Goal: Task Accomplishment & Management: Use online tool/utility

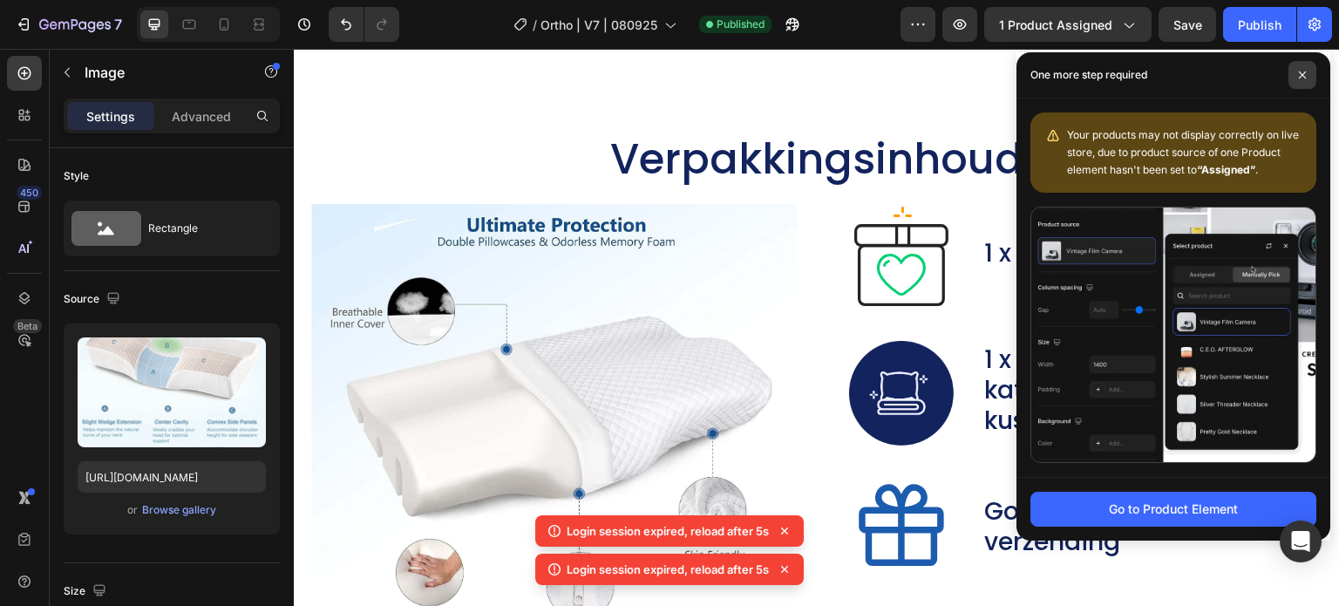
click at [1311, 70] on span at bounding box center [1303, 75] width 28 height 28
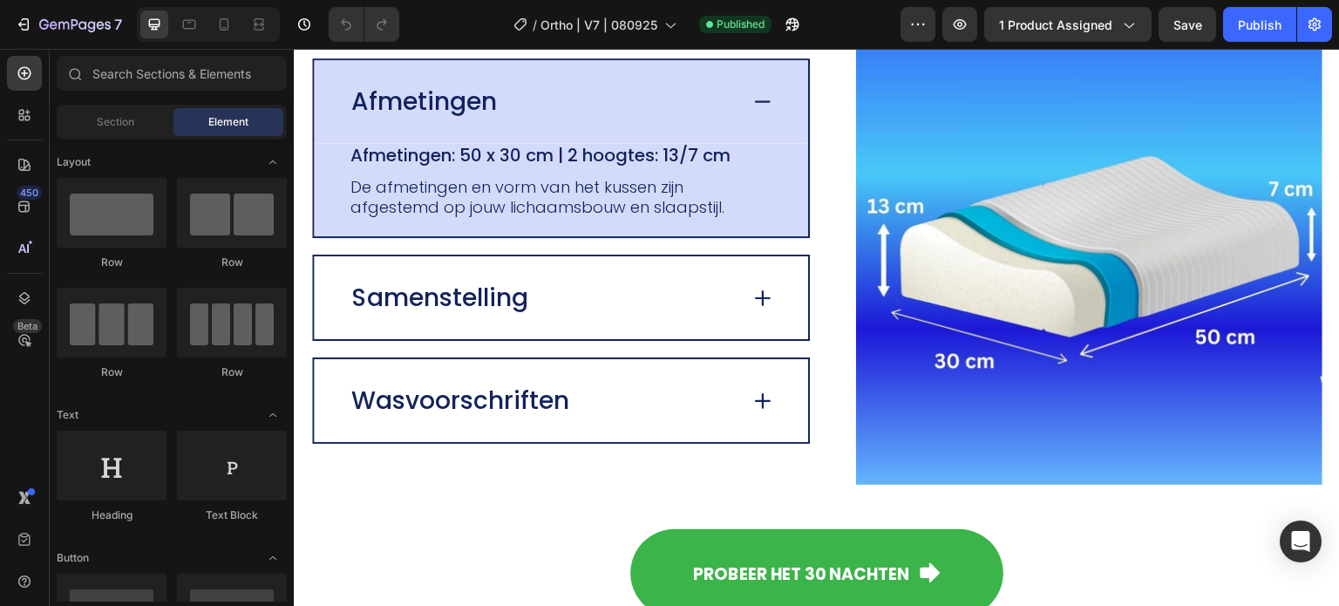
scroll to position [3575, 0]
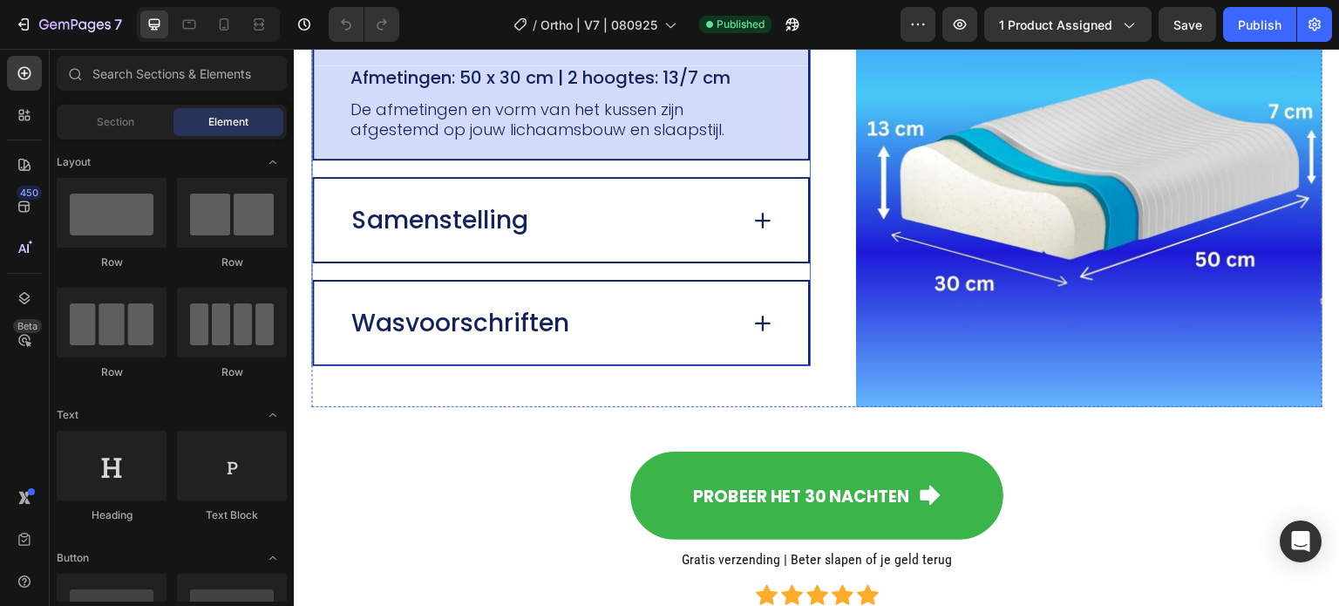
click at [751, 220] on icon at bounding box center [763, 220] width 24 height 24
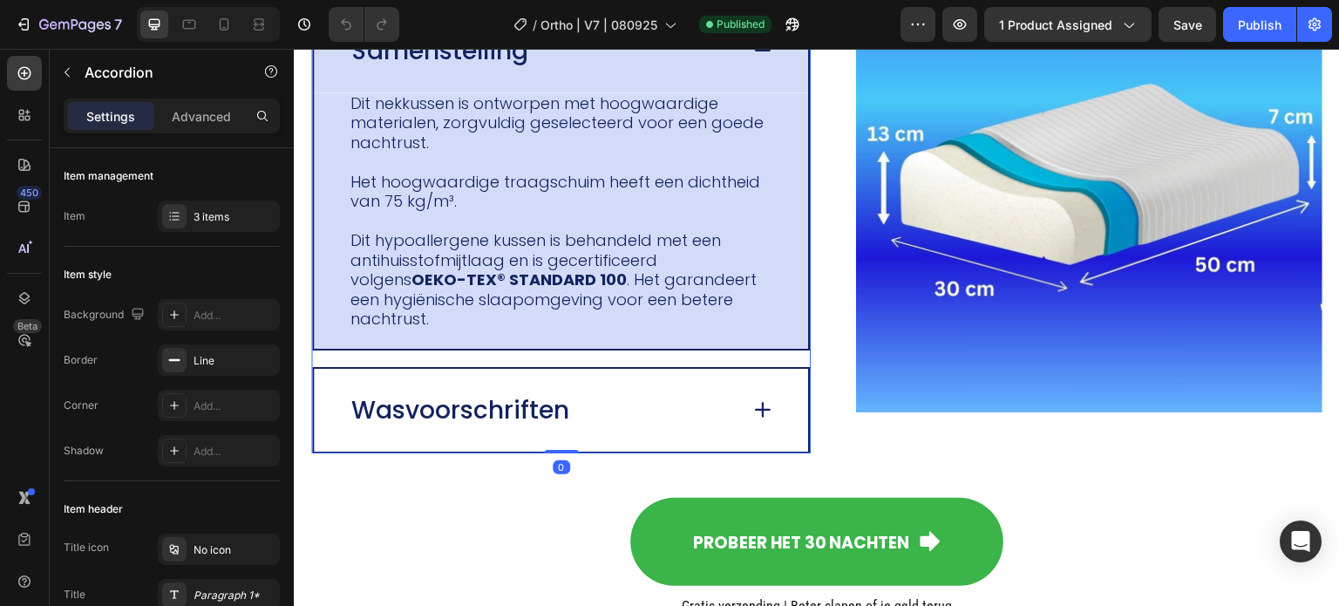
scroll to position [3614, 0]
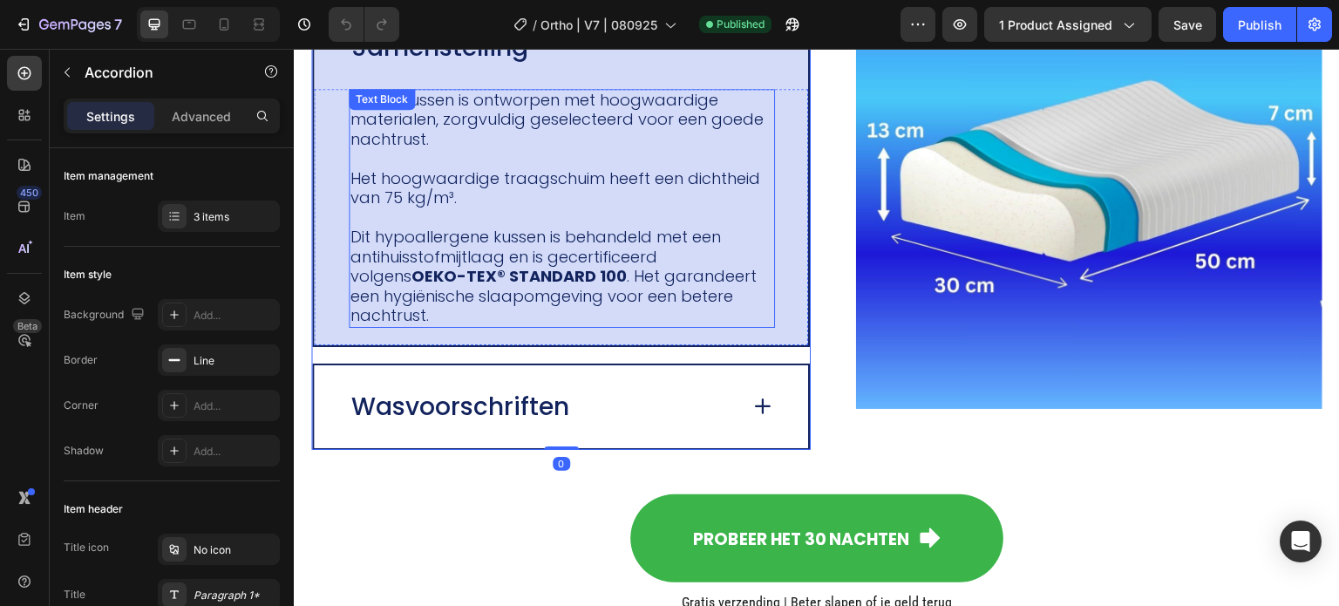
click at [739, 200] on p "Het hoogwaardige traagschuim heeft een dichtheid van 75 kg/m³." at bounding box center [562, 188] width 423 height 39
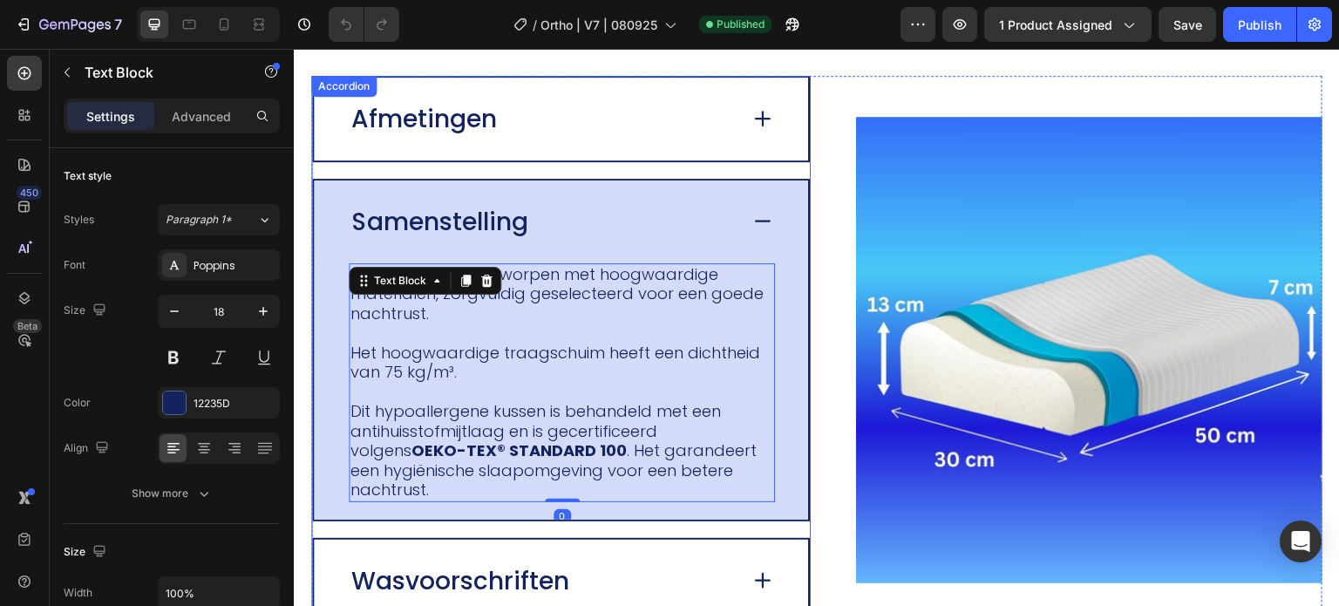
click at [751, 215] on icon at bounding box center [763, 221] width 24 height 24
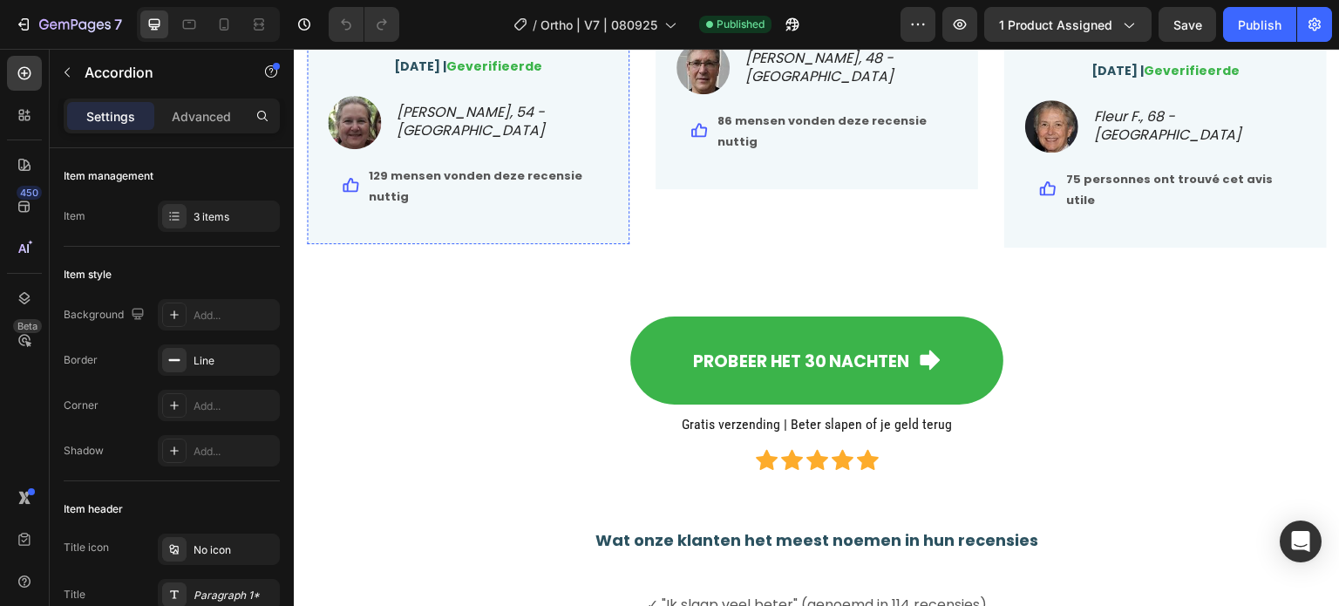
scroll to position [4709, 0]
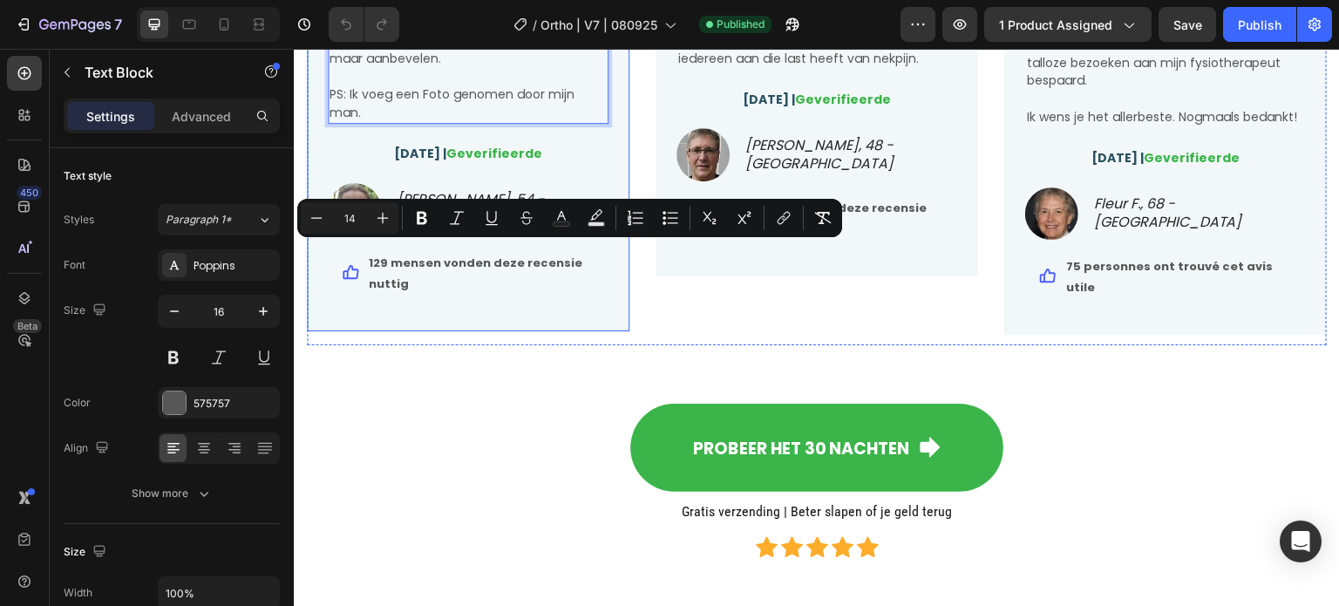
click at [660, 276] on div "Een duidelijk verschil... Text Block Icon Icon Icon Icon Icon Icon List Hoz Dit…" at bounding box center [817, 17] width 323 height 517
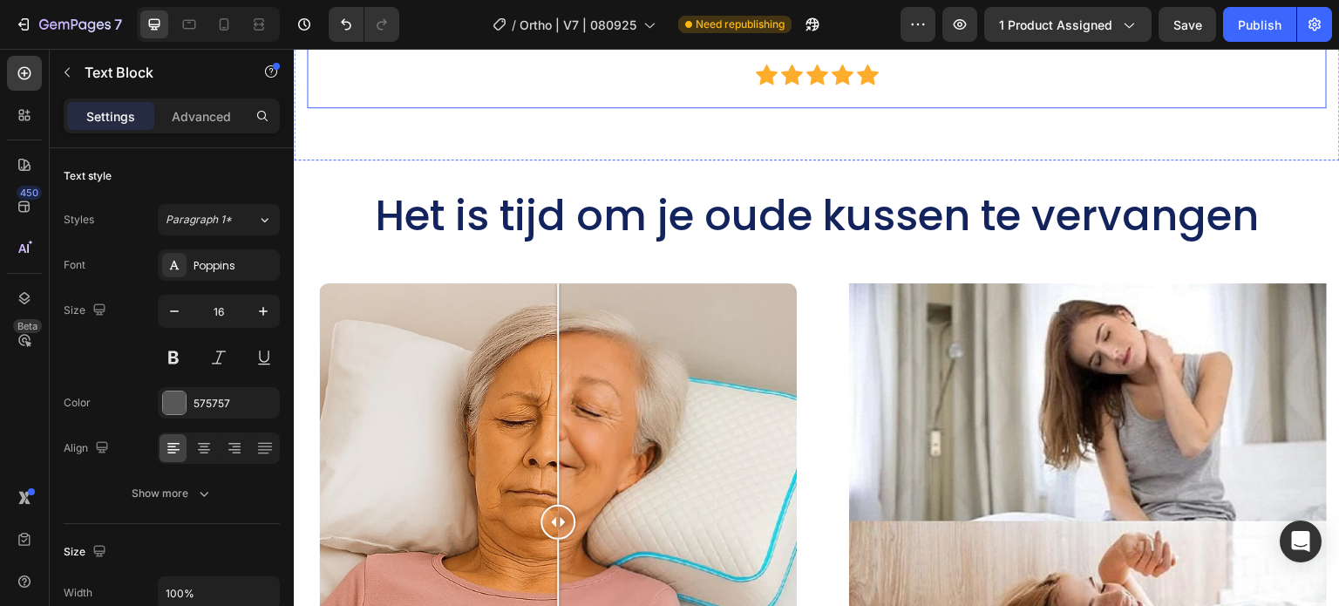
scroll to position [5668, 0]
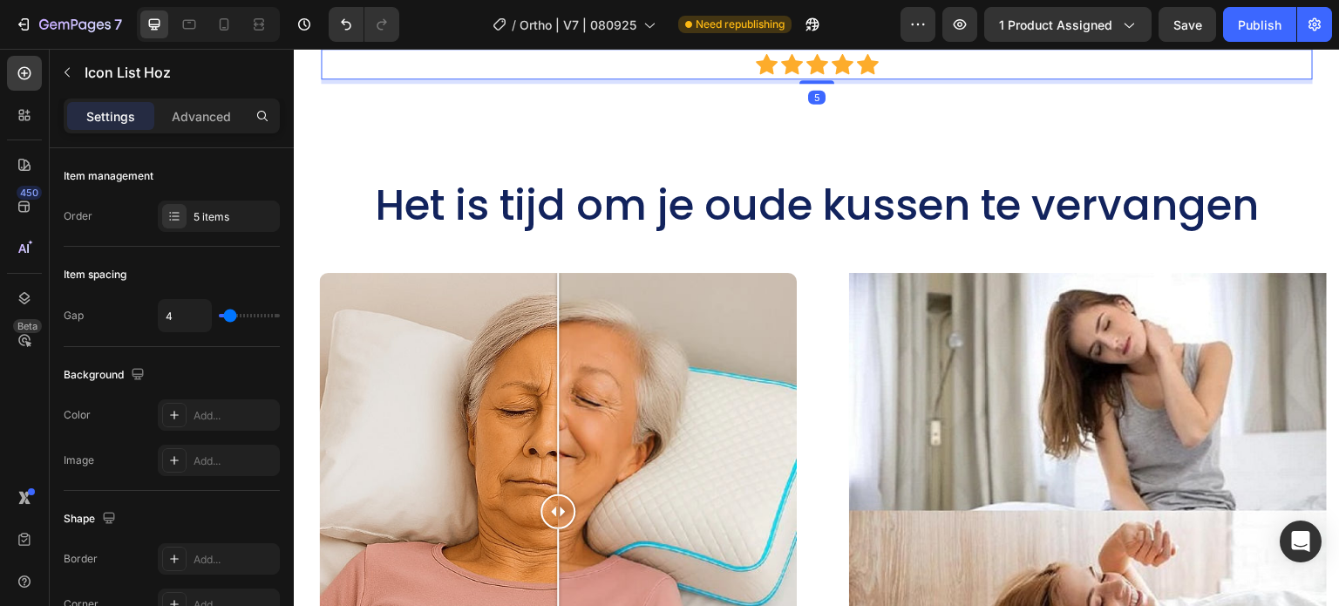
click at [321, 75] on div "Icon Icon Icon Icon Icon" at bounding box center [817, 64] width 992 height 22
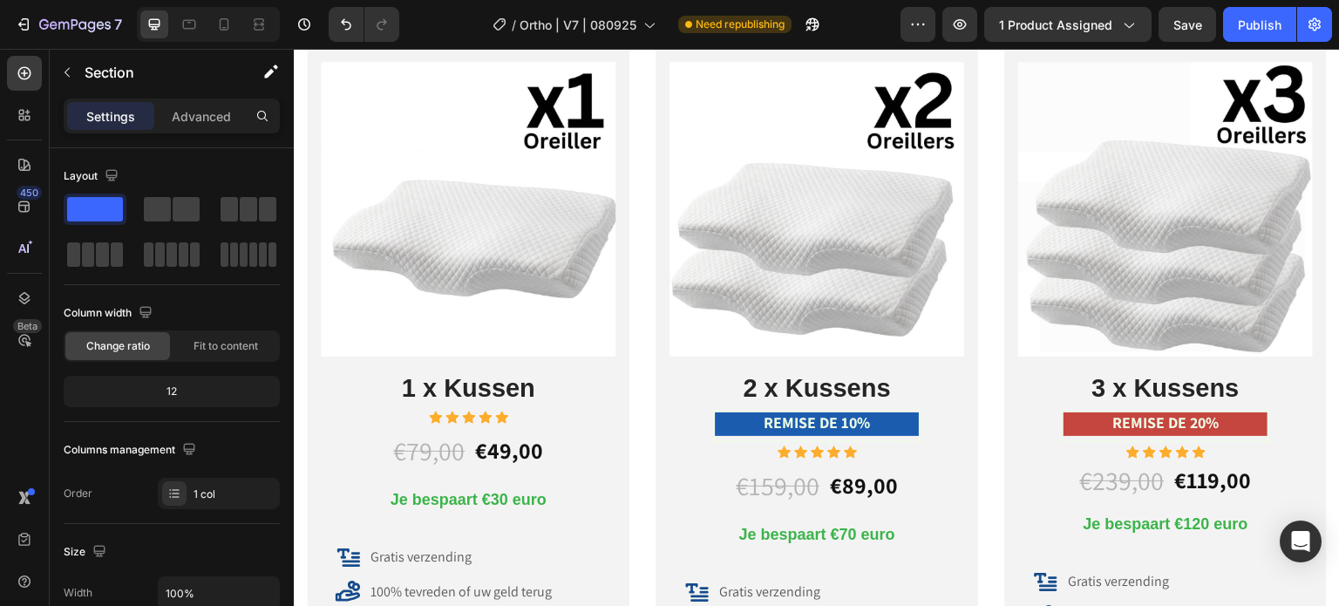
scroll to position [9679, 0]
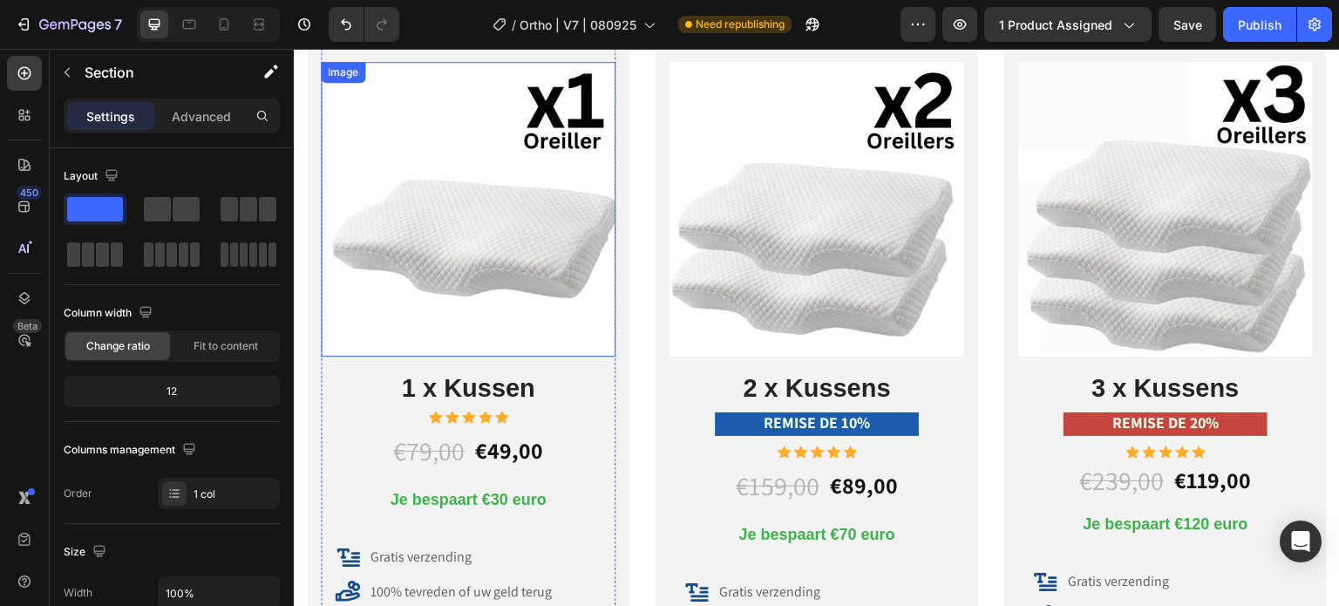
click at [540, 193] on img at bounding box center [468, 209] width 295 height 295
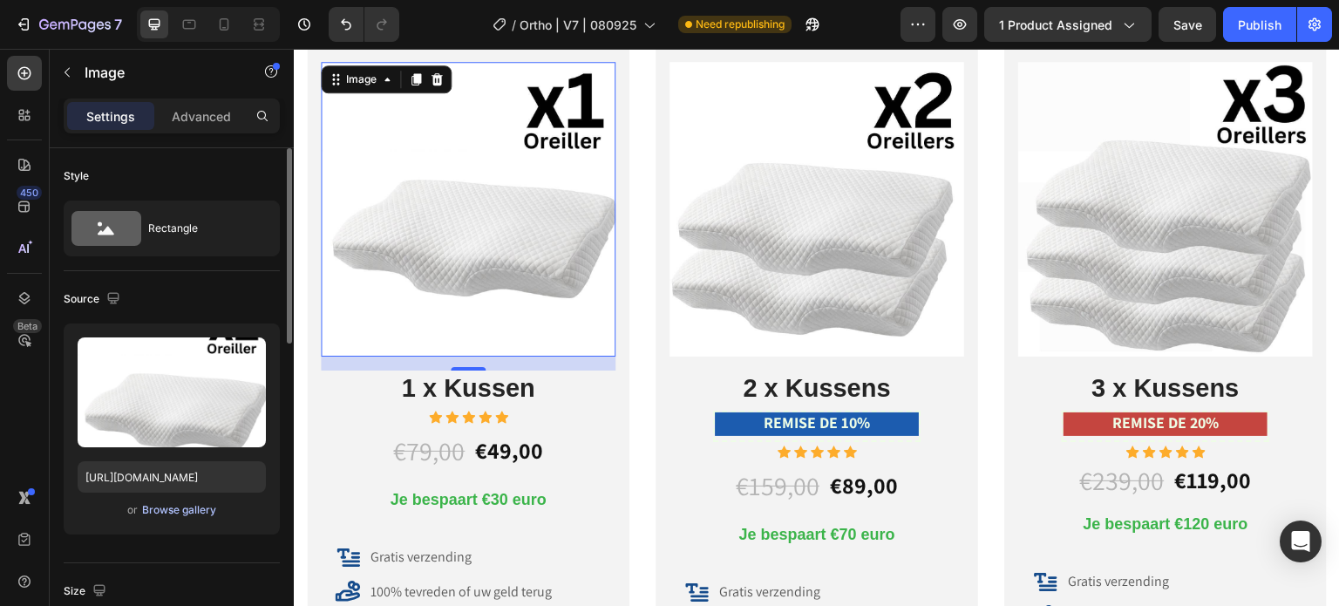
click at [180, 509] on div "Browse gallery" at bounding box center [179, 510] width 74 height 16
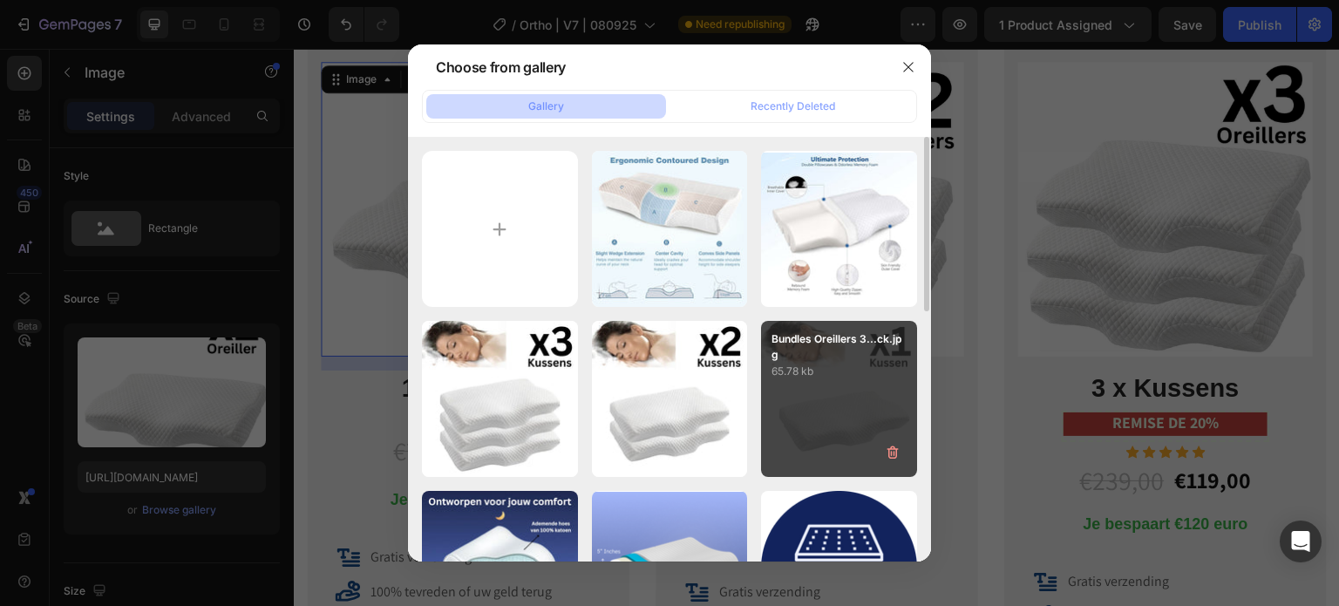
click at [872, 413] on div "Bundles Oreillers 3...ck.jpg 65.78 kb" at bounding box center [839, 399] width 156 height 156
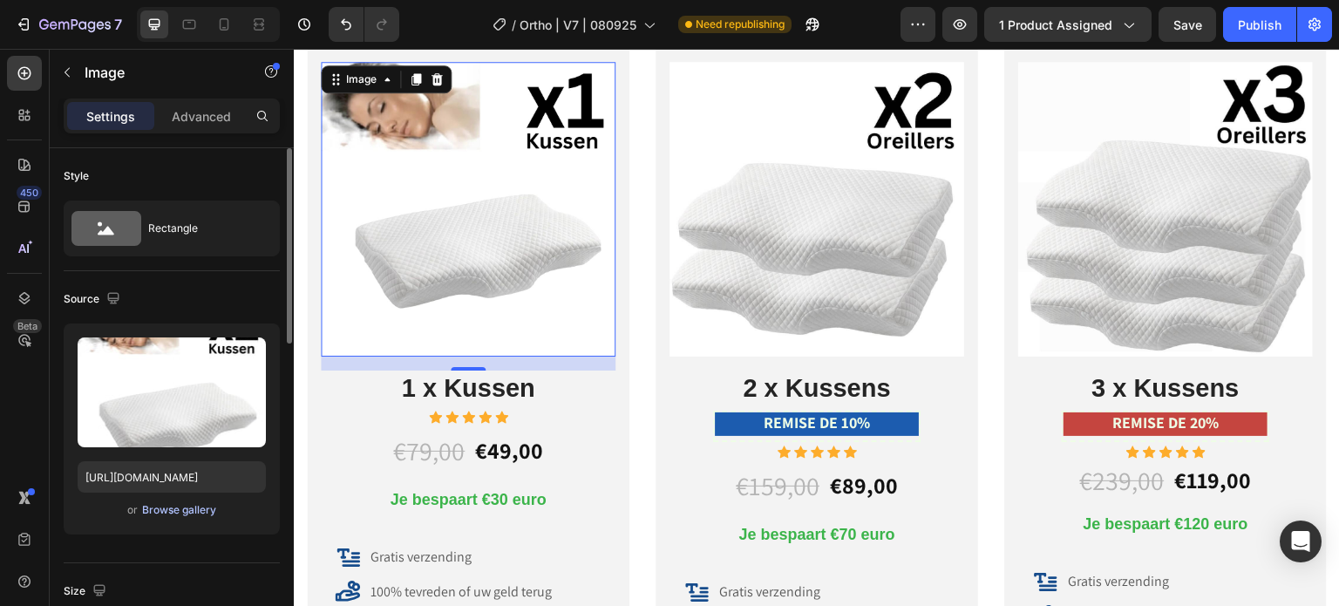
click at [180, 514] on div "Browse gallery" at bounding box center [179, 510] width 74 height 16
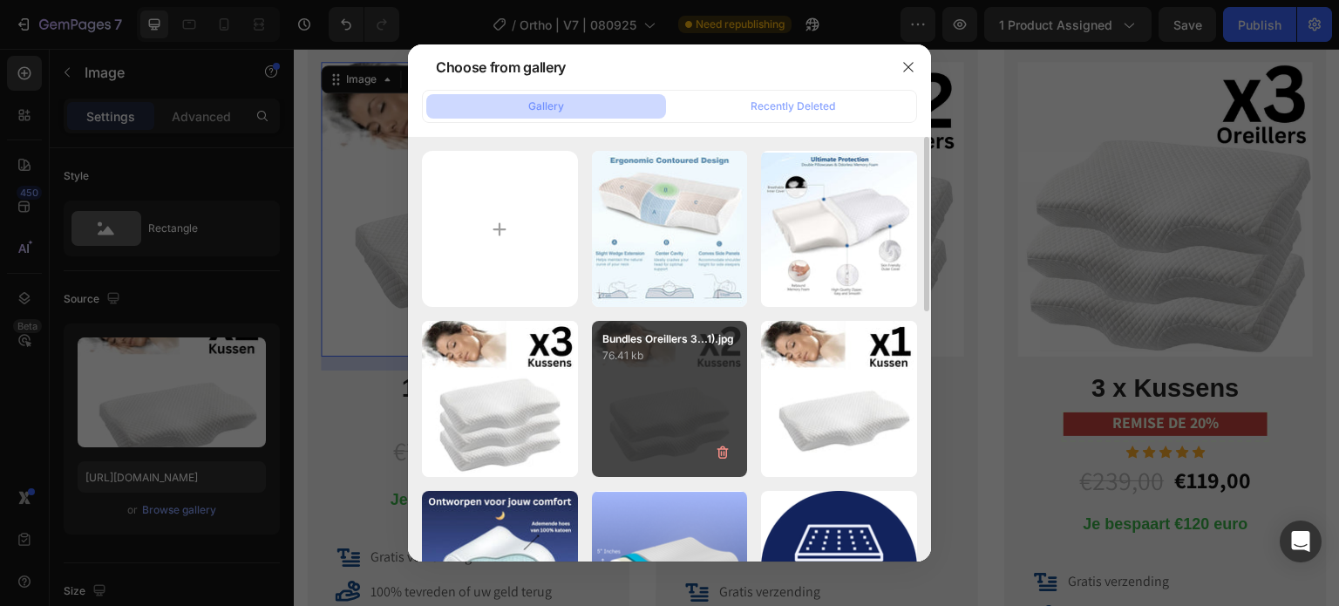
click at [680, 417] on div "Bundles Oreillers 3...1).jpg 76.41 kb" at bounding box center [670, 399] width 156 height 156
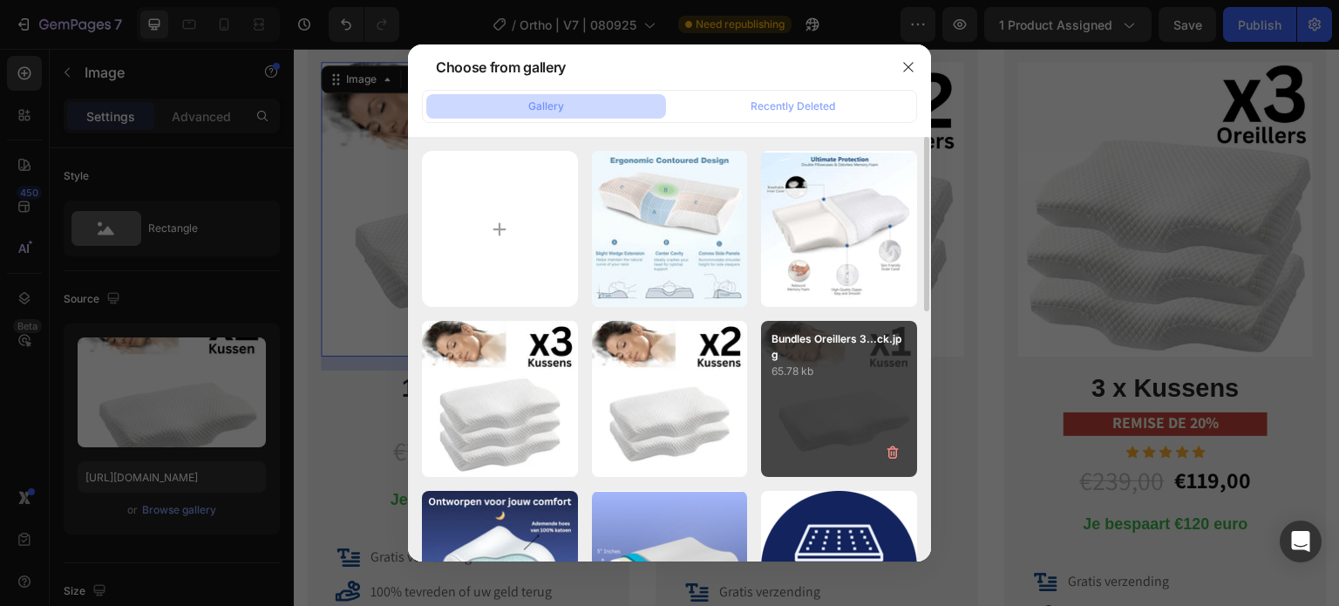
type input "[URL][DOMAIN_NAME]"
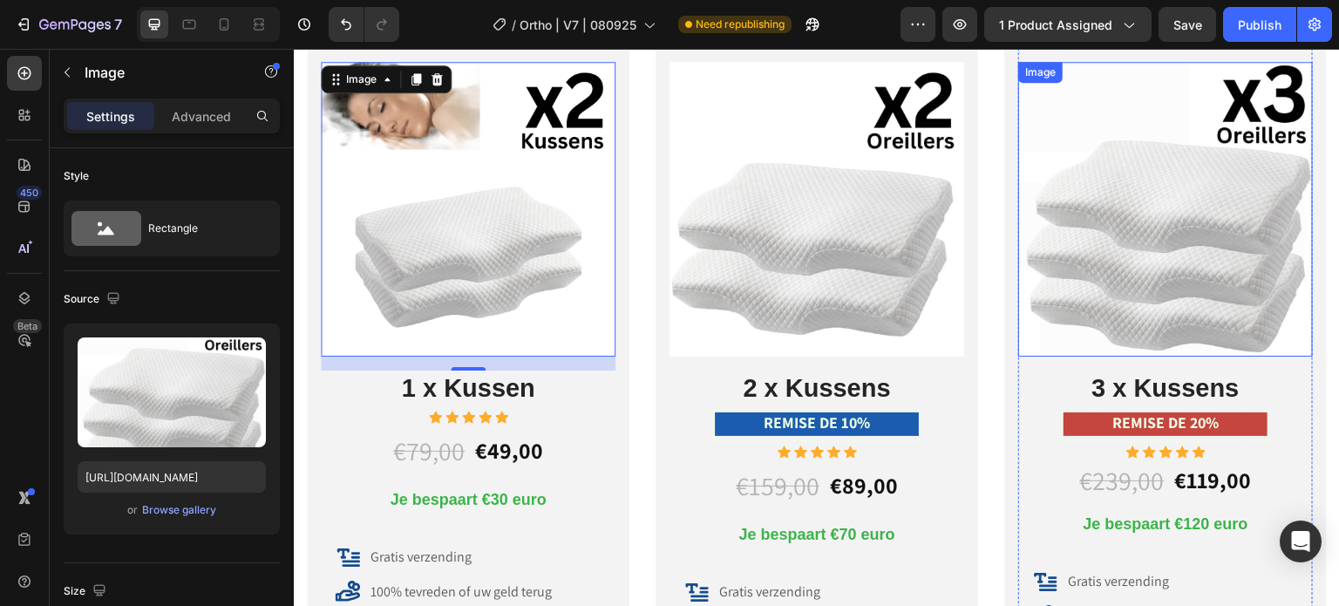
click at [1167, 208] on img at bounding box center [1165, 209] width 295 height 295
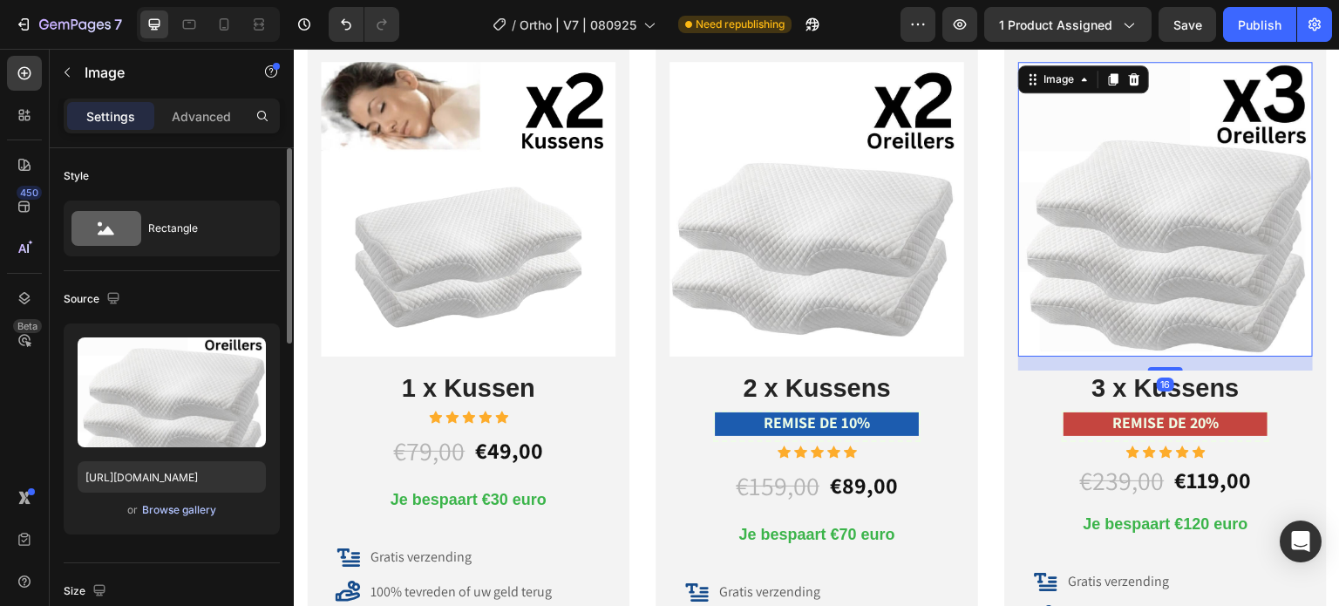
click at [189, 508] on div "Browse gallery" at bounding box center [179, 510] width 74 height 16
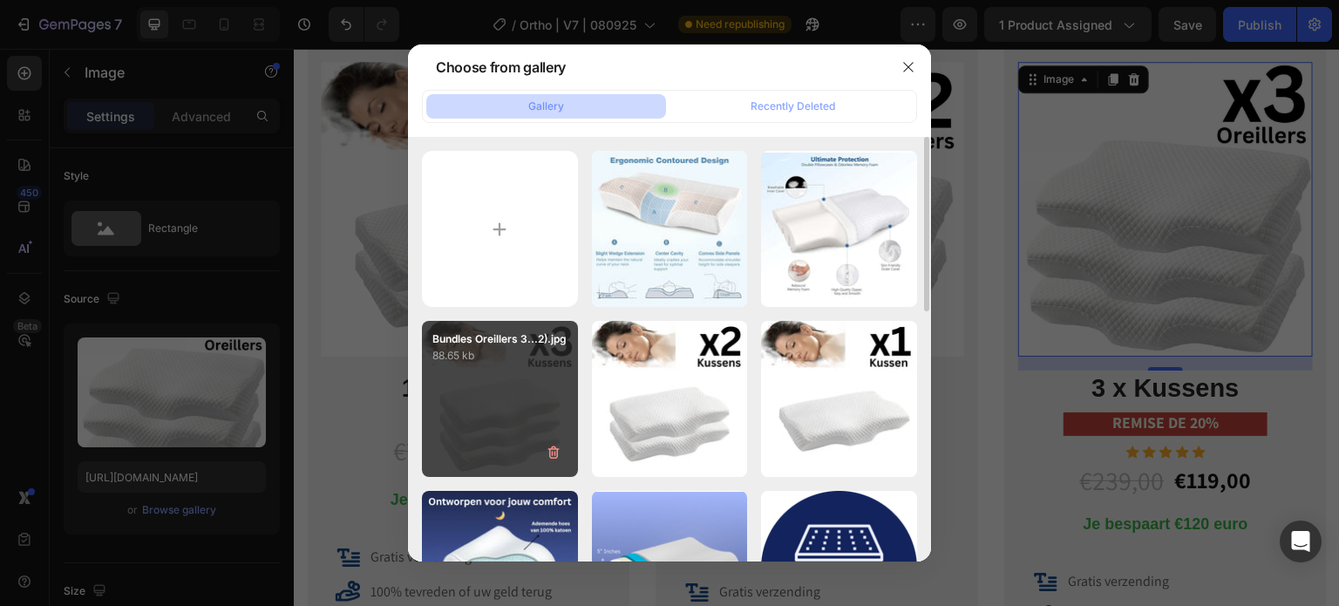
click at [532, 406] on div "Bundles Oreillers 3...2).jpg 88.65 kb" at bounding box center [500, 399] width 156 height 156
type input "[URL][DOMAIN_NAME]"
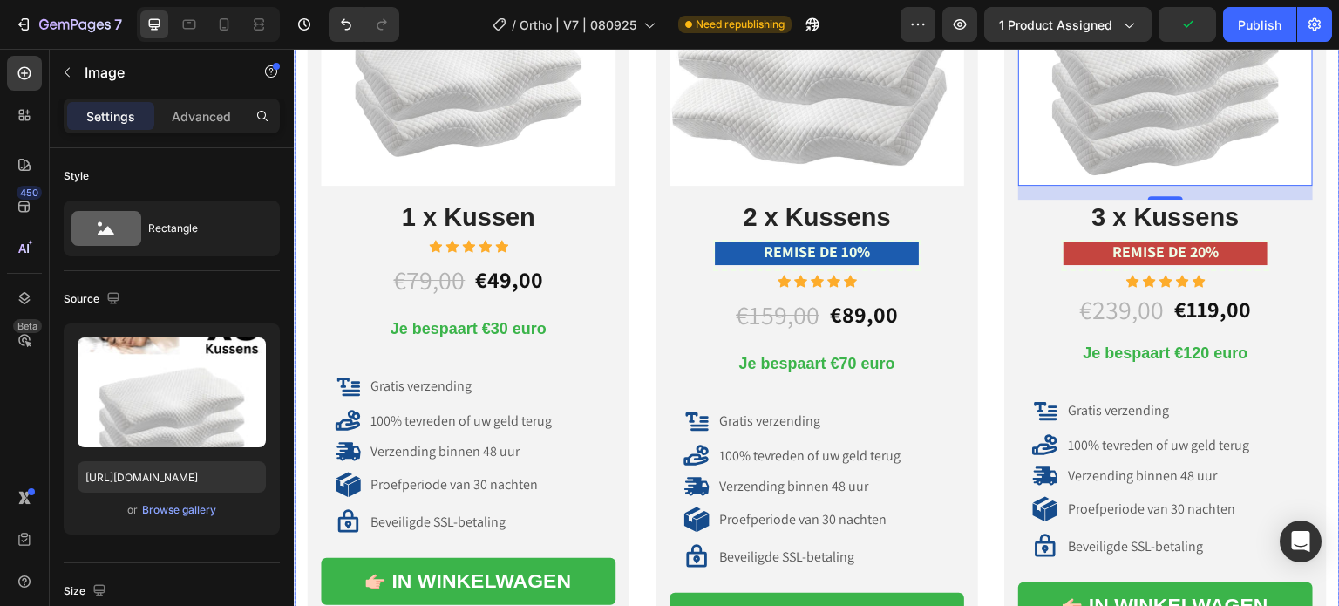
scroll to position [9766, 0]
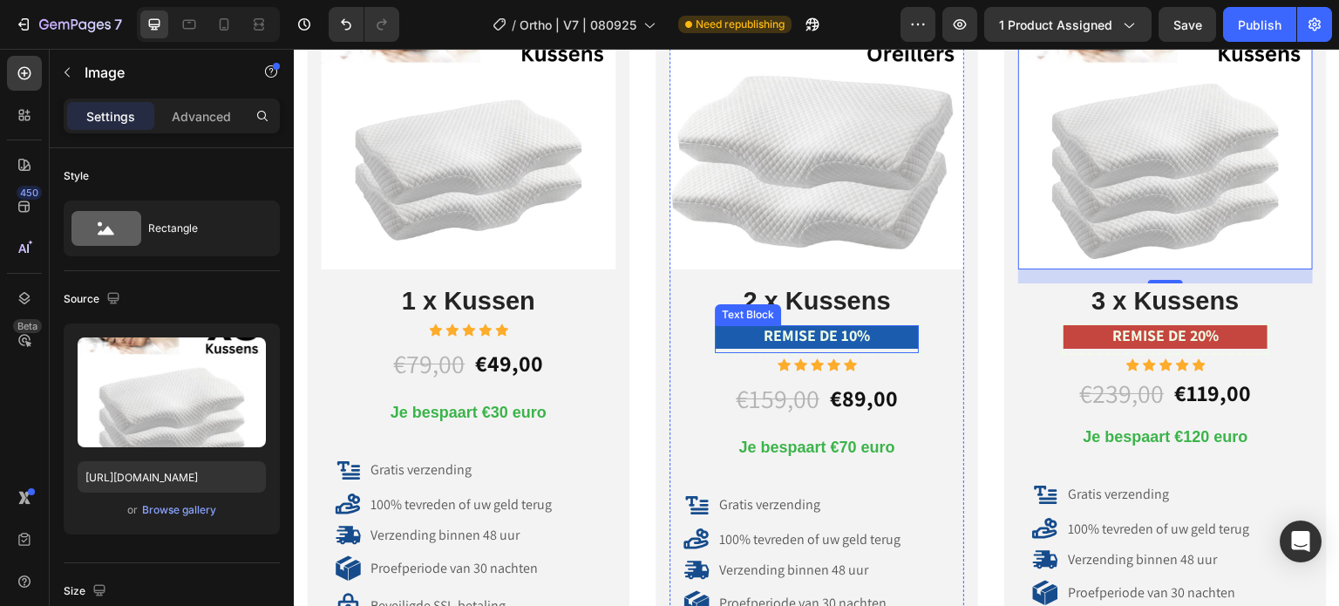
click at [821, 332] on span "REMISE DE 10%" at bounding box center [817, 335] width 106 height 20
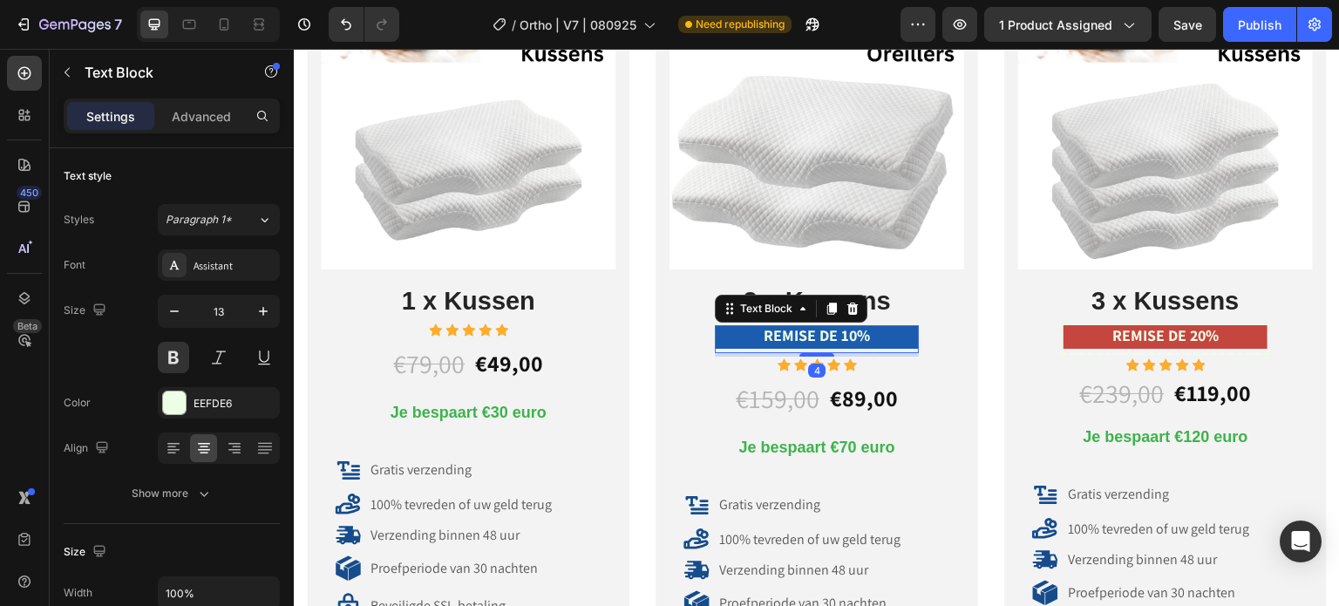
click at [874, 333] on p "REMISE DE 10%" at bounding box center [817, 337] width 201 height 20
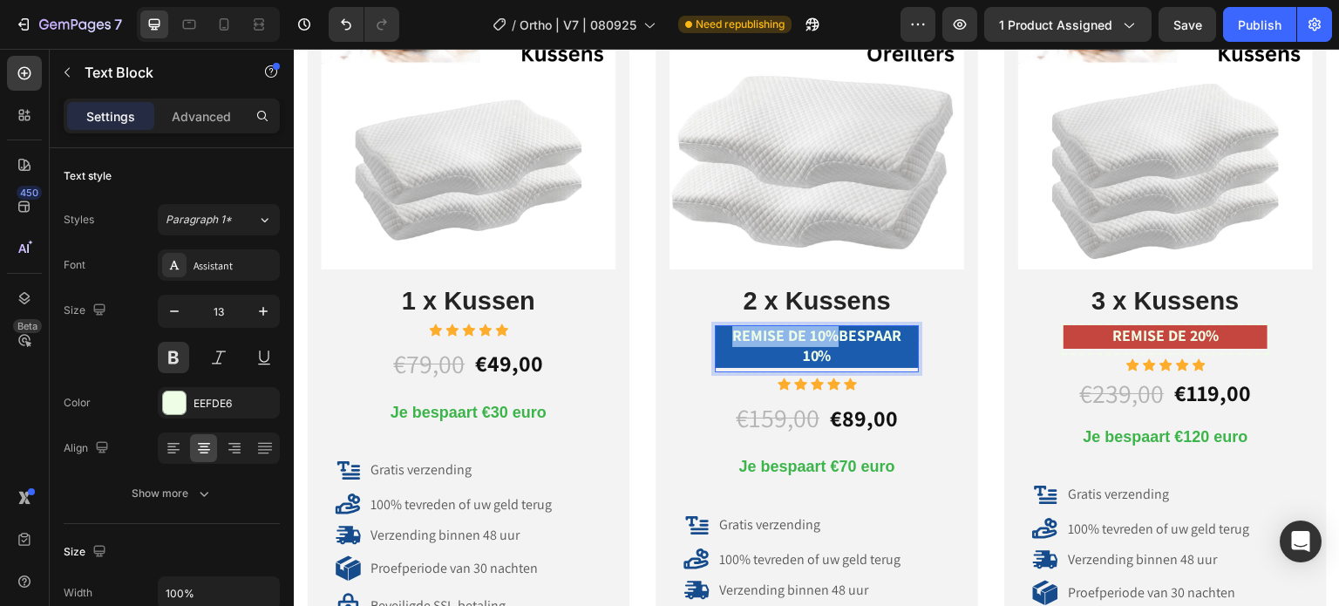
drag, startPoint x: 826, startPoint y: 333, endPoint x: 726, endPoint y: 337, distance: 99.5
click at [732, 337] on span "REMISE DE 10%BESPAAR 10%" at bounding box center [816, 345] width 169 height 40
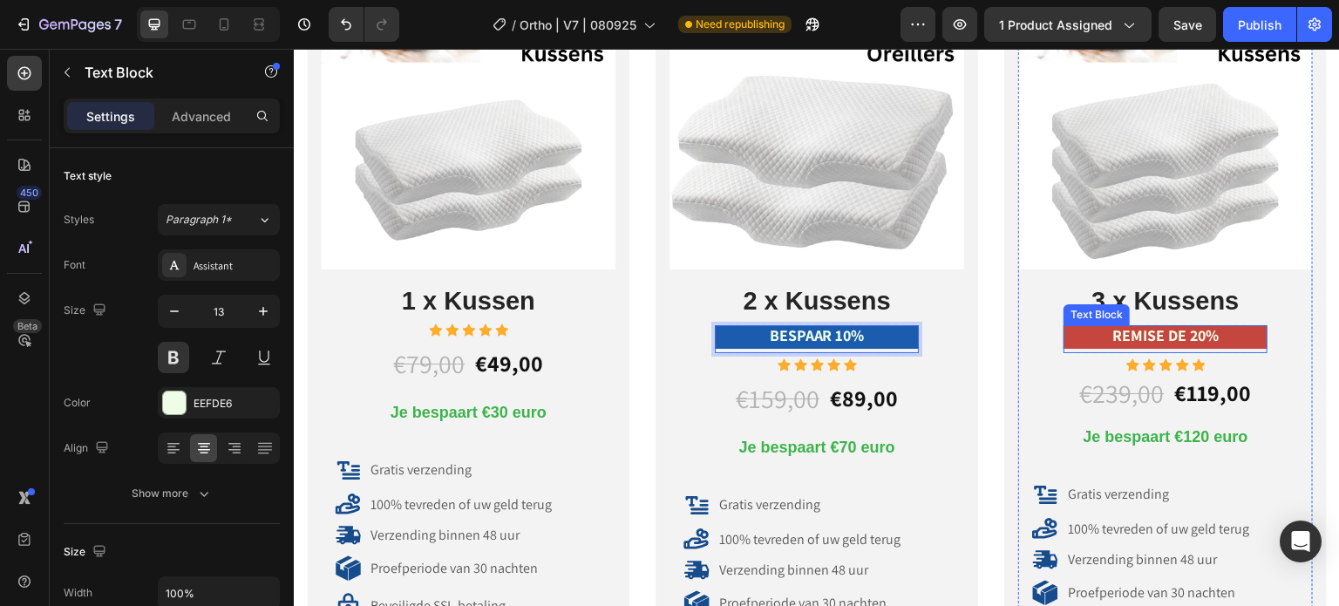
click at [1189, 328] on span "REMISE DE 20%" at bounding box center [1166, 335] width 106 height 20
click at [1176, 330] on span "REMISE DE 20%" at bounding box center [1166, 335] width 106 height 20
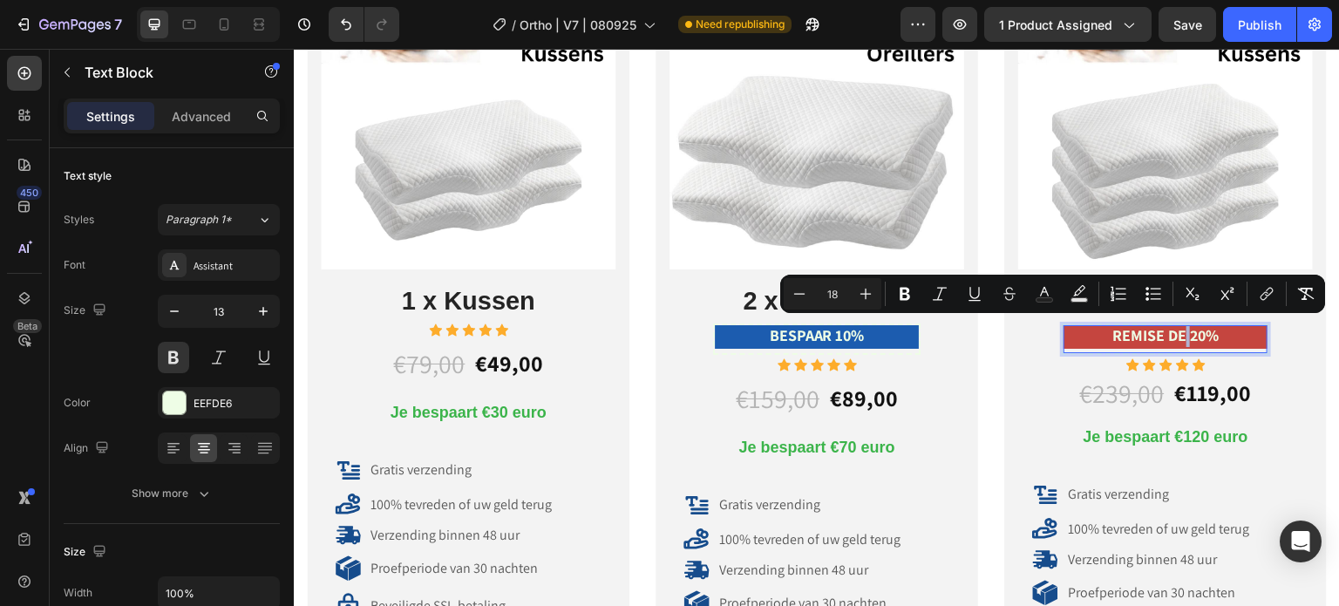
click at [1176, 330] on span "REMISE DE 20%" at bounding box center [1166, 335] width 106 height 20
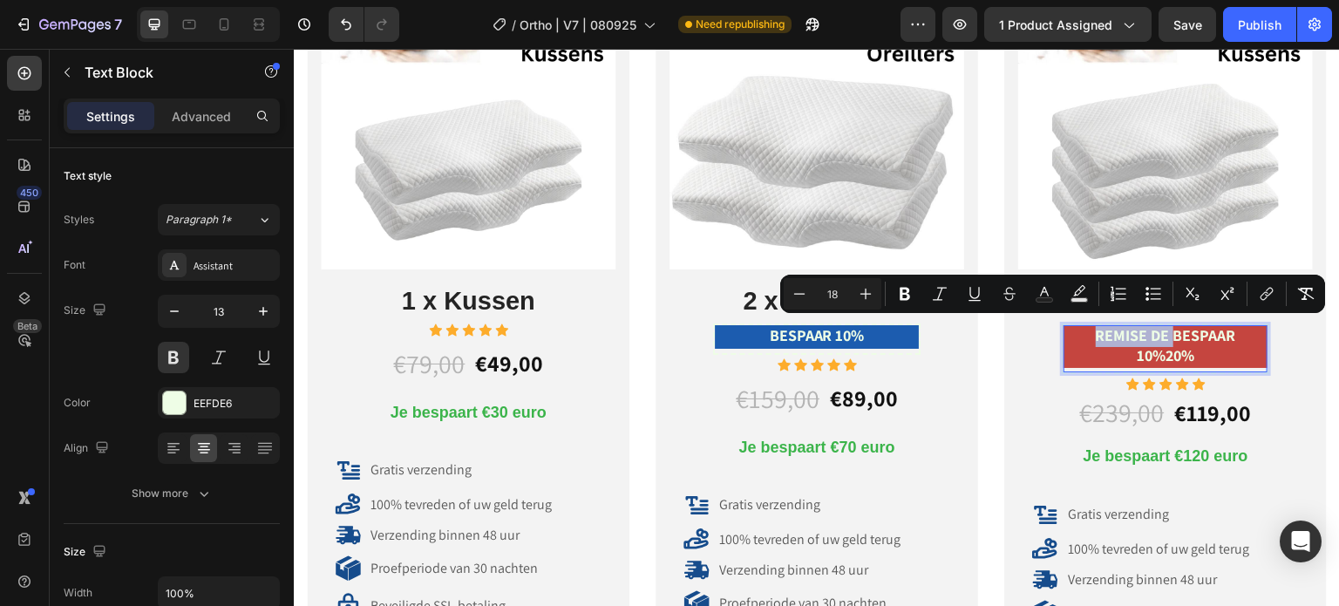
drag, startPoint x: 1162, startPoint y: 329, endPoint x: 1088, endPoint y: 334, distance: 74.3
click at [1096, 334] on span "REMISE DE BESPAAR 10%20%" at bounding box center [1166, 345] width 140 height 40
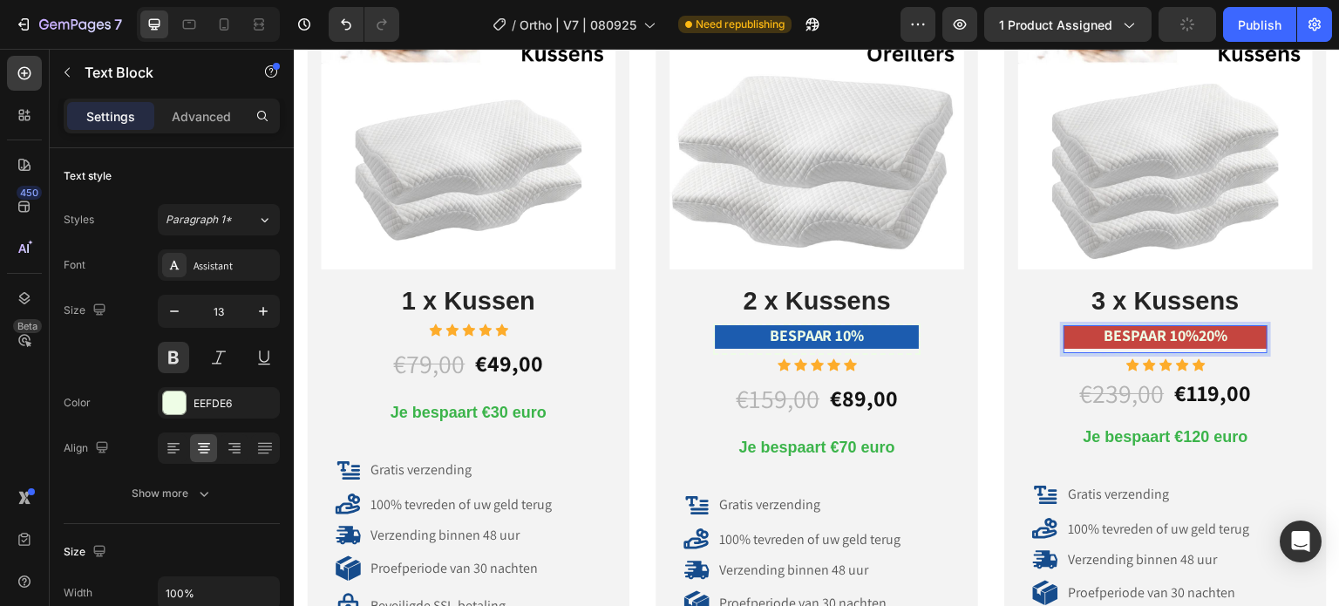
click at [1182, 331] on span "BESPAAR 10%20%" at bounding box center [1166, 335] width 124 height 20
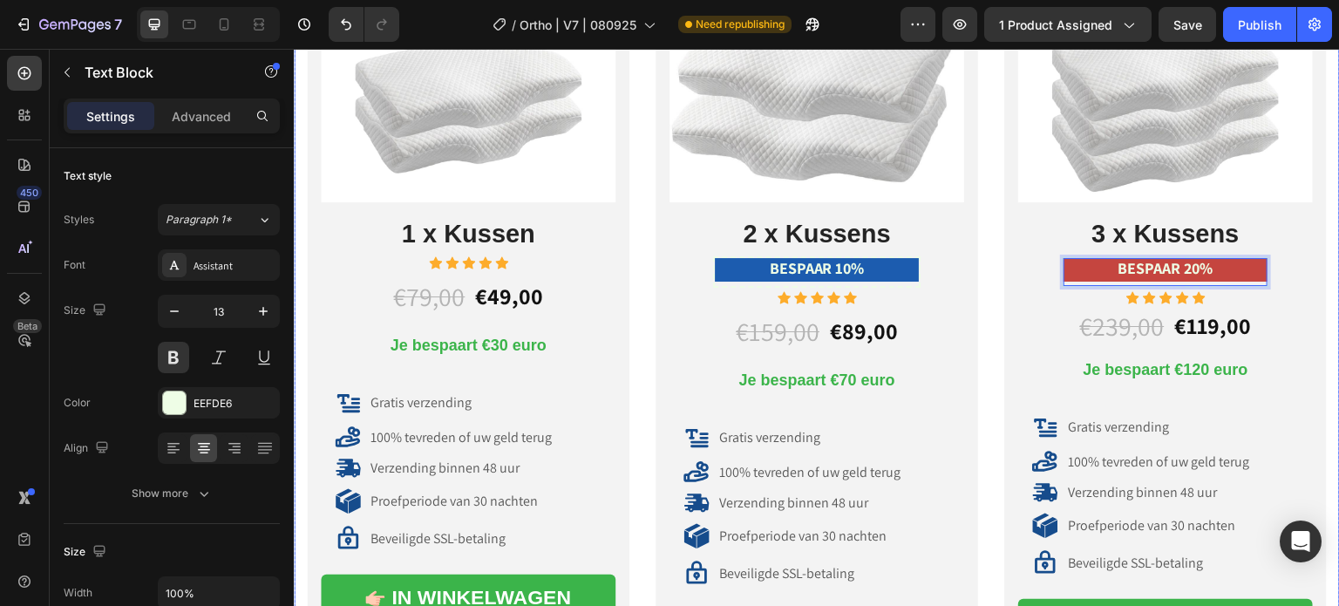
scroll to position [9941, 0]
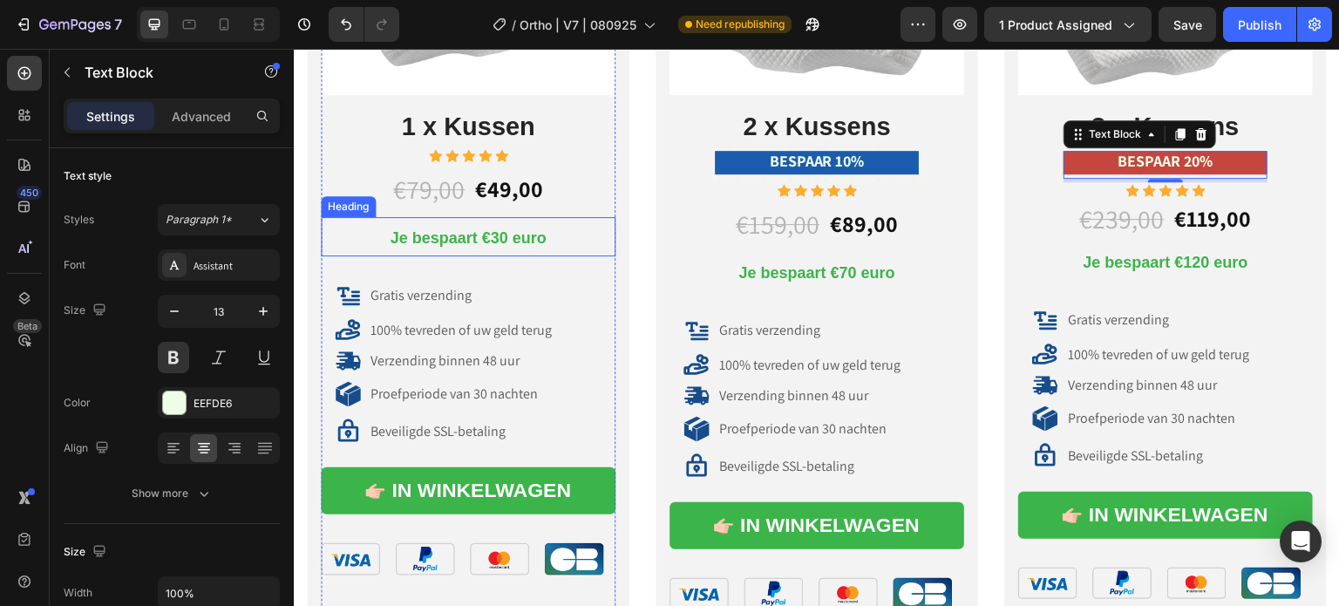
click at [405, 240] on span "Je bespaart €30 euro" at bounding box center [468, 237] width 156 height 17
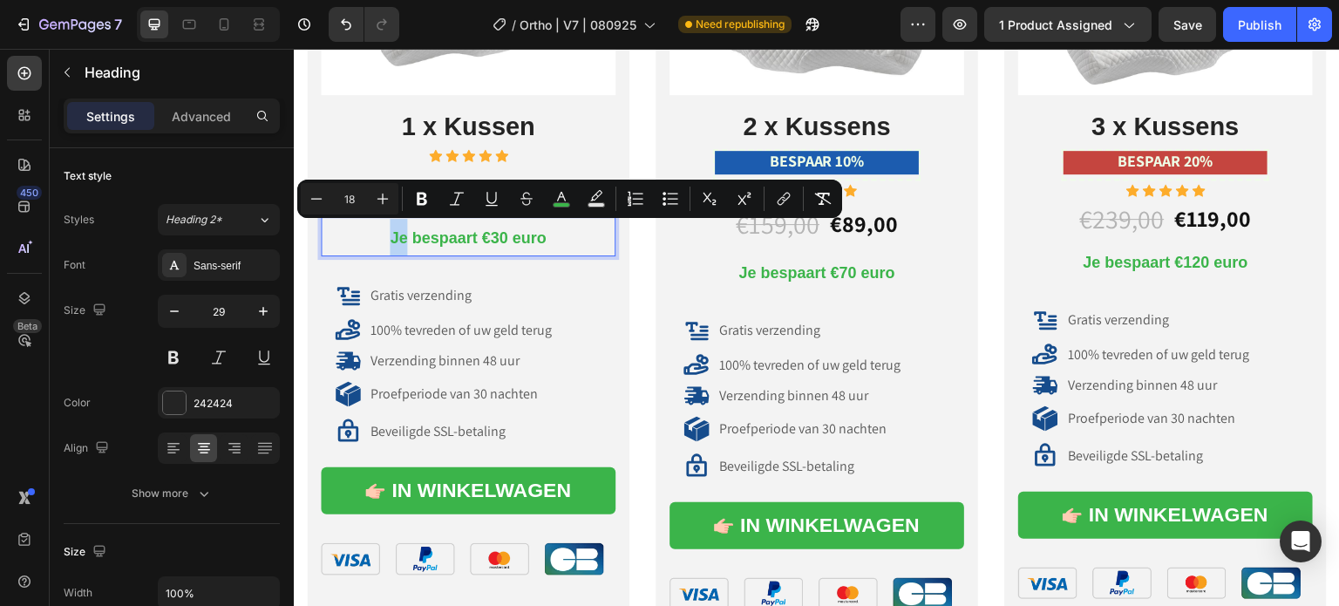
drag, startPoint x: 403, startPoint y: 238, endPoint x: 389, endPoint y: 237, distance: 14.0
click at [390, 237] on span "Je bespaart €30 euro" at bounding box center [468, 237] width 156 height 17
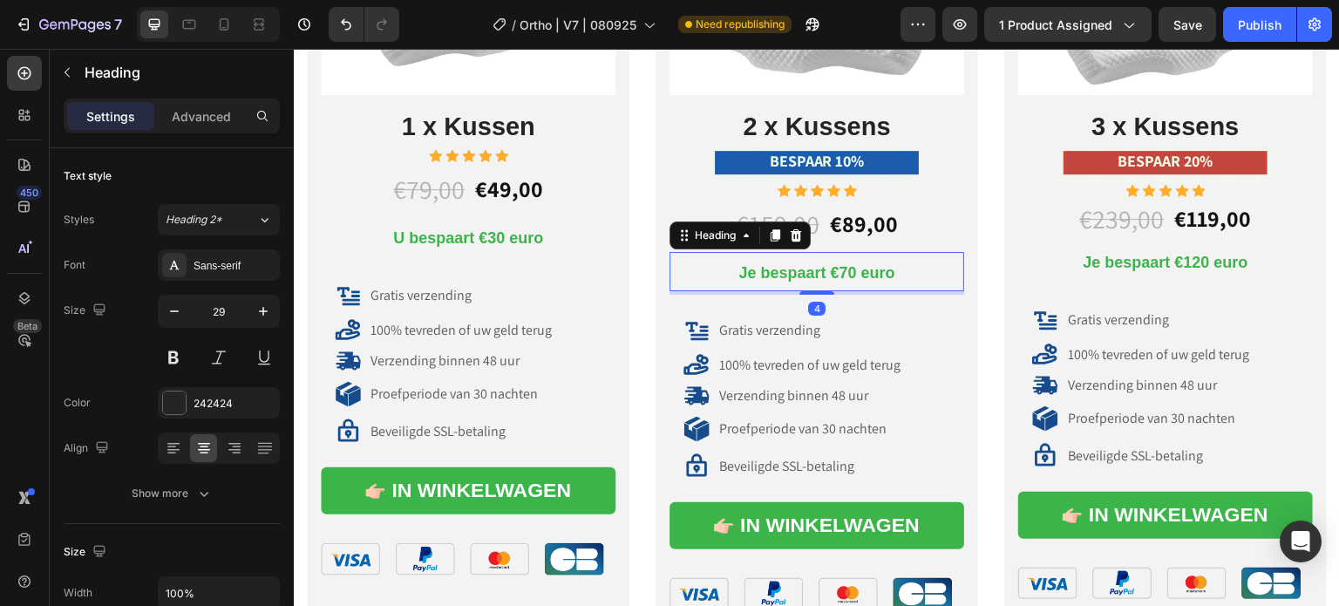
click at [745, 272] on span "Je bespaart €70 euro" at bounding box center [817, 272] width 156 height 17
click at [747, 269] on span "Je bespaart €70 euro" at bounding box center [817, 272] width 156 height 17
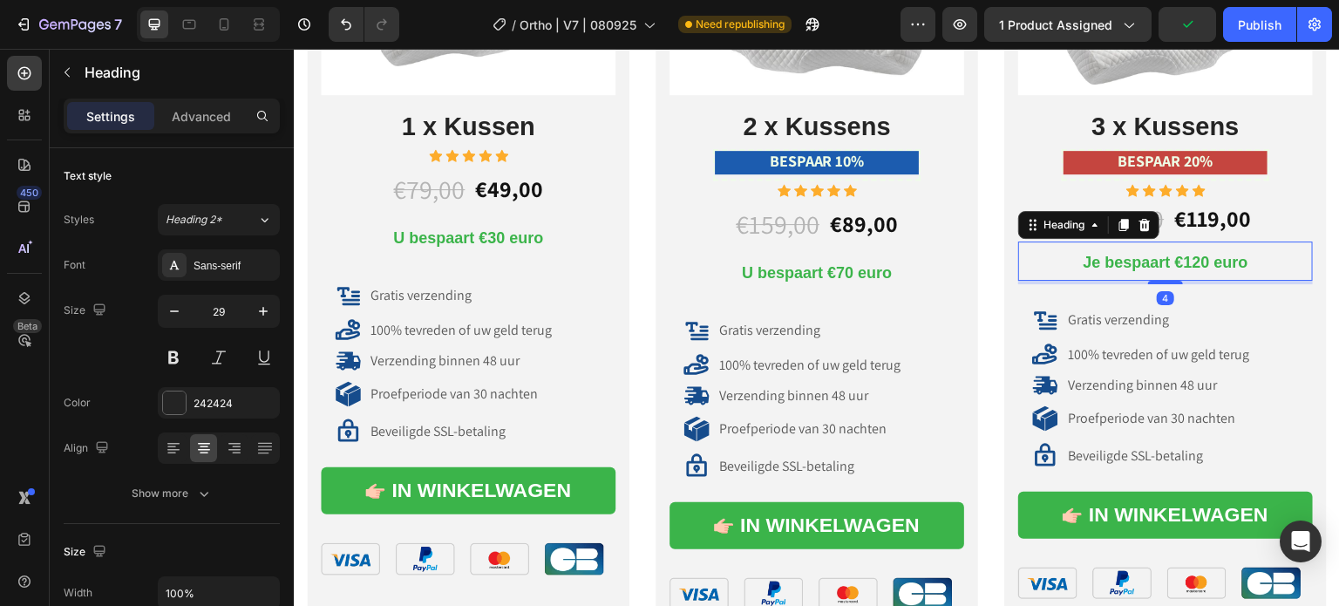
click at [1094, 258] on span "Je bespaart €120 euro" at bounding box center [1165, 262] width 165 height 17
click at [1087, 260] on span "Je bespaart €120 euro" at bounding box center [1165, 262] width 165 height 17
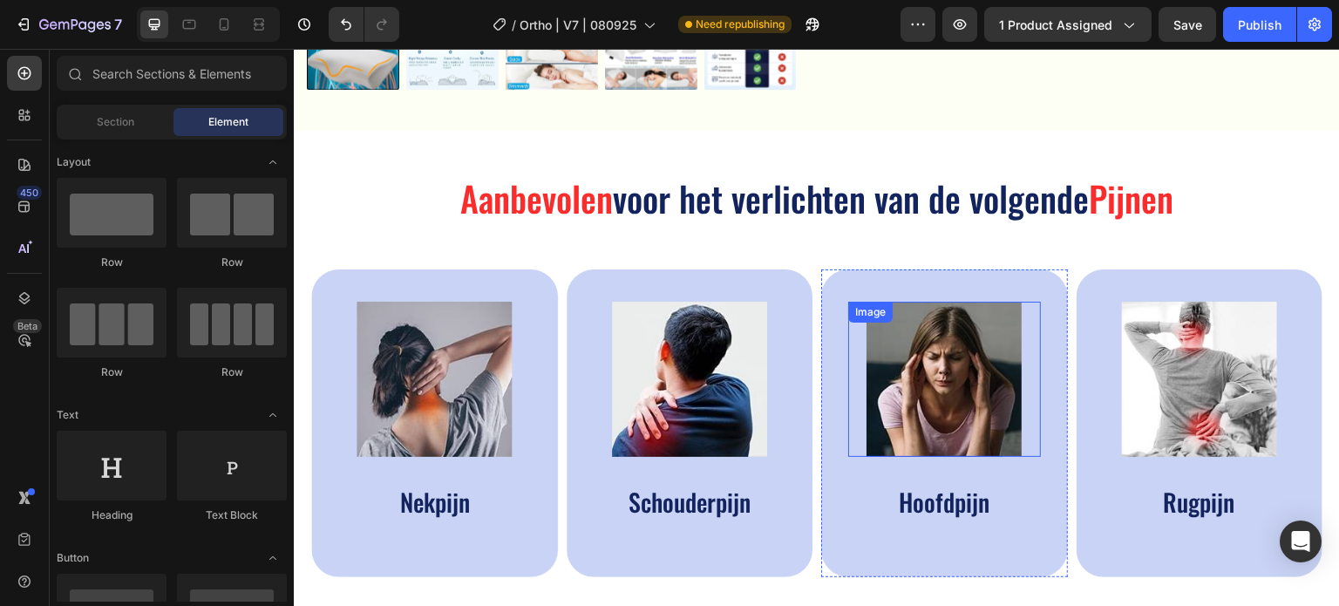
scroll to position [785, 0]
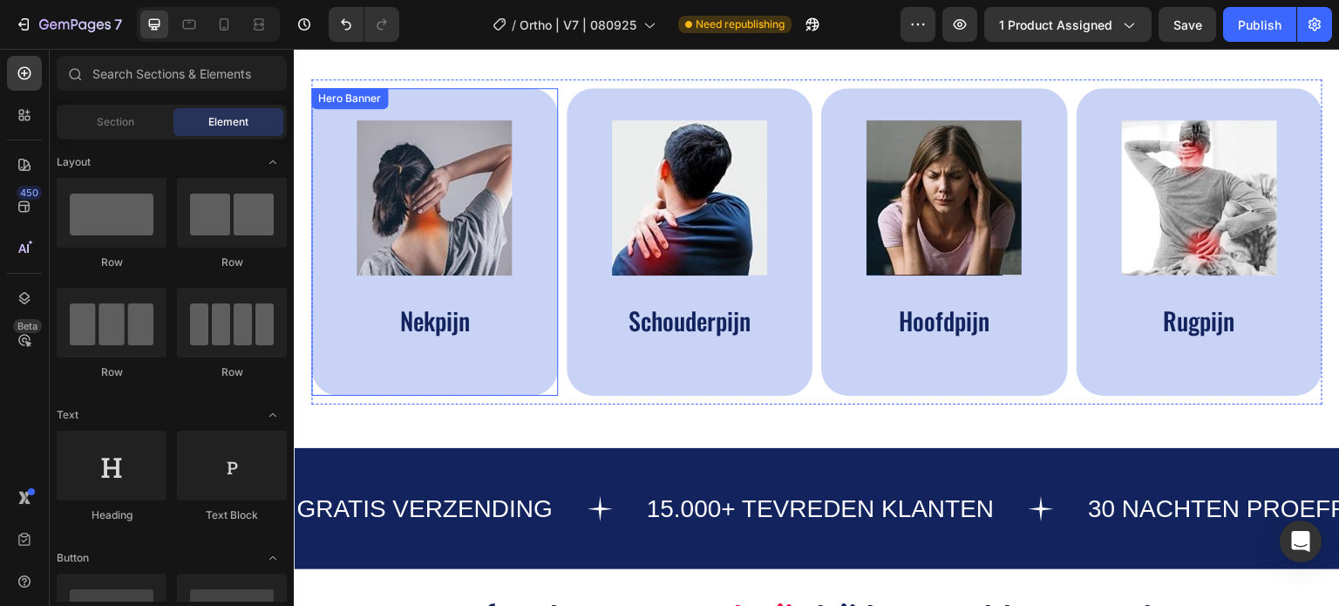
click at [453, 207] on img at bounding box center [434, 197] width 155 height 155
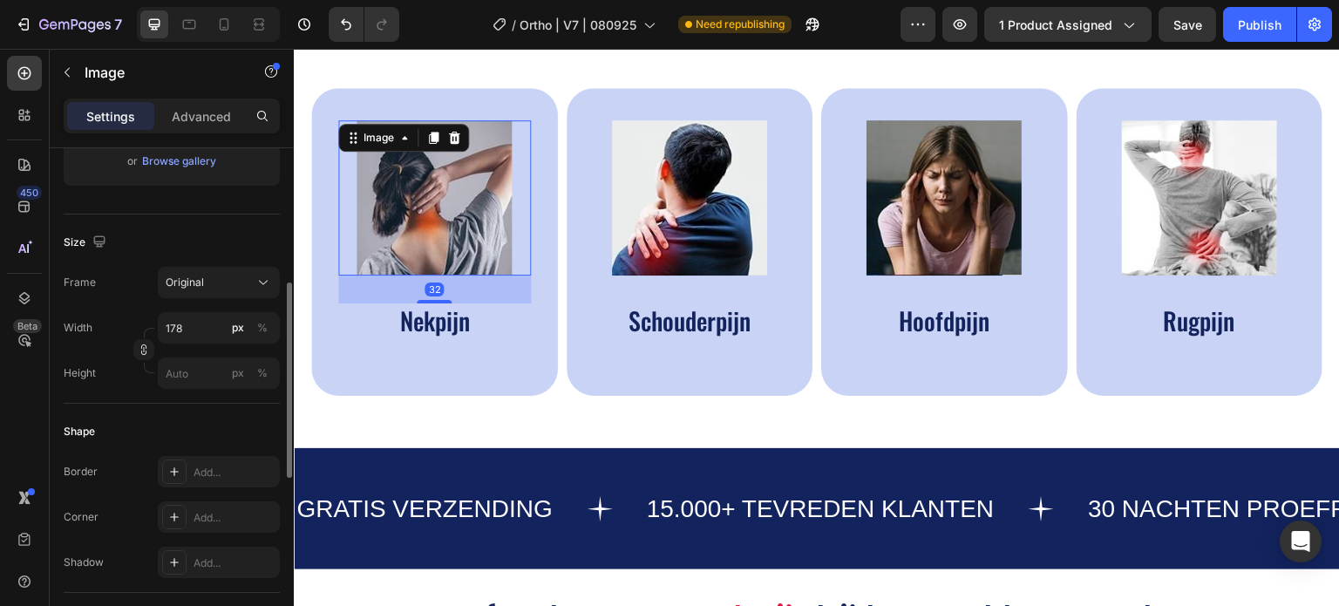
scroll to position [523, 0]
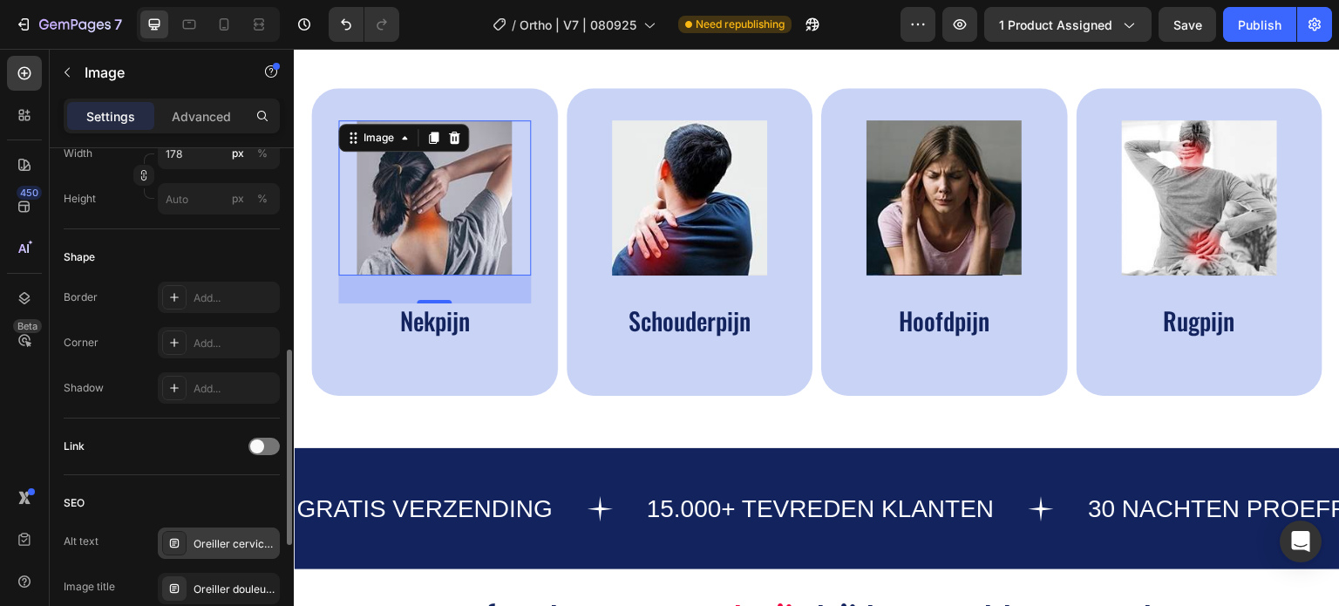
click at [221, 541] on div "Oreiller cervical, oreiller ergonomique cervical, coussin cervical mémoire forme" at bounding box center [235, 544] width 82 height 16
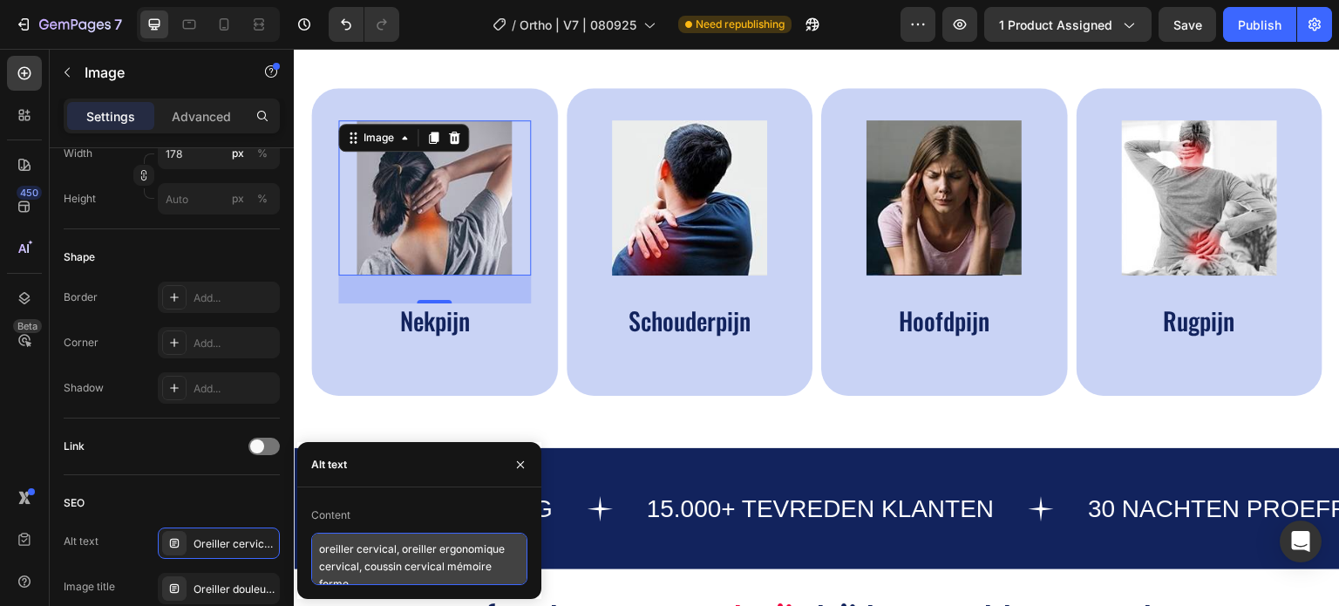
click at [357, 548] on textarea "oreiller cervical, oreiller ergonomique cervical, coussin cervical mémoire forme" at bounding box center [419, 559] width 216 height 52
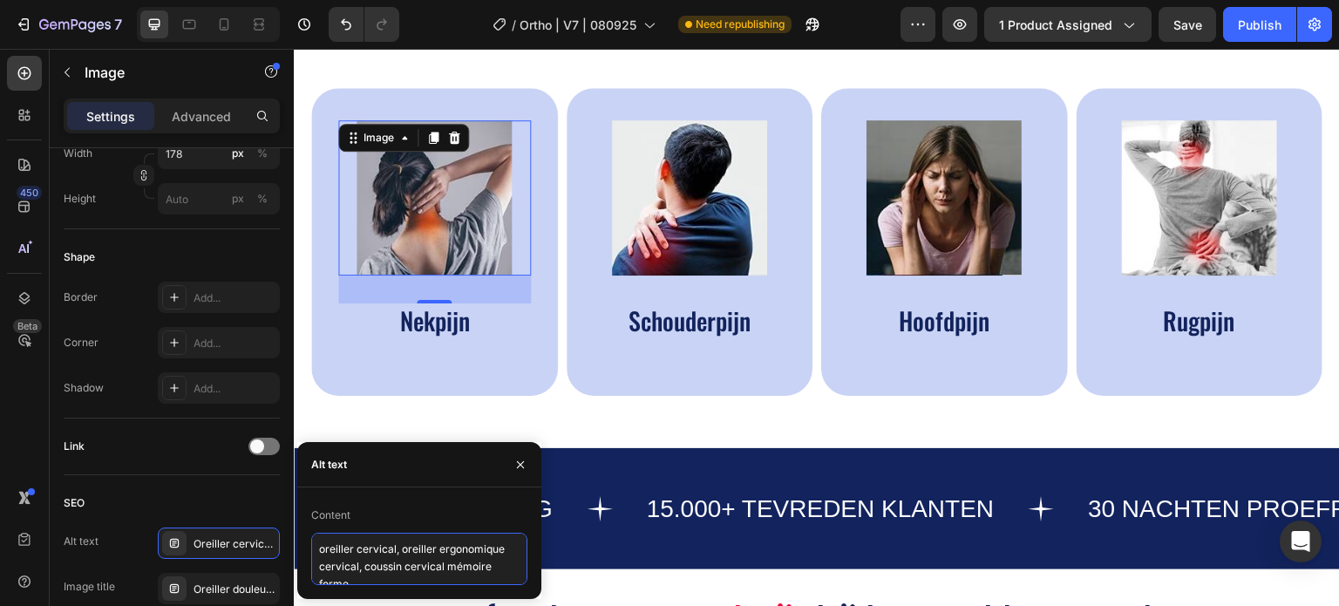
click at [357, 548] on textarea "oreiller cervical, oreiller ergonomique cervical, coussin cervical mémoire forme" at bounding box center [419, 559] width 216 height 52
paste textarea "thopedisch nekkussen, zijslaper nekkussen, kussen tegen nekpijn"
type textarea "orthopedisch nekkussen, zijslaper nekkussen, kussen tegen nekpijn"
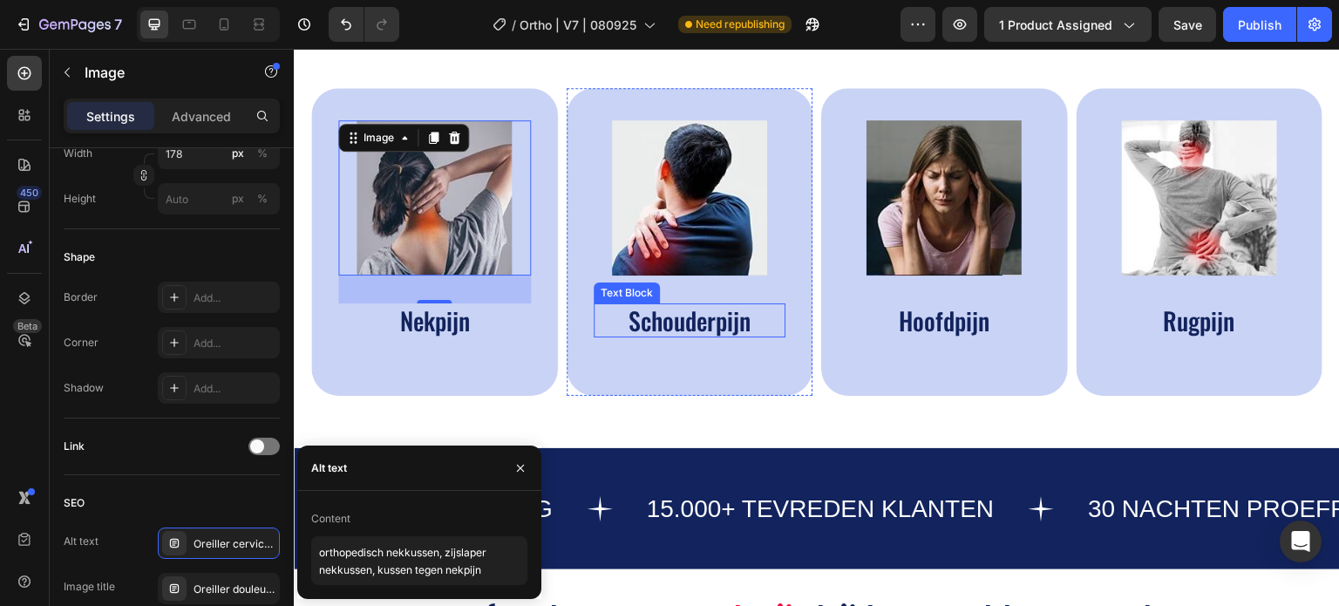
click at [676, 297] on div "Image Schouderpijn Text Block" at bounding box center [690, 234] width 193 height 229
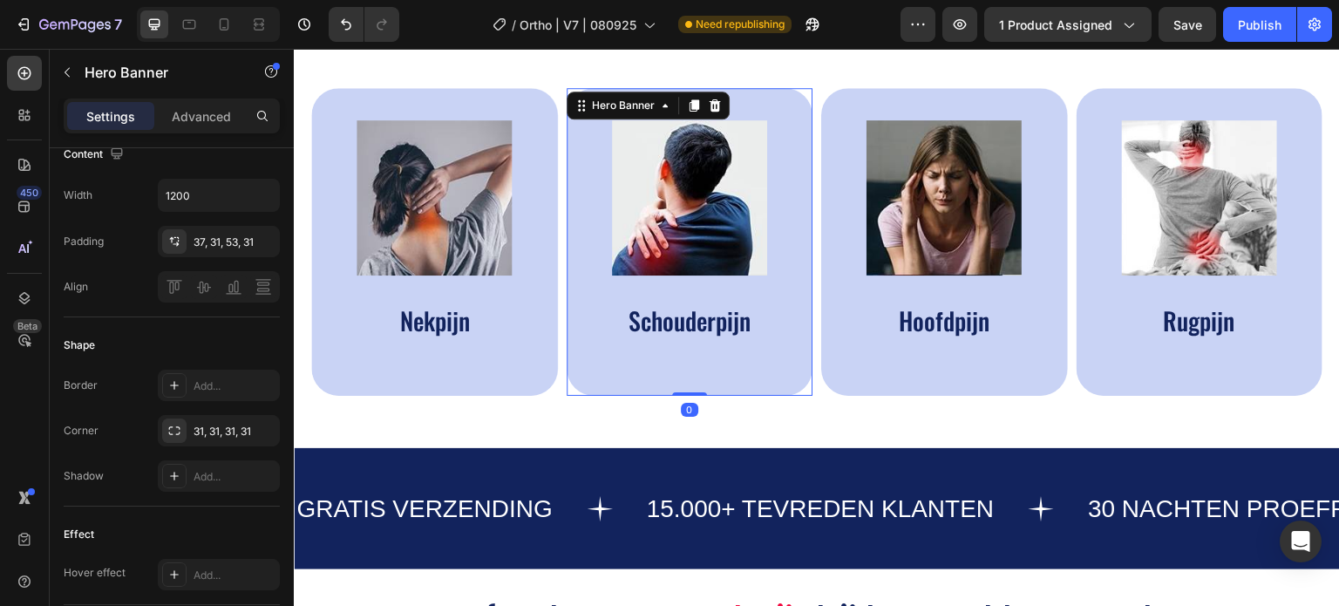
scroll to position [0, 0]
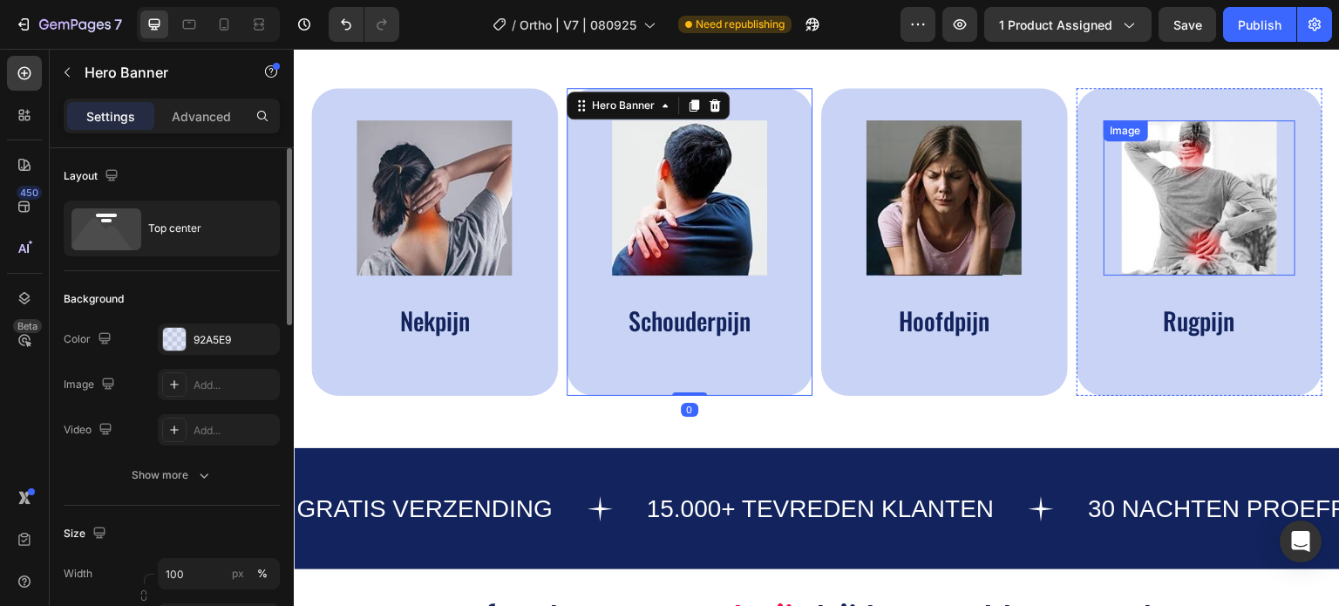
click at [1191, 190] on img at bounding box center [1199, 197] width 155 height 155
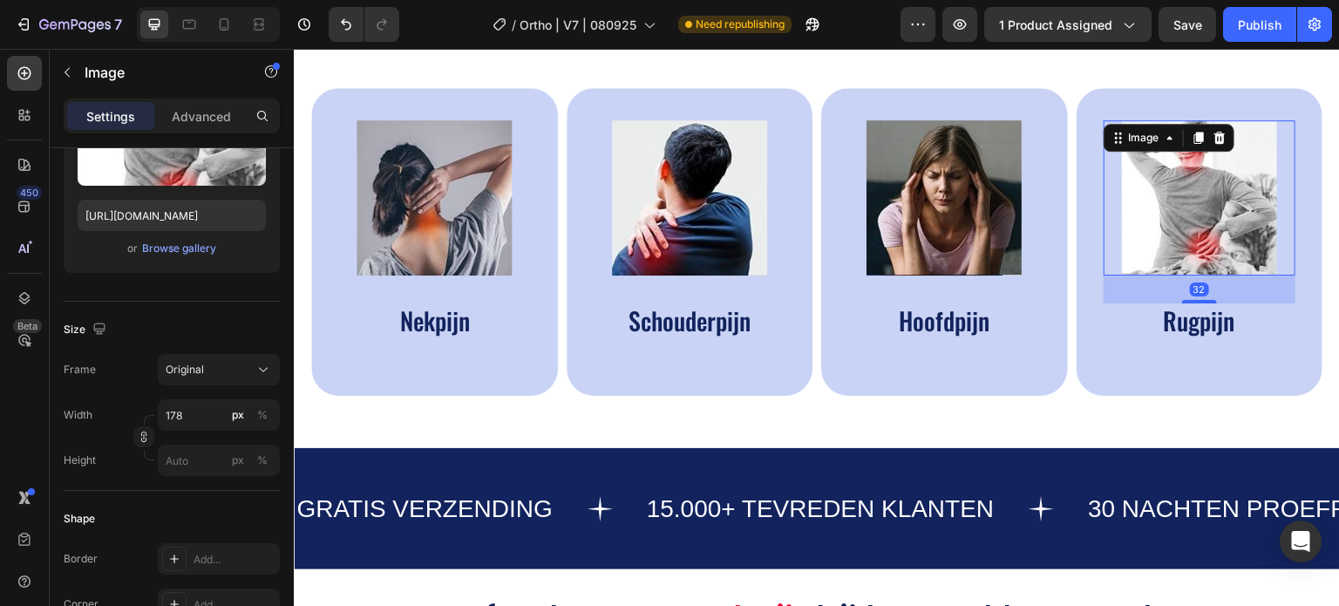
scroll to position [610, 0]
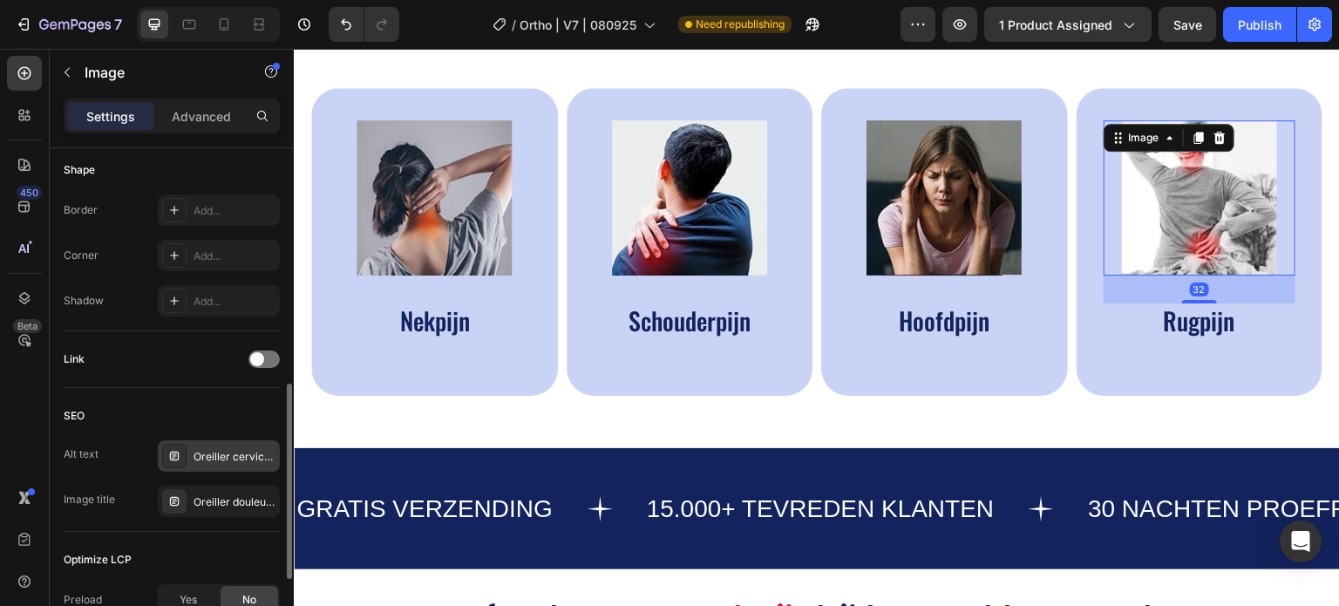
click at [216, 453] on div "Oreiller cervical, oreiller ergonomique cervical, coussin cervical mémoire forme" at bounding box center [235, 457] width 82 height 16
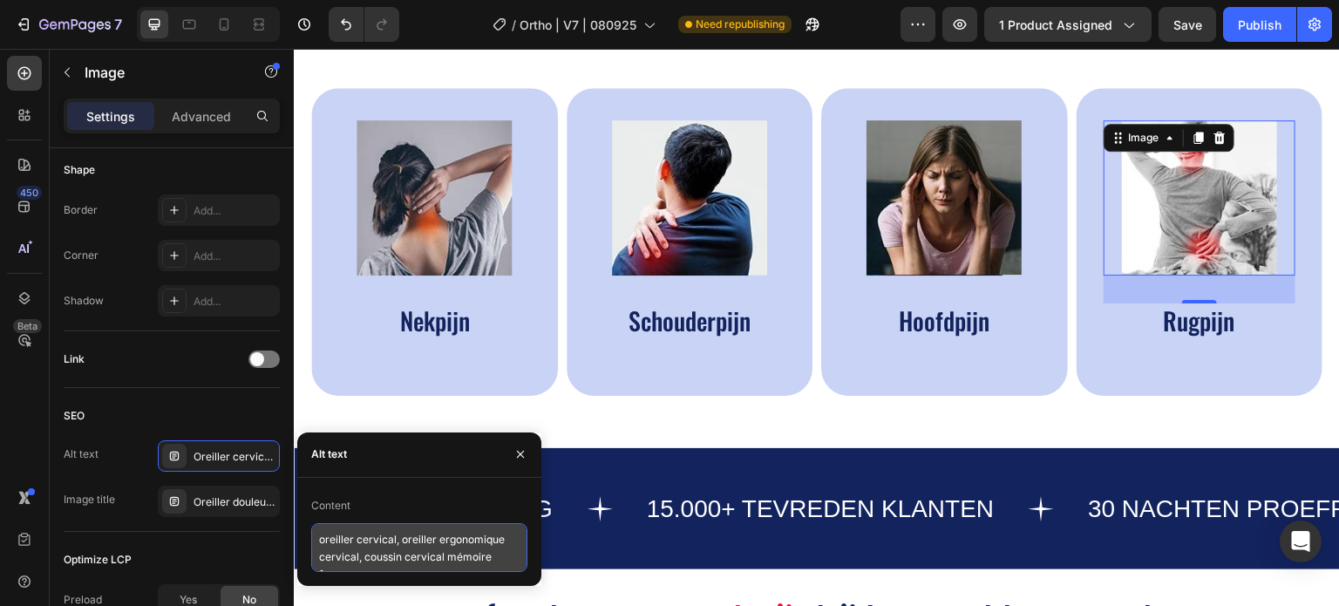
click at [335, 540] on textarea "oreiller cervical, oreiller ergonomique cervical, coussin cervical mémoire forme" at bounding box center [419, 547] width 216 height 49
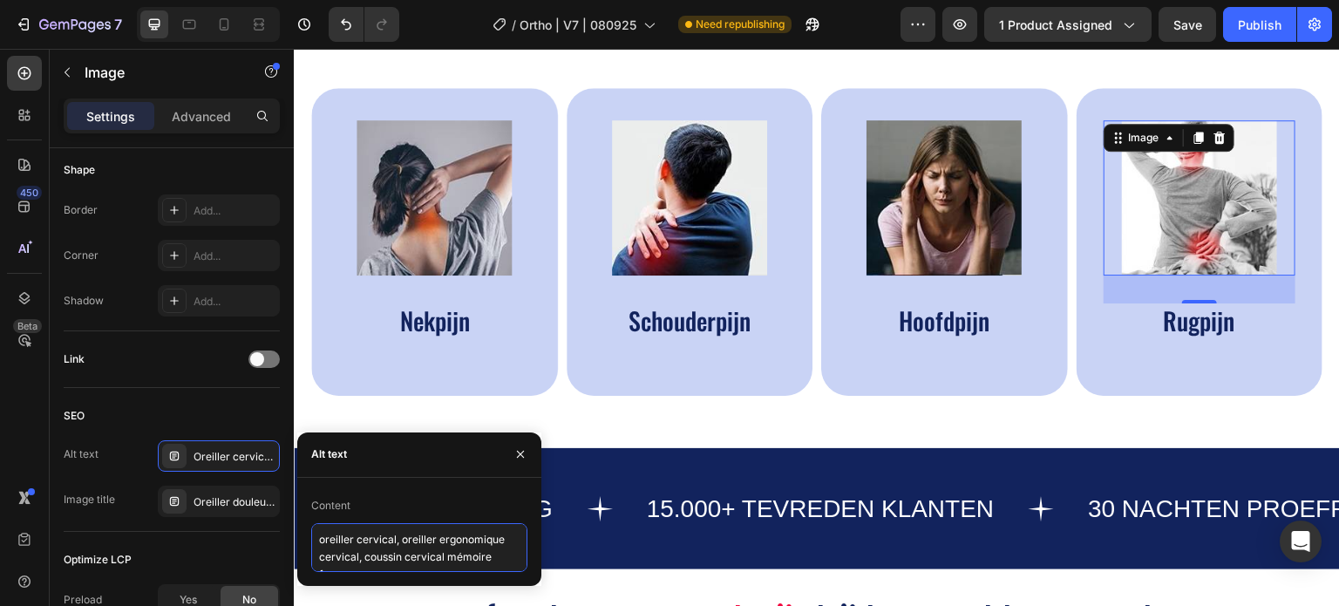
click at [335, 540] on textarea "oreiller cervical, oreiller ergonomique cervical, coussin cervical mémoire forme" at bounding box center [419, 547] width 216 height 49
paste textarea "thopedisch nekkussen, zijslaper nekkussen, kussen tegen nekpijn"
type textarea "orthopedisch nekkussen, zijslaper nekkussen, kussen tegen nekpijn"
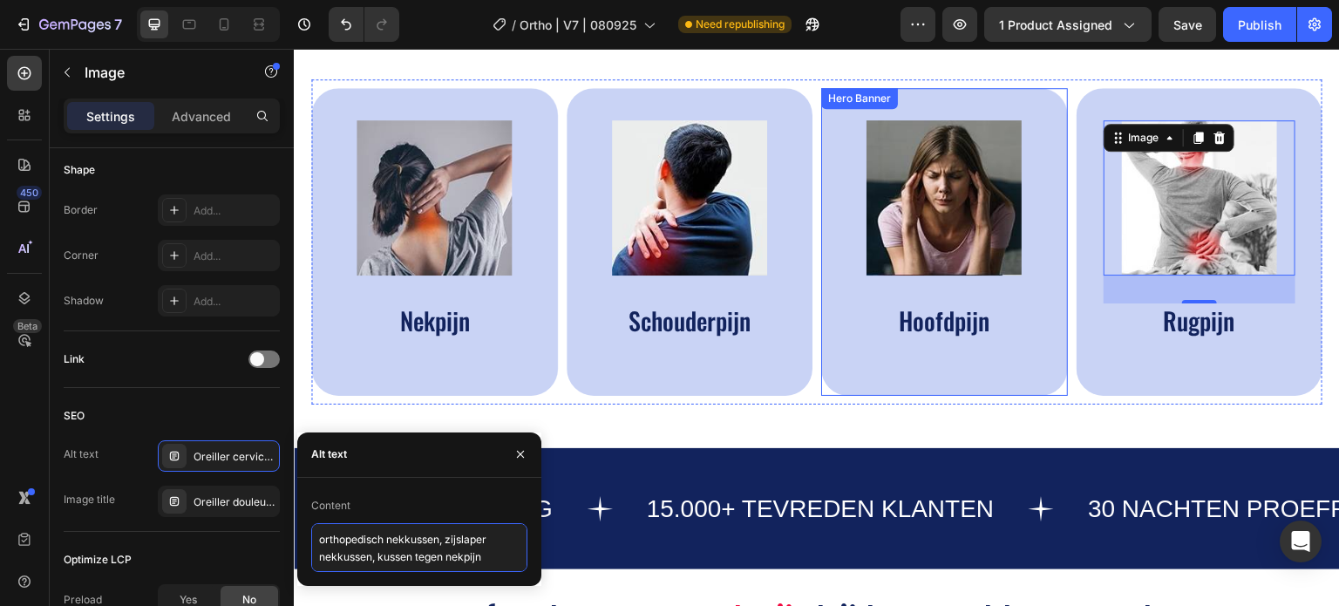
scroll to position [959, 0]
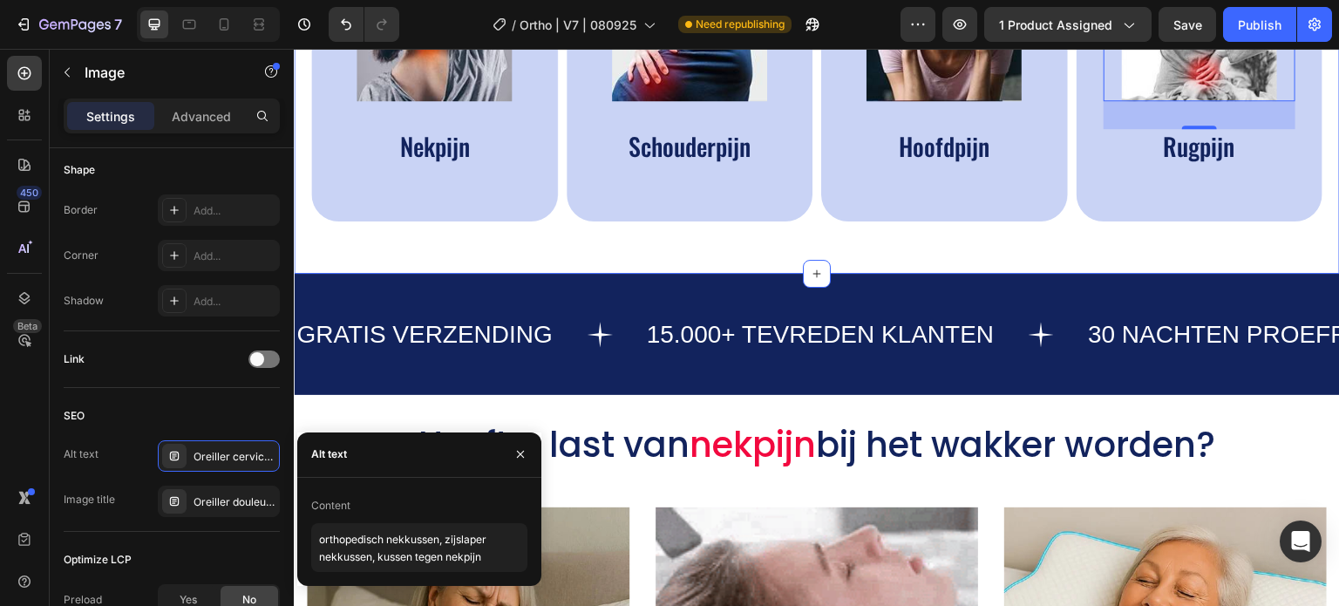
click at [882, 242] on div "Aanbevolen voor het verlichten van de volgende Pijnen Heading Image Nekpijn Tex…" at bounding box center [817, 24] width 1046 height 499
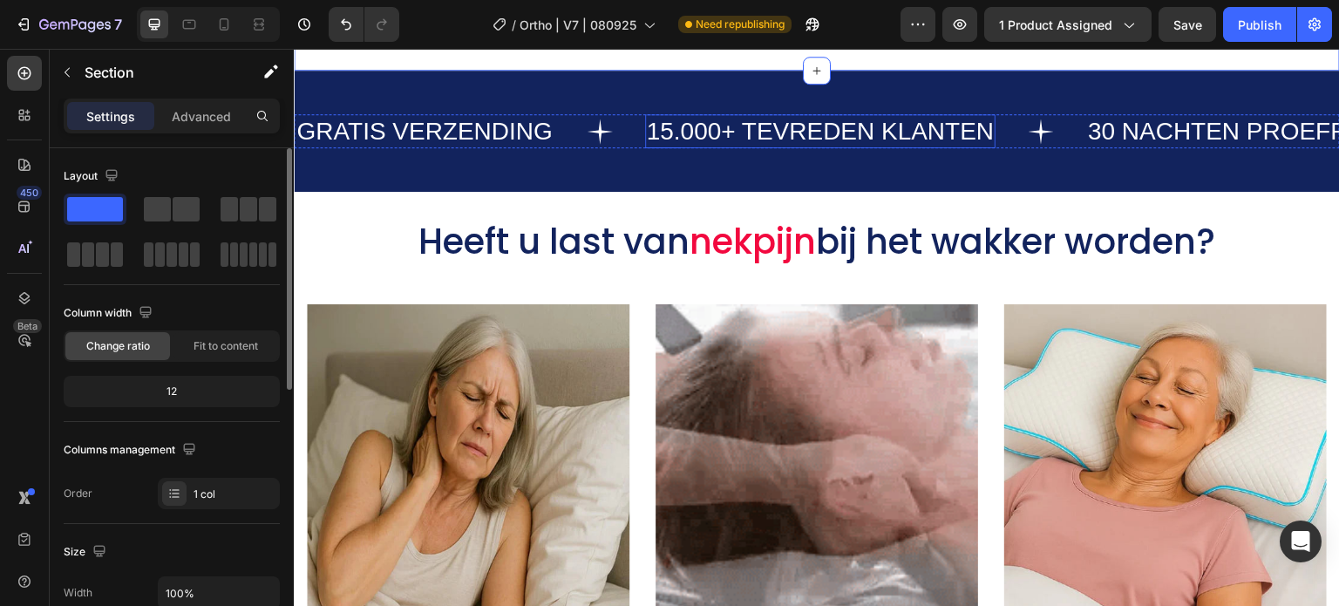
scroll to position [1221, 0]
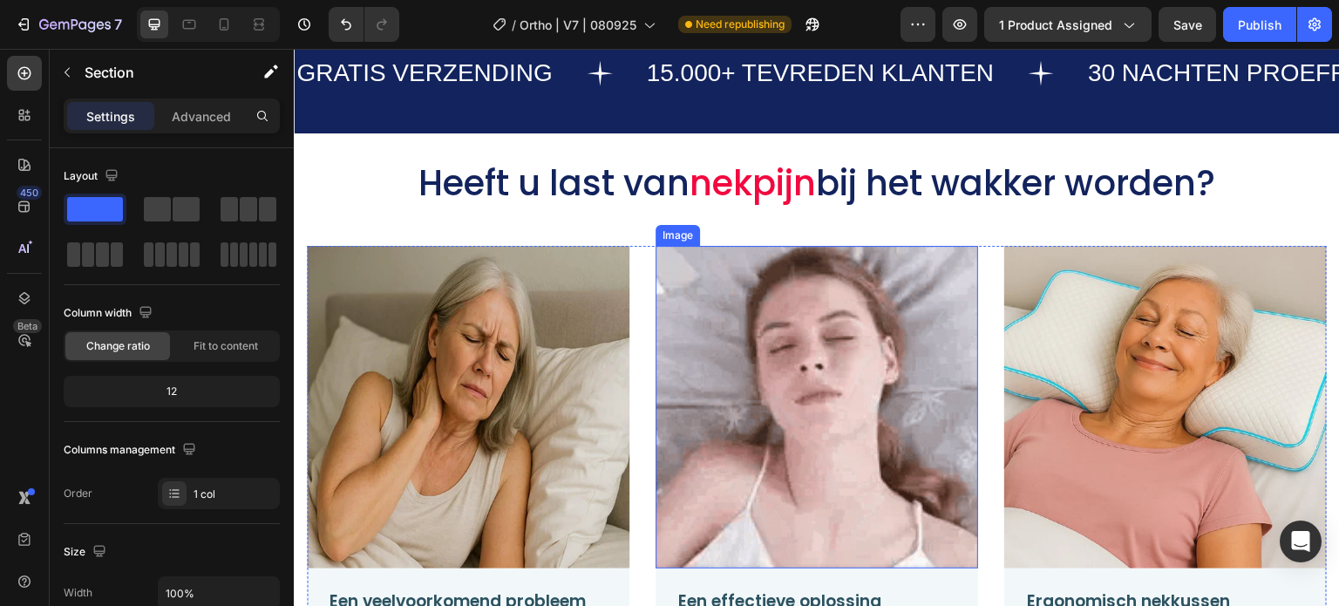
click at [825, 446] on img at bounding box center [817, 407] width 323 height 323
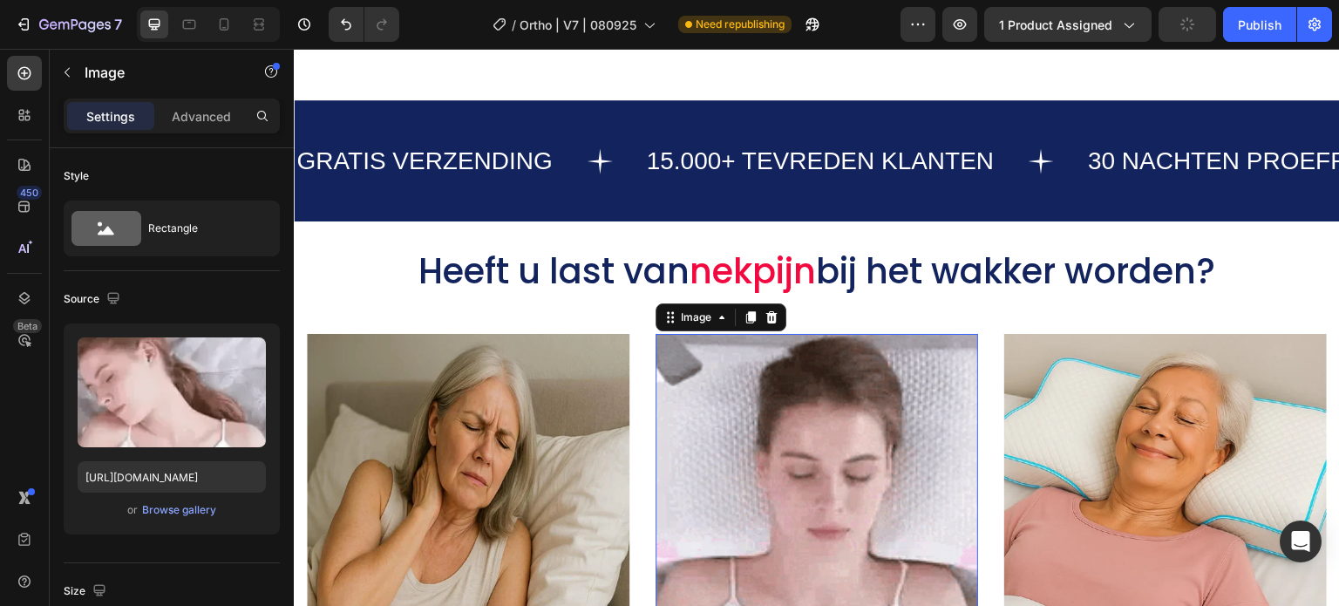
scroll to position [1134, 0]
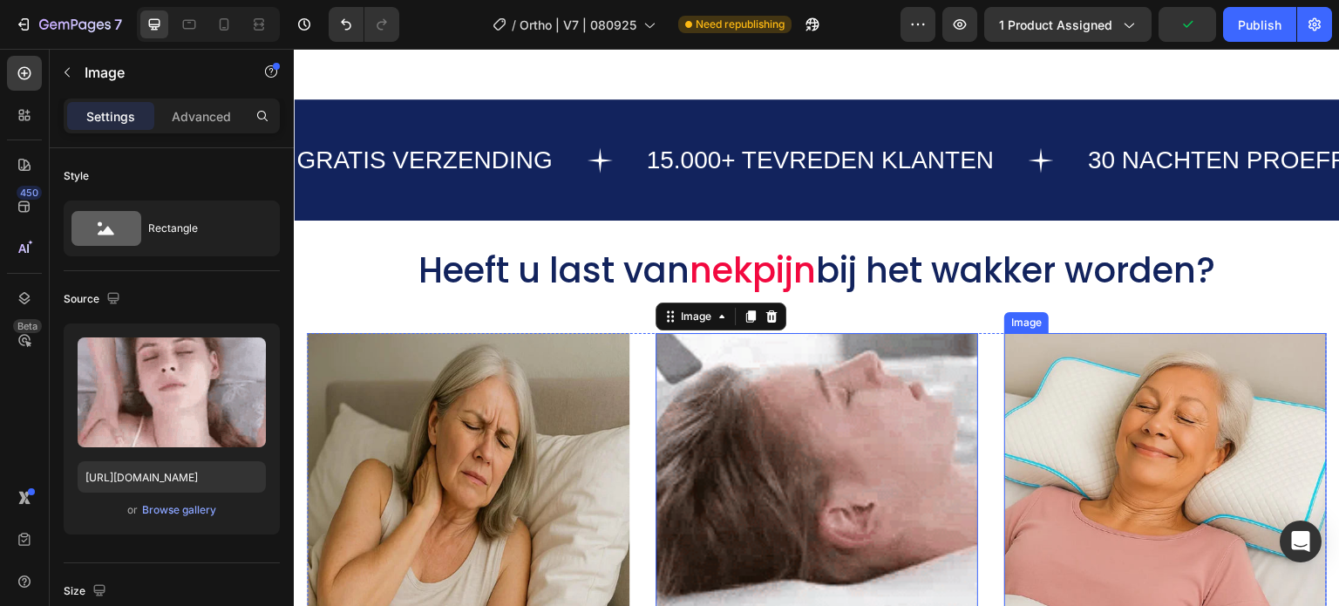
click at [1121, 497] on img at bounding box center [1166, 494] width 323 height 323
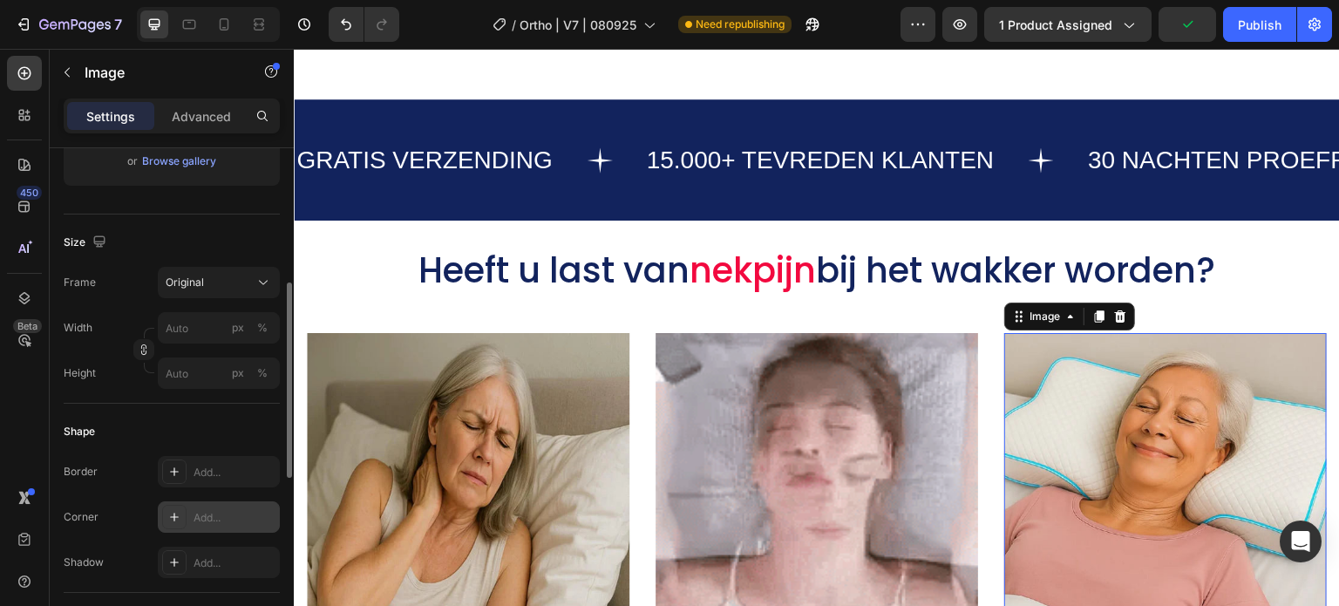
scroll to position [610, 0]
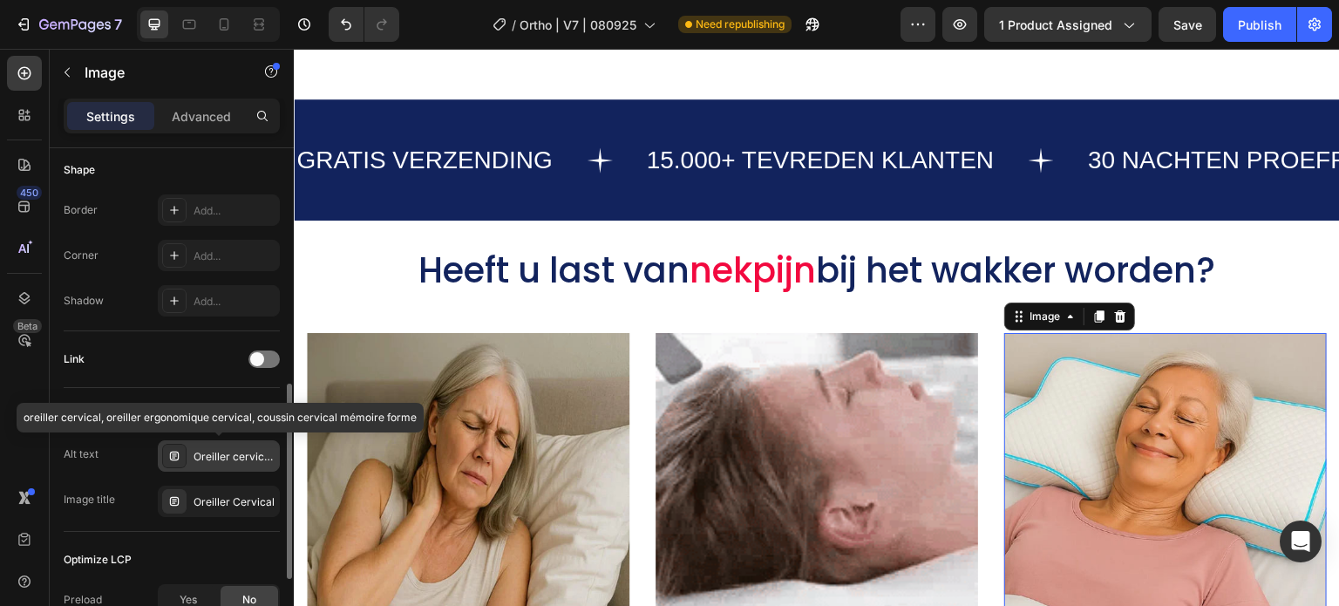
click at [208, 449] on div "Oreiller cervical, oreiller ergonomique cervical, coussin cervical mémoire forme" at bounding box center [235, 457] width 82 height 16
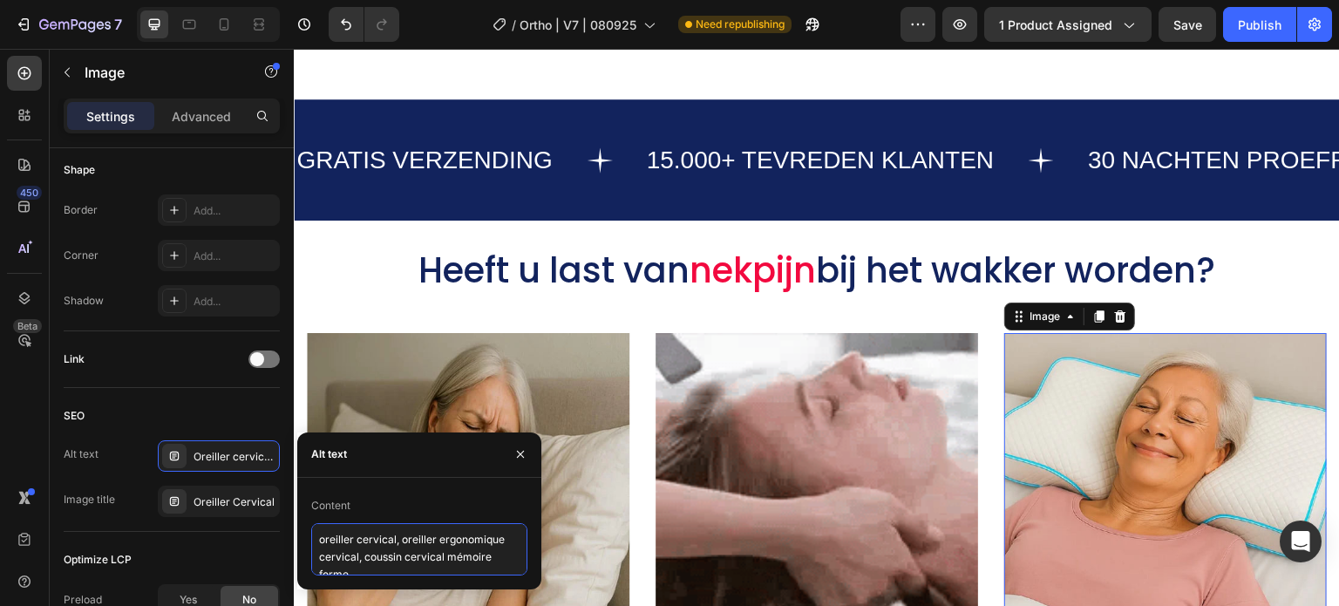
click at [352, 547] on textarea "oreiller cervical, oreiller ergonomique cervical, coussin cervical mémoire forme" at bounding box center [419, 549] width 216 height 52
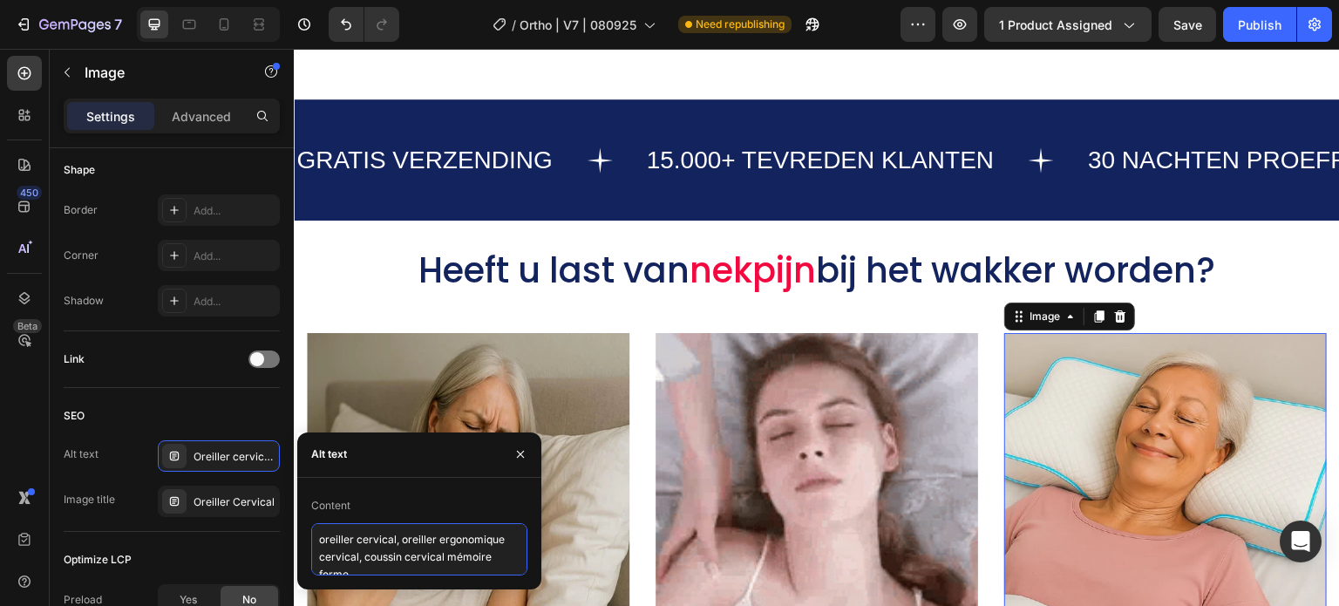
click at [352, 547] on textarea "oreiller cervical, oreiller ergonomique cervical, coussin cervical mémoire forme" at bounding box center [419, 549] width 216 height 52
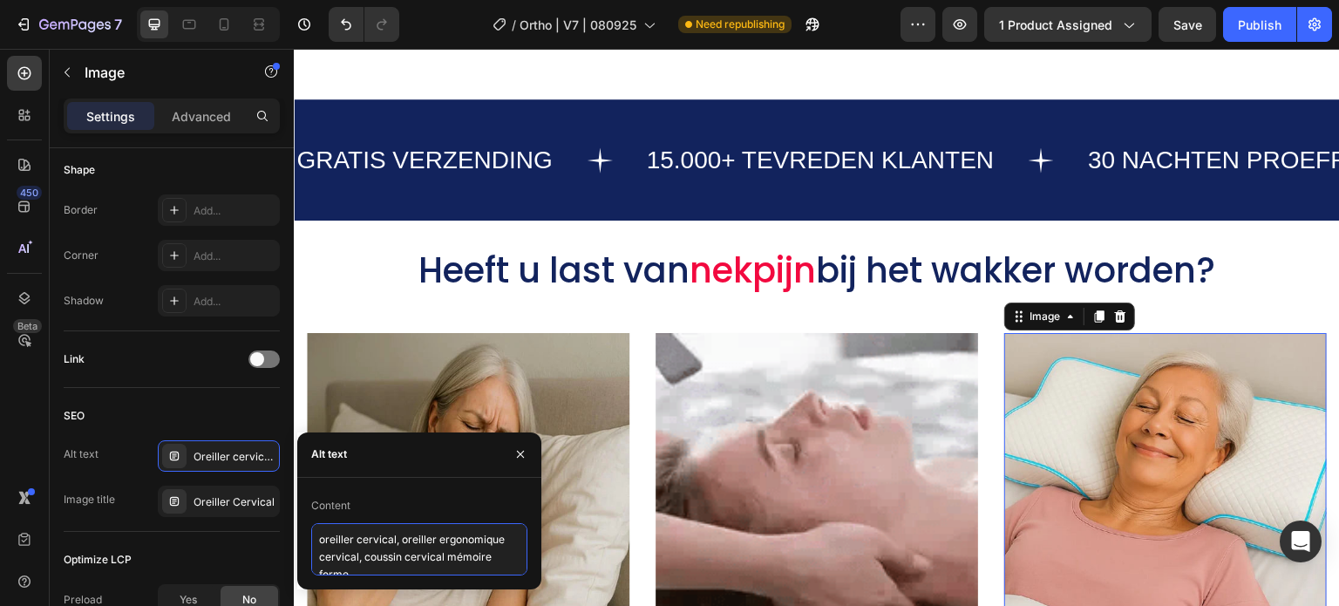
click at [352, 547] on textarea "oreiller cervical, oreiller ergonomique cervical, coussin cervical mémoire forme" at bounding box center [419, 549] width 216 height 52
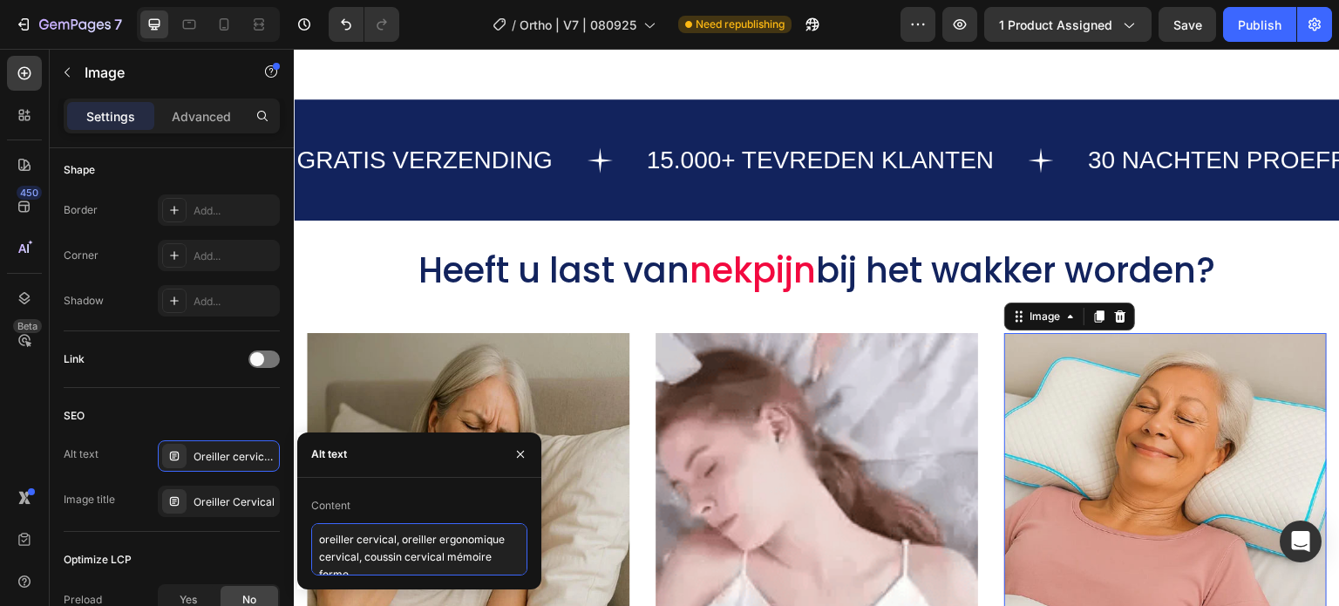
paste textarea "thopedisch nekkussen, zijslaper nekkussen, kussen tegen nekpijn"
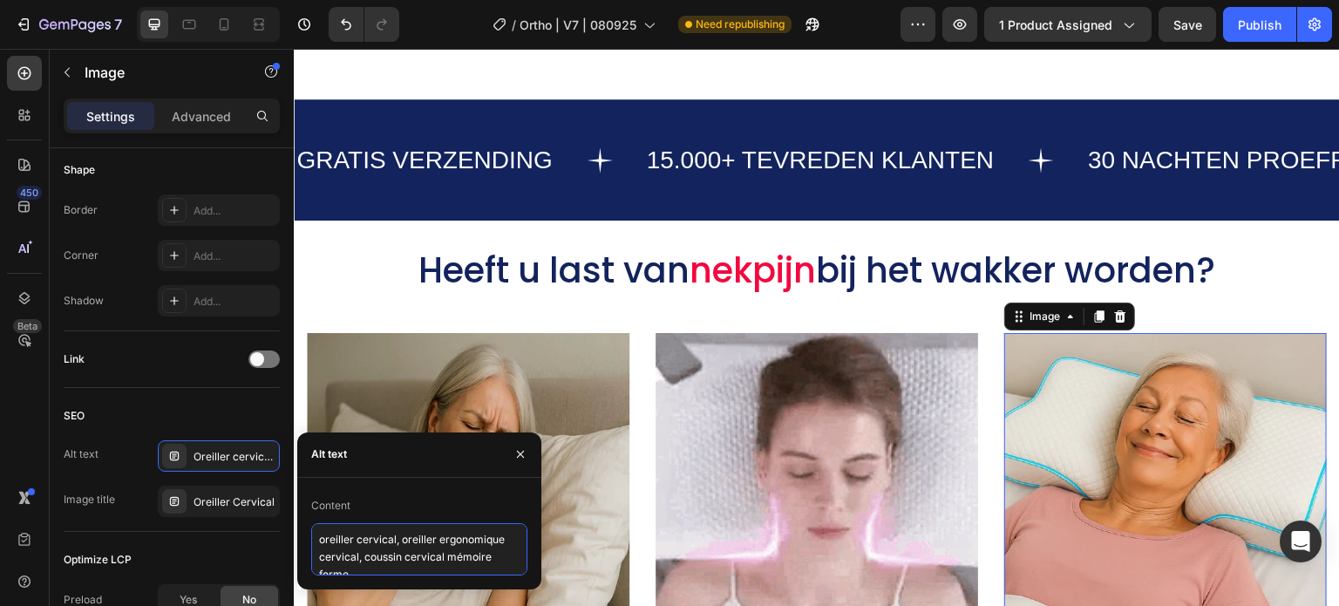
type textarea "orthopedisch nekkussen, zijslaper nekkussen, kussen tegen nekpijn"
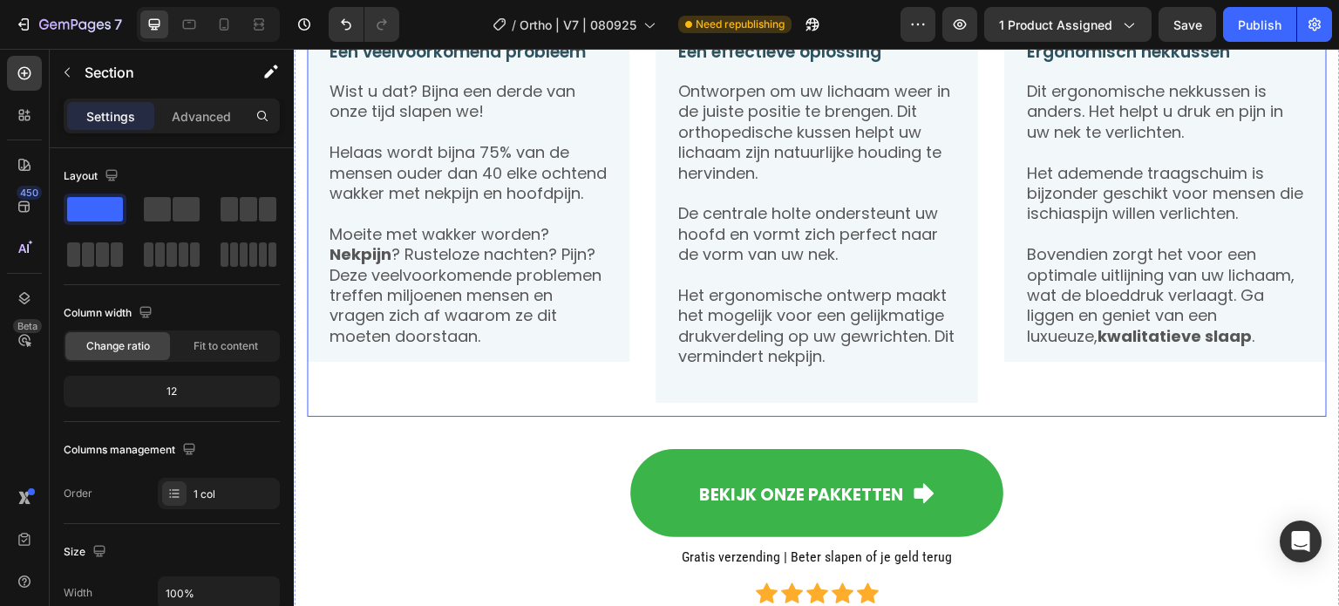
scroll to position [1570, 0]
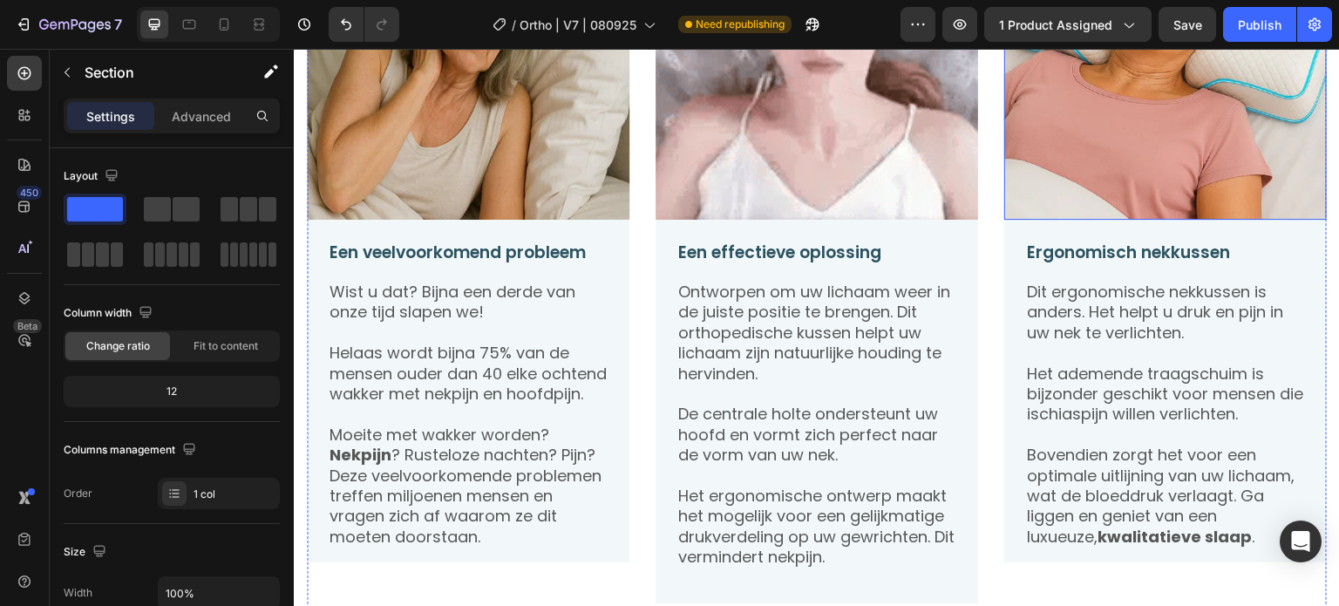
click at [1059, 128] on img at bounding box center [1166, 58] width 323 height 323
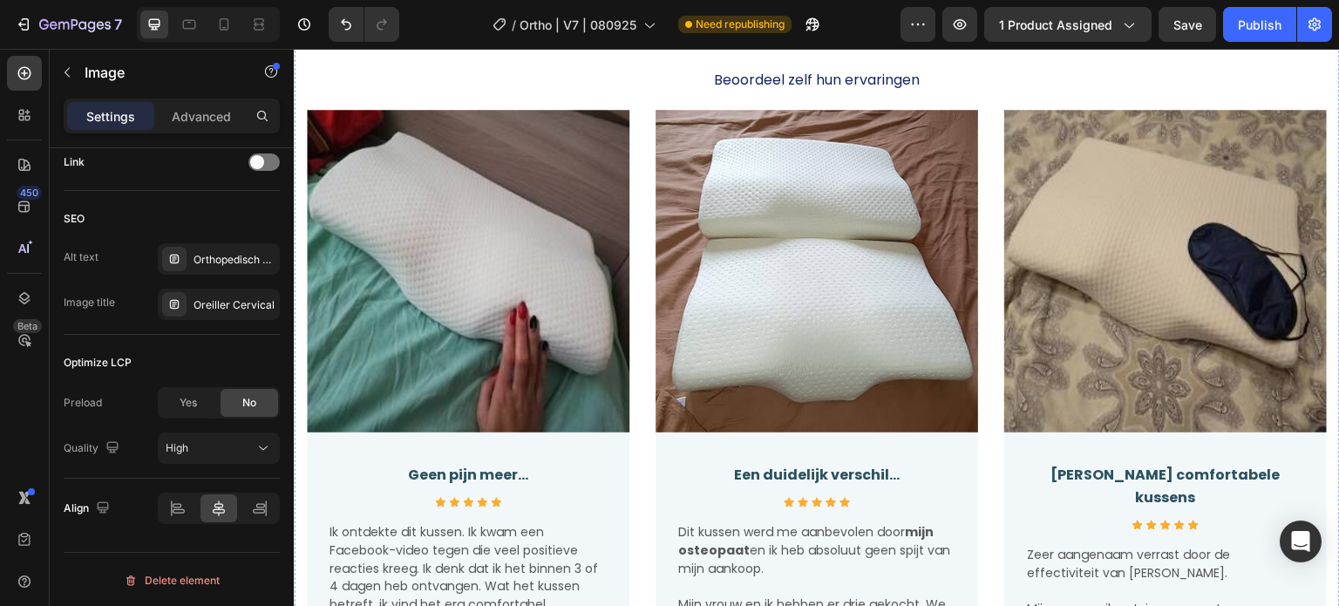
scroll to position [4534, 0]
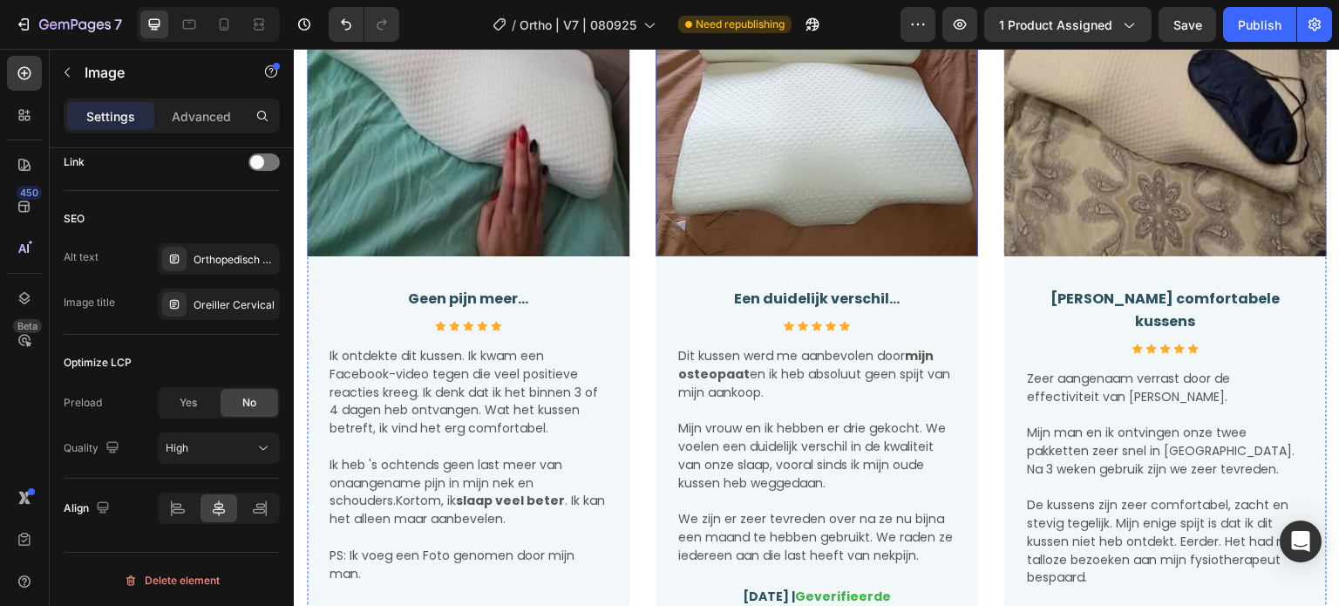
click at [874, 174] on img at bounding box center [817, 95] width 323 height 323
click at [242, 262] on div "Oreiller cervical, oreiller ergonomique cervical, coussin cervical mémoire forme" at bounding box center [235, 261] width 82 height 16
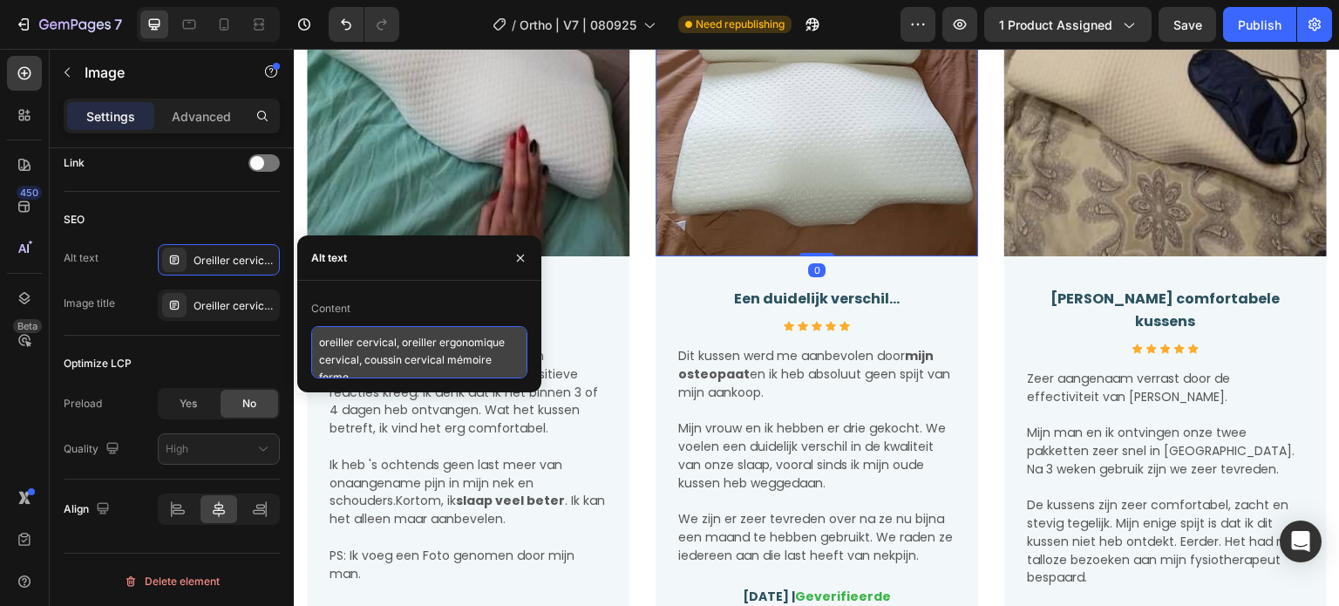
click at [391, 365] on textarea "oreiller cervical, oreiller ergonomique cervical, coussin cervical mémoire forme" at bounding box center [419, 352] width 216 height 52
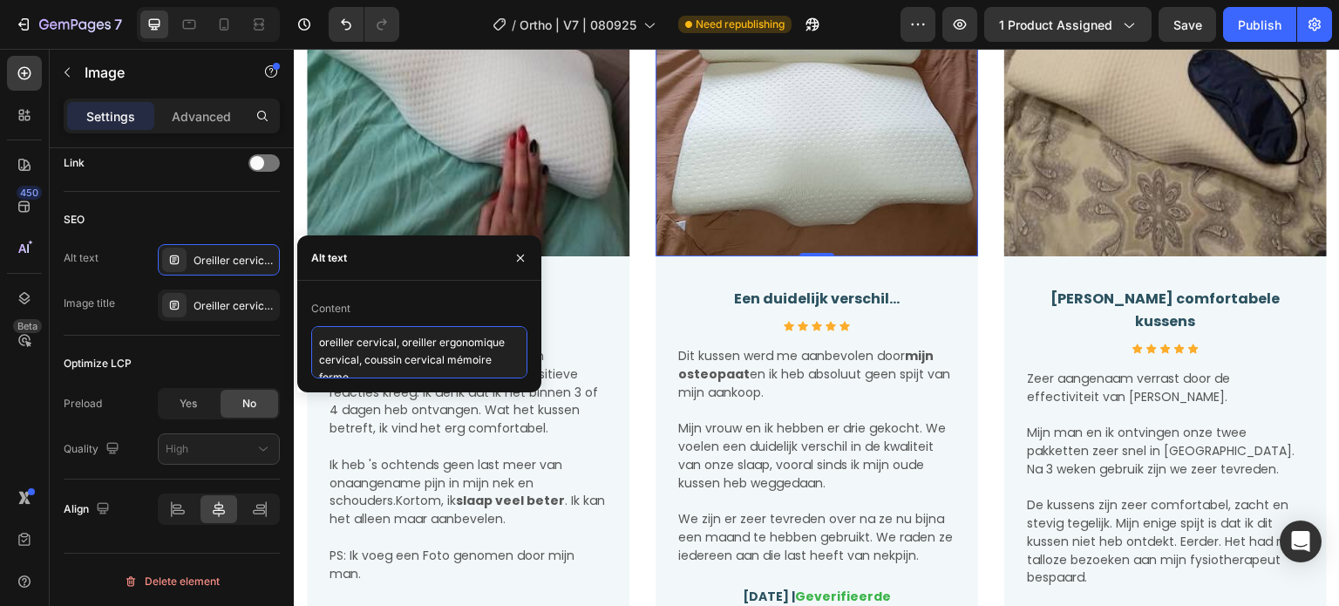
click at [391, 365] on textarea "oreiller cervical, oreiller ergonomique cervical, coussin cervical mémoire forme" at bounding box center [419, 352] width 216 height 52
paste textarea "thopedisch nekkussen, zijslaper nekkussen, kussen tegen nekpijn"
type textarea "orthopedisch nekkussen, zijslaper nekkussen, kussen tegen nekpijn"
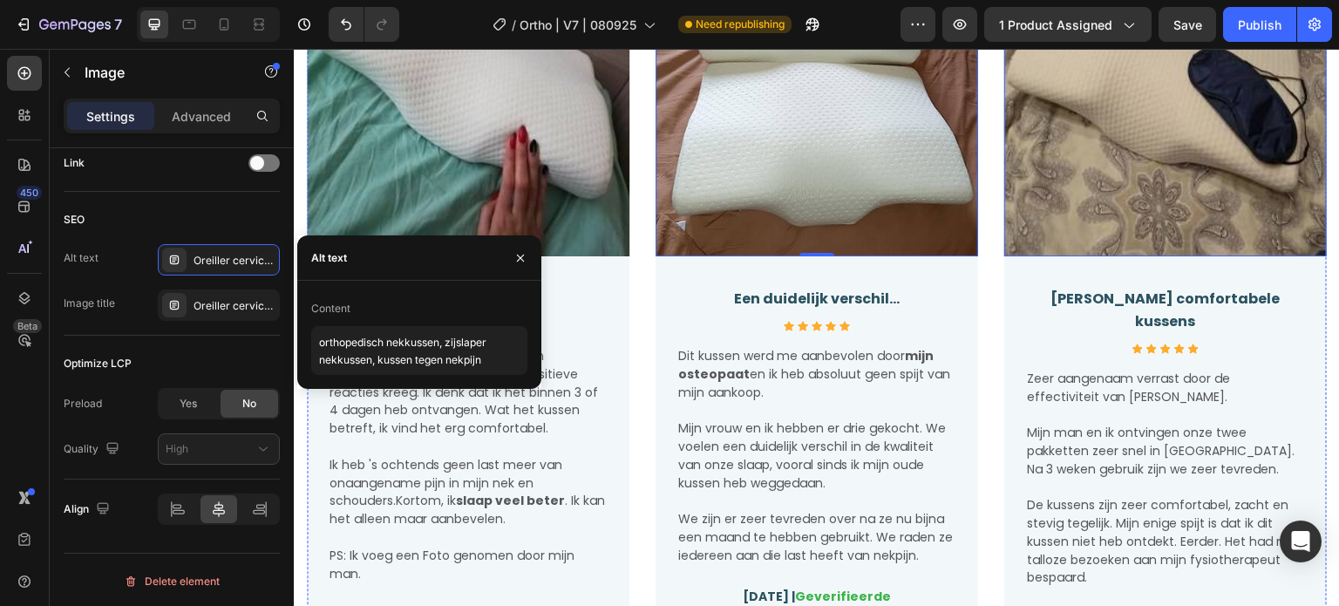
click at [1155, 149] on img at bounding box center [1166, 95] width 323 height 323
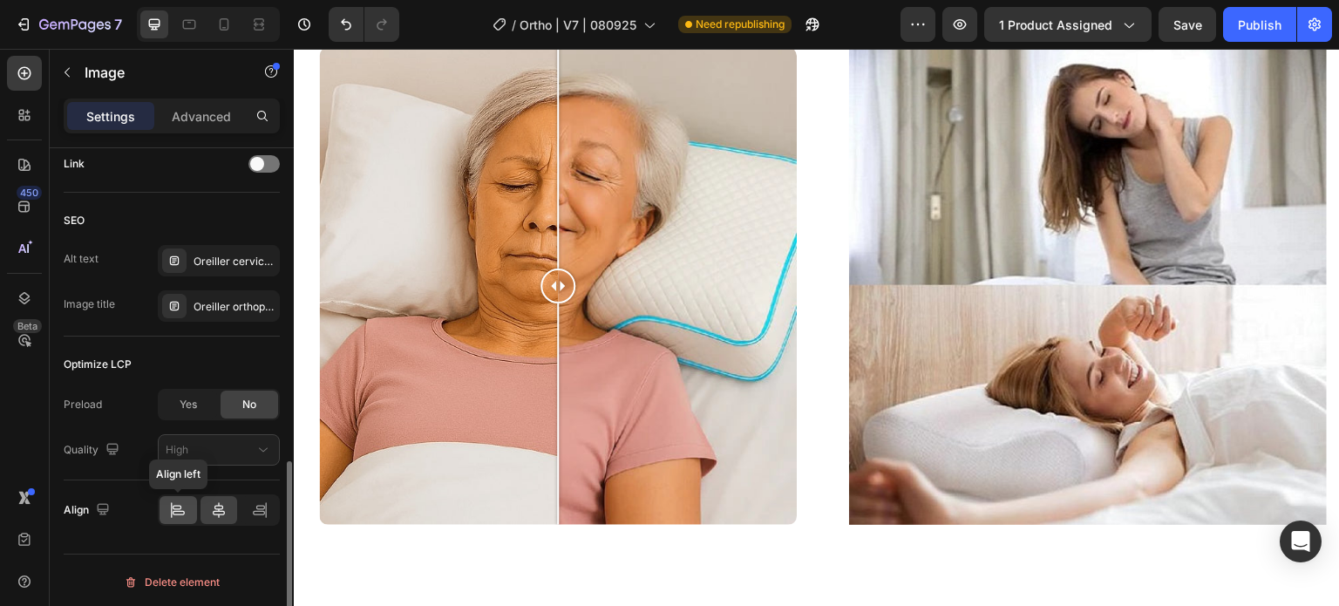
scroll to position [807, 0]
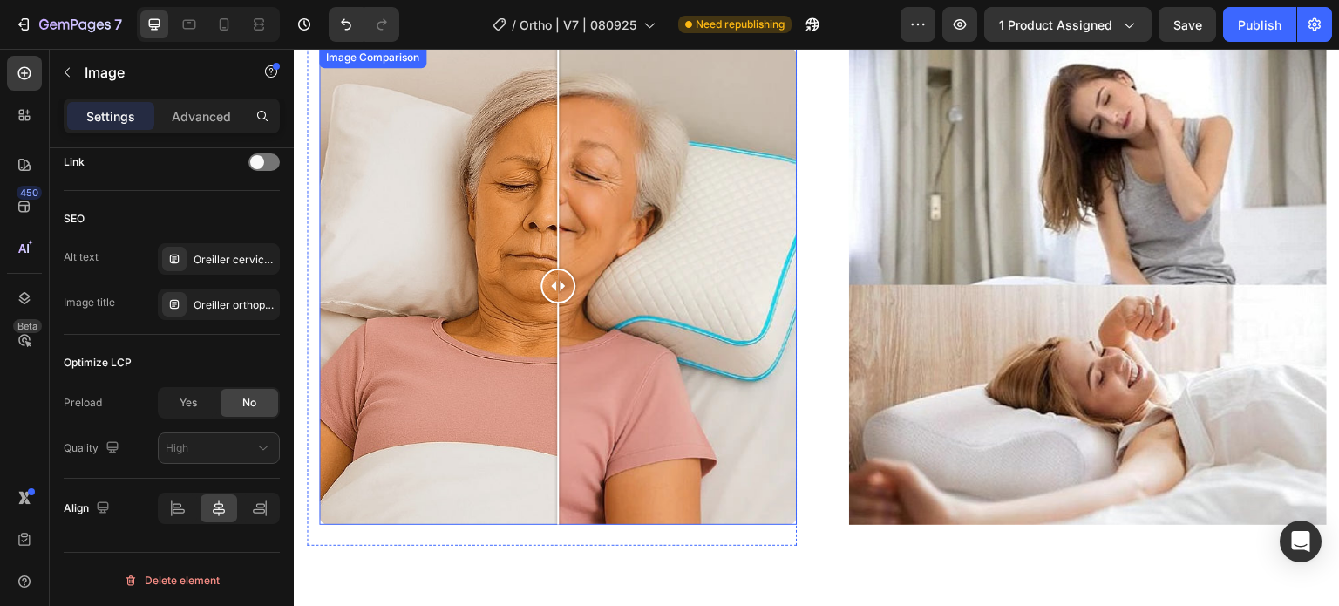
click at [662, 191] on div at bounding box center [558, 286] width 478 height 478
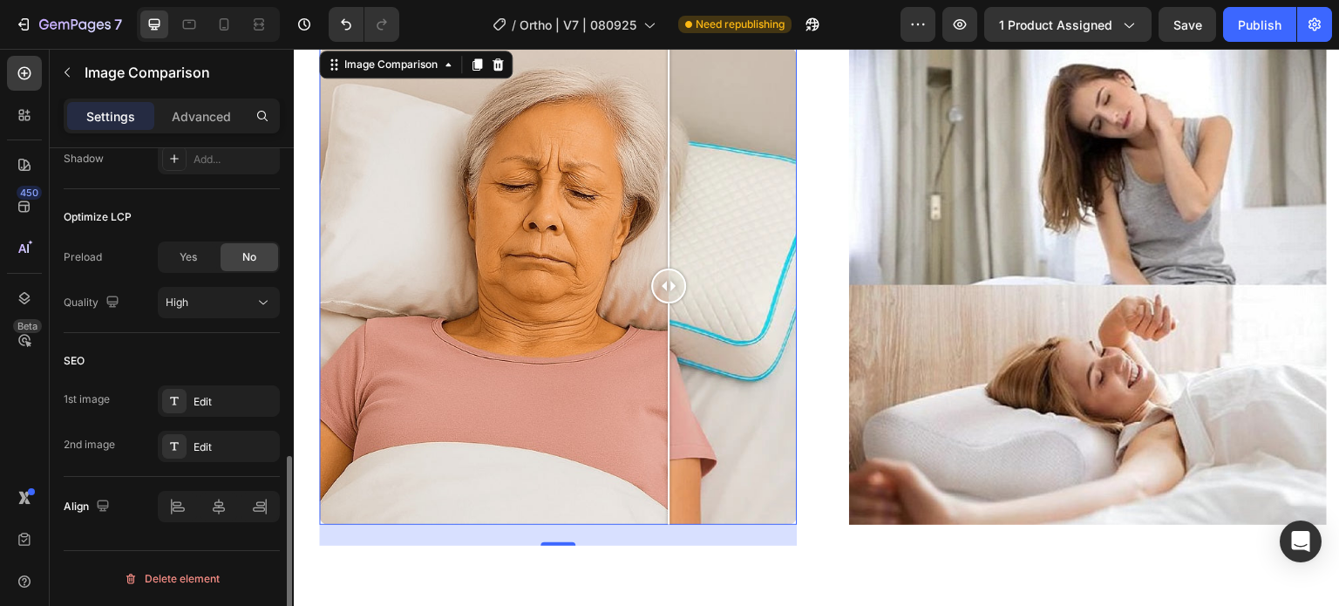
scroll to position [0, 0]
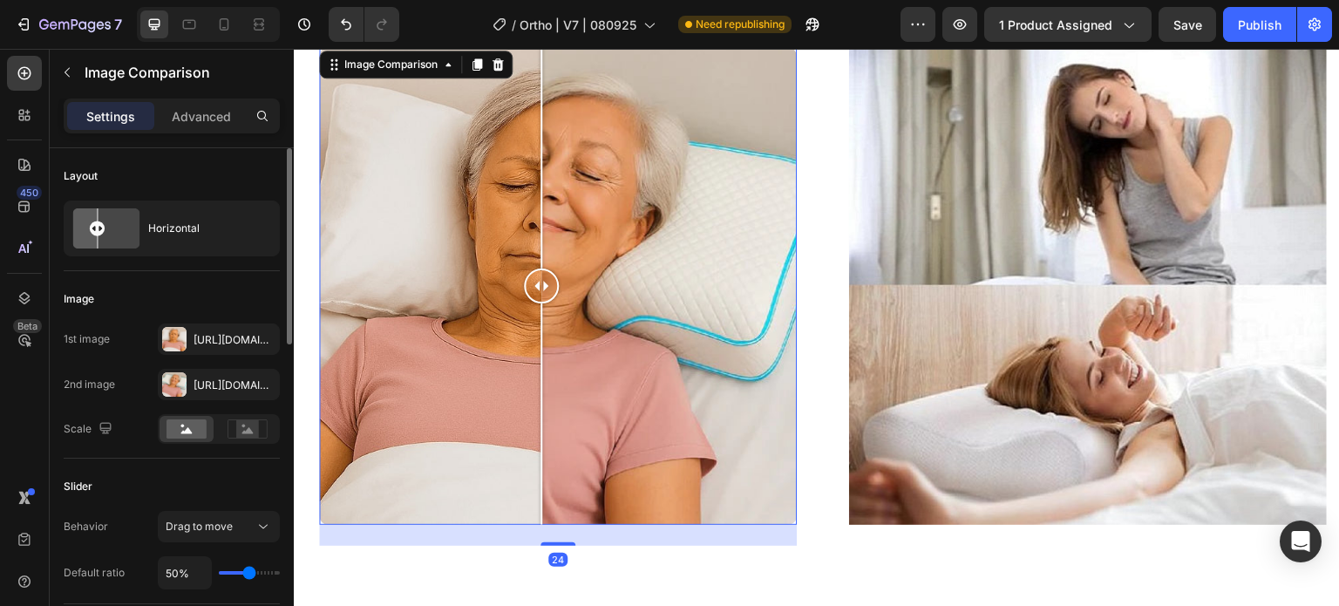
drag, startPoint x: 550, startPoint y: 198, endPoint x: 535, endPoint y: 219, distance: 26.2
click at [535, 219] on div at bounding box center [558, 286] width 478 height 478
click at [214, 390] on div "[URL][DOMAIN_NAME]" at bounding box center [219, 386] width 51 height 16
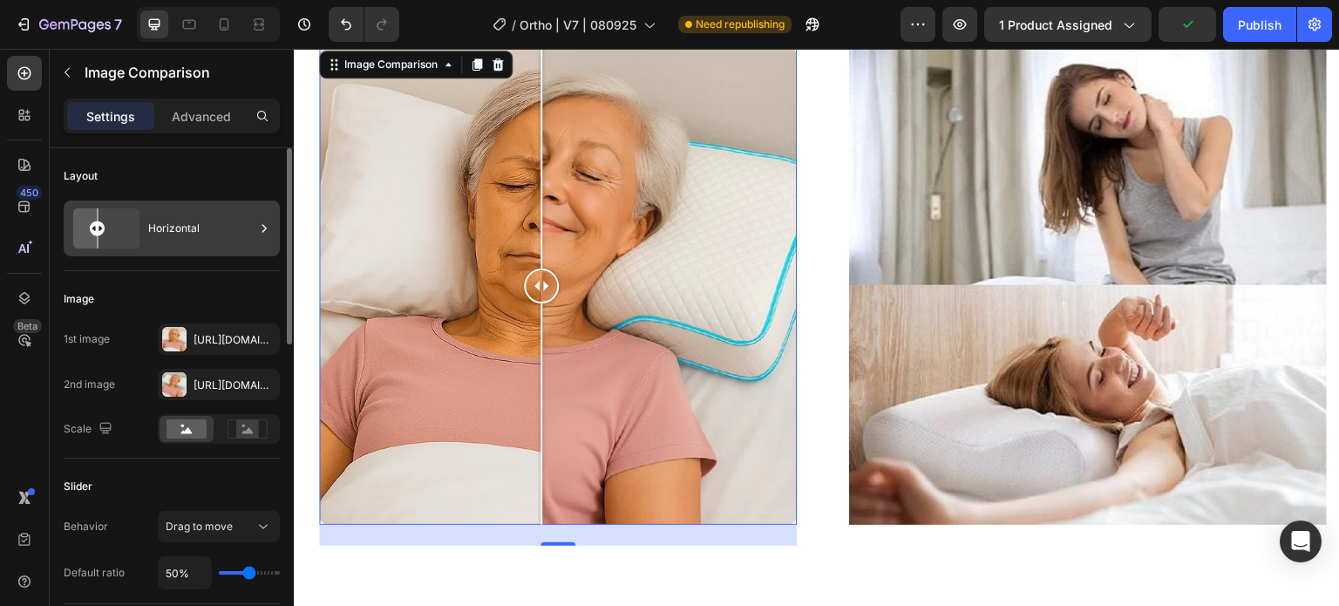
click at [104, 235] on g at bounding box center [106, 228] width 80 height 47
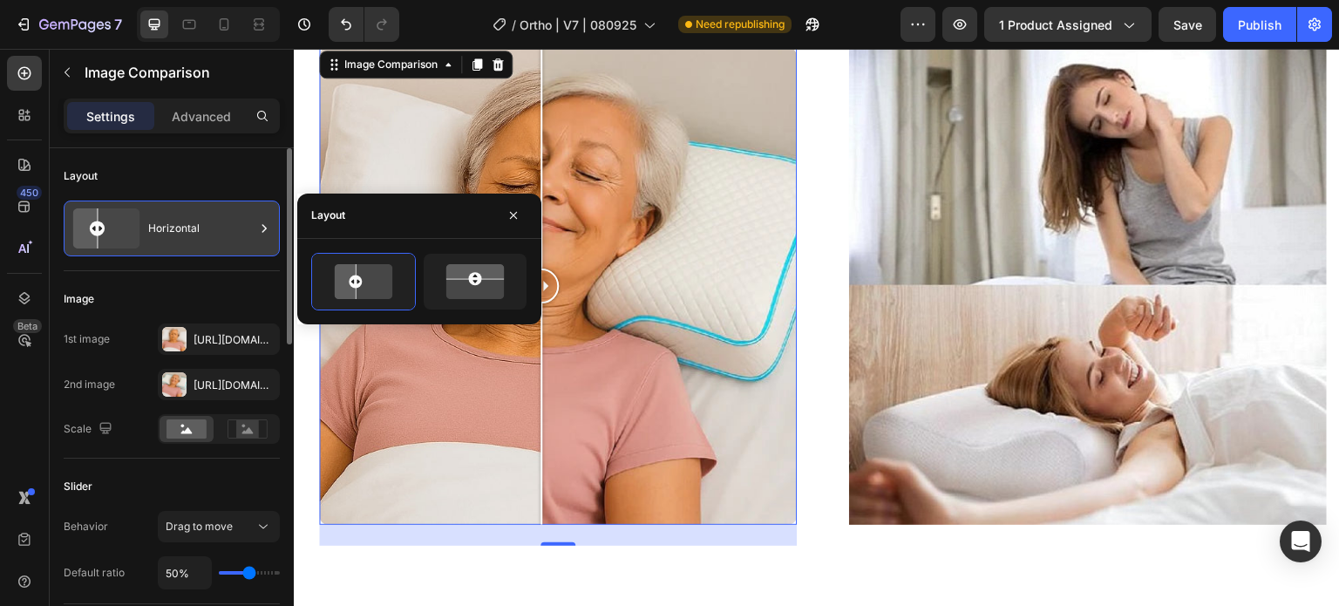
click at [106, 227] on g at bounding box center [106, 228] width 80 height 47
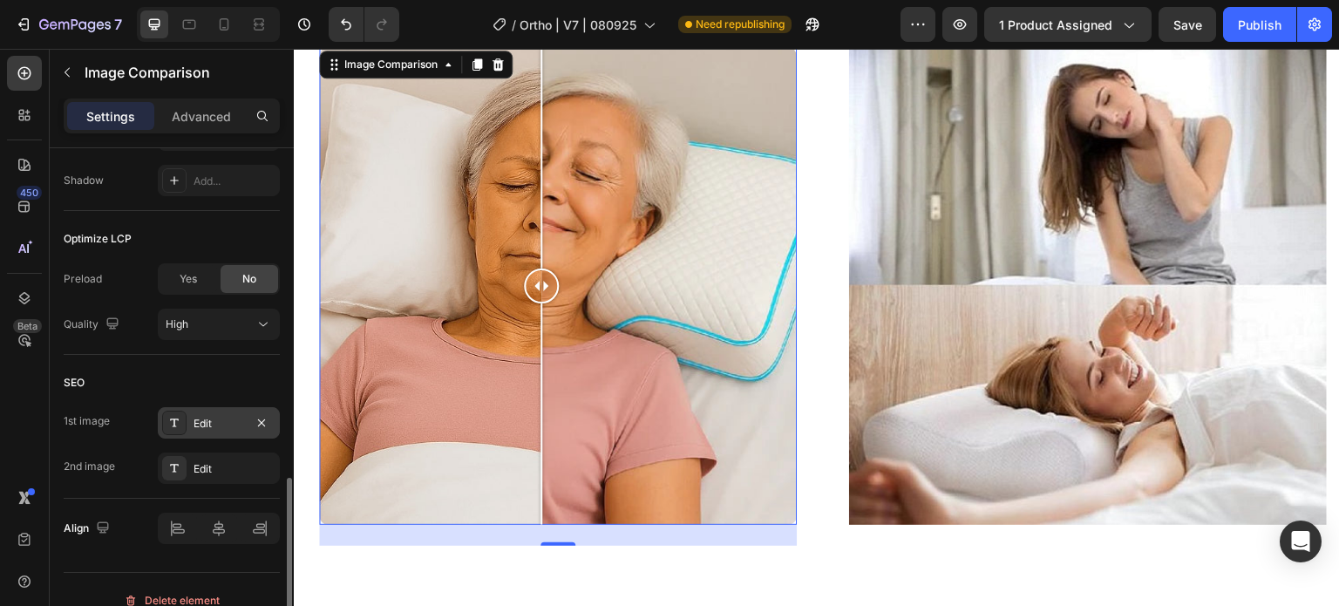
scroll to position [804, 0]
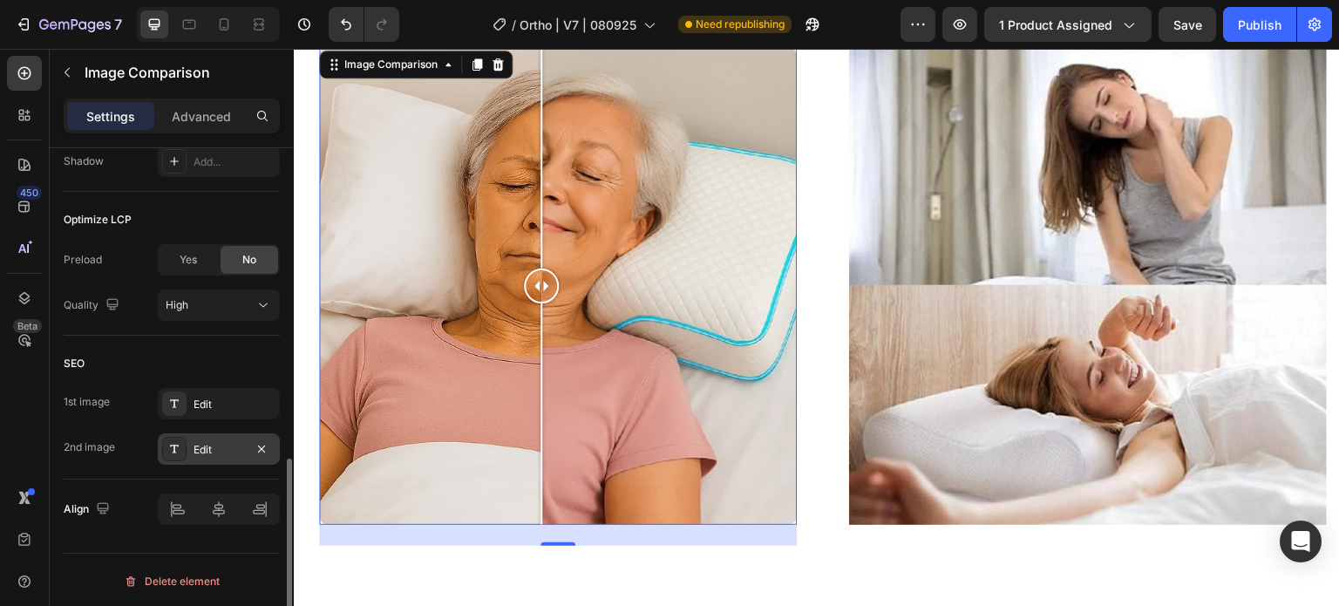
click at [204, 447] on div "Edit" at bounding box center [219, 450] width 51 height 16
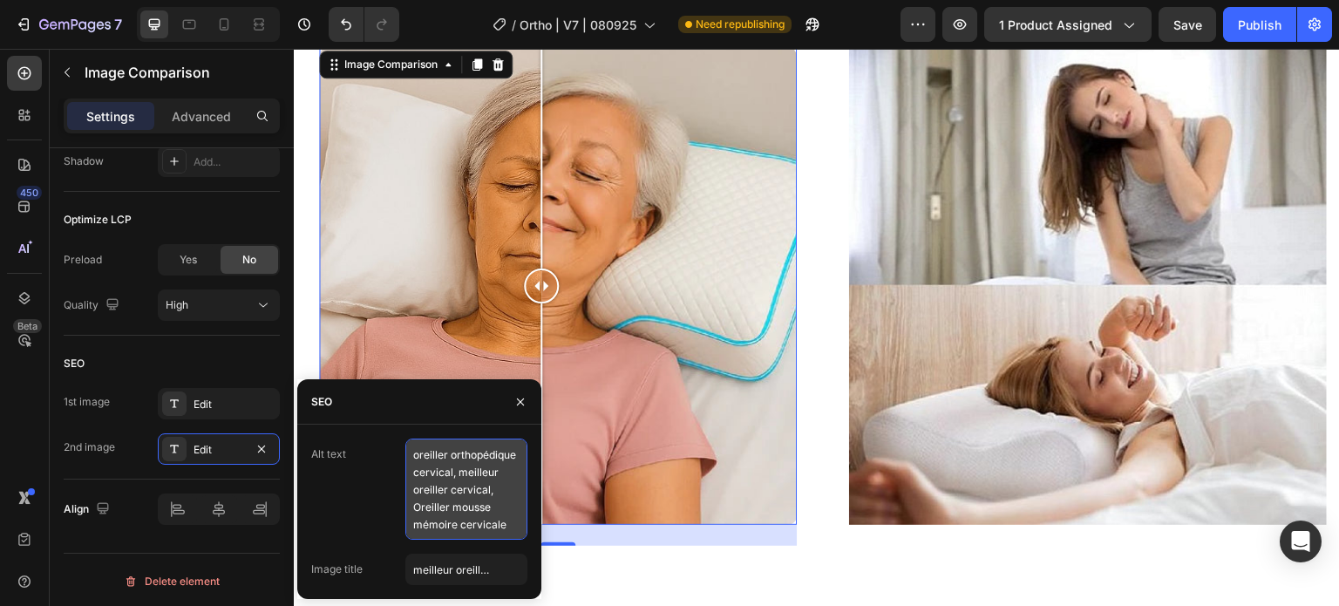
click at [451, 479] on textarea "oreiller orthopédique cervical, meilleur oreiller cervical, Oreiller mousse mém…" at bounding box center [466, 489] width 122 height 101
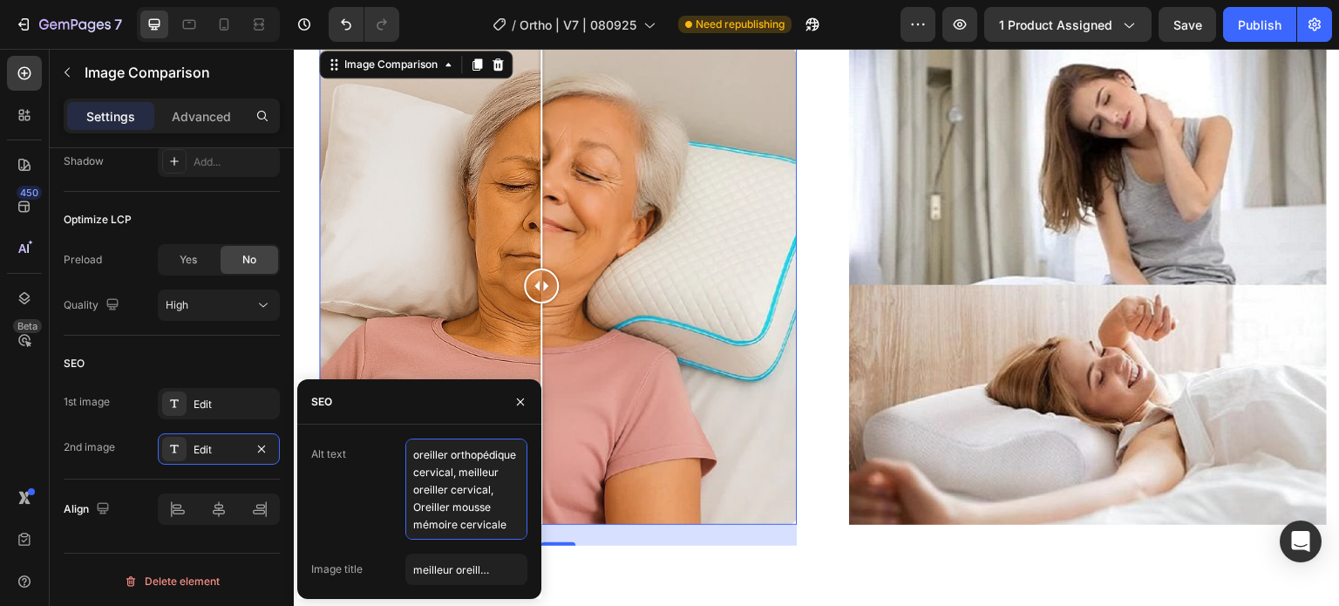
click at [451, 479] on textarea "oreiller orthopédique cervical, meilleur oreiller cervical, Oreiller mousse mém…" at bounding box center [466, 489] width 122 height 101
paste textarea "thopedisch nekkussen, zijslaper nekkussen, kussen tegen nekpijn"
type textarea "orthopedisch nekkussen, zijslaper nekkussen, kussen tegen nekpijn"
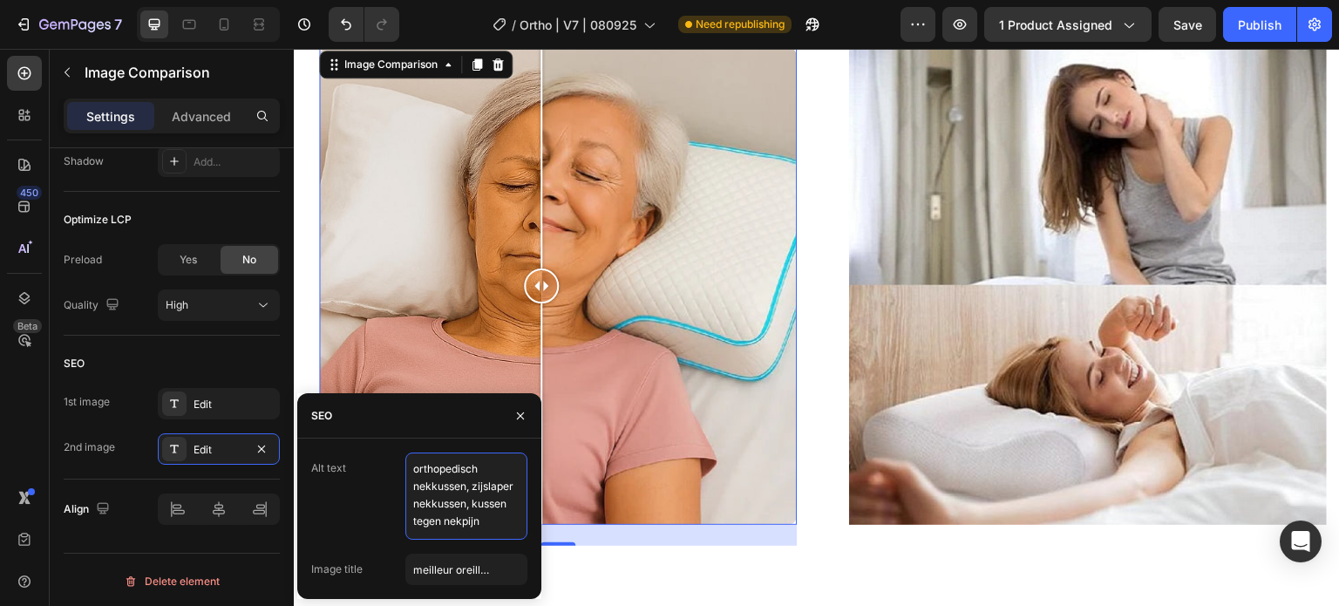
scroll to position [6, 0]
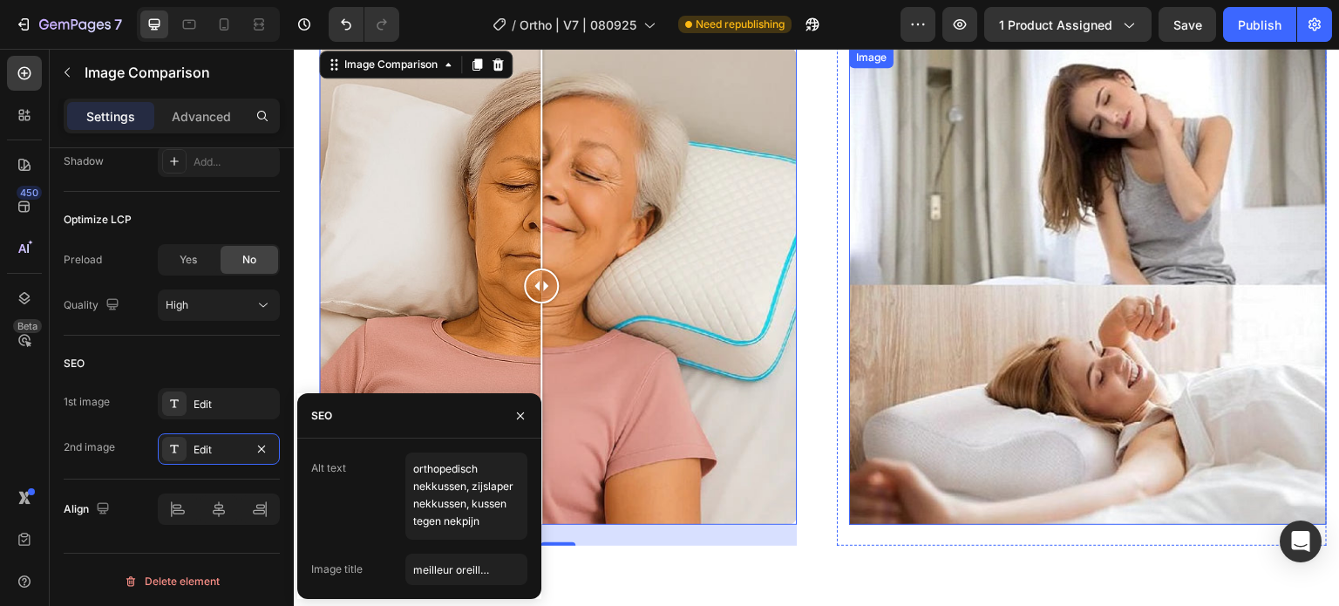
click at [1061, 329] on img at bounding box center [1088, 286] width 478 height 478
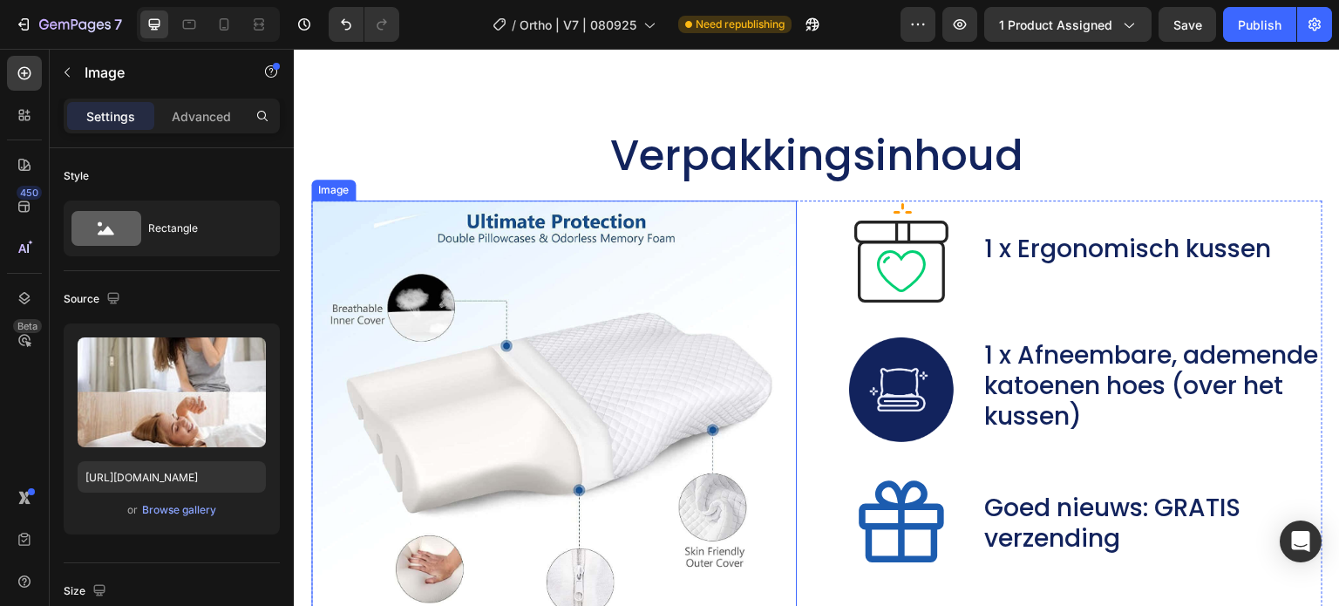
scroll to position [8633, 0]
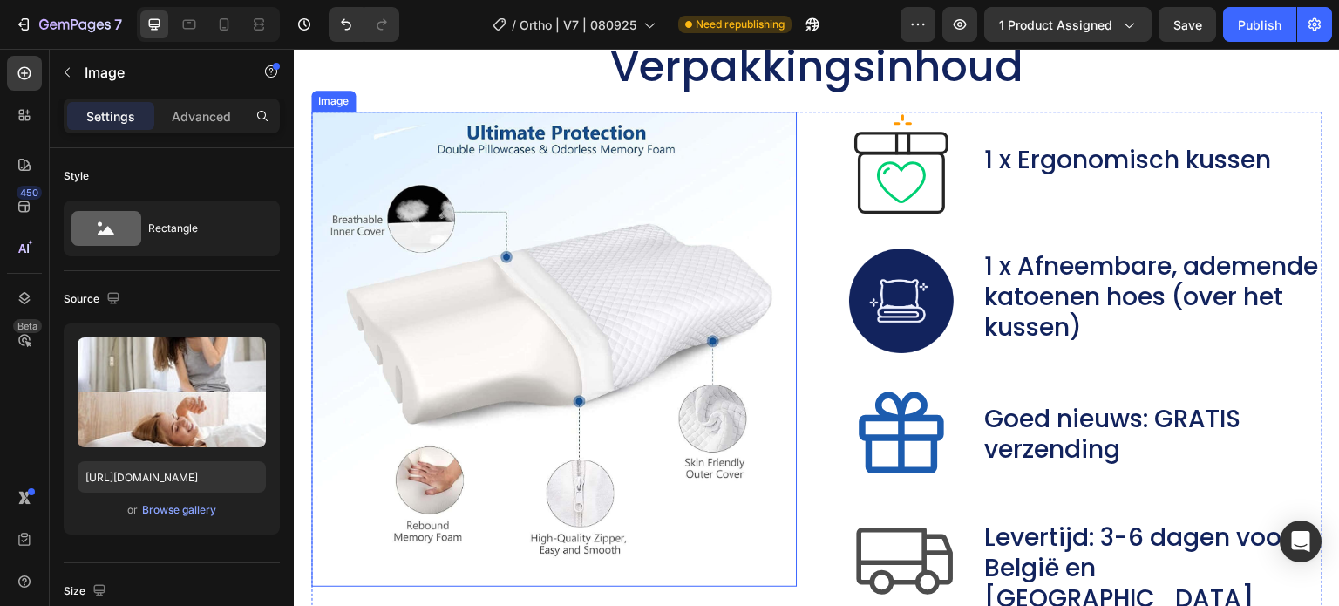
click at [524, 329] on img at bounding box center [554, 349] width 486 height 475
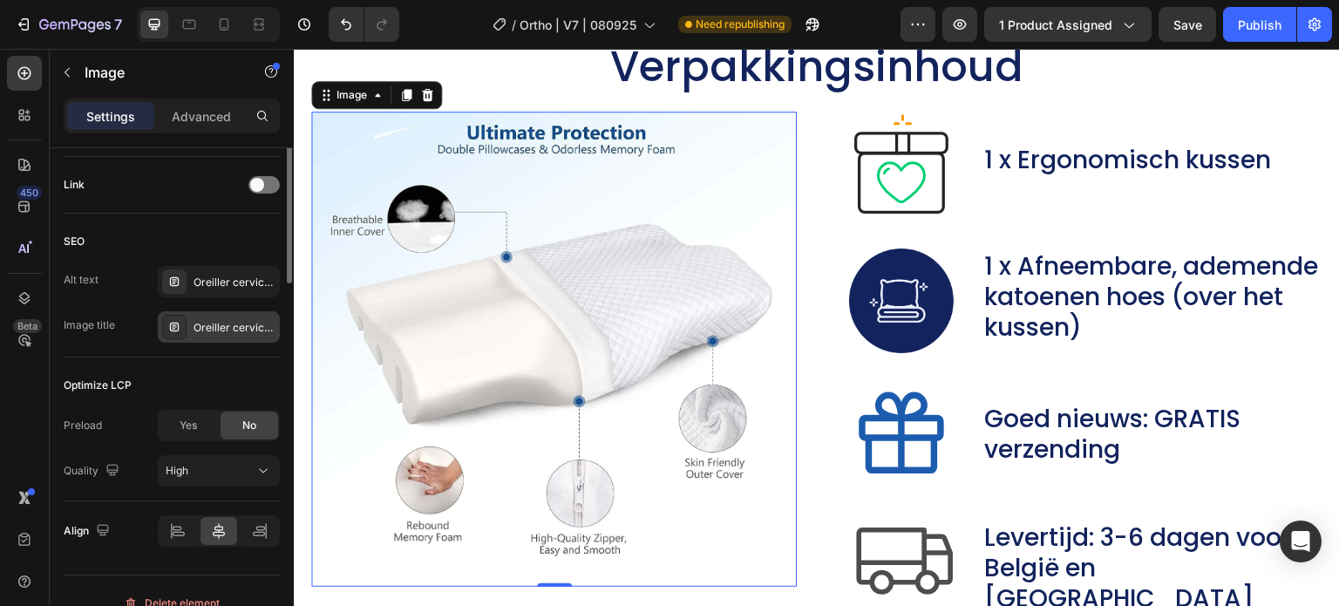
scroll to position [807, 0]
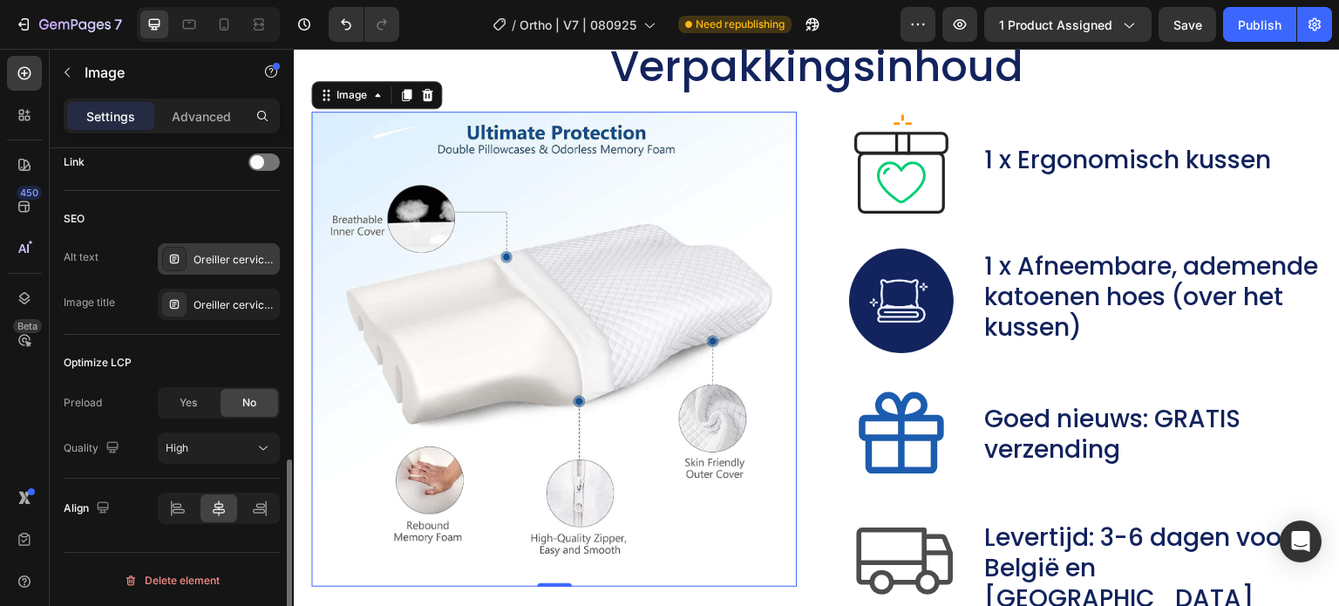
click at [224, 262] on div "Oreiller cervical, oreiller ergonomique cervical, coussin cervical mémoire forme" at bounding box center [235, 260] width 82 height 16
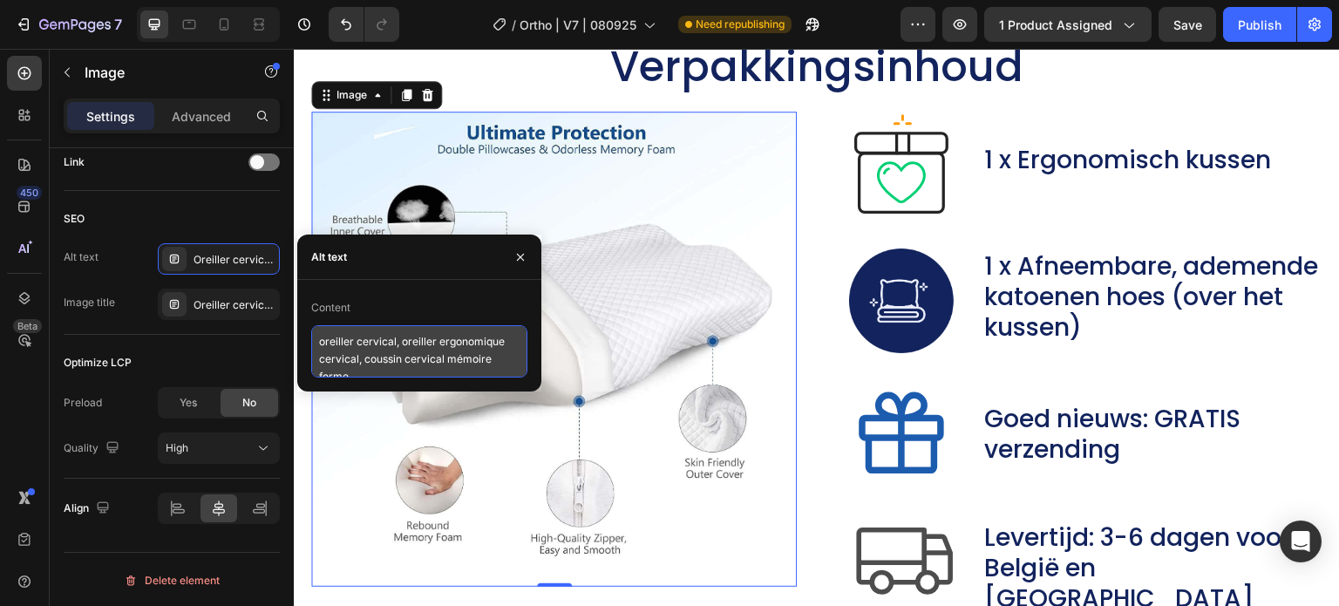
click at [371, 339] on textarea "oreiller cervical, oreiller ergonomique cervical, coussin cervical mémoire forme" at bounding box center [419, 351] width 216 height 52
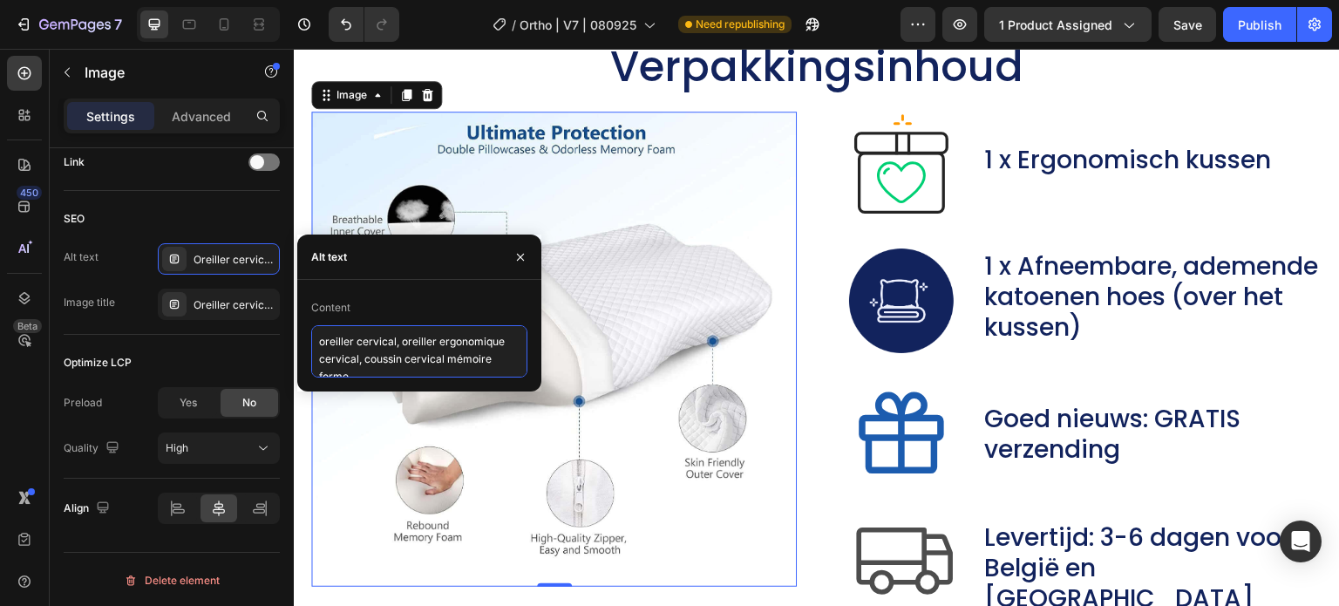
click at [371, 339] on textarea "oreiller cervical, oreiller ergonomique cervical, coussin cervical mémoire forme" at bounding box center [419, 351] width 216 height 52
paste textarea "thopedisch nekkussen, zijslaper nekkussen, kussen tegen nekpijn"
type textarea "orthopedisch nekkussen, zijslaper nekkussen, kussen tegen nekpijn"
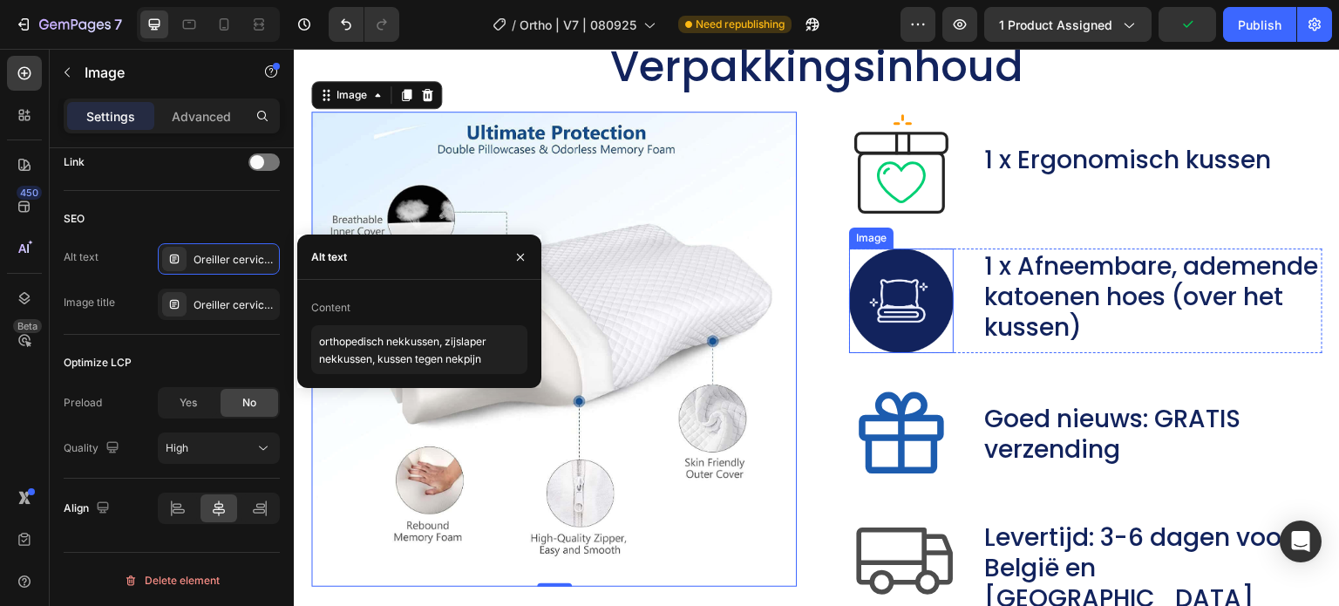
click at [906, 269] on img at bounding box center [901, 301] width 105 height 105
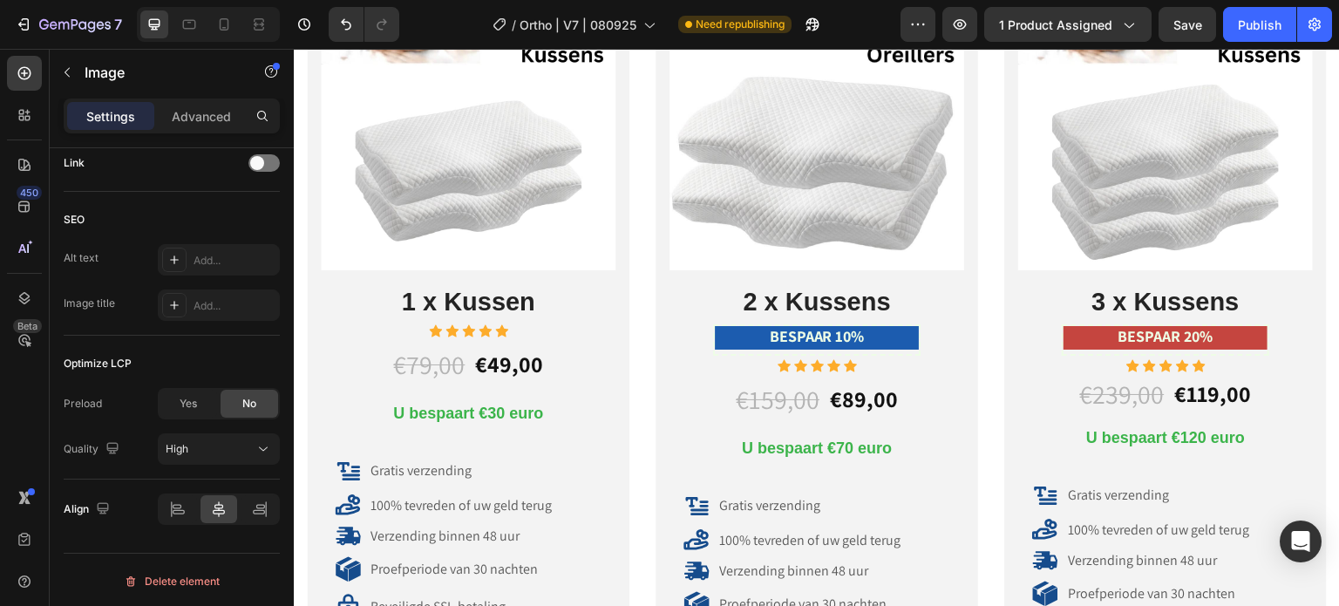
scroll to position [9766, 0]
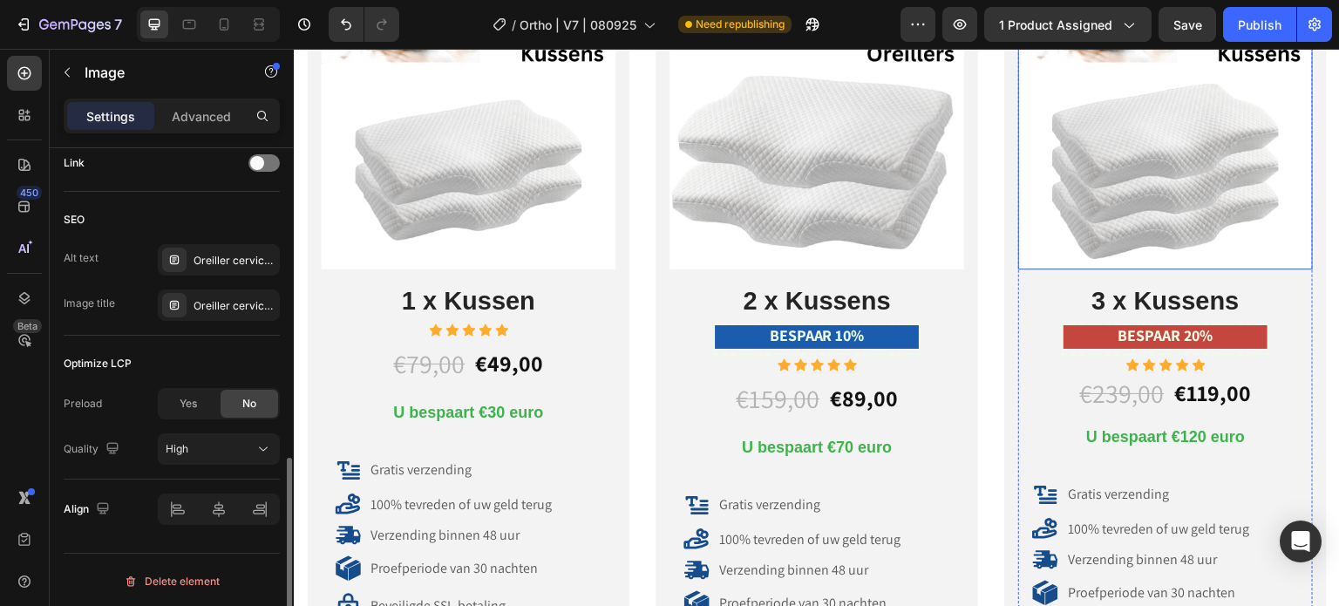
click at [1049, 221] on img at bounding box center [1165, 122] width 295 height 295
click at [230, 261] on div "Oreiller cervical, oreiller ergonomique cervical, coussin cervical mémoire forme" at bounding box center [235, 260] width 82 height 16
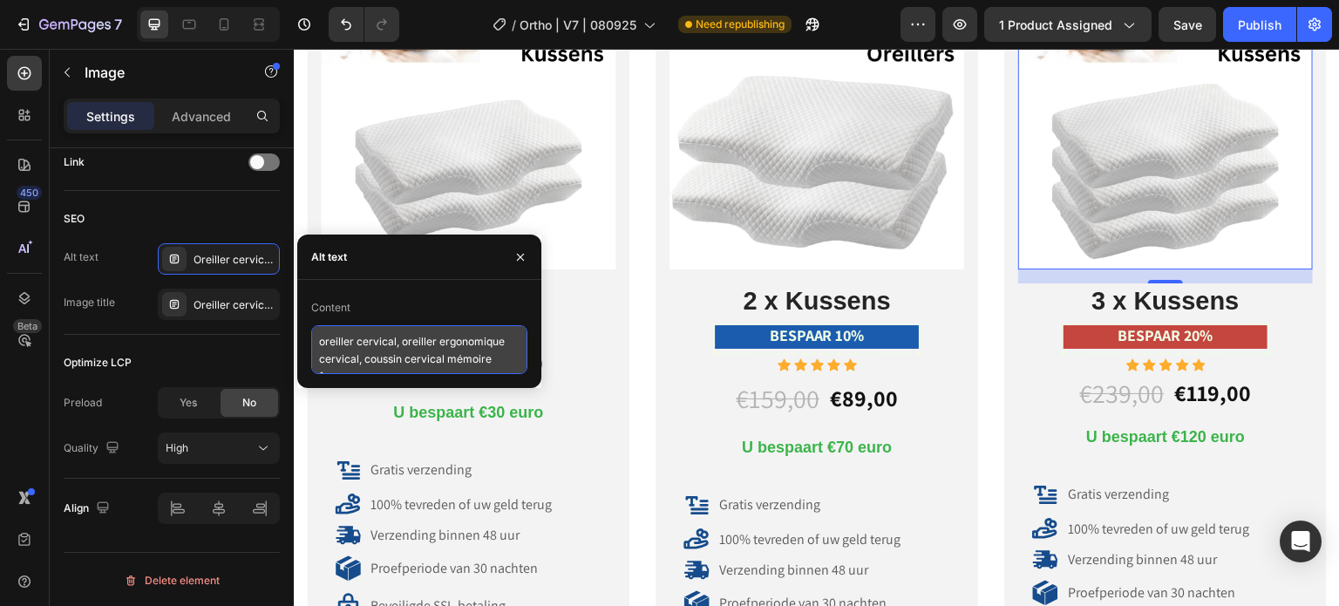
click at [385, 350] on textarea "oreiller cervical, oreiller ergonomique cervical, coussin cervical mémoire forme" at bounding box center [419, 349] width 216 height 49
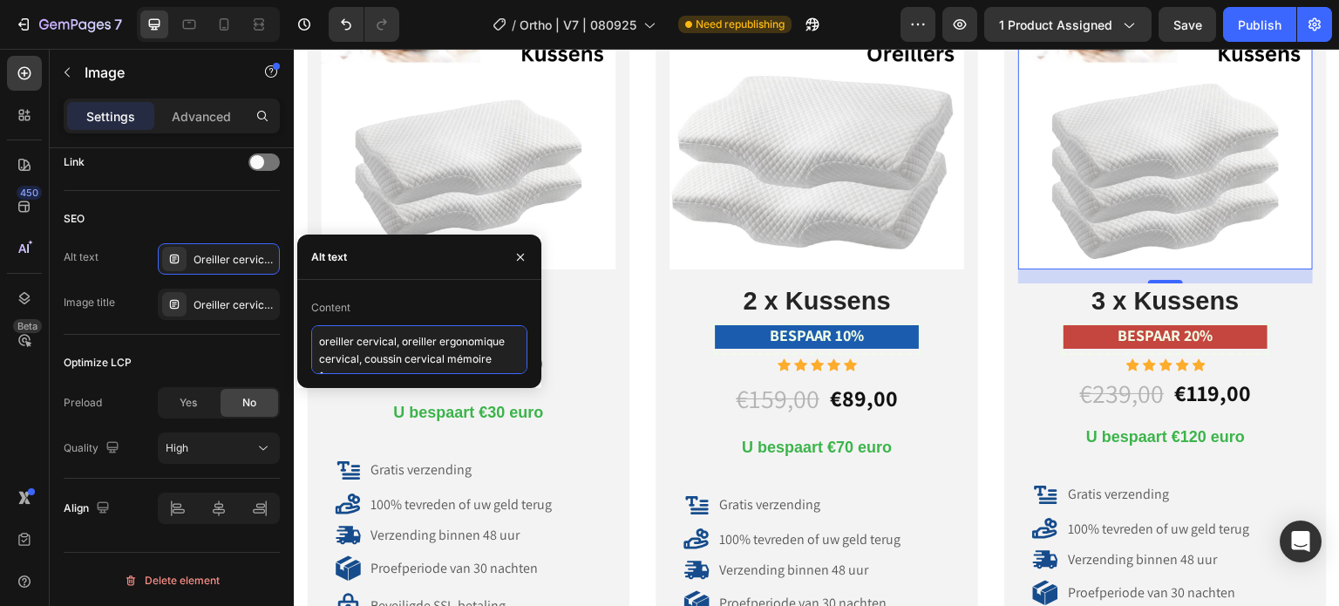
click at [385, 350] on textarea "oreiller cervical, oreiller ergonomique cervical, coussin cervical mémoire forme" at bounding box center [419, 349] width 216 height 49
paste textarea "thopedisch nekkussen, zijslaper nekkussen, kussen tegen nekpijn"
type textarea "orthopedisch nekkussen, zijslaper nekkussen, kussen tegen nekpijn"
click at [828, 161] on img at bounding box center [817, 122] width 295 height 295
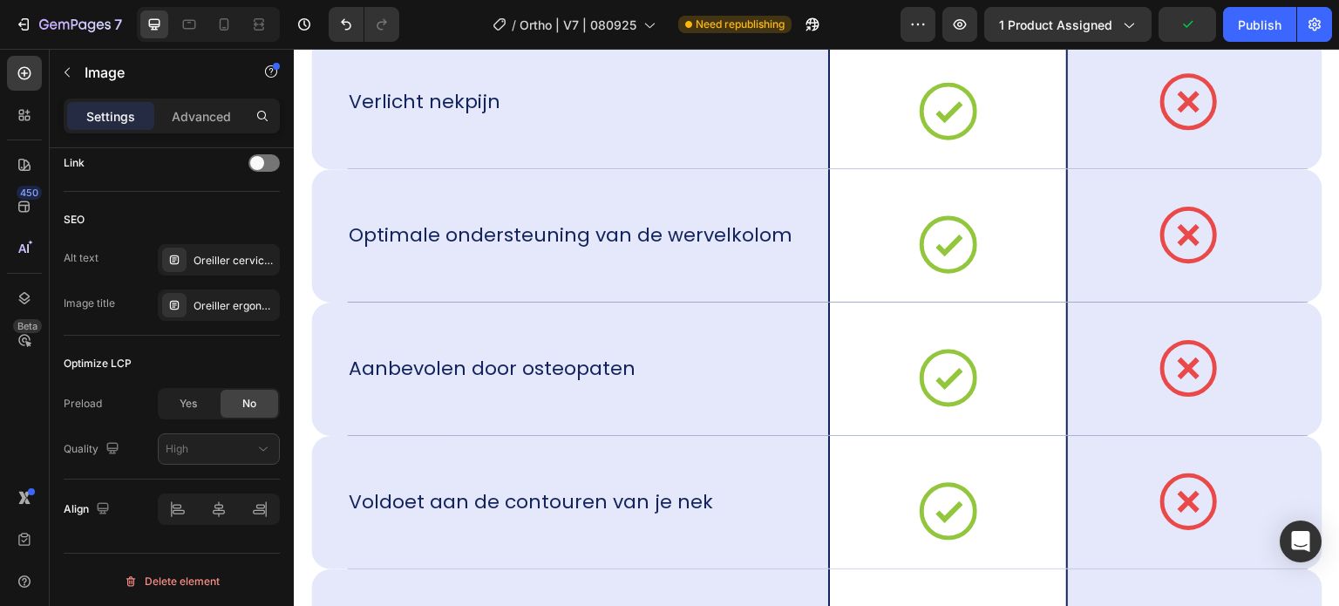
scroll to position [12208, 0]
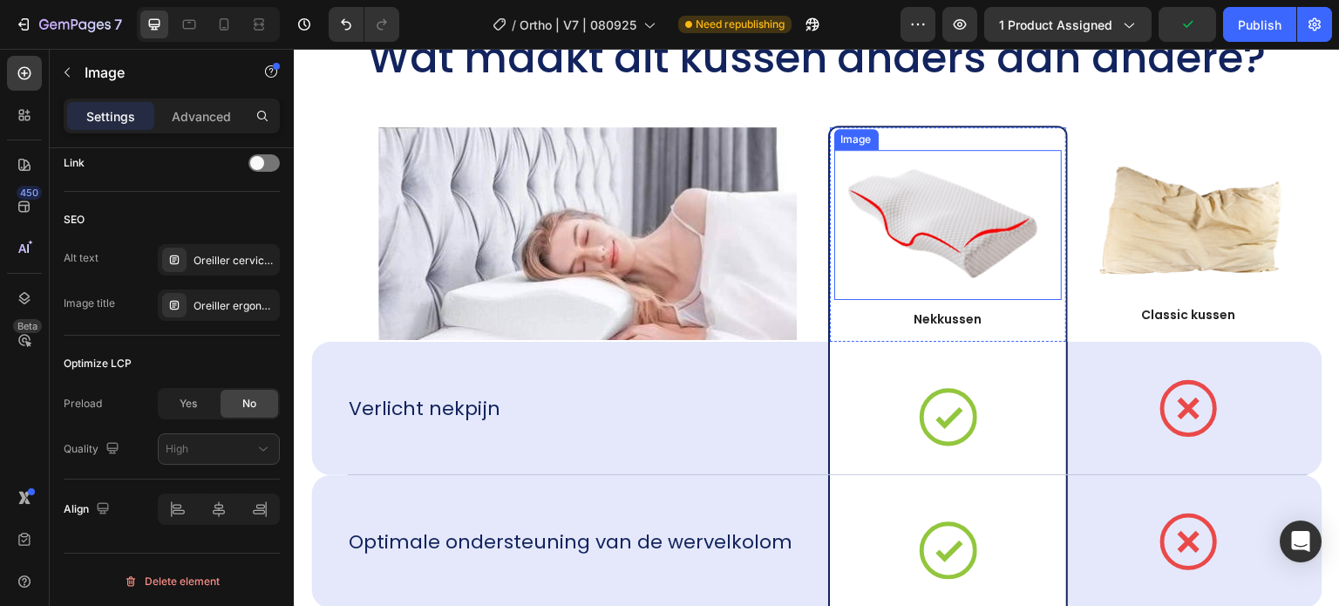
click at [954, 255] on img at bounding box center [947, 224] width 213 height 114
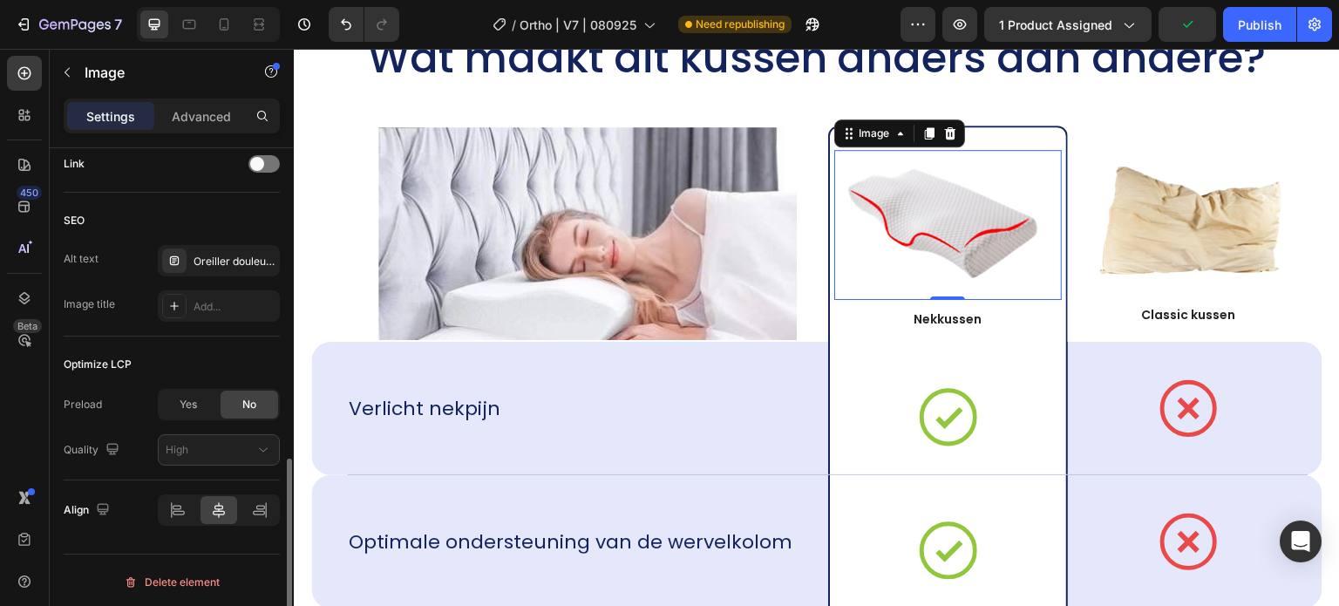
scroll to position [807, 0]
click at [235, 266] on div "Oreiller douleur nuque, meilleur oreiller cervical, réveil douleur cervicale" at bounding box center [219, 258] width 122 height 31
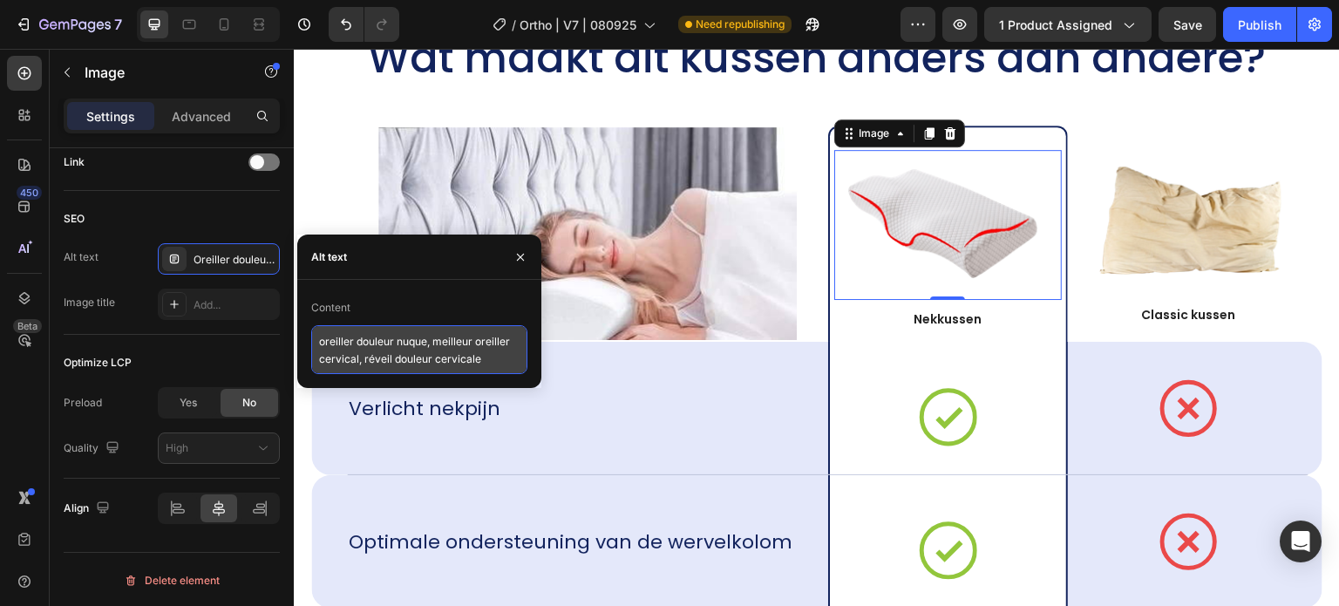
click at [346, 335] on textarea "oreiller douleur nuque, meilleur oreiller cervical, réveil douleur cervicale" at bounding box center [419, 349] width 216 height 49
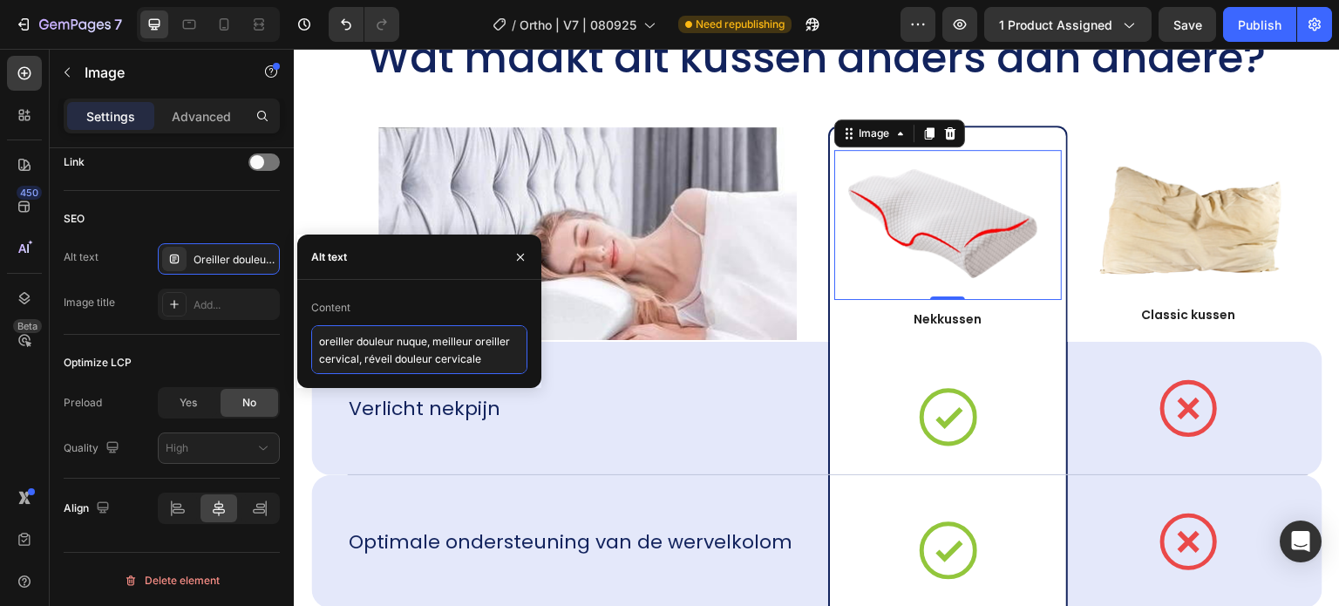
click at [346, 335] on textarea "oreiller douleur nuque, meilleur oreiller cervical, réveil douleur cervicale" at bounding box center [419, 349] width 216 height 49
paste textarea "thopedisch nekkussen, zijslaper nekkussen, kussen tegen nekpijn"
type textarea "orthopedisch nekkussen, zijslaper nekkussen, kussen tegen nekpijn"
click at [1177, 265] on img at bounding box center [1188, 220] width 213 height 114
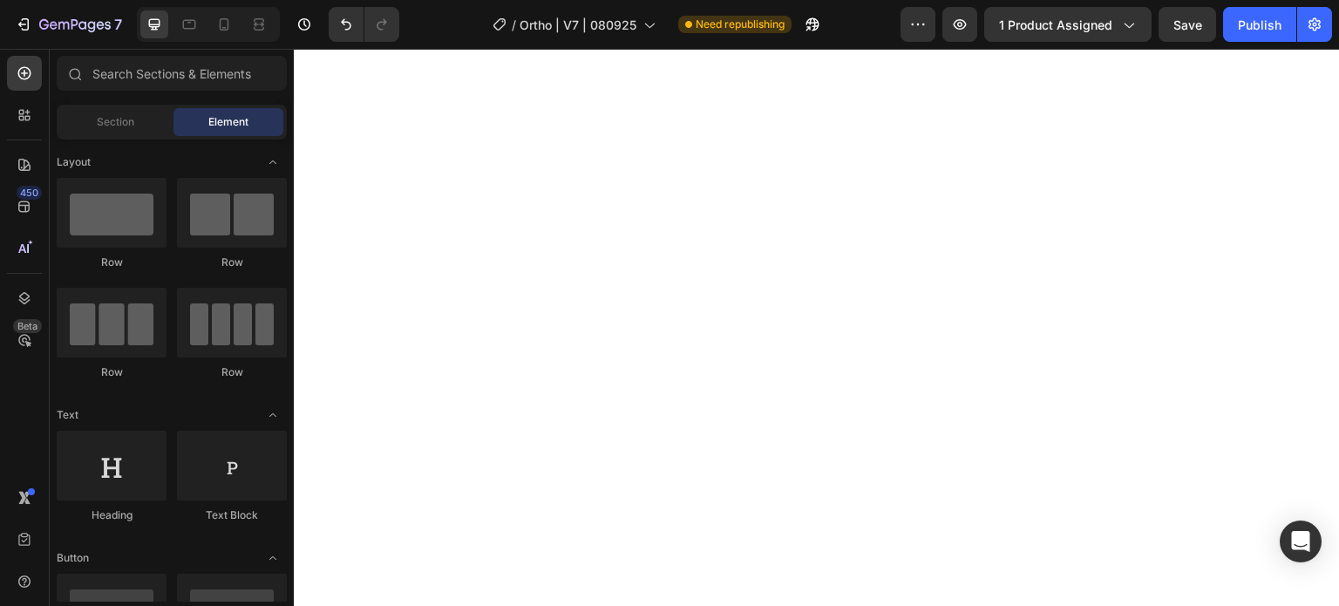
scroll to position [0, 0]
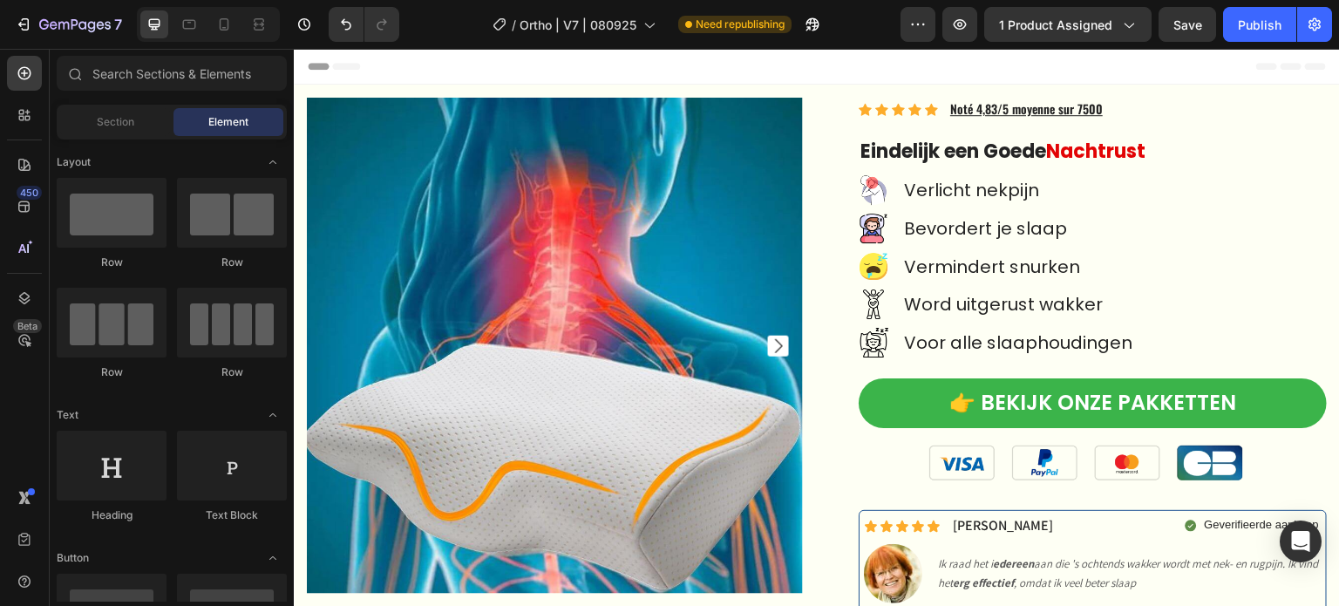
drag, startPoint x: 1335, startPoint y: 582, endPoint x: 1560, endPoint y: 98, distance: 534.5
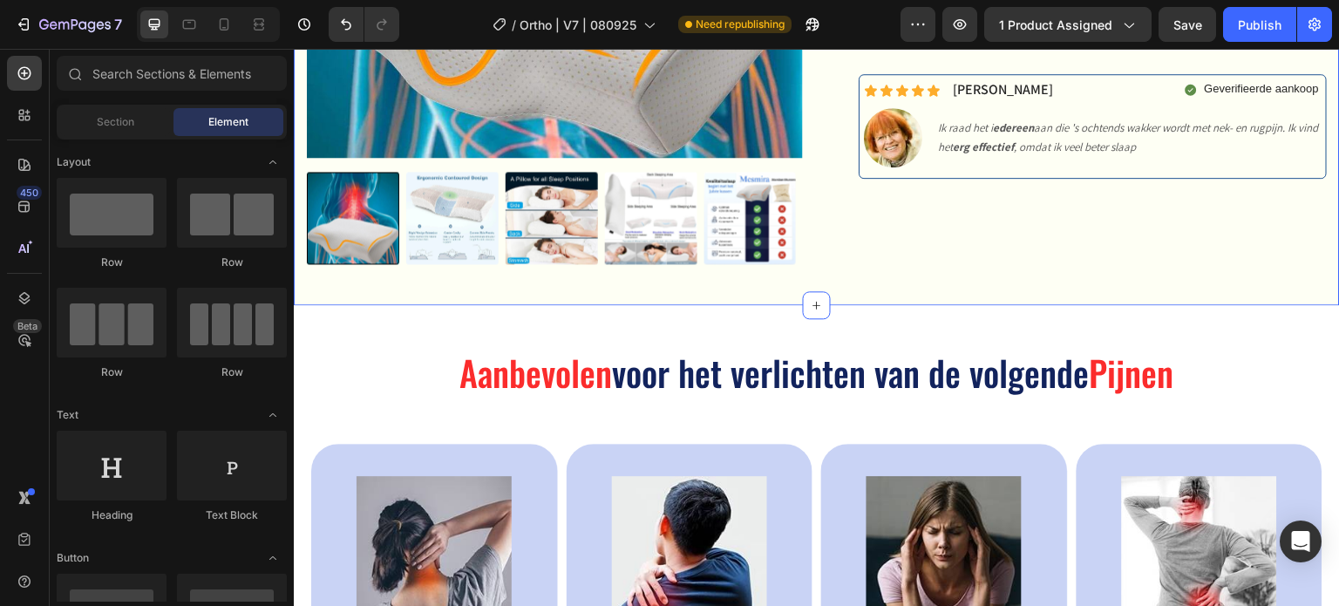
scroll to position [785, 0]
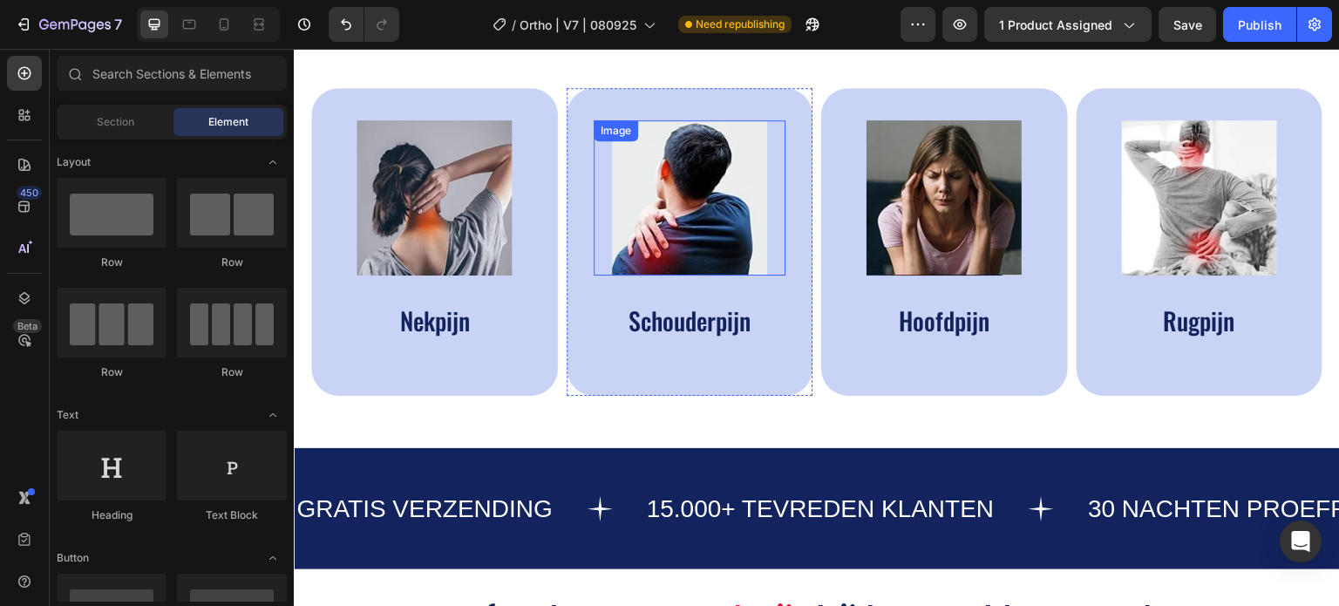
click at [703, 207] on img at bounding box center [689, 197] width 155 height 155
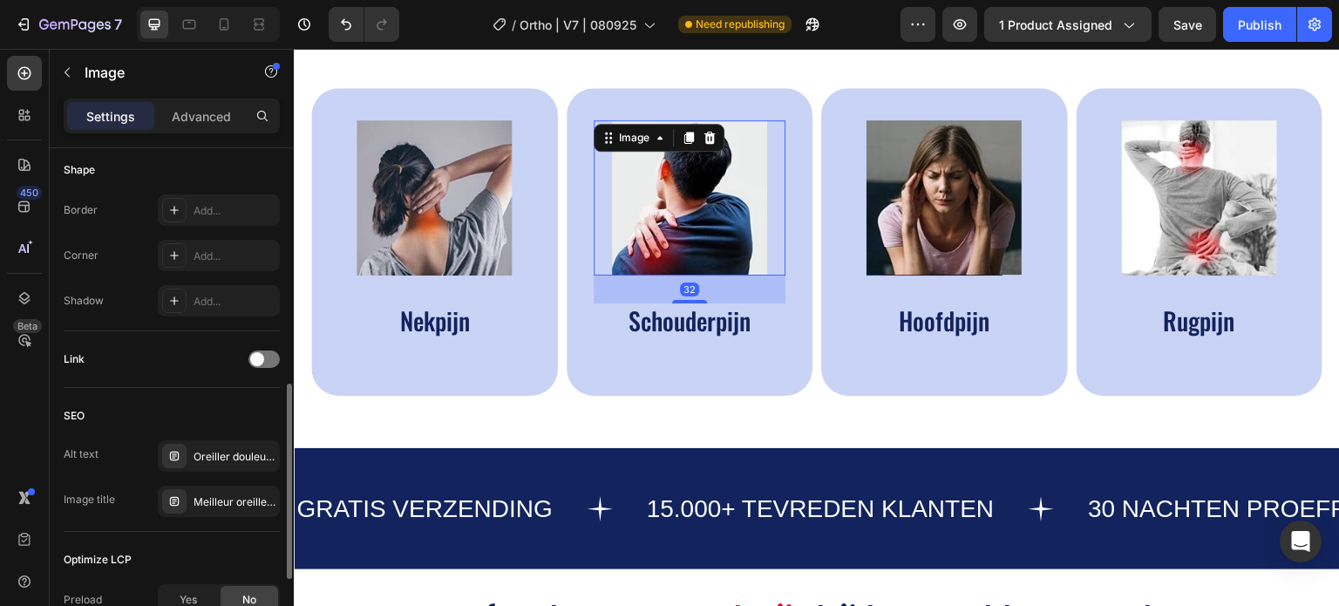
scroll to position [698, 0]
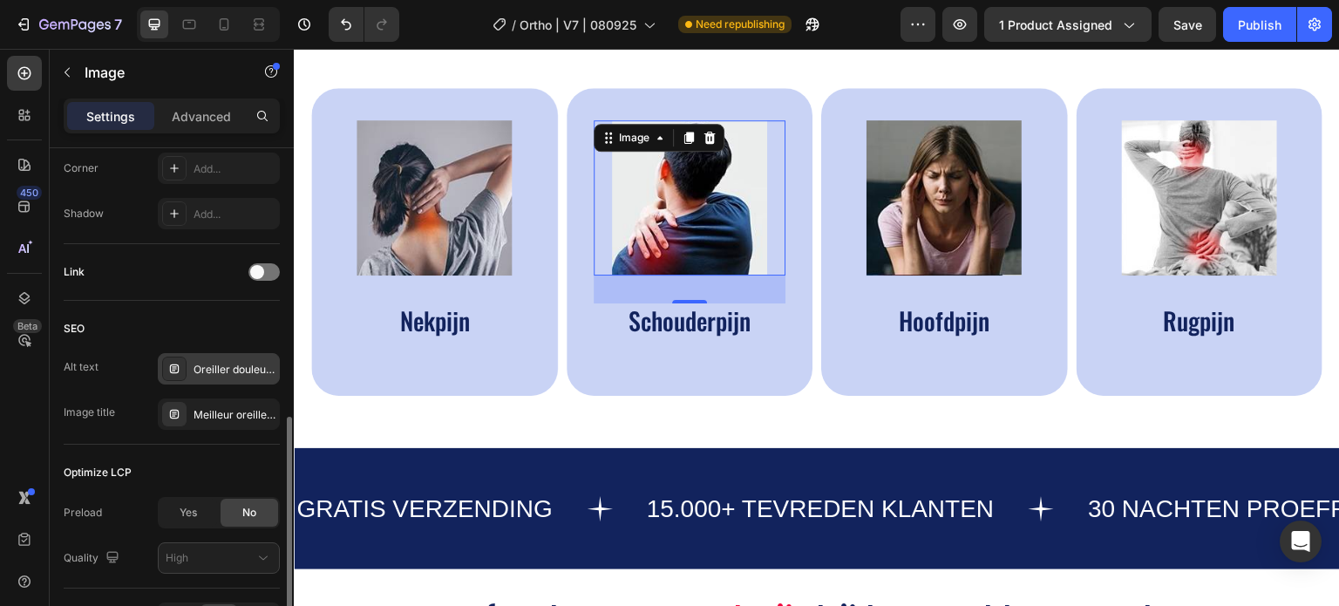
click at [221, 377] on div "Oreiller douleur nuque, meilleur oreiller cervical, réveil douleur cervicale" at bounding box center [219, 368] width 122 height 31
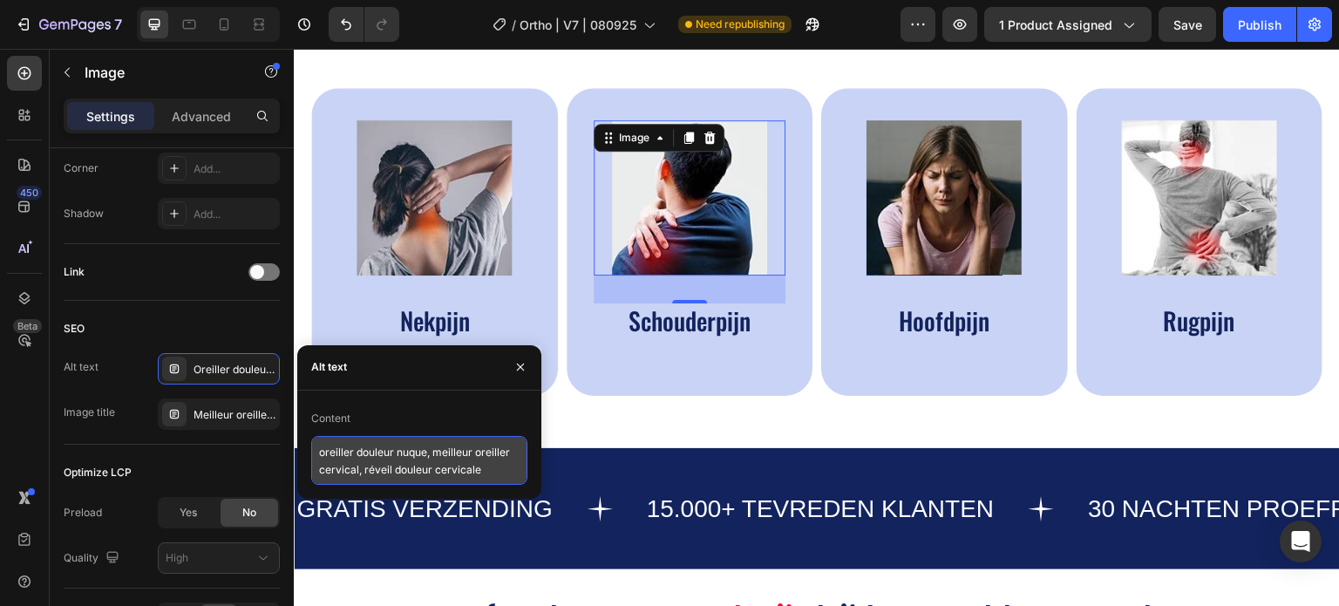
click at [374, 446] on textarea "oreiller douleur nuque, meilleur oreiller cervical, réveil douleur cervicale" at bounding box center [419, 460] width 216 height 49
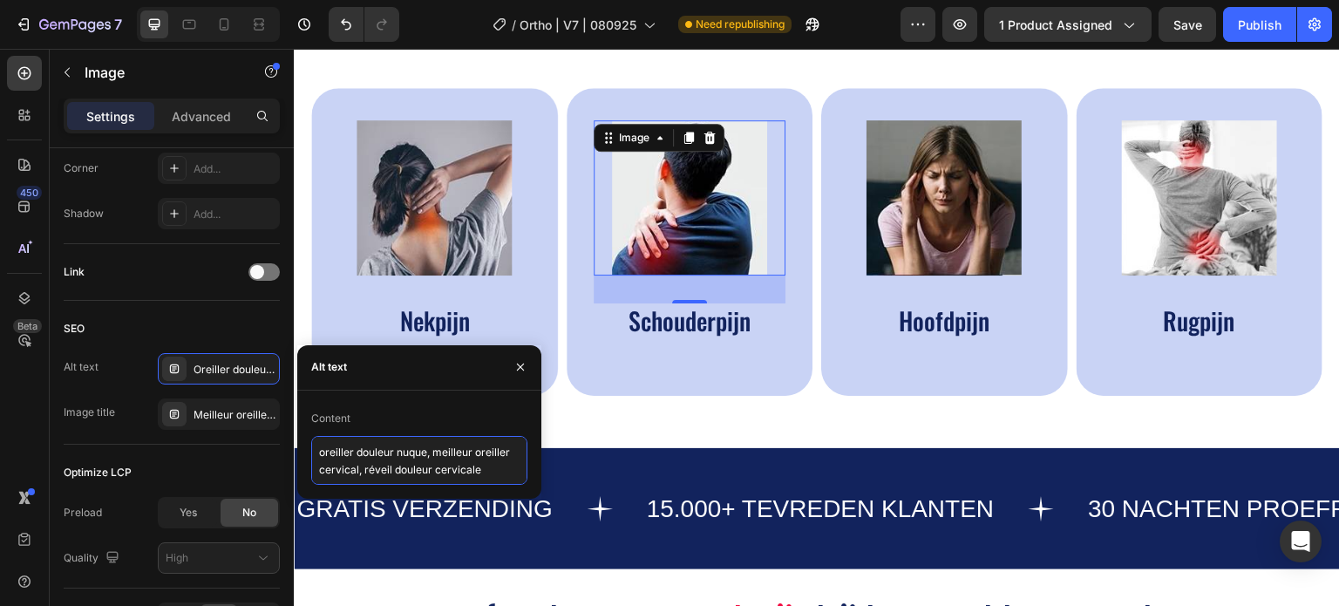
click at [374, 446] on textarea "oreiller douleur nuque, meilleur oreiller cervical, réveil douleur cervicale" at bounding box center [419, 460] width 216 height 49
paste textarea "beste neksteunkussen, traagschuim nekkussen, orthopedisch nekkussen"
type textarea "beste neksteunkussen, traagschuim nekkussen, orthopedisch nekkussen"
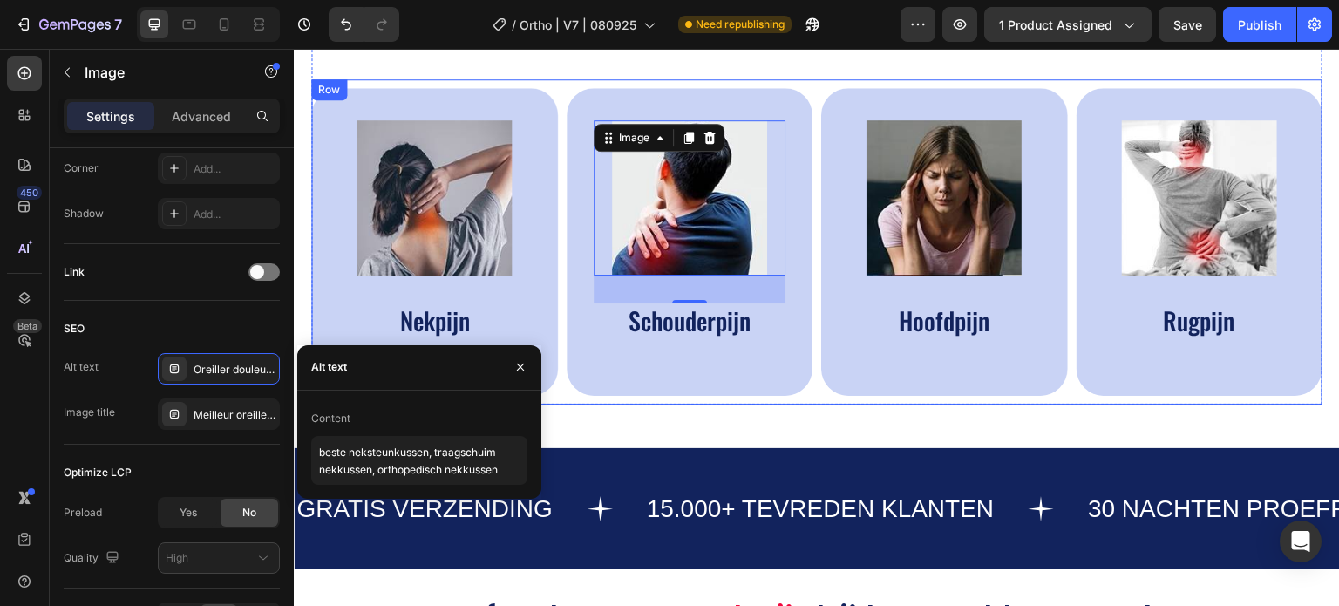
click at [860, 402] on div "Image Nekpijn Text Block Hero Banner Image 32 Schouderpijn Text Block Hero Bann…" at bounding box center [817, 241] width 1012 height 325
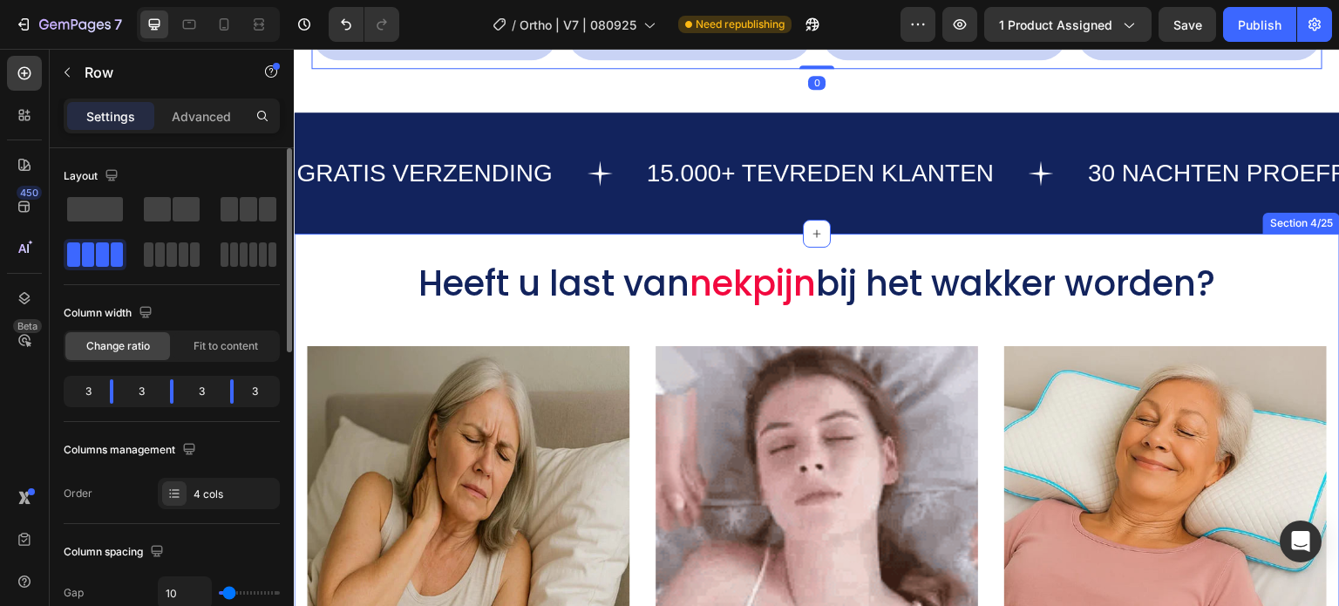
scroll to position [1134, 0]
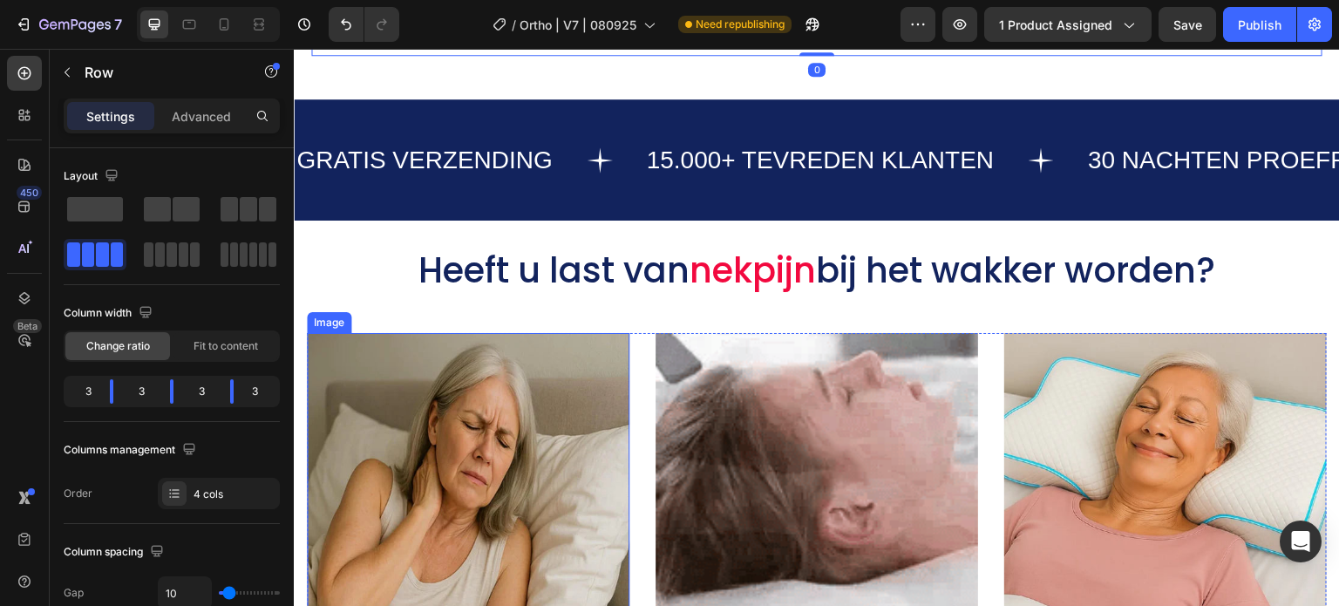
click at [453, 435] on img at bounding box center [468, 494] width 323 height 323
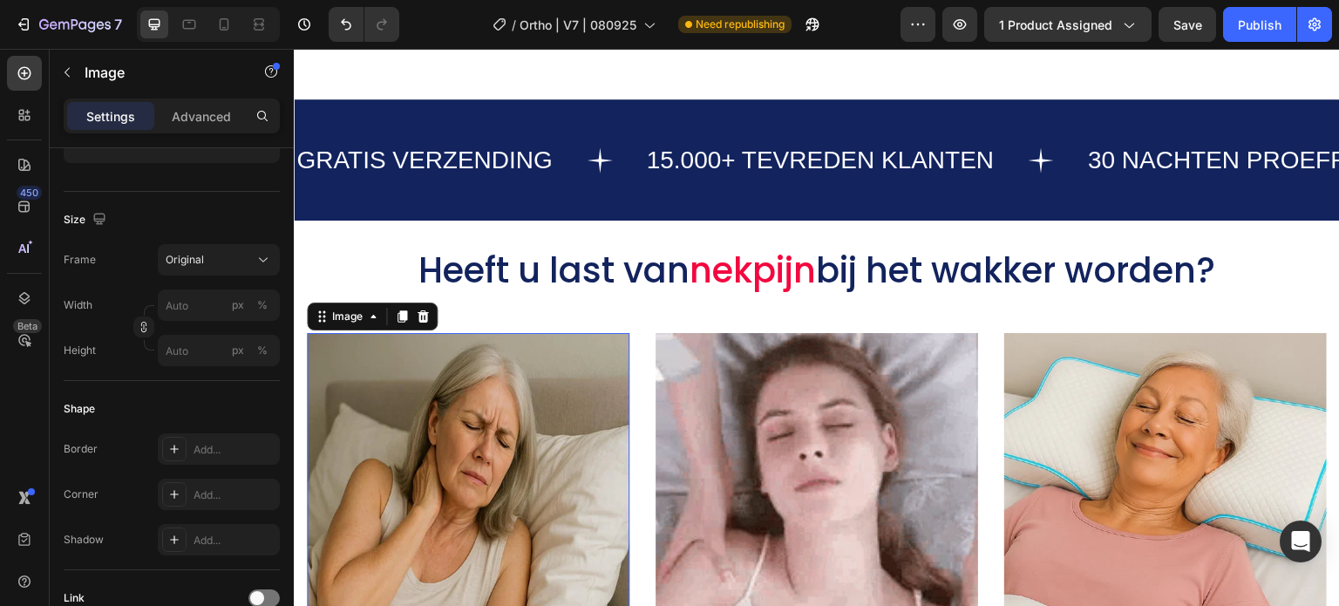
scroll to position [720, 0]
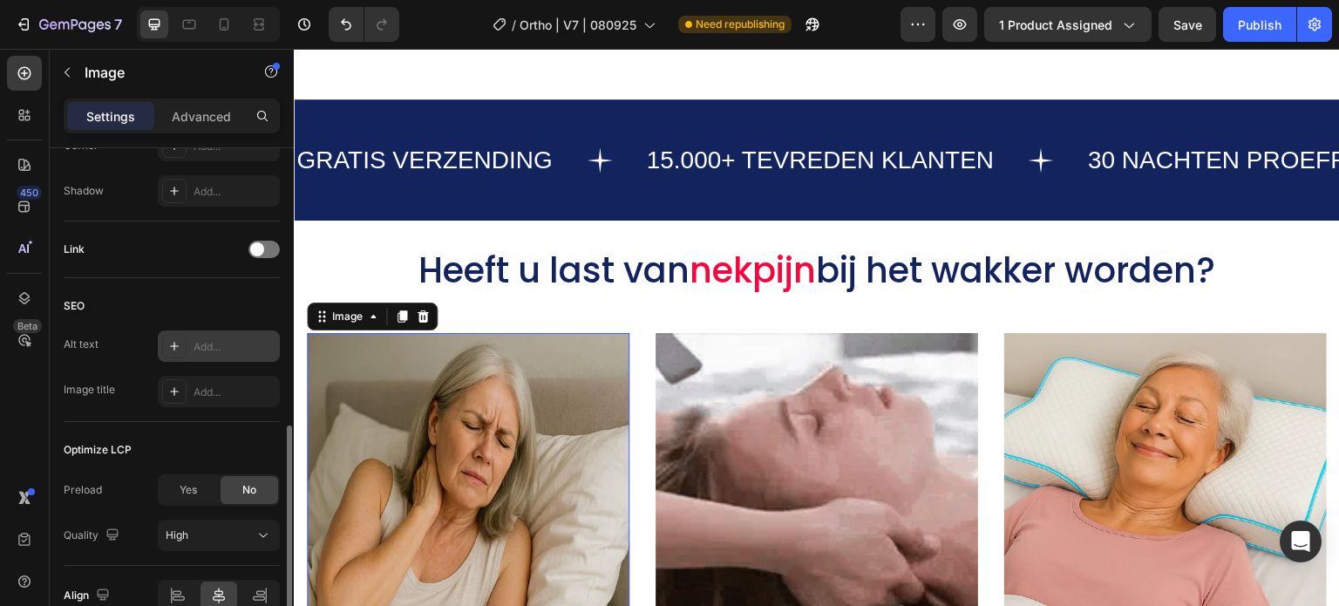
click at [216, 358] on div "Add..." at bounding box center [219, 345] width 122 height 31
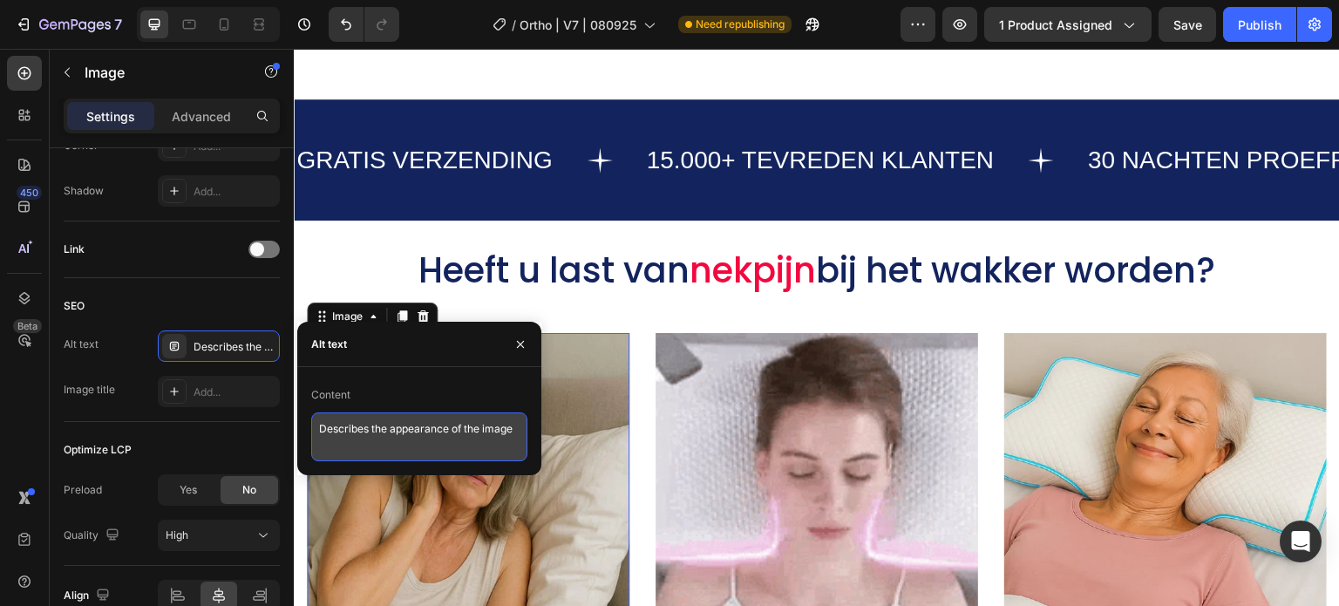
click at [338, 439] on textarea "Describes the appearance of the image" at bounding box center [419, 436] width 216 height 49
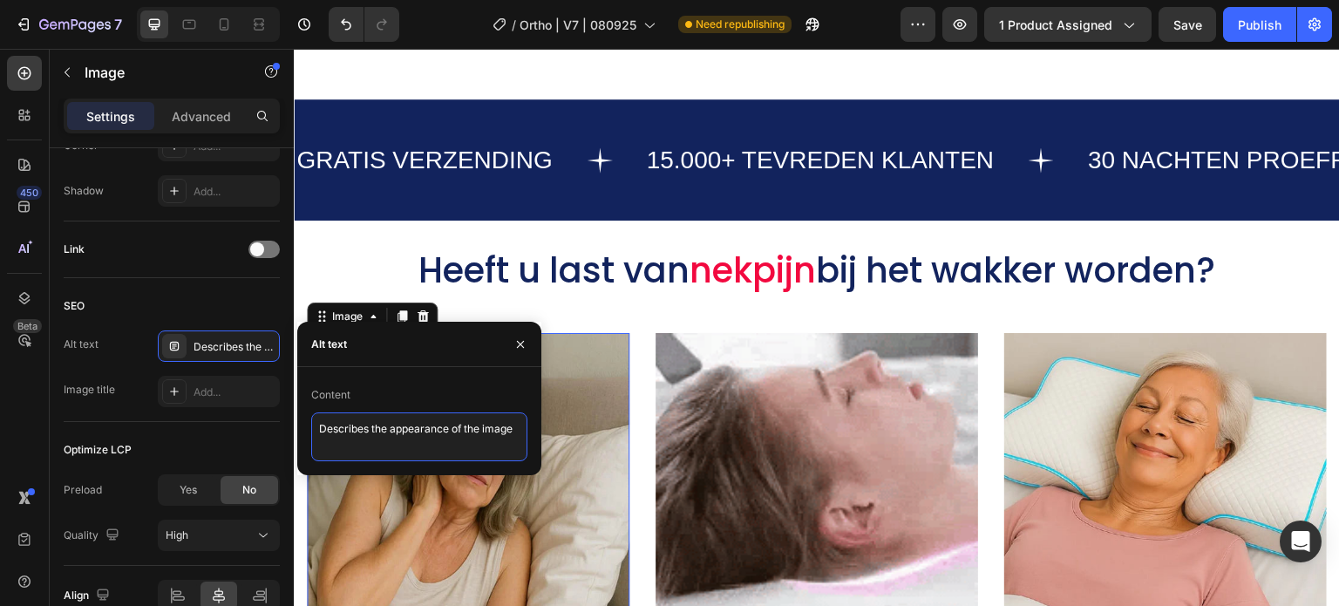
click at [338, 439] on textarea "Describes the appearance of the image" at bounding box center [419, 436] width 216 height 49
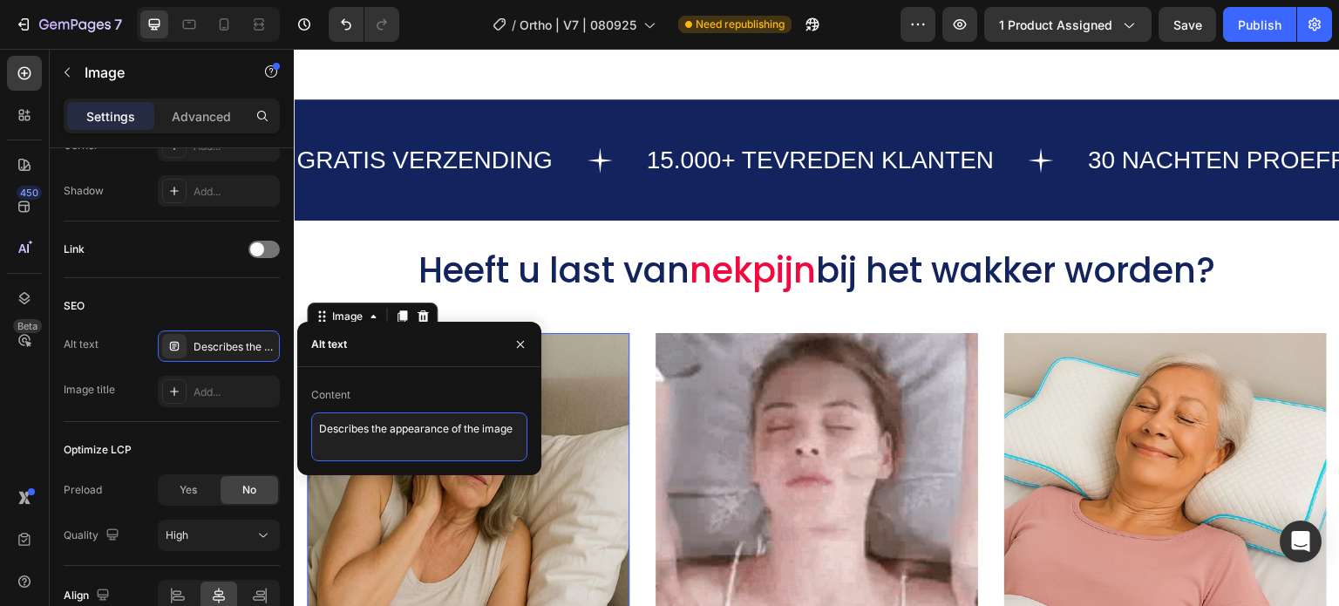
click at [338, 439] on textarea "Describes the appearance of the image" at bounding box center [419, 436] width 216 height 49
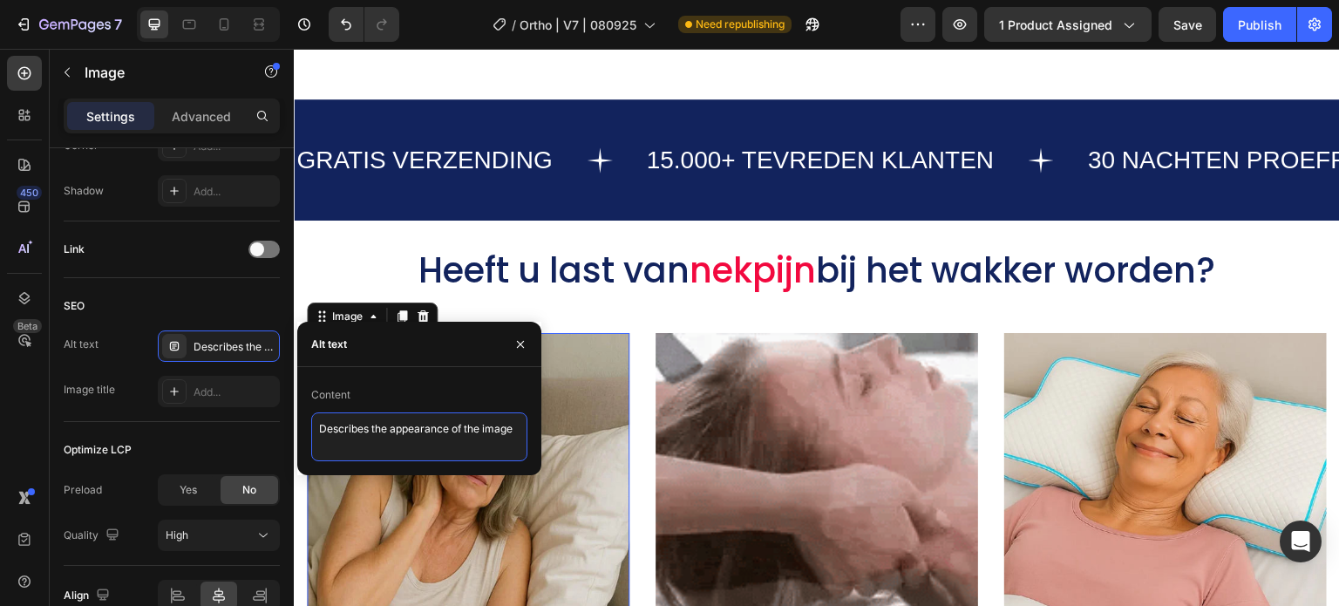
paste textarea "beste neksteunkussen, traagschuim nekkussen, orthopedisch nekkussen"
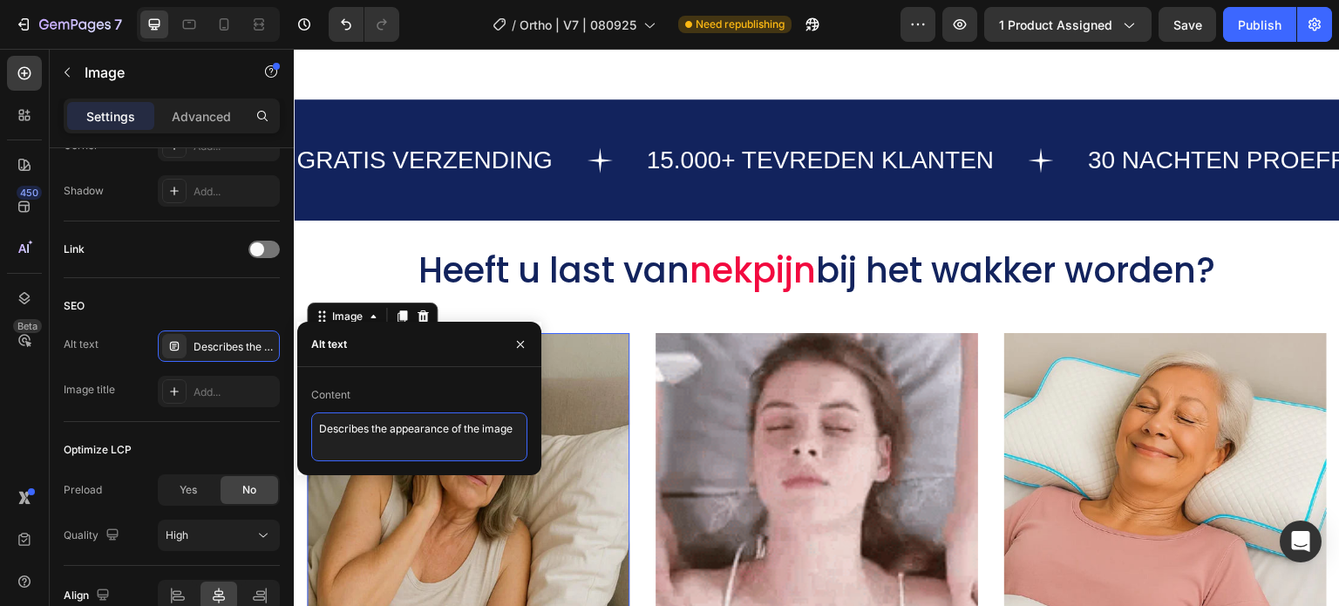
type textarea "beste neksteunkussen, traagschuim nekkussen, orthopedisch nekkussen"
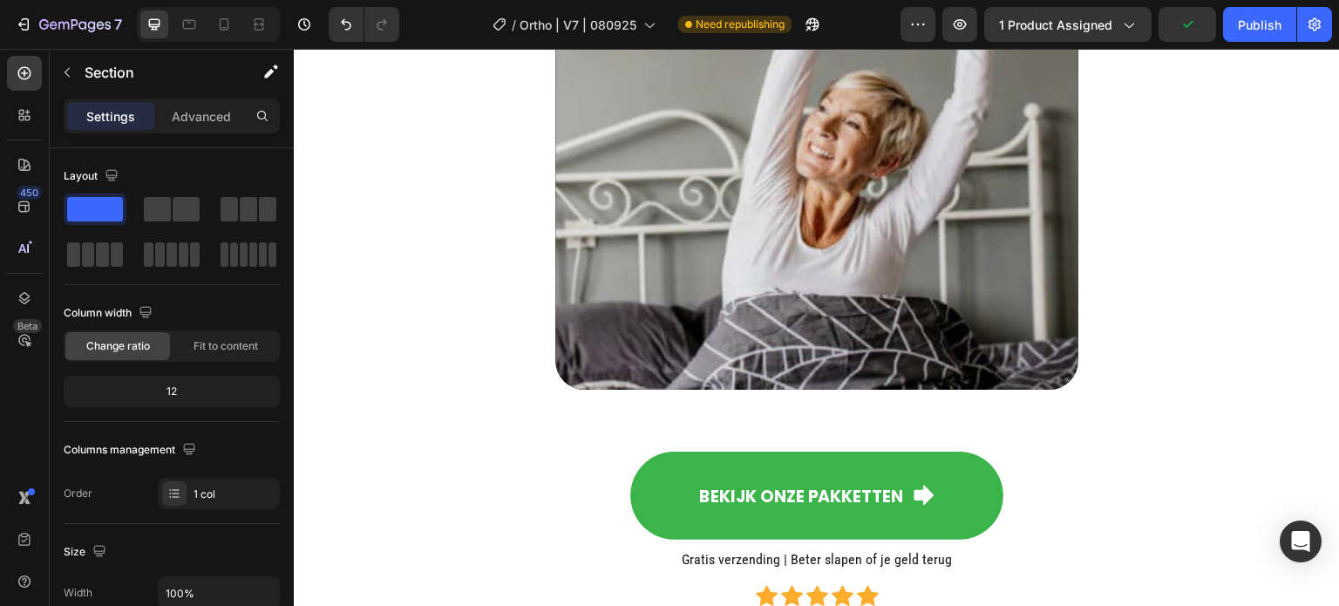
scroll to position [2790, 0]
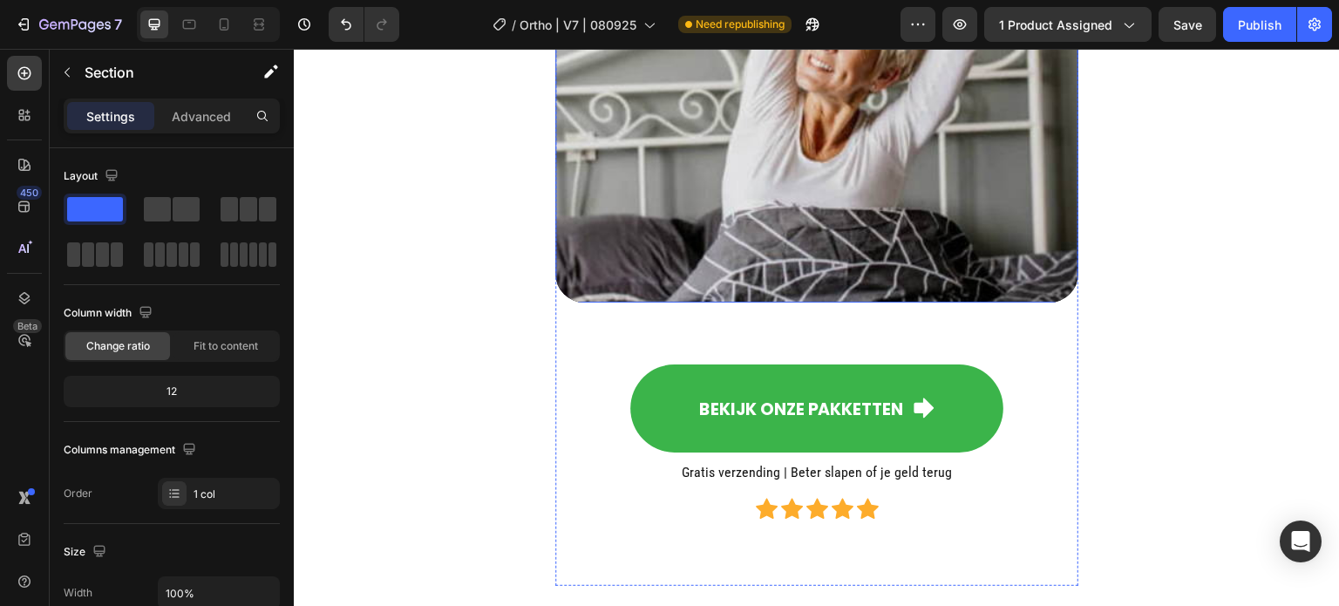
click at [937, 137] on video at bounding box center [816, 40] width 523 height 523
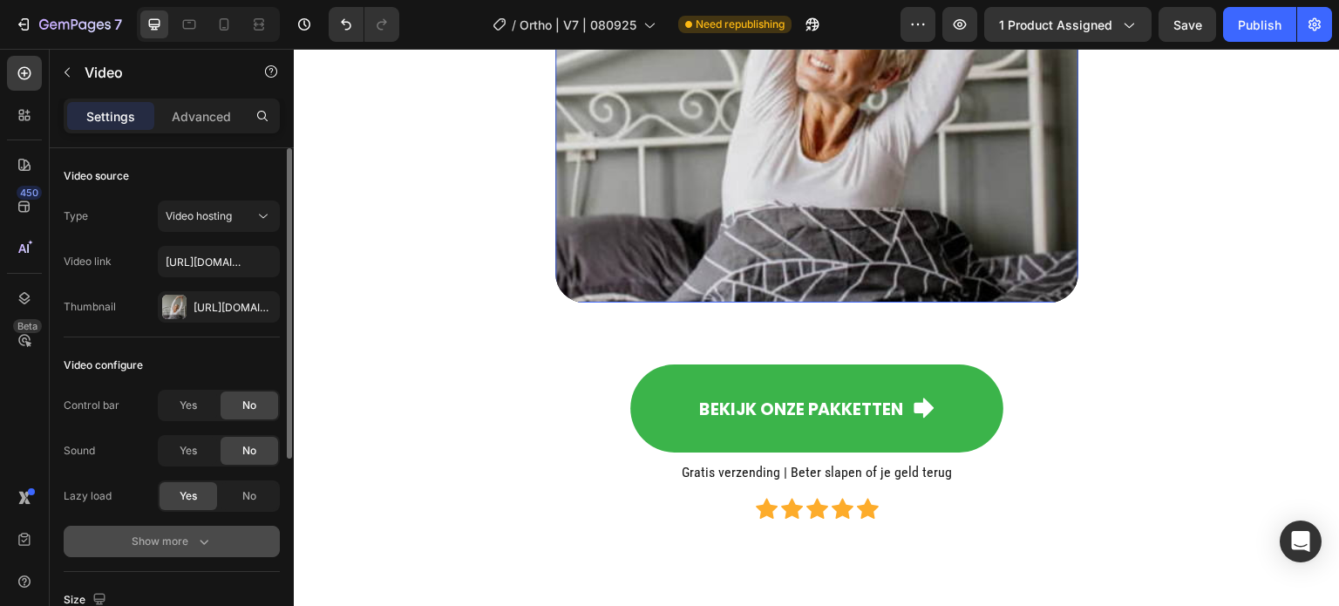
click at [166, 550] on button "Show more" at bounding box center [172, 541] width 216 height 31
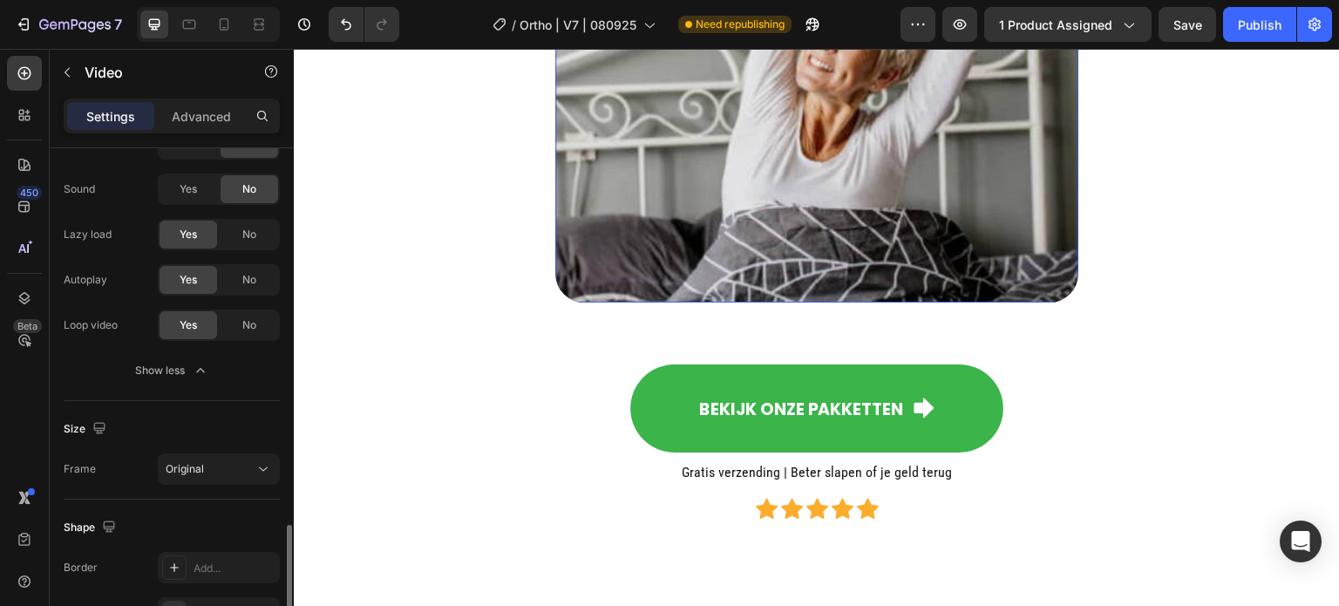
scroll to position [412, 0]
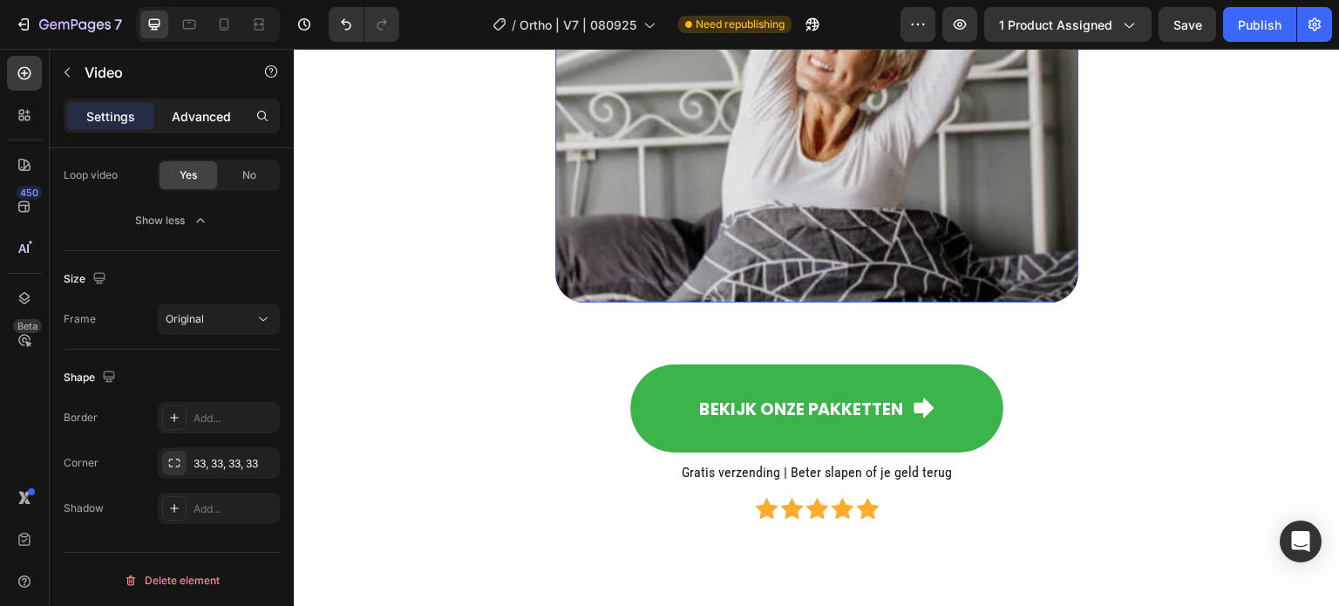
click at [203, 112] on p "Advanced" at bounding box center [201, 116] width 59 height 18
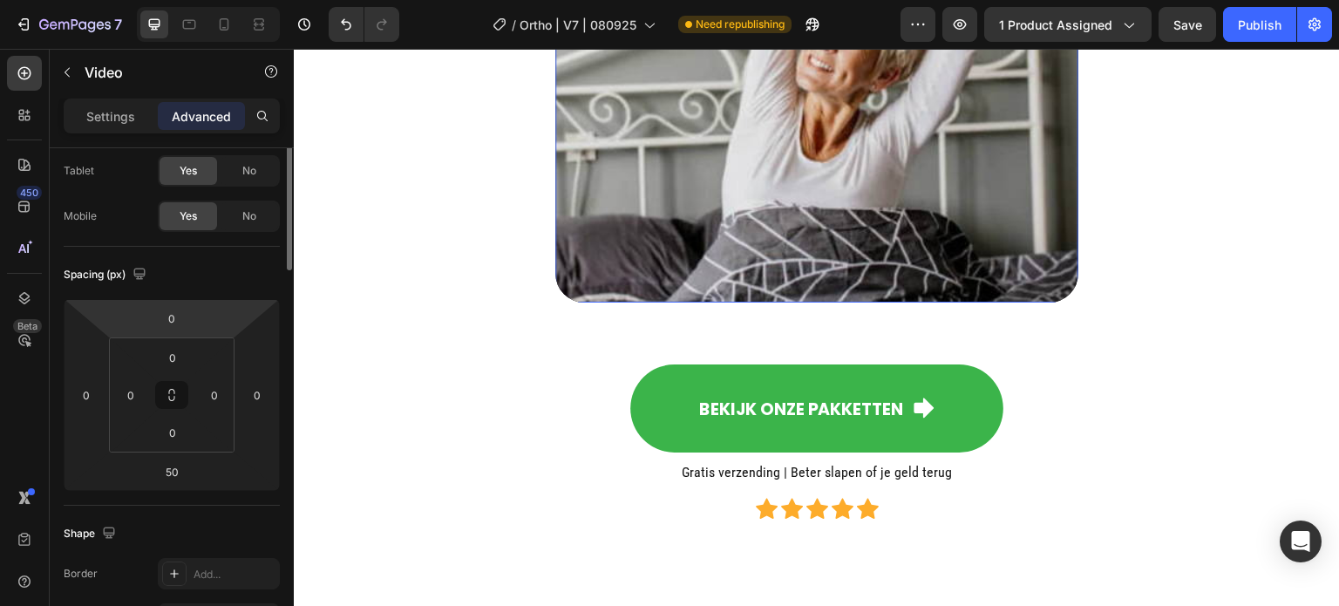
scroll to position [0, 0]
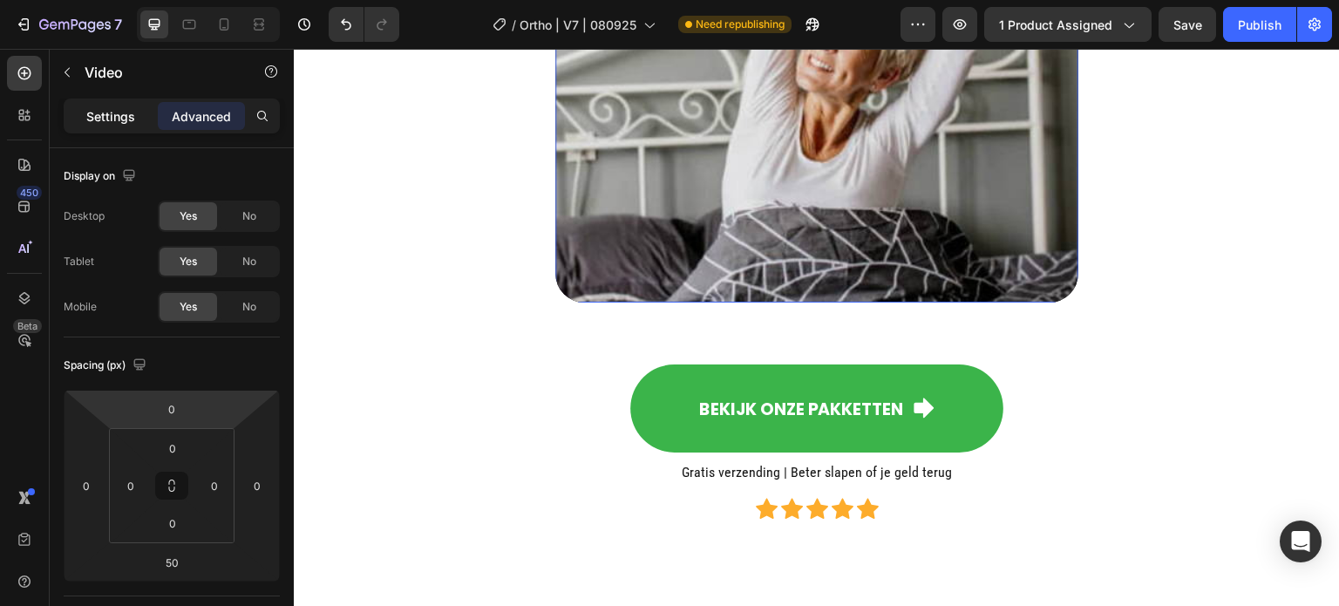
click at [119, 118] on p "Settings" at bounding box center [110, 116] width 49 height 18
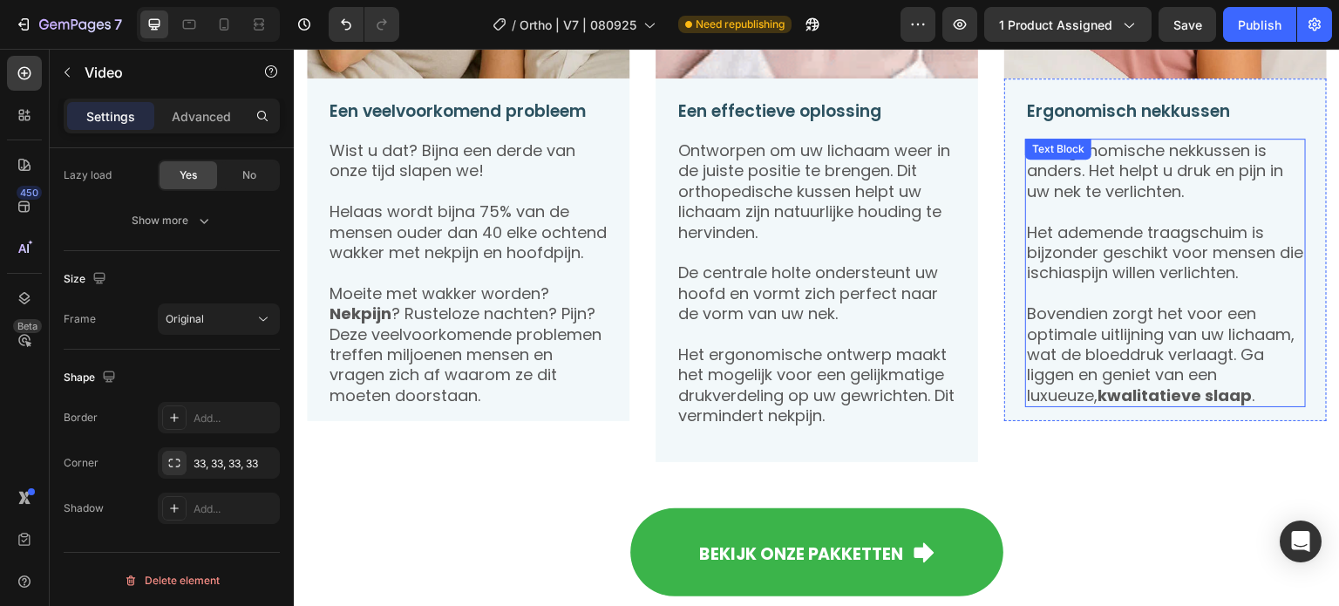
scroll to position [1570, 0]
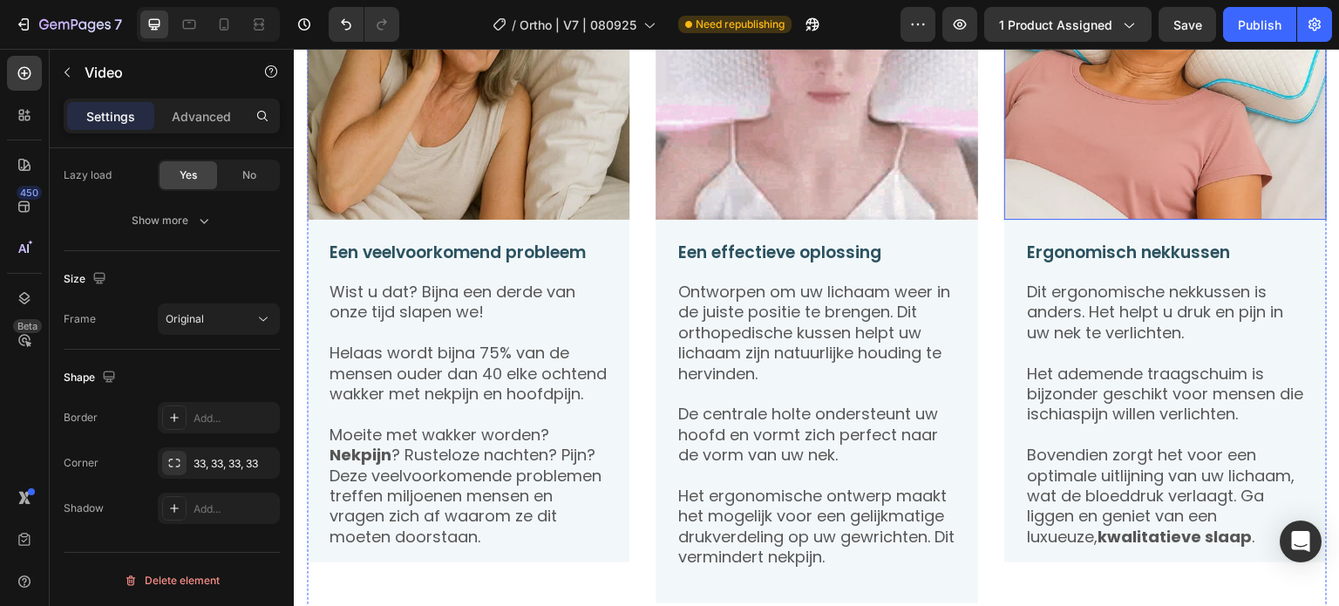
click at [1121, 142] on img at bounding box center [1166, 58] width 323 height 323
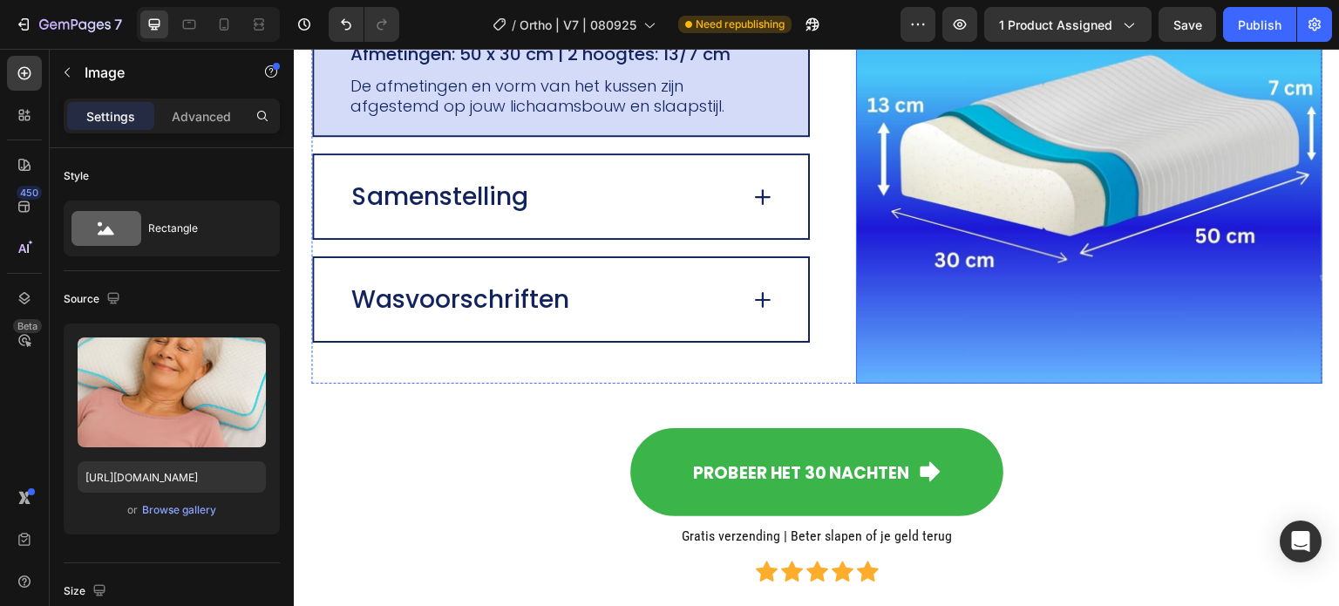
scroll to position [3750, 0]
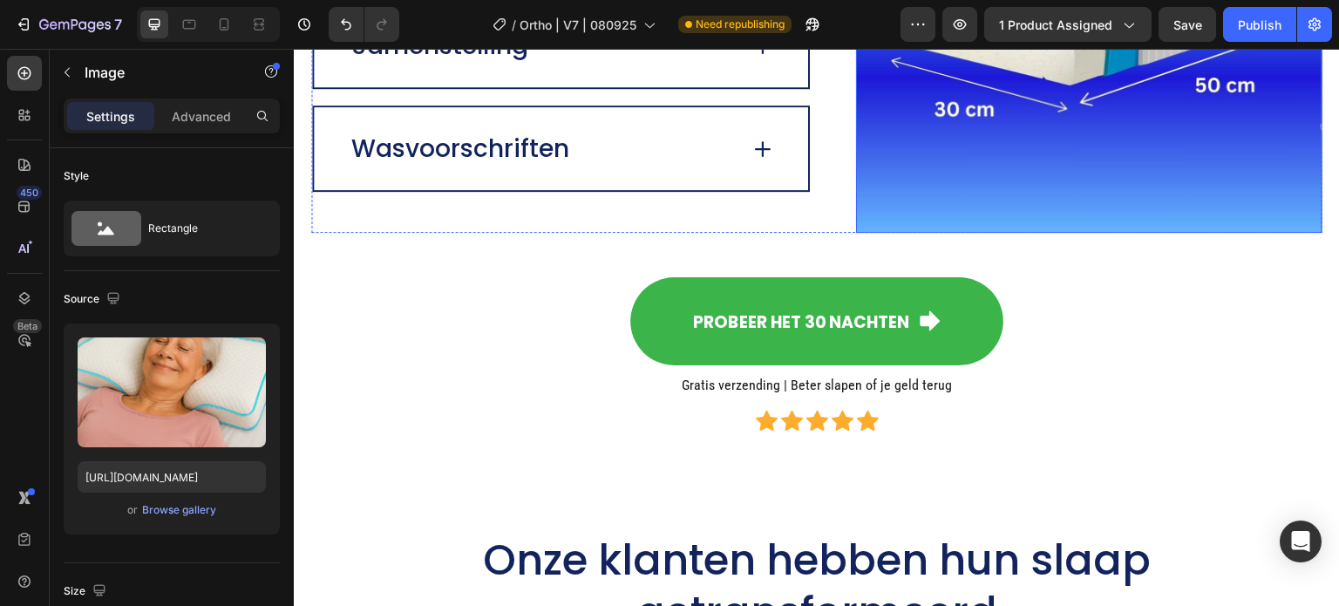
click at [1041, 103] on img at bounding box center [1089, -1] width 467 height 467
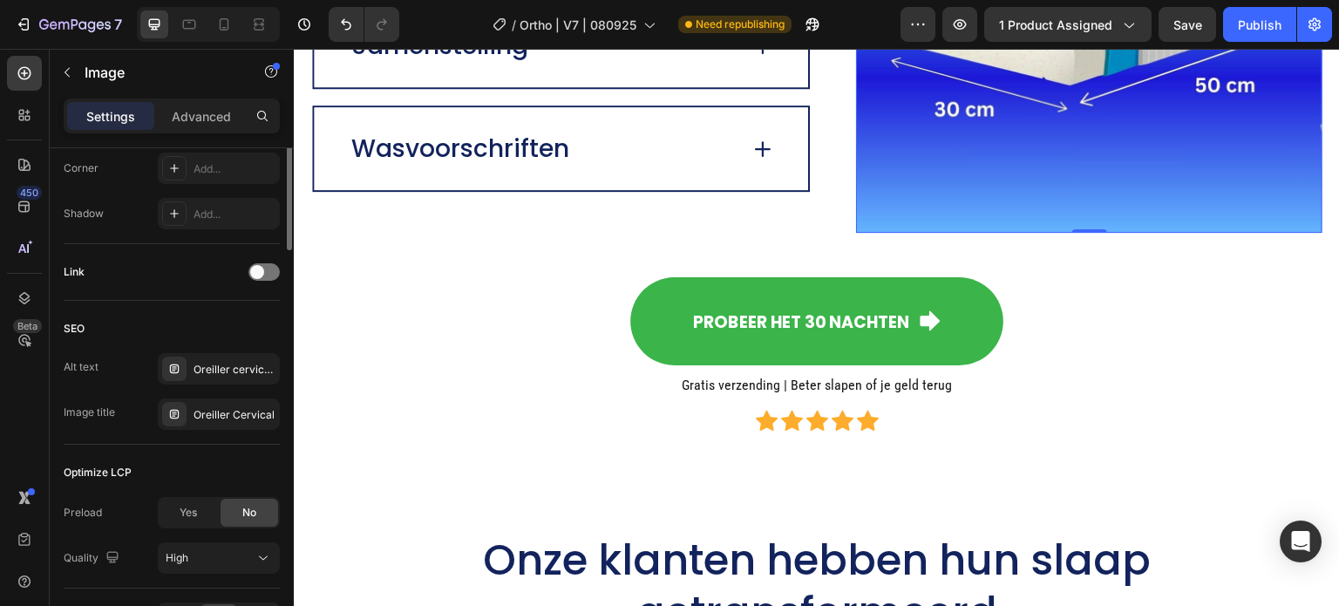
scroll to position [785, 0]
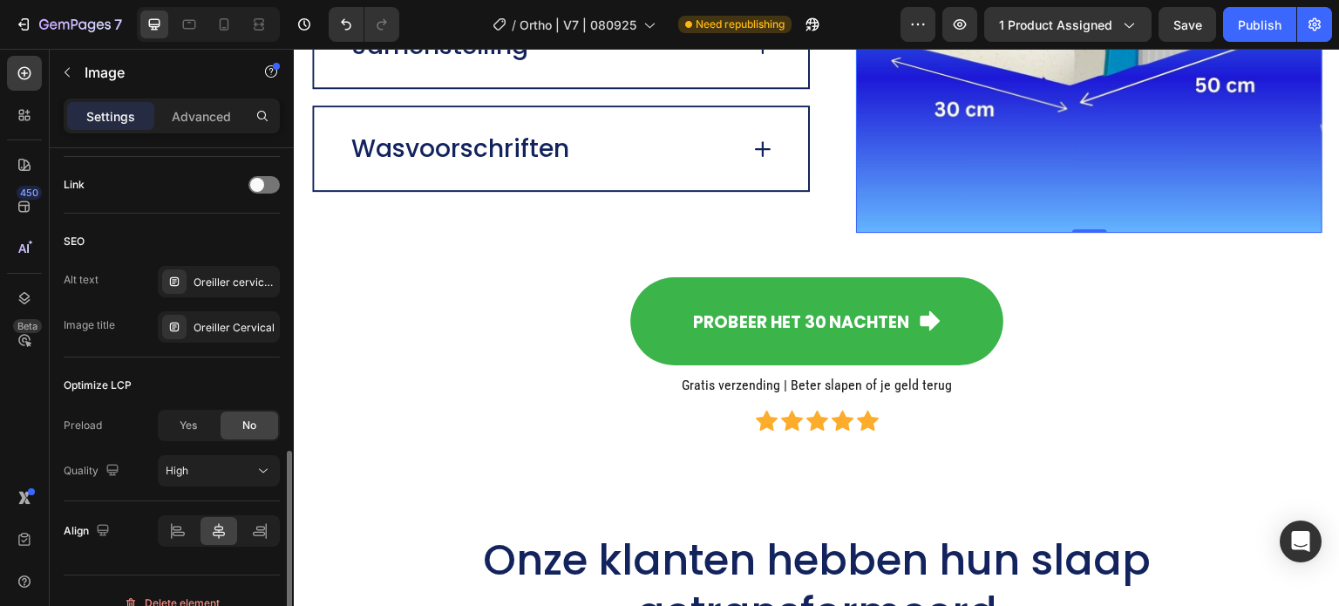
click at [231, 258] on div "SEO Alt text Oreiller cervical, oreiller ergonomique cervical, coussin cervical…" at bounding box center [172, 286] width 216 height 144
click at [231, 282] on div "Oreiller cervical, oreiller ergonomique cervical, coussin cervical mémoire forme" at bounding box center [235, 283] width 82 height 16
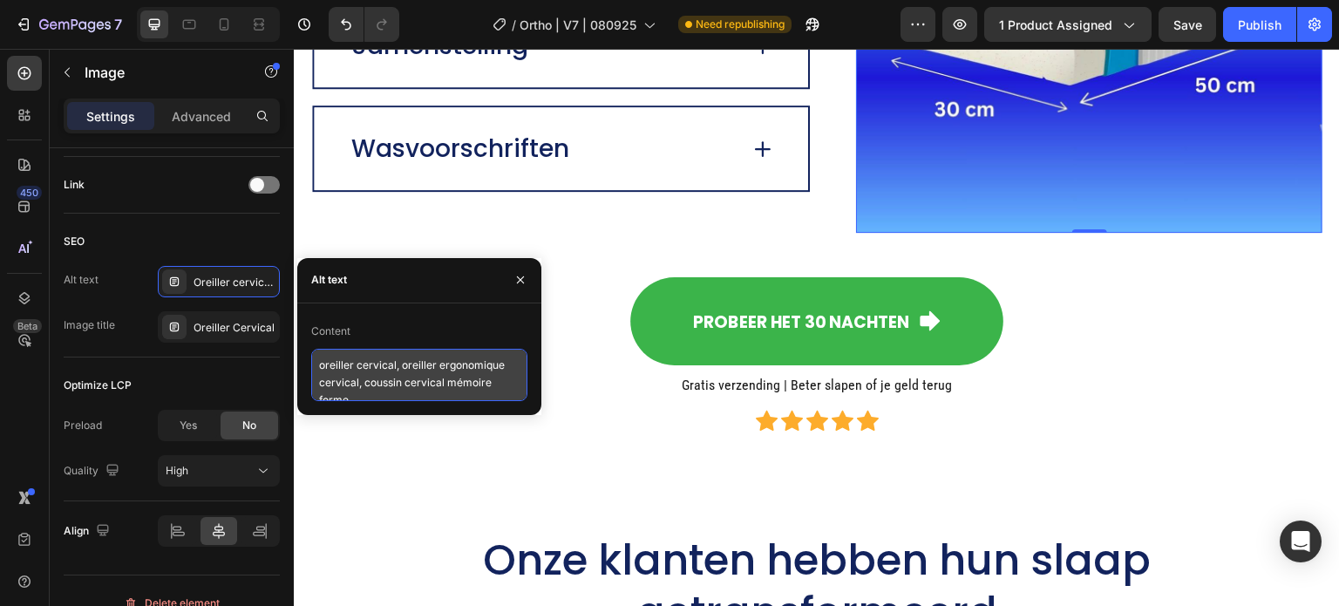
click at [351, 370] on textarea "oreiller cervical, oreiller ergonomique cervical, coussin cervical mémoire forme" at bounding box center [419, 375] width 216 height 52
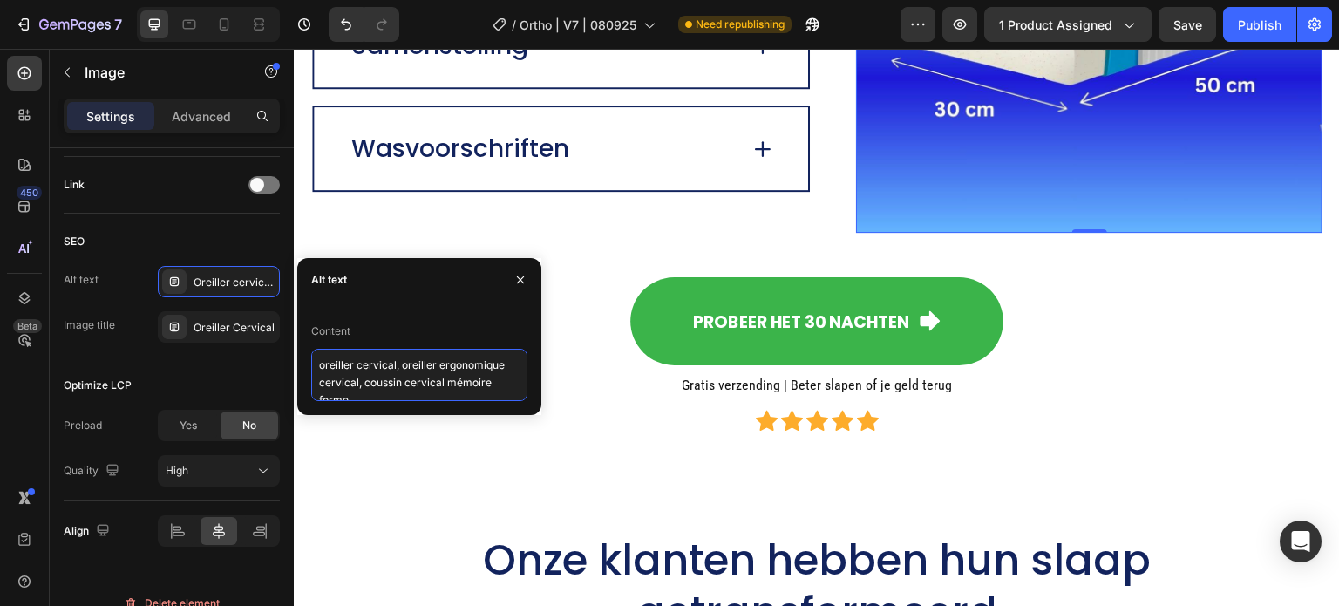
click at [351, 370] on textarea "oreiller cervical, oreiller ergonomique cervical, coussin cervical mémoire forme" at bounding box center [419, 375] width 216 height 52
paste textarea "beste neksteunkussen, traagschuim nekkussen, orthopedisch nekkussen"
type textarea "beste neksteunkussen, traagschuim nekkussen, orthopedisch nekkussen"
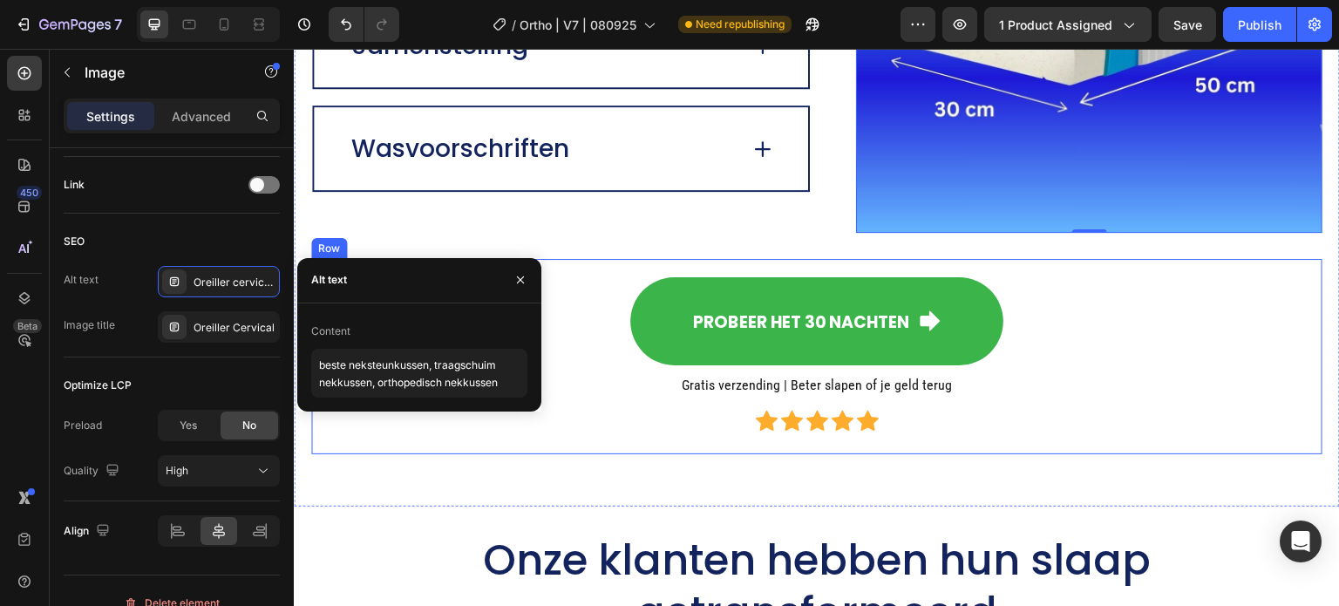
click at [1193, 264] on div "Probeer het 30 nachten Button Gratis verzending | Beter slapen of je geld terug…" at bounding box center [817, 357] width 1012 height 196
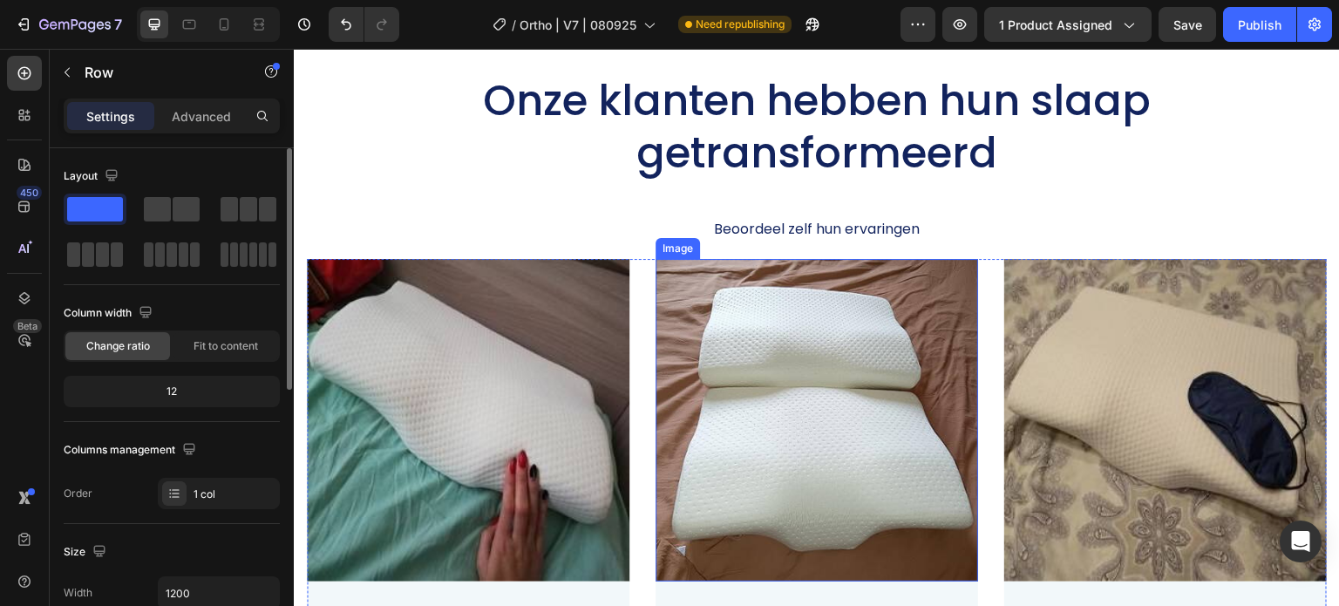
scroll to position [4360, 0]
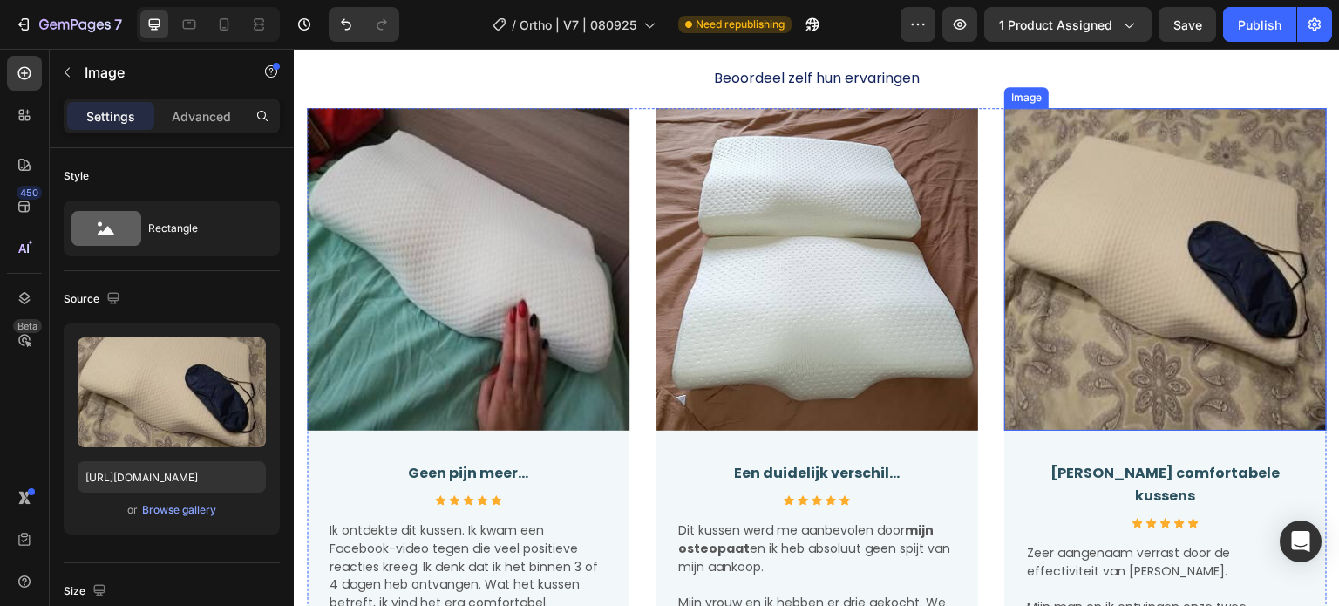
click at [1104, 264] on img at bounding box center [1166, 269] width 323 height 323
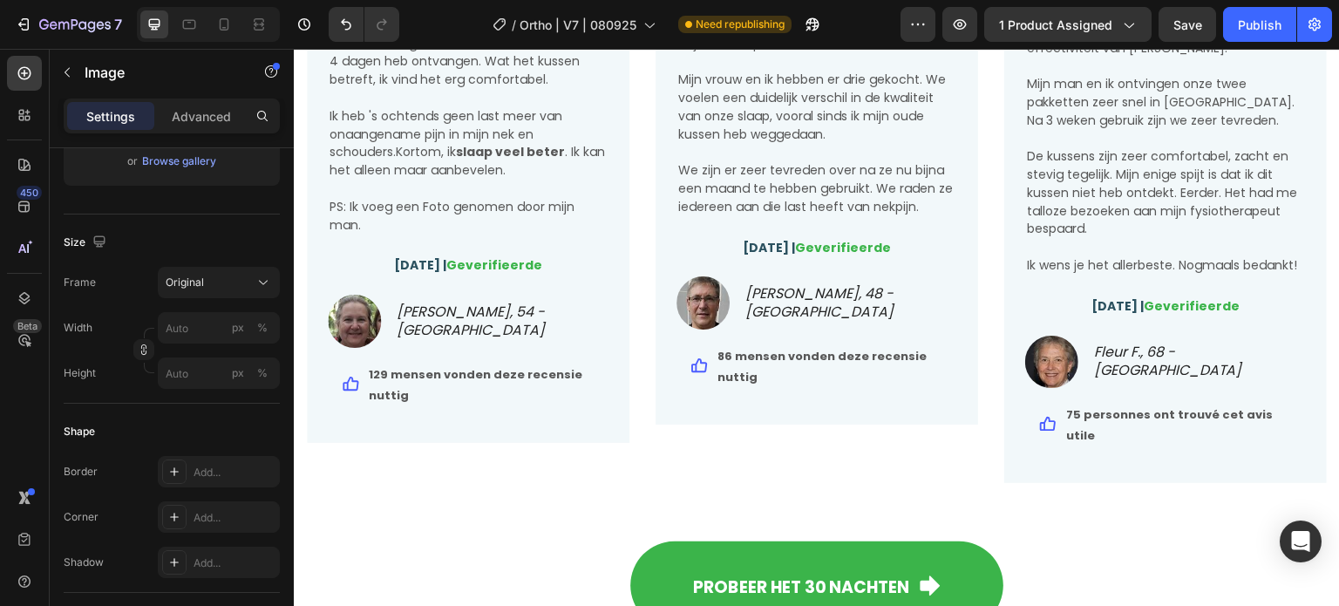
scroll to position [785, 0]
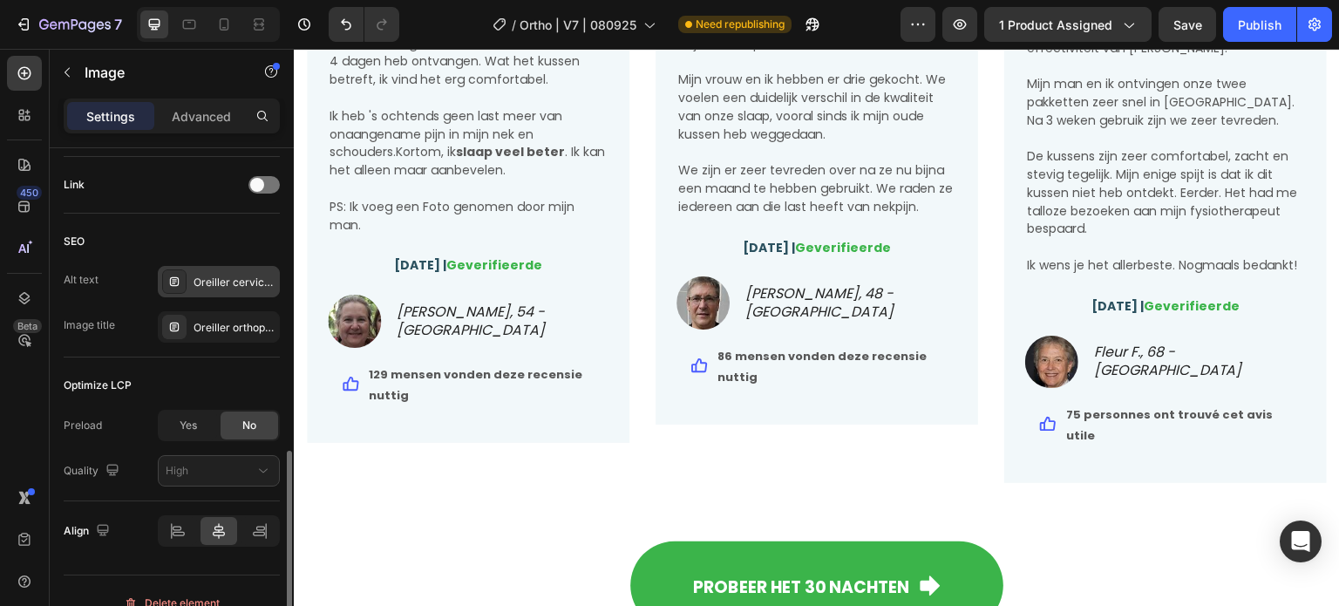
click at [205, 276] on div "Oreiller cervical, oreiller ergonomique cervical, coussin cervical mémoire forme" at bounding box center [235, 283] width 82 height 16
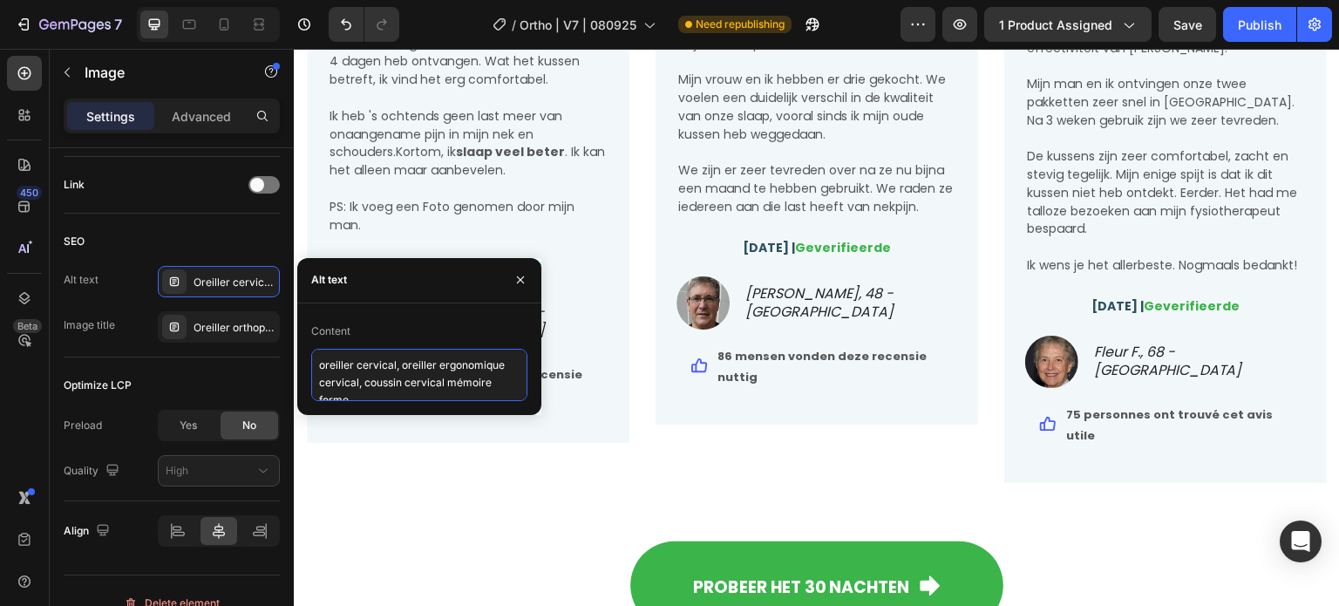
click at [364, 364] on textarea "oreiller cervical, oreiller ergonomique cervical, coussin cervical mémoire forme" at bounding box center [419, 375] width 216 height 52
paste textarea "beste neksteunkussen, traagschuim nekkussen, orthopedisch nekkussen"
type textarea "beste neksteunkussen, traagschuim nekkussen, orthopedisch nekkussen"
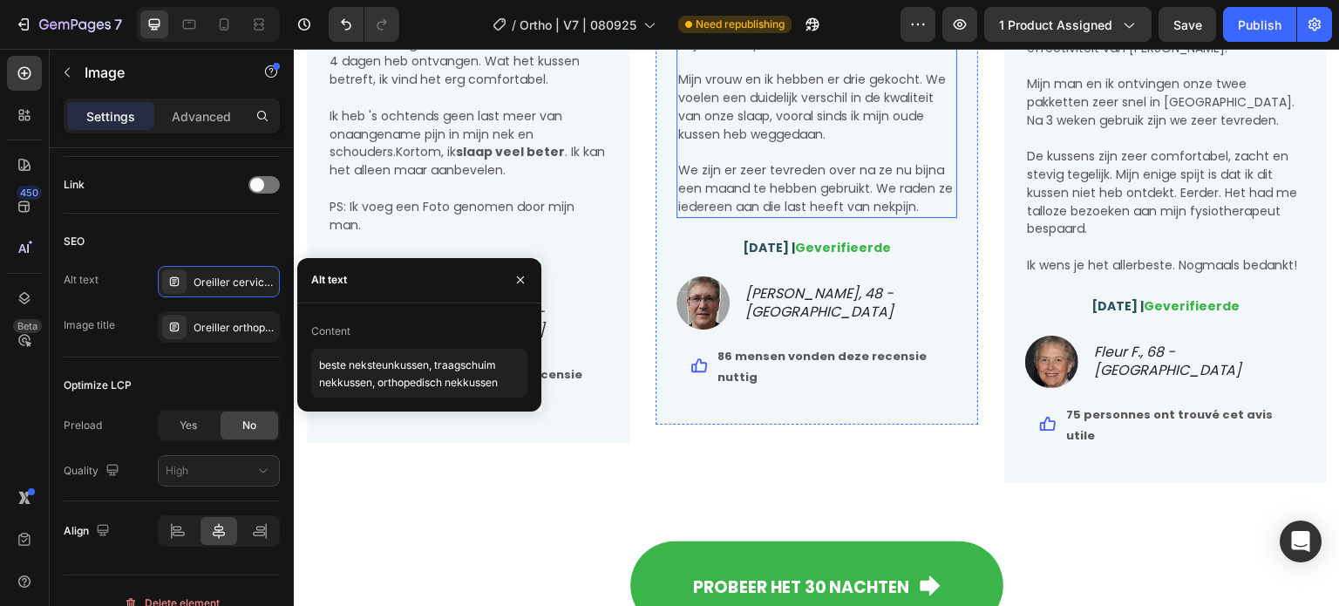
click at [762, 181] on p "We zijn er zeer tevreden over na ze nu bijna een maand te hebben gebruikt. We r…" at bounding box center [816, 188] width 277 height 54
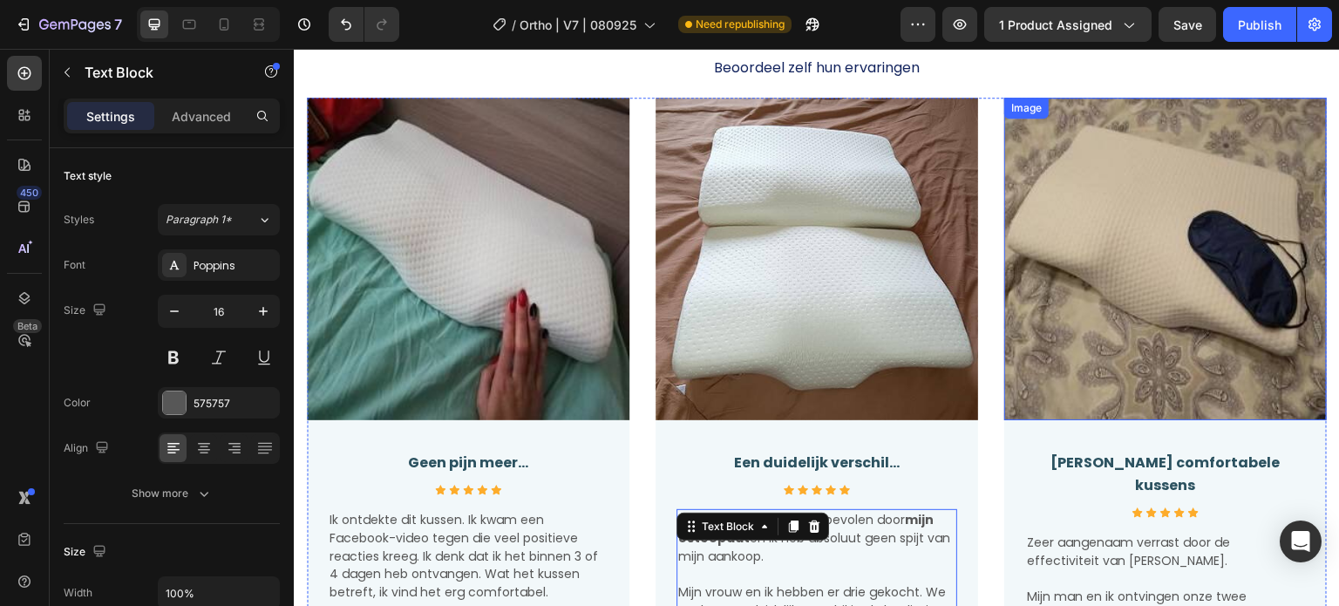
scroll to position [4360, 0]
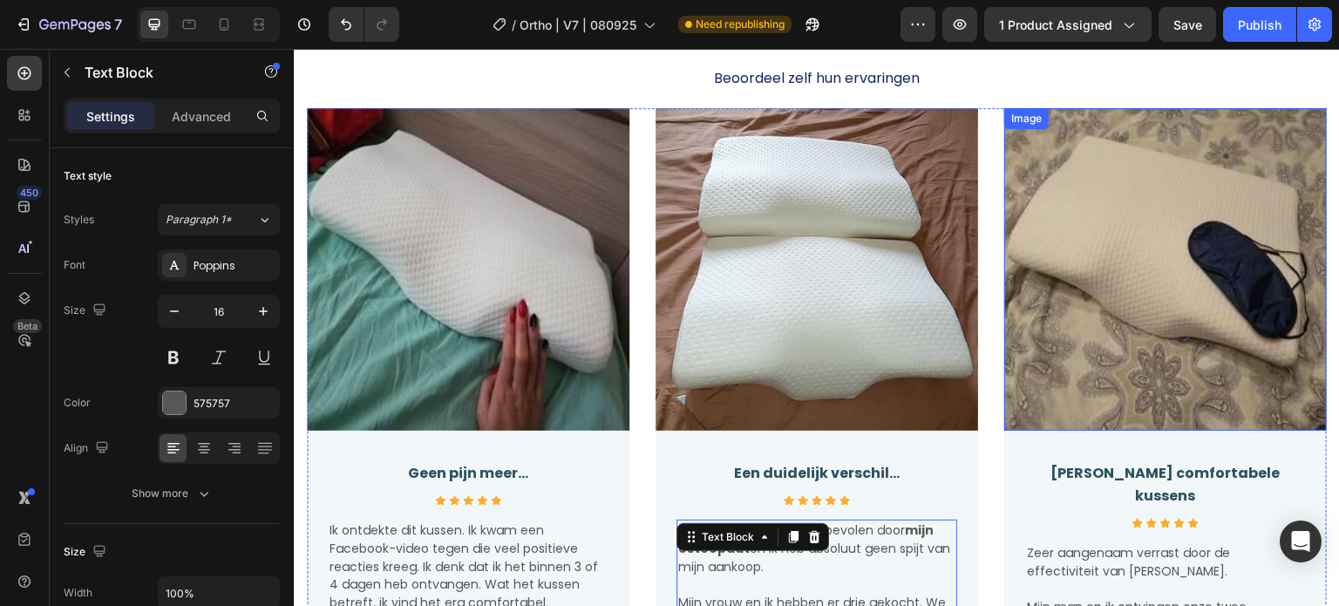
click at [1108, 154] on img at bounding box center [1166, 269] width 323 height 323
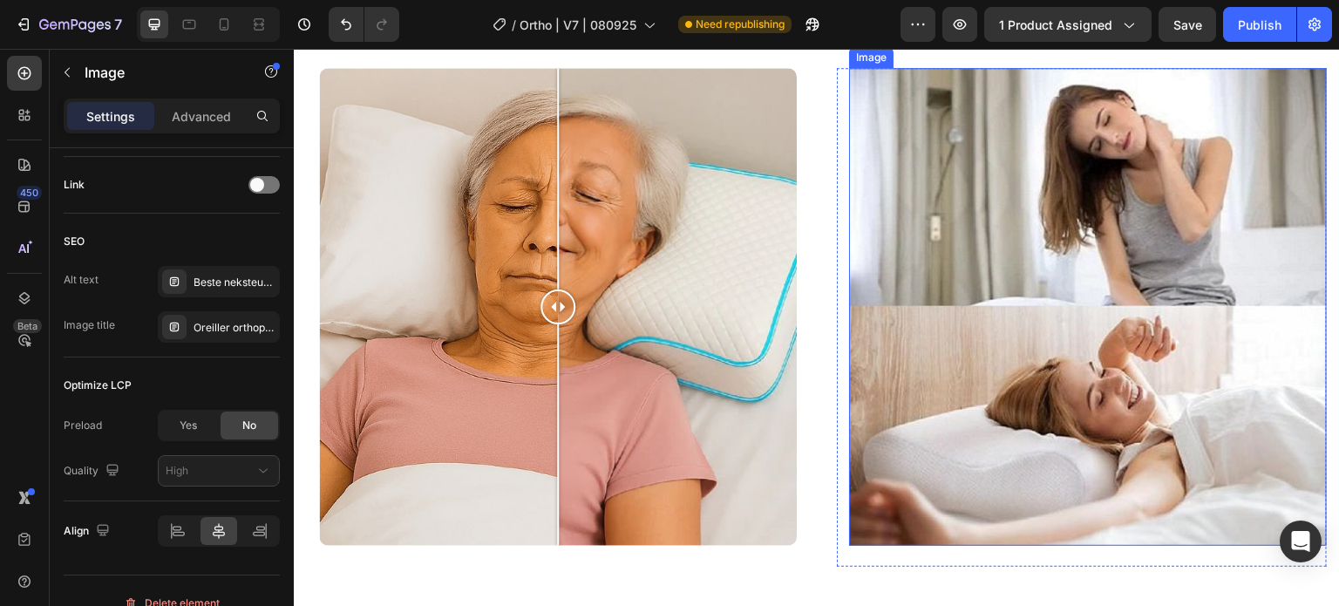
scroll to position [6278, 0]
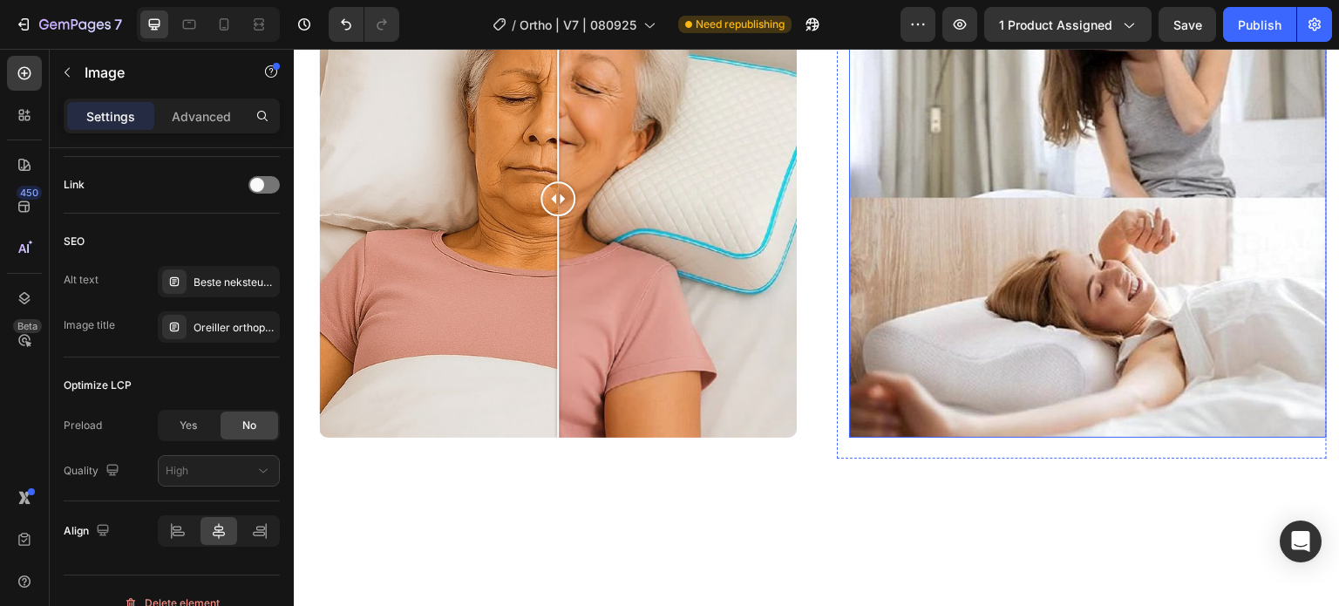
click at [1142, 165] on img at bounding box center [1088, 199] width 478 height 478
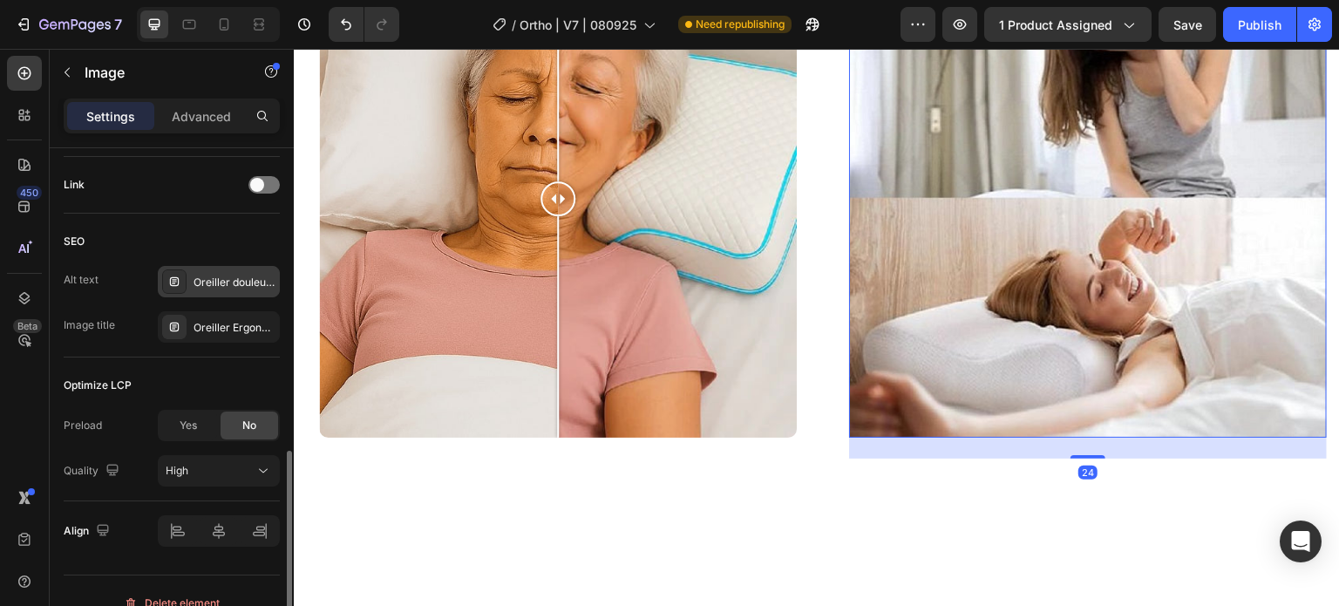
click at [224, 270] on div "Oreiller douleur nuque, meilleur oreiller cervical, réveil douleur cervicale" at bounding box center [219, 281] width 122 height 31
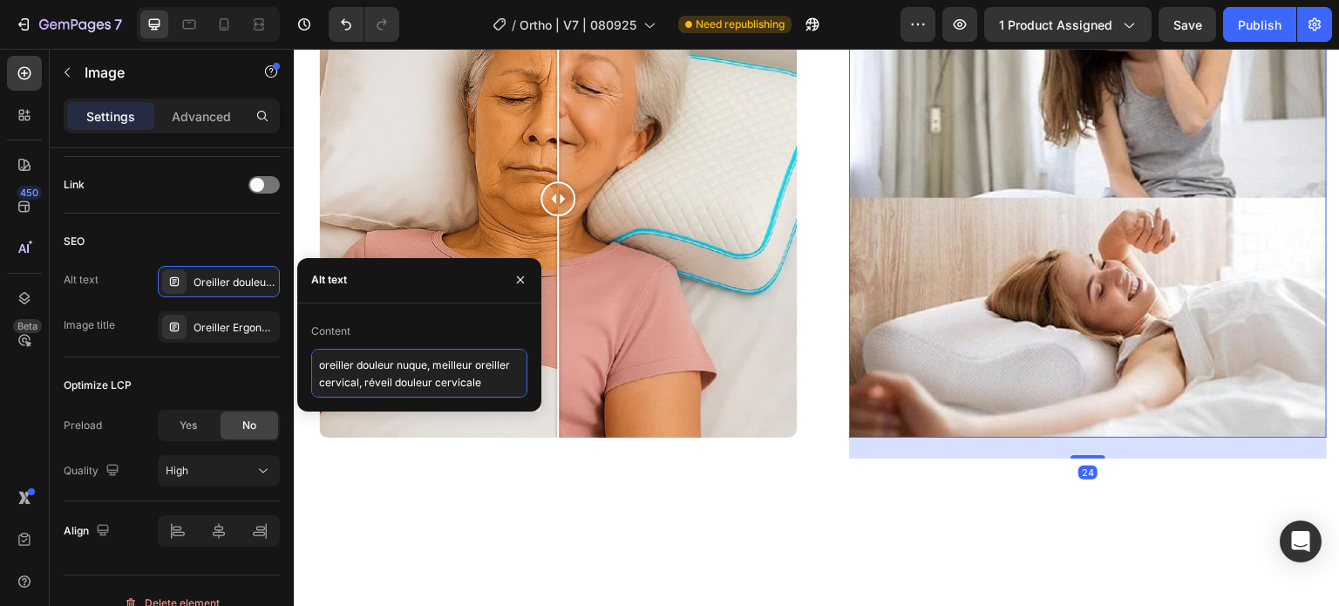
click at [384, 355] on textarea "oreiller douleur nuque, meilleur oreiller cervical, réveil douleur cervicale" at bounding box center [419, 373] width 216 height 49
paste textarea "beste neksteunkussen, traagschuim nekkussen, orthopedisch nekkussen"
type textarea "beste neksteunkussen, traagschuim nekkussen, orthopedisch nekkussen"
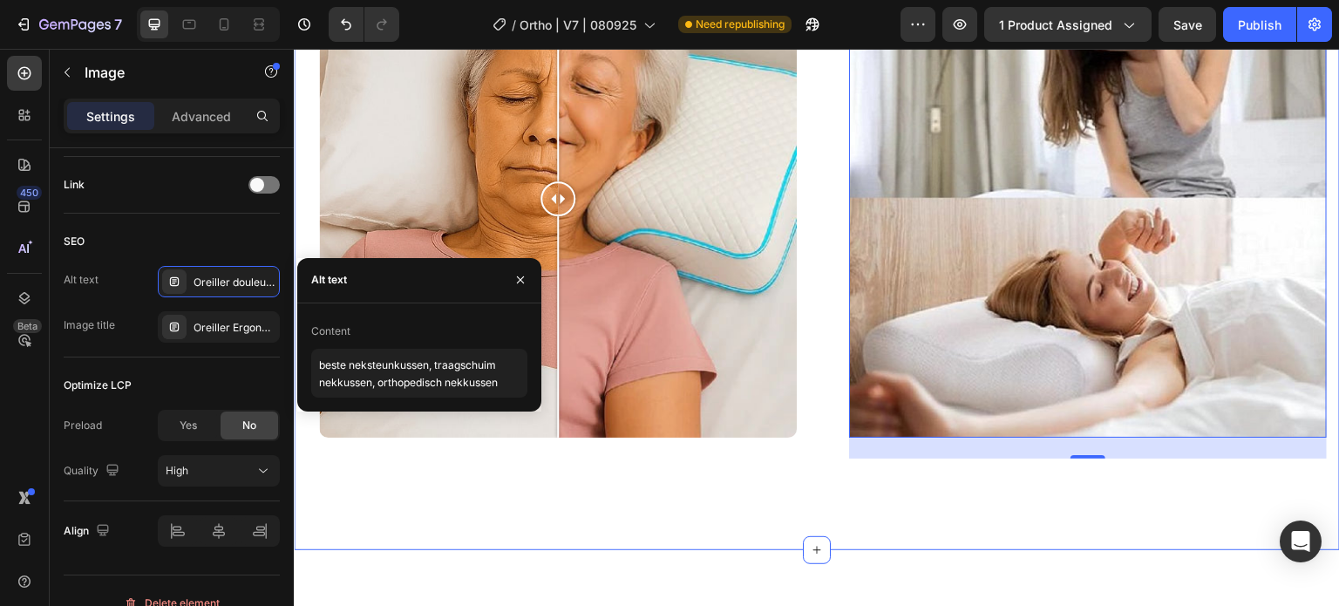
click at [702, 519] on div "Het is tijd om je oude kussen te vervangen Heading Image Comparison Row Image 2…" at bounding box center [817, 193] width 1046 height 657
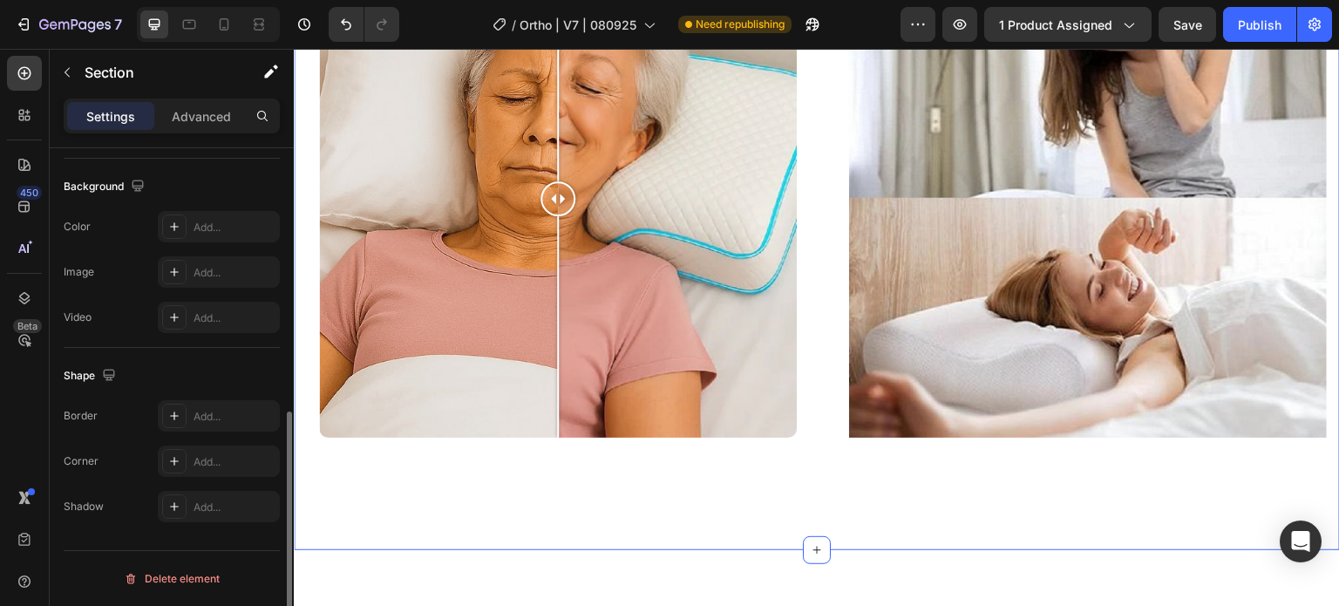
scroll to position [0, 0]
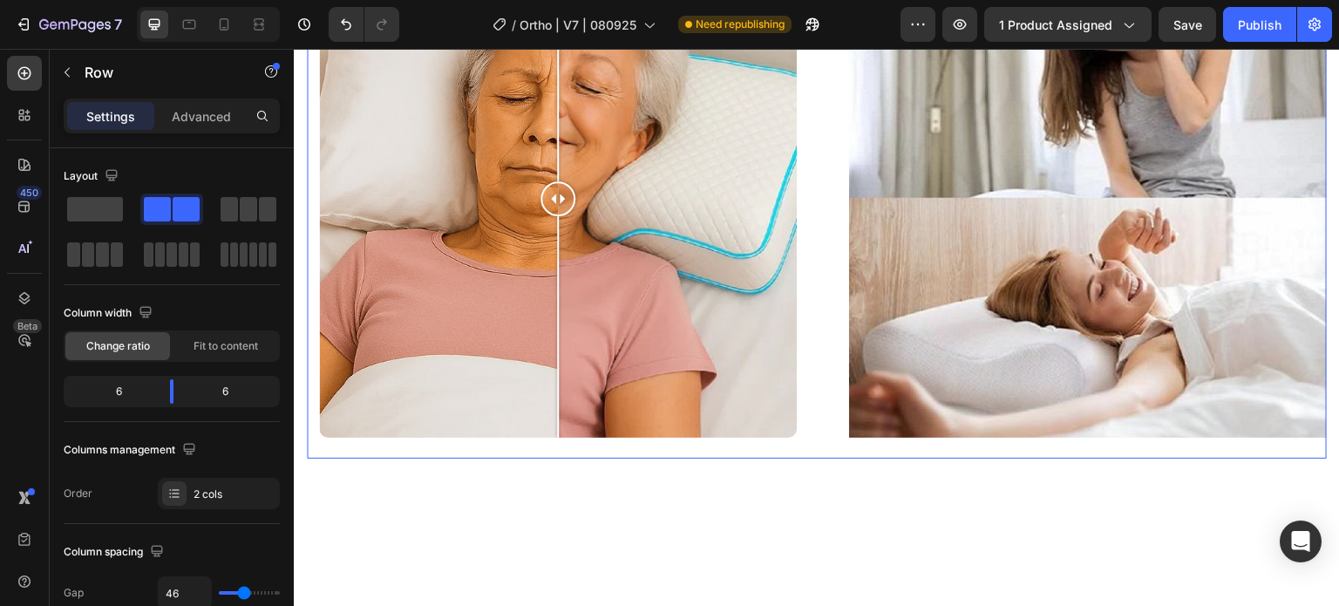
click at [823, 185] on div "Image Comparison Row Image Row Row 0" at bounding box center [817, 209] width 1020 height 499
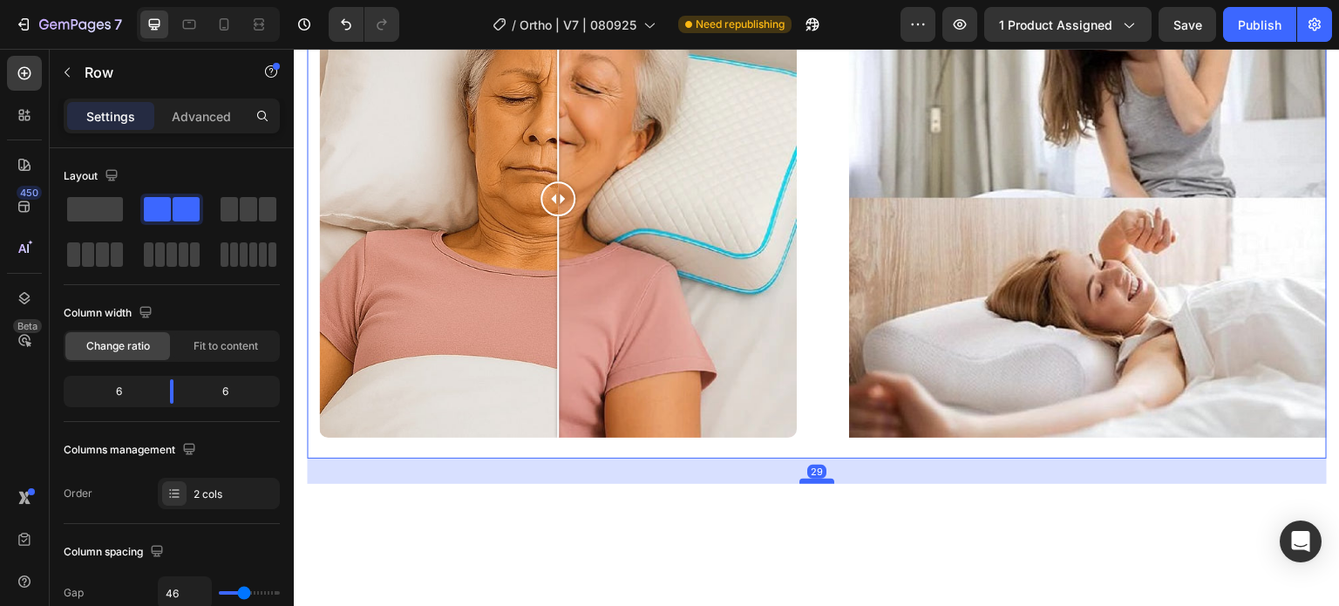
drag, startPoint x: 806, startPoint y: 519, endPoint x: 820, endPoint y: 480, distance: 40.8
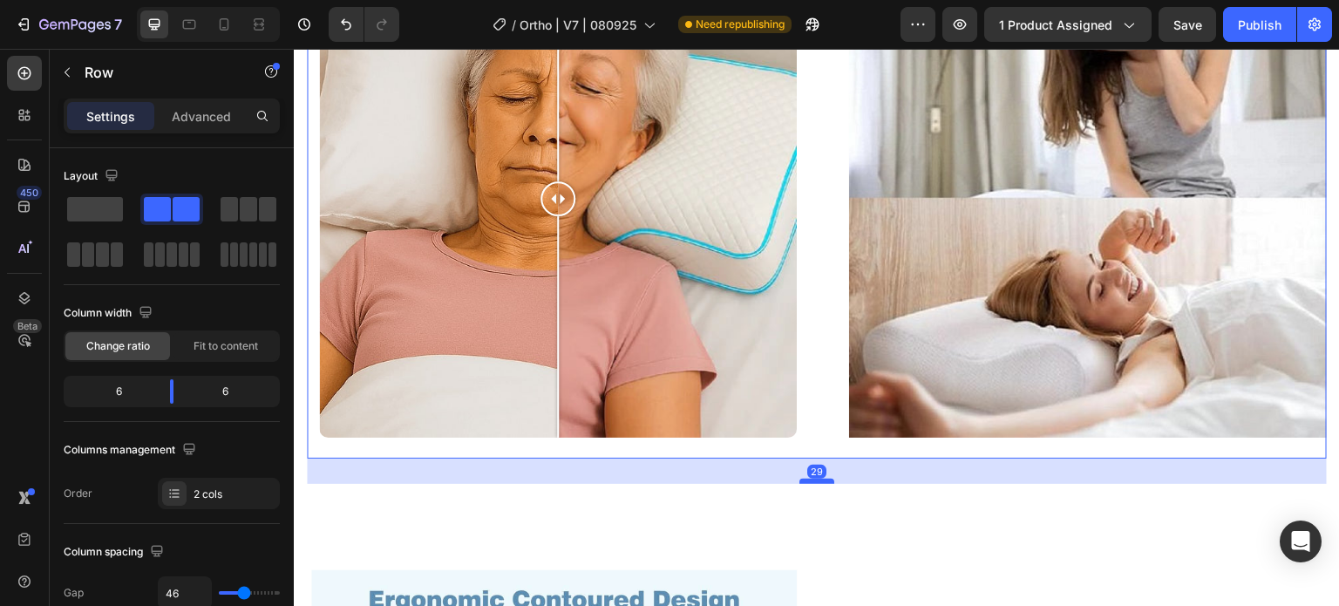
click at [820, 480] on div at bounding box center [817, 481] width 35 height 5
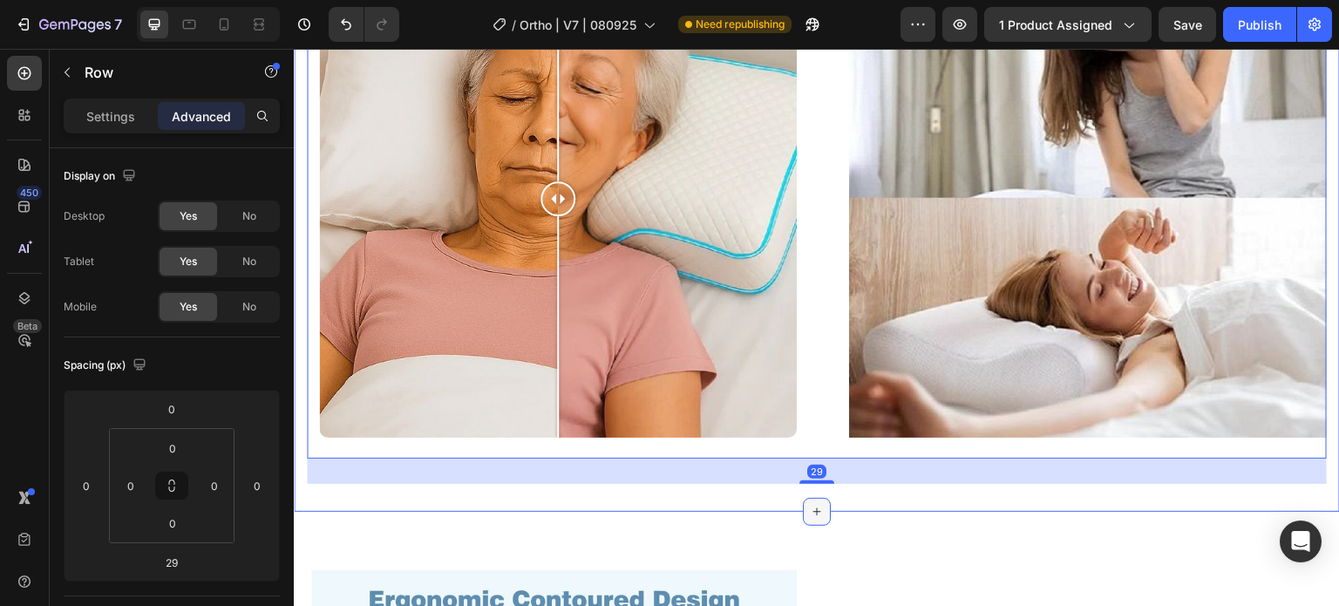
click at [803, 508] on div at bounding box center [817, 512] width 28 height 28
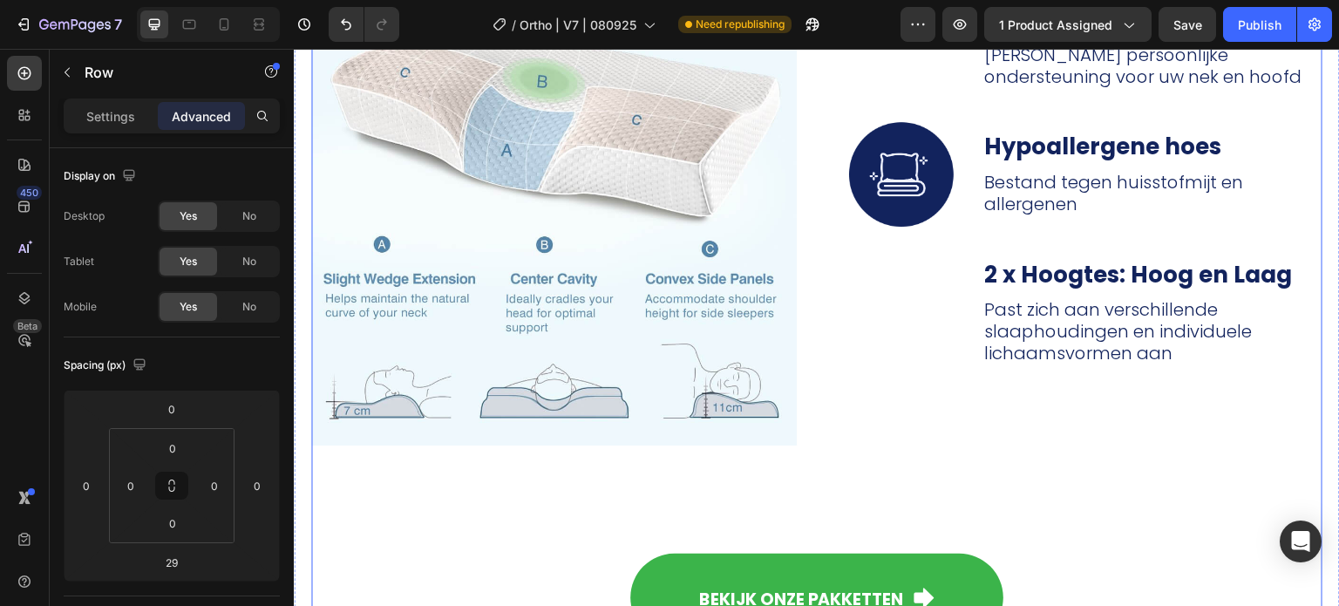
scroll to position [6278, 0]
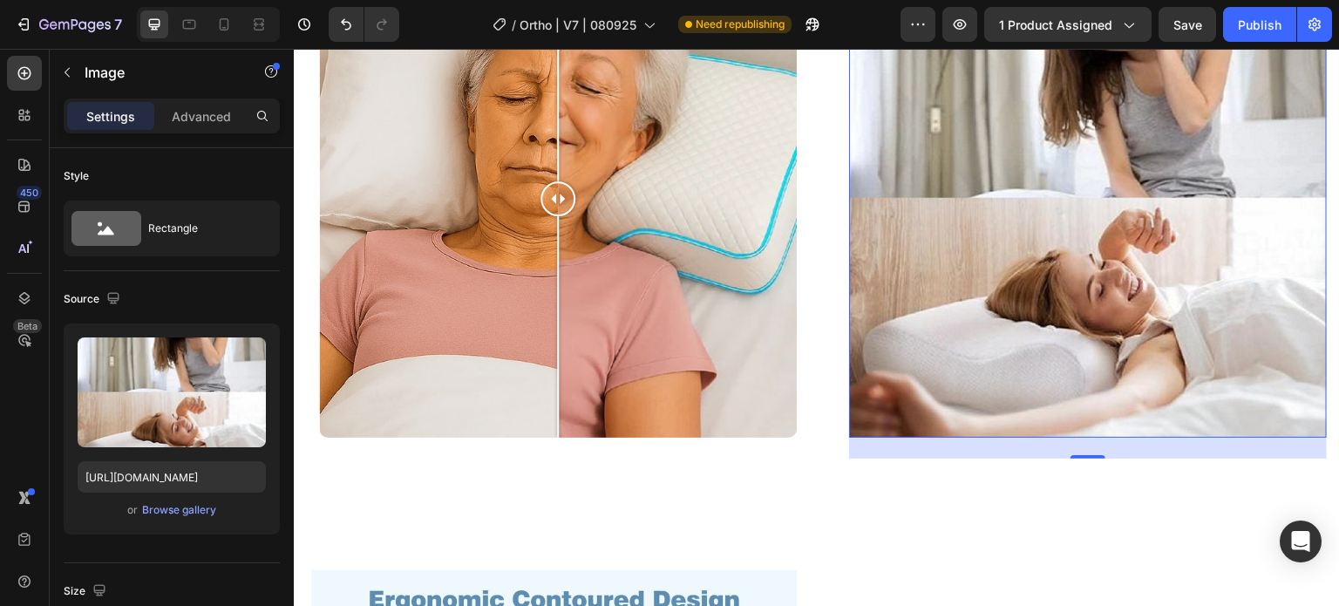
click at [1012, 202] on img at bounding box center [1088, 199] width 478 height 478
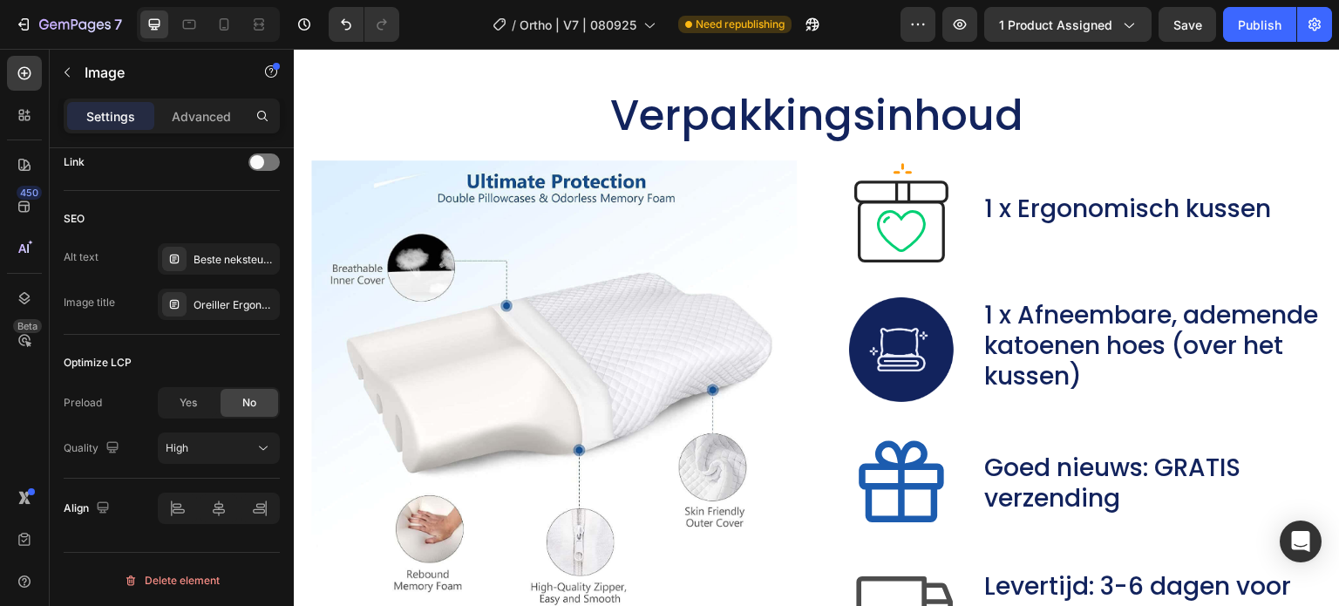
scroll to position [8807, 0]
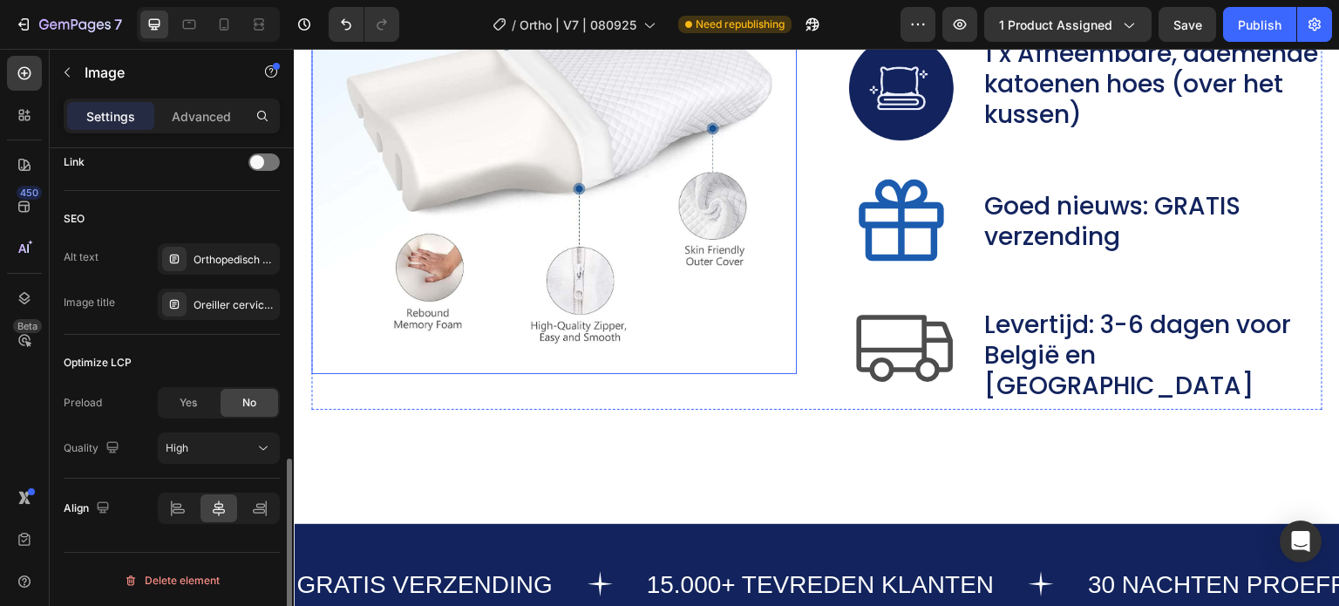
click at [557, 239] on img at bounding box center [554, 136] width 486 height 475
click at [239, 256] on div "Orthopedisch nekkussen, zijslaper nekkussen, kussen tegen nekpijn" at bounding box center [235, 261] width 82 height 16
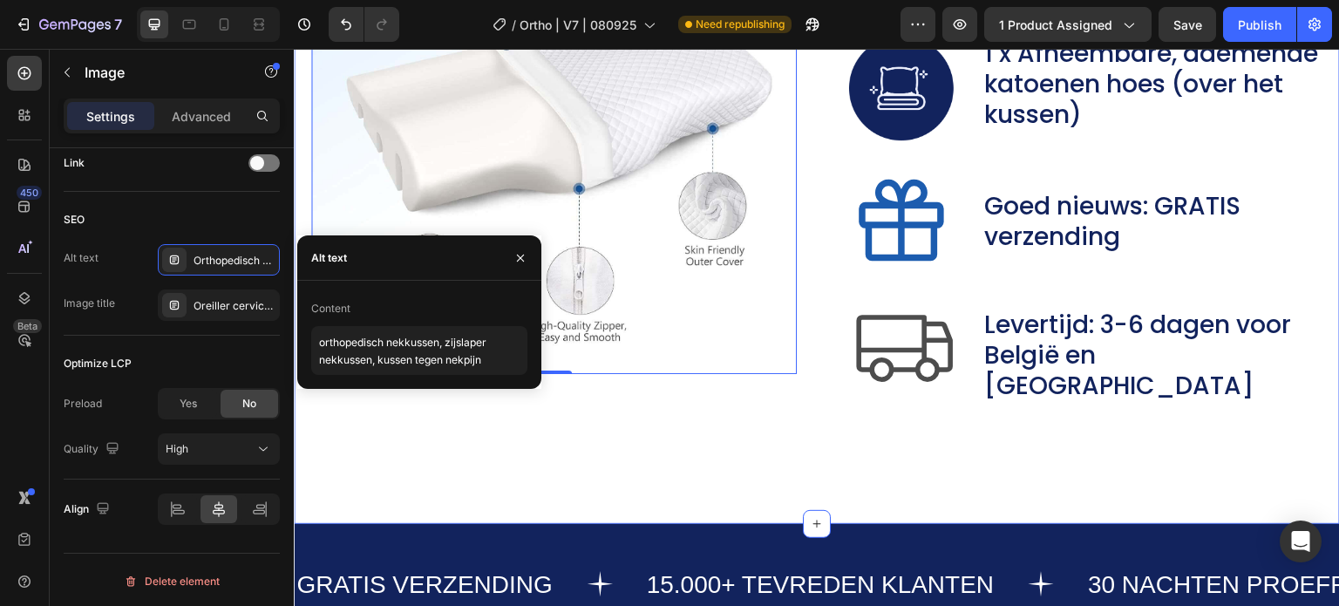
click at [815, 467] on div "Verpakkingsinhoud Heading Image 0 Image 1 x Ergonomisch kussen Text Block Row I…" at bounding box center [817, 146] width 1046 height 756
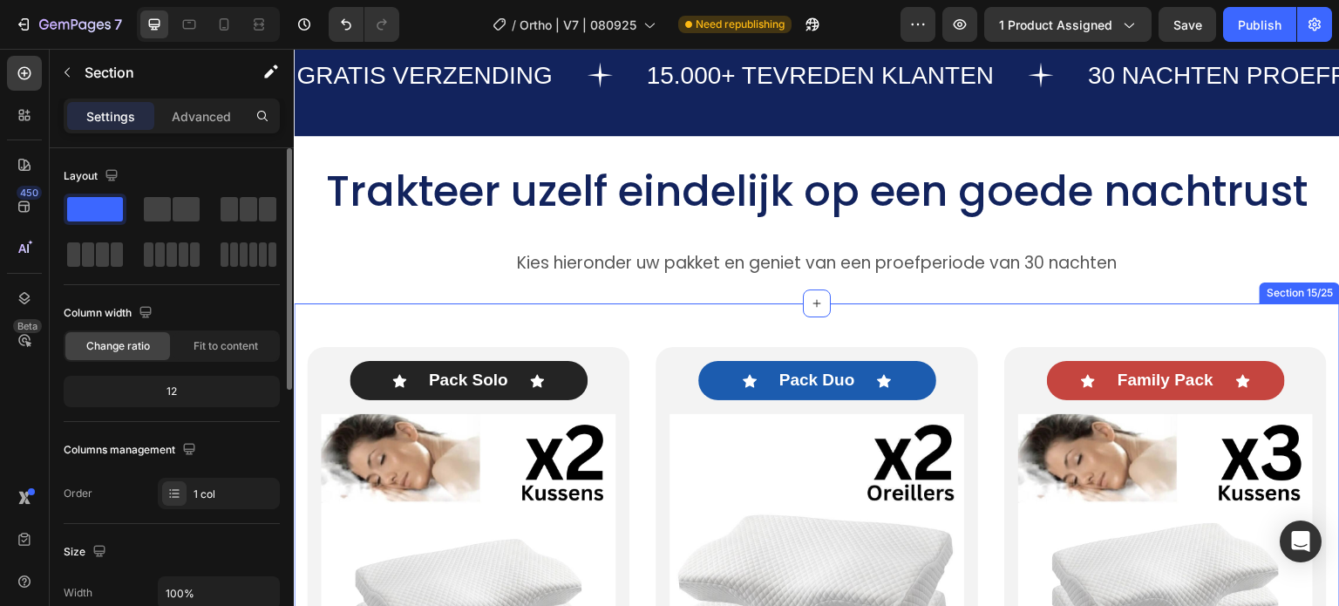
scroll to position [9505, 0]
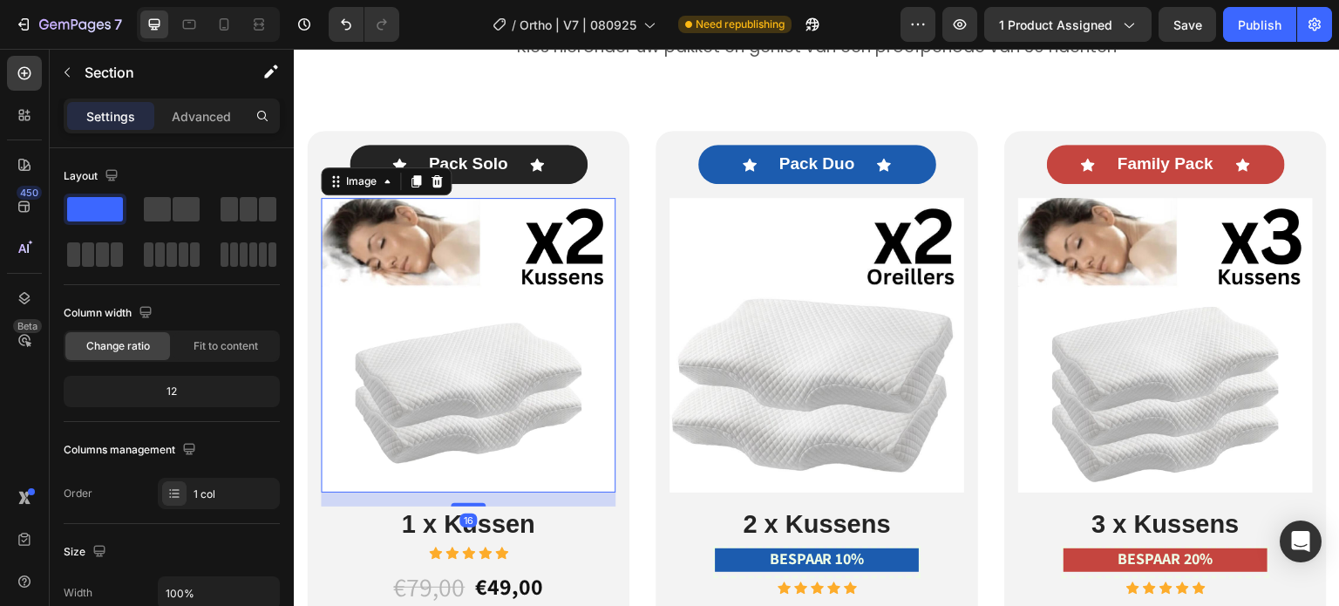
click at [455, 328] on img at bounding box center [468, 345] width 295 height 295
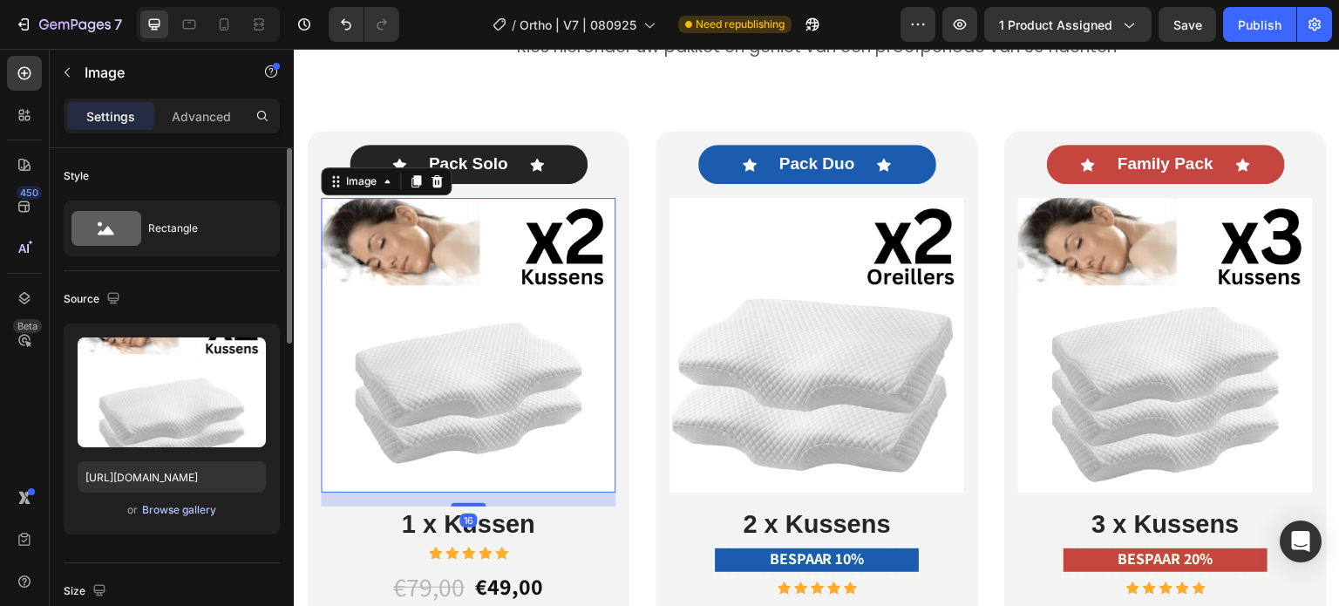
click at [193, 504] on div "Browse gallery" at bounding box center [179, 510] width 74 height 16
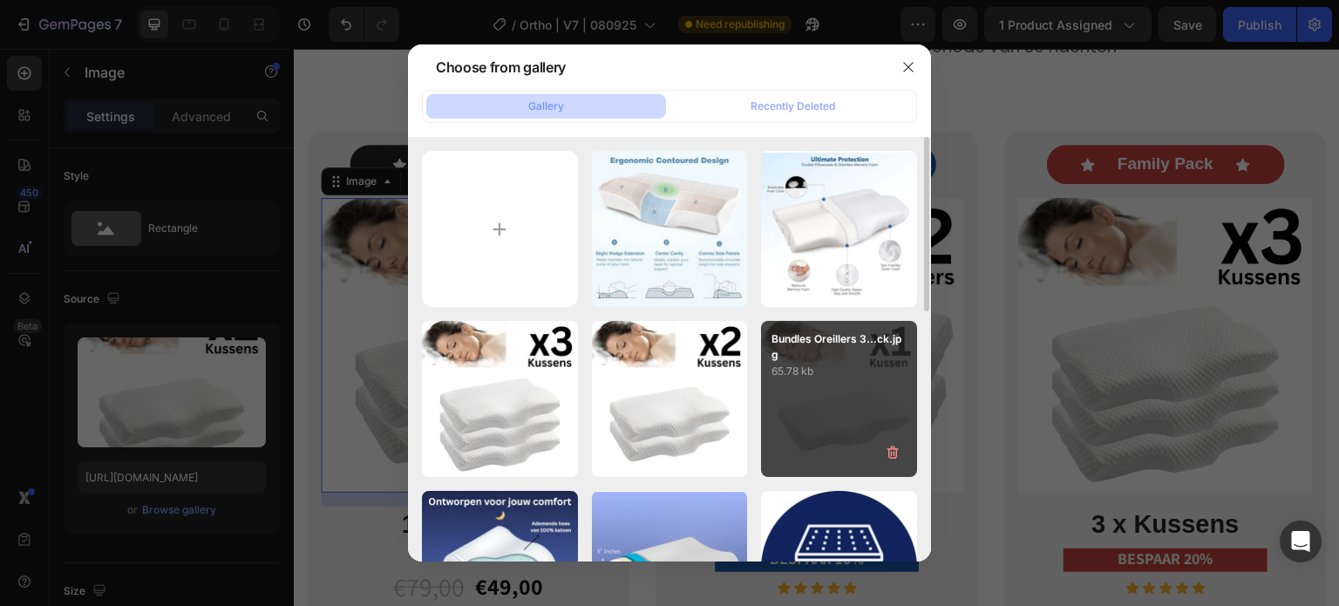
click at [871, 397] on div "Bundles Oreillers 3...ck.jpg 65.78 kb" at bounding box center [839, 399] width 156 height 156
type input "[URL][DOMAIN_NAME]"
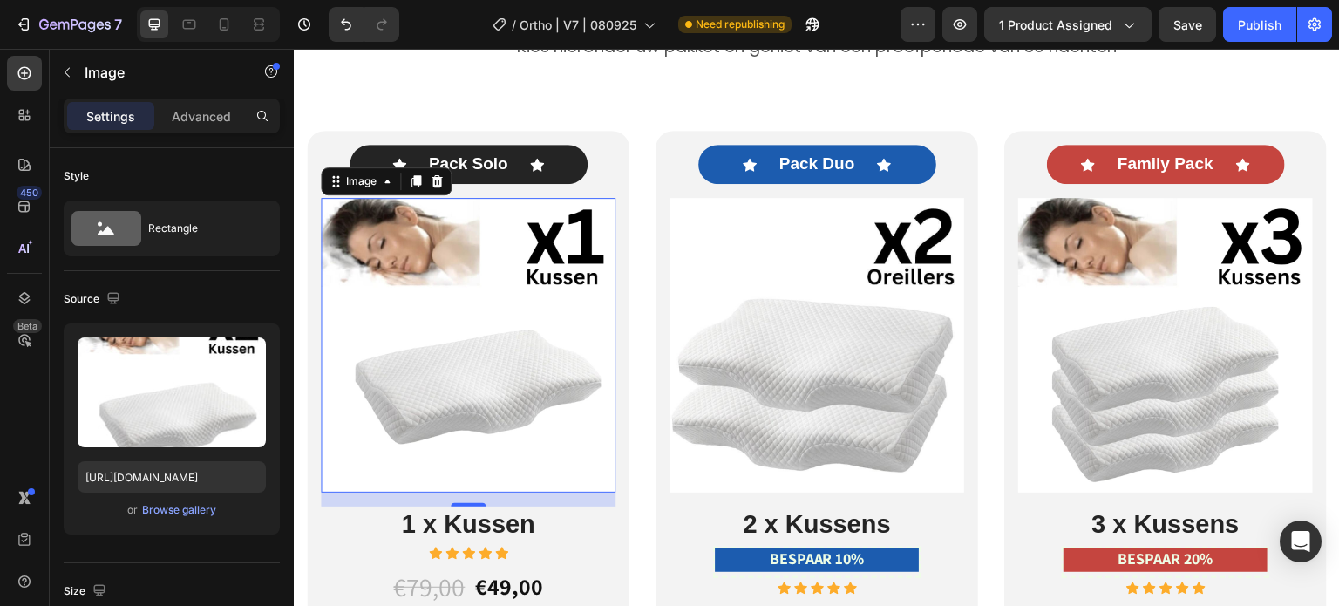
click at [506, 303] on img at bounding box center [468, 345] width 295 height 295
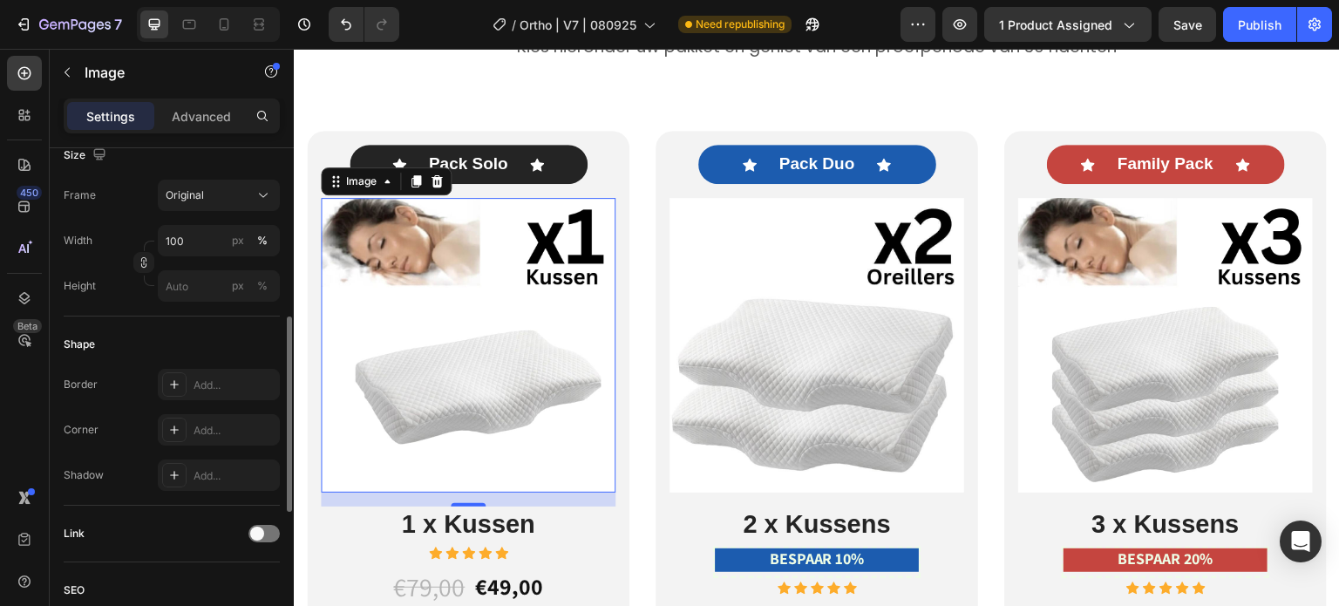
scroll to position [785, 0]
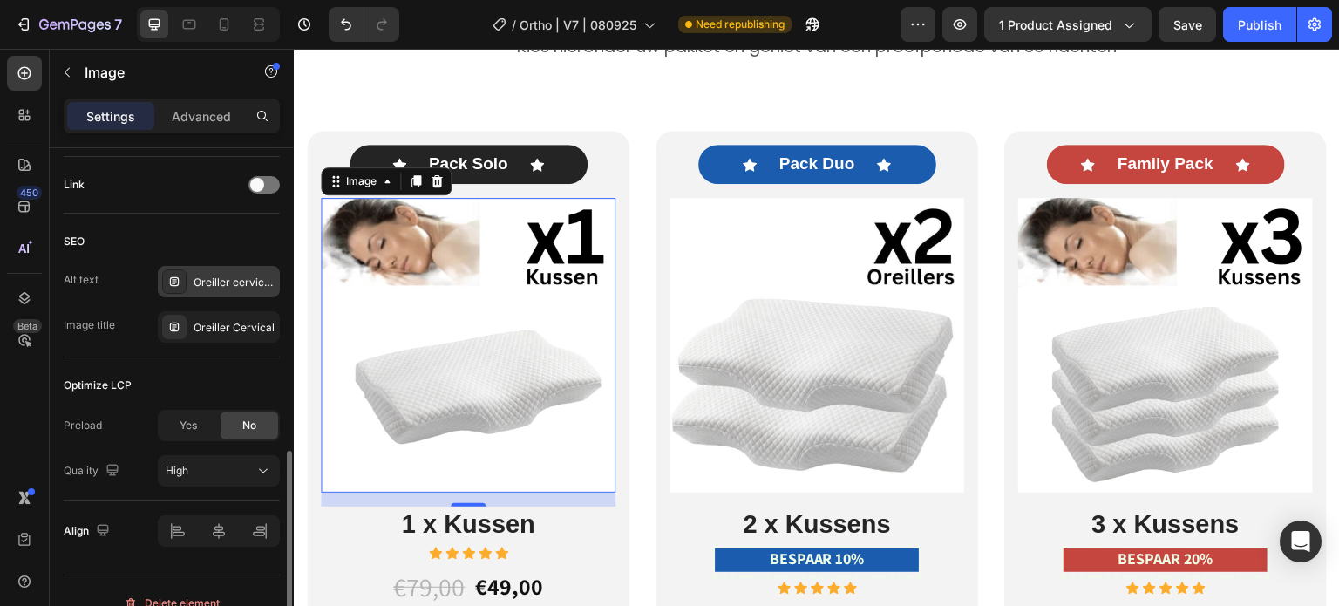
click at [228, 277] on div "Oreiller cervical, oreiller ergonomique cervical, coussin cervical mémoire forme" at bounding box center [235, 283] width 82 height 16
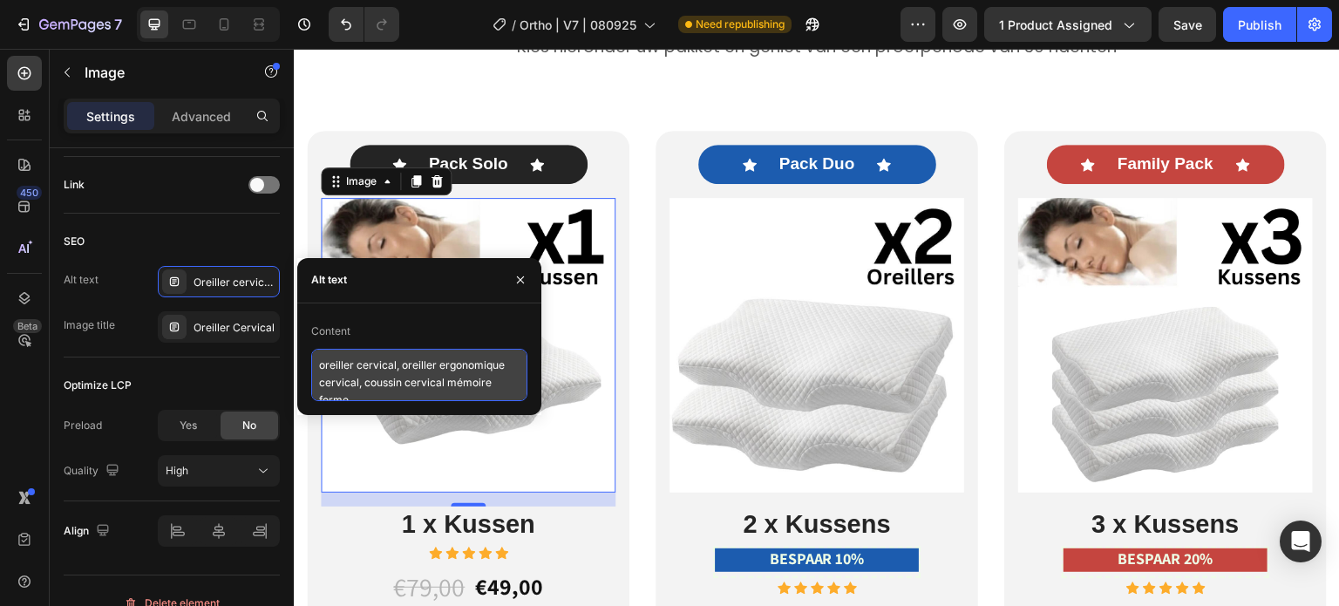
click at [443, 393] on textarea "oreiller cervical, oreiller ergonomique cervical, coussin cervical mémoire forme" at bounding box center [419, 375] width 216 height 52
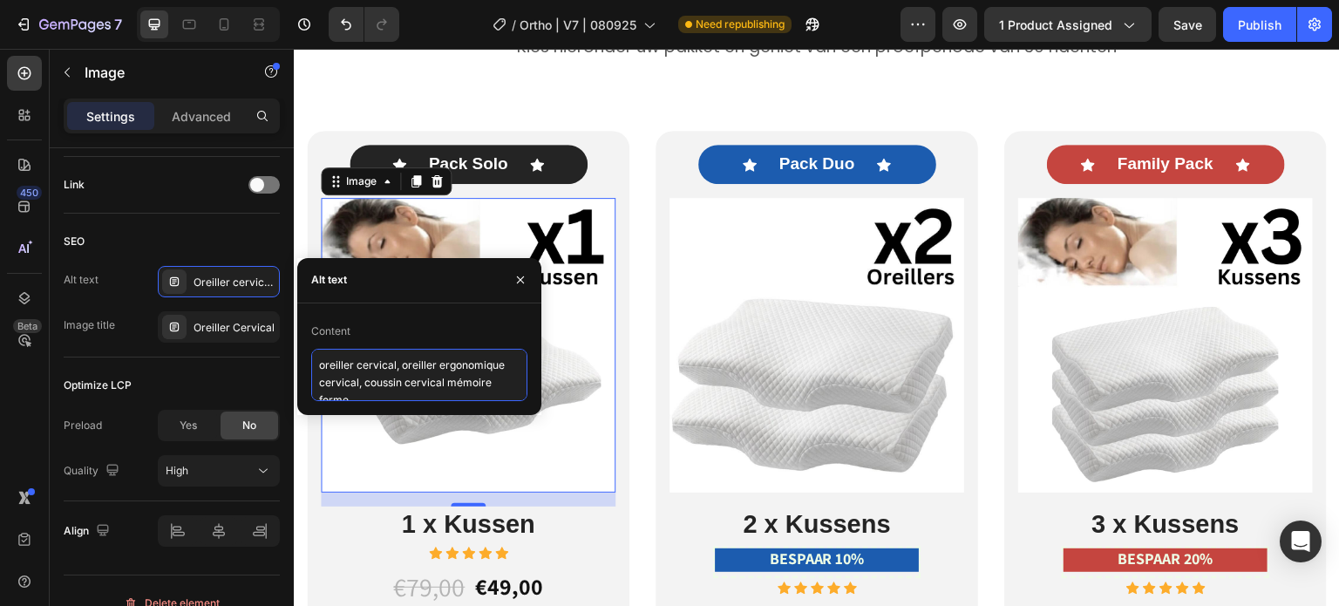
click at [443, 393] on textarea "oreiller cervical, oreiller ergonomique cervical, coussin cervical mémoire forme" at bounding box center [419, 375] width 216 height 52
paste textarea "beste neksteunkussen, traagschuim nekkussen, orthopedisch nekkussen"
type textarea "beste neksteunkussen, traagschuim nekkussen, orthopedisch nekkussen"
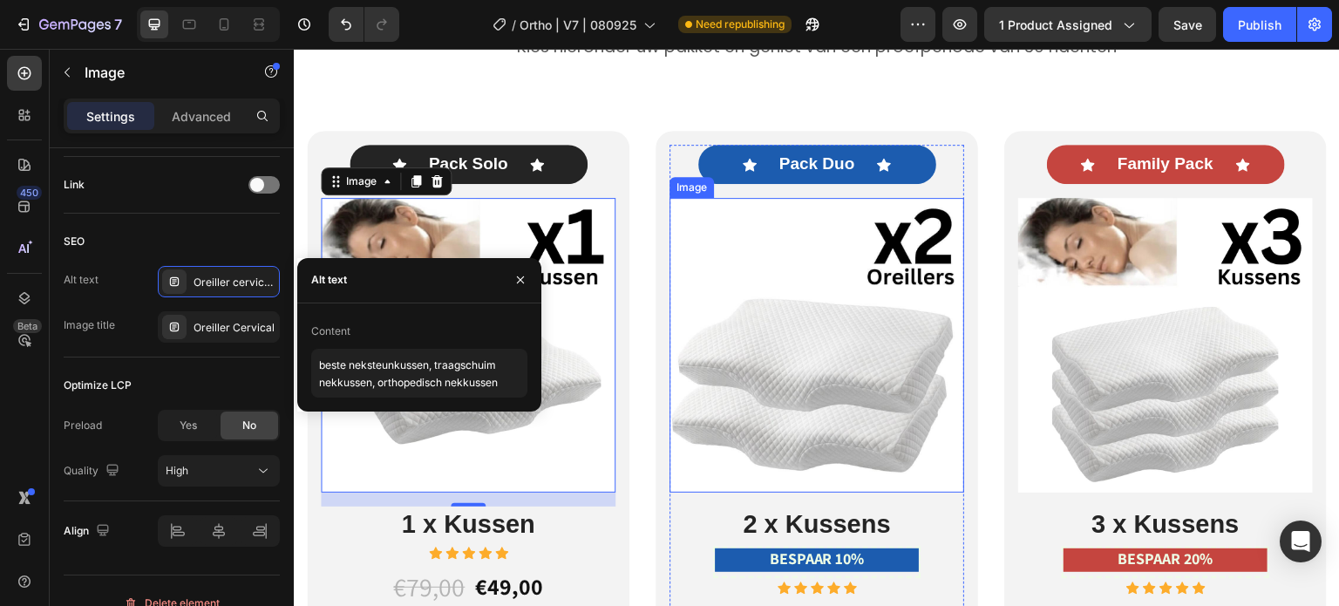
click at [835, 388] on img at bounding box center [817, 345] width 295 height 295
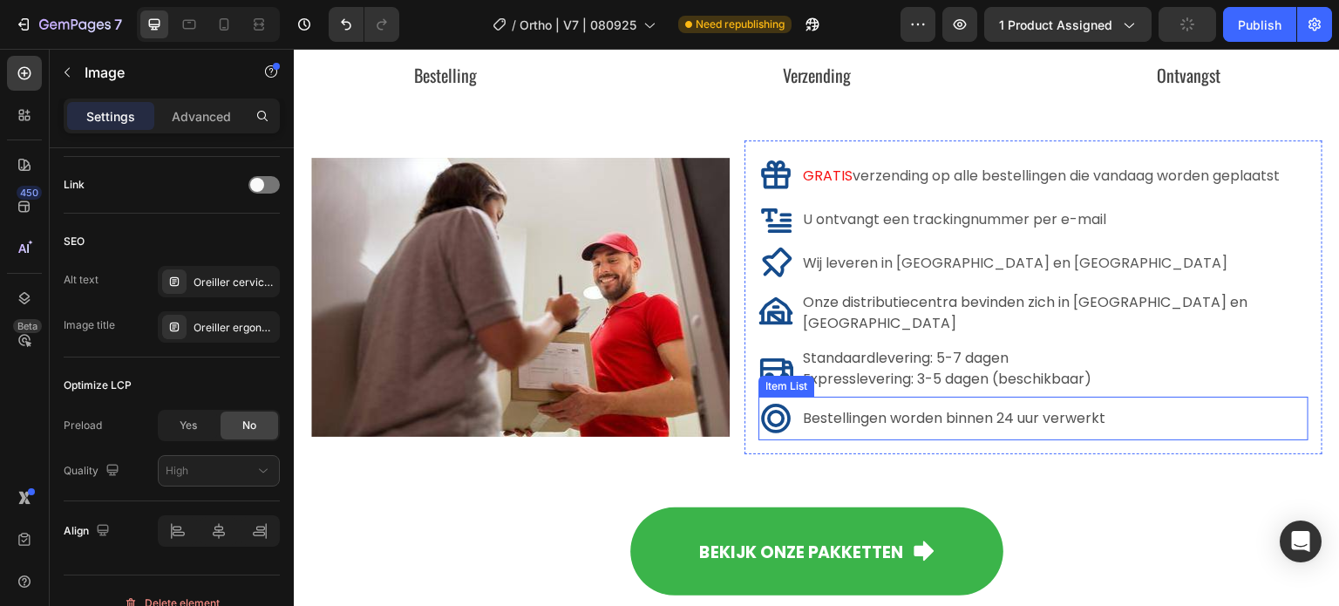
scroll to position [11162, 0]
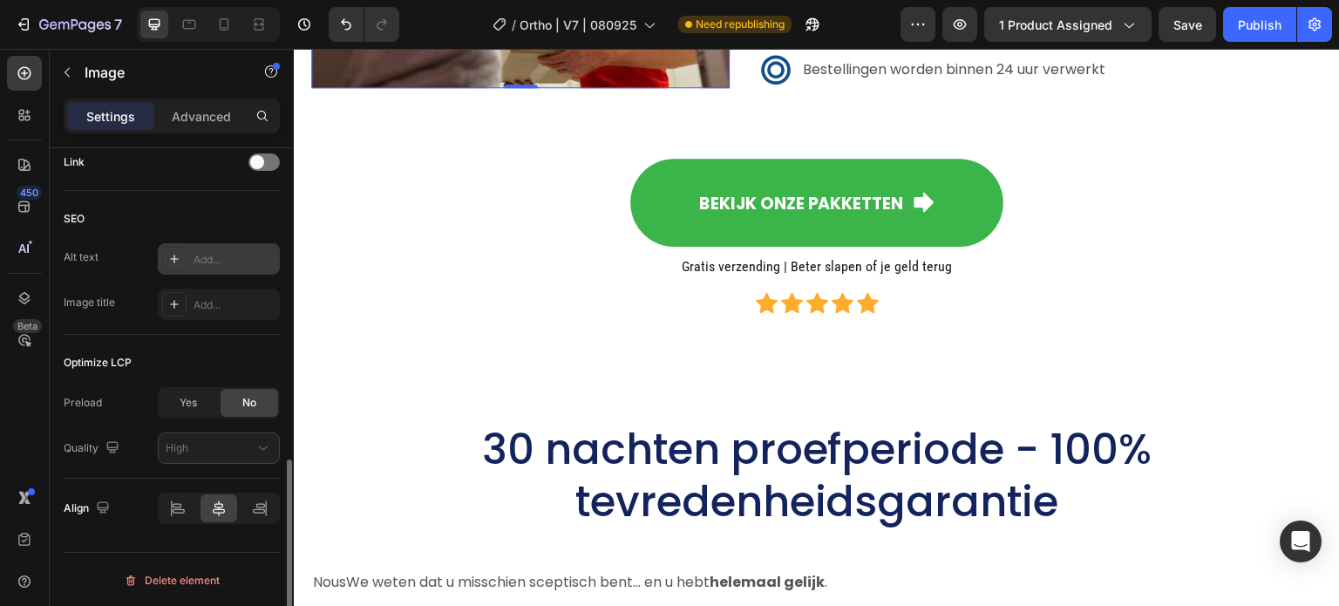
drag, startPoint x: 206, startPoint y: 254, endPoint x: 3, endPoint y: 238, distance: 203.8
click at [206, 254] on div "Add..." at bounding box center [235, 260] width 82 height 16
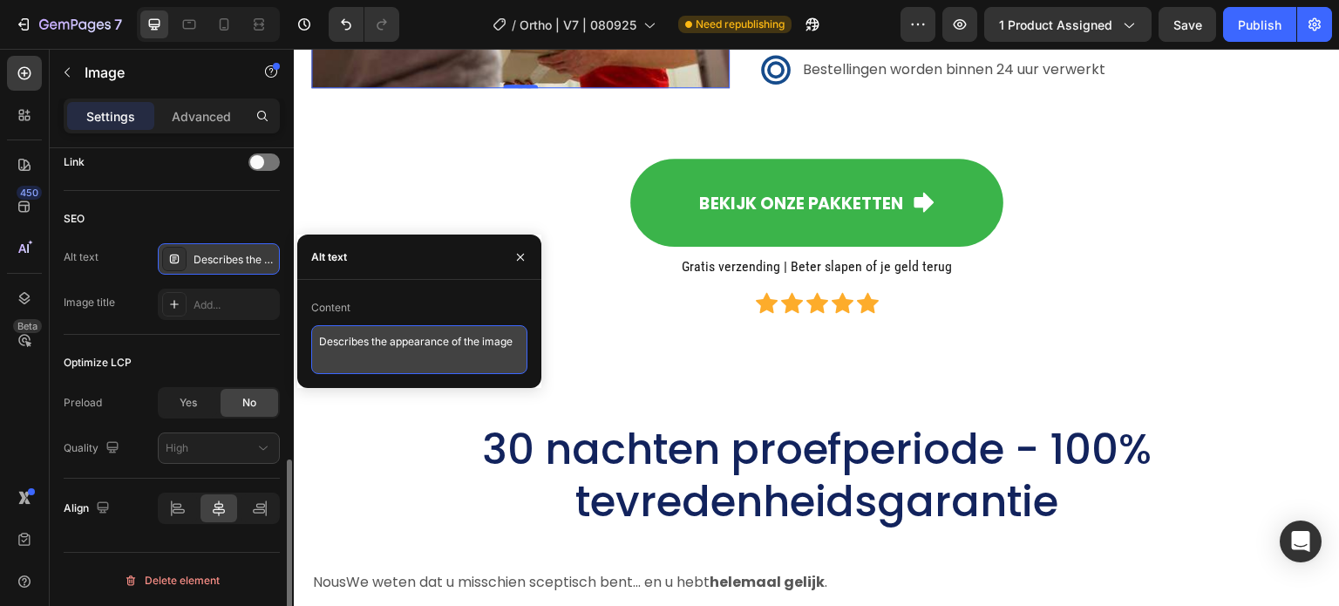
click at [405, 345] on textarea "Describes the appearance of the image" at bounding box center [419, 349] width 216 height 49
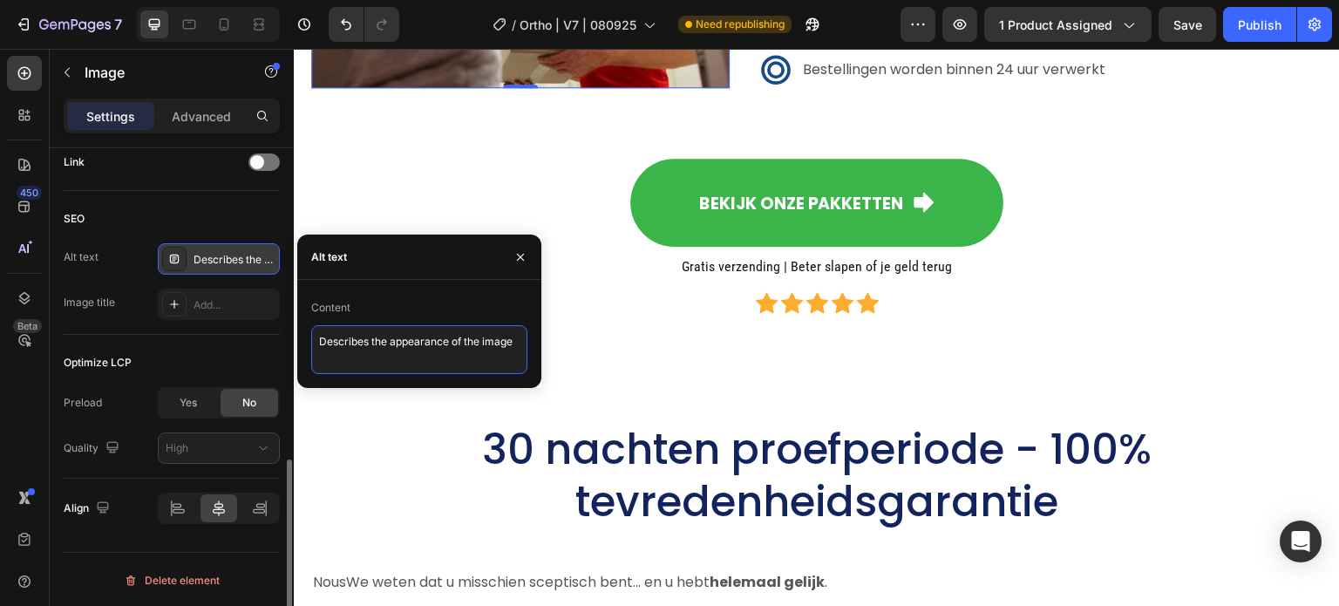
click at [405, 345] on textarea "Describes the appearance of the image" at bounding box center [419, 349] width 216 height 49
paste textarea "beste neksteunkussen, traagschuim nekkussen, orthopedisch nekkussen"
type textarea "beste neksteunkussen, traagschuim nekkussen, orthopedisch nekkussen"
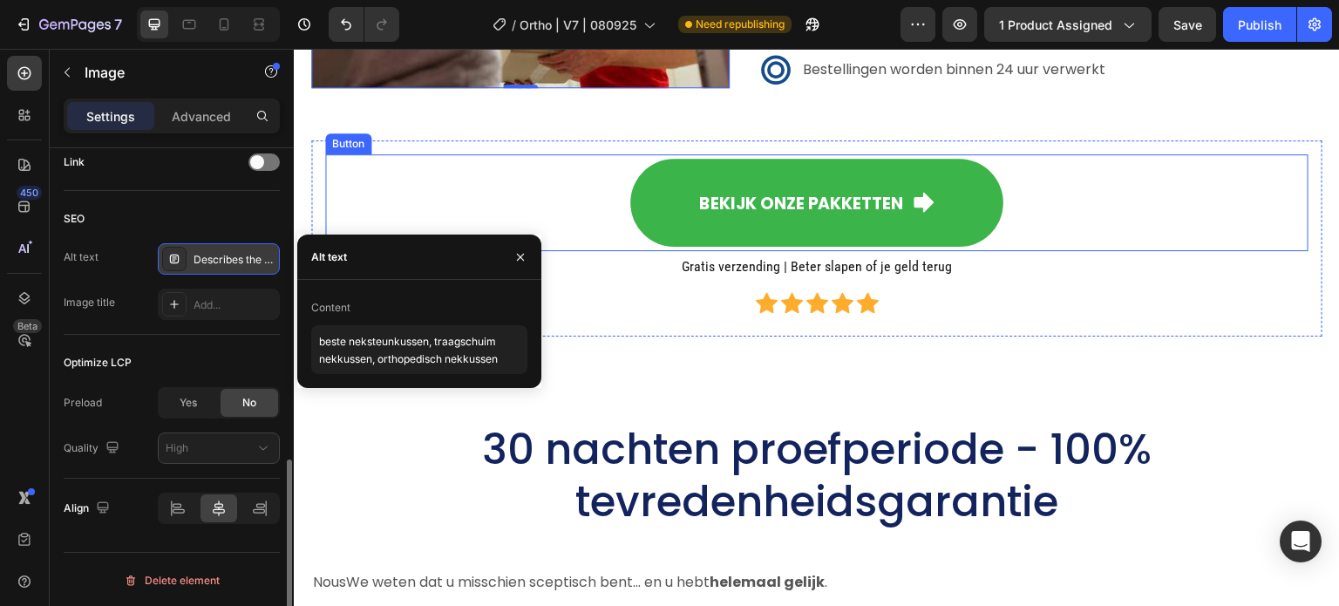
click at [1203, 251] on div "Bekijk onze pakketten Button" at bounding box center [817, 202] width 984 height 97
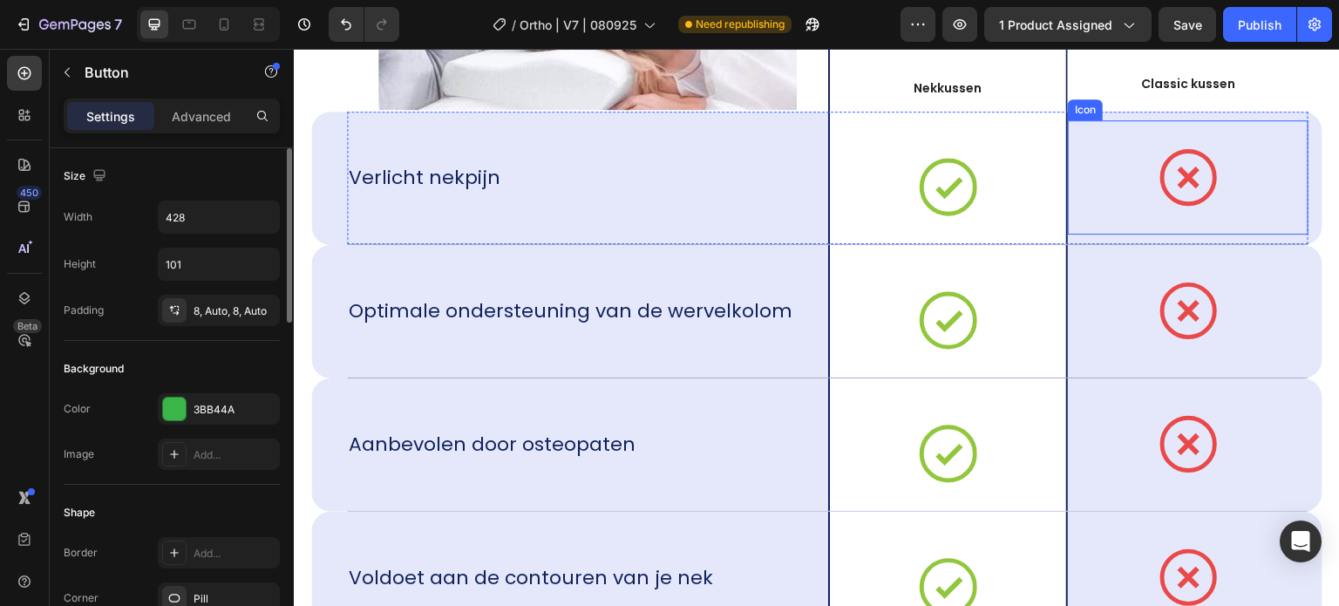
scroll to position [12208, 0]
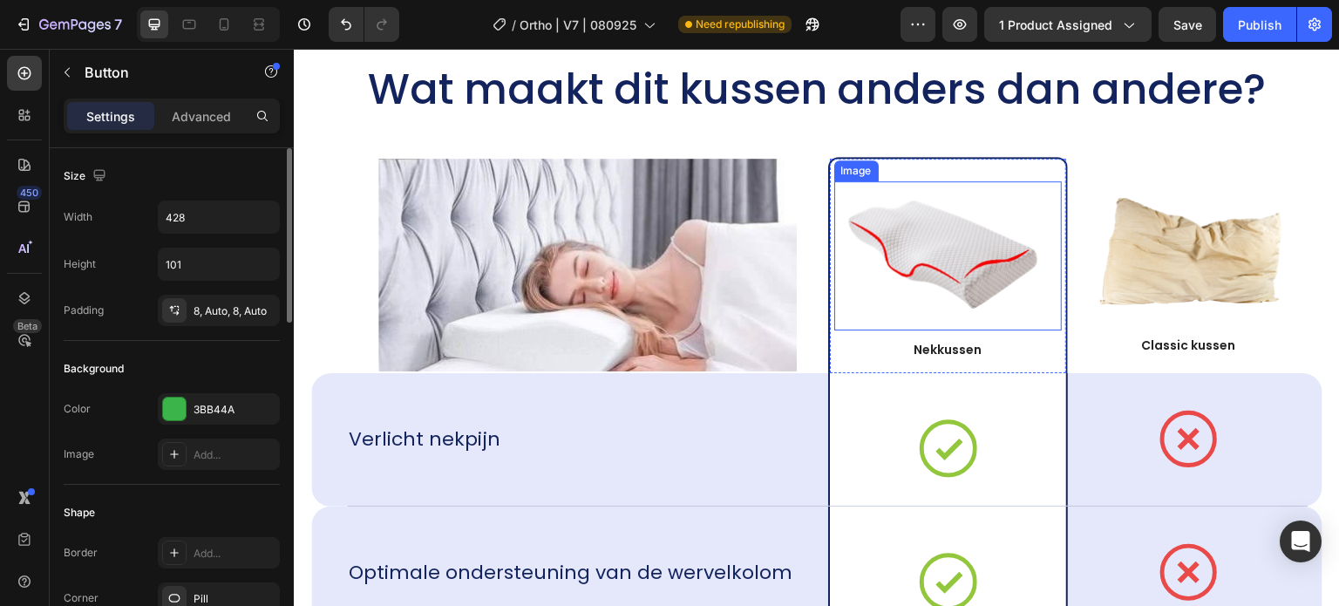
click at [960, 268] on img at bounding box center [947, 256] width 213 height 114
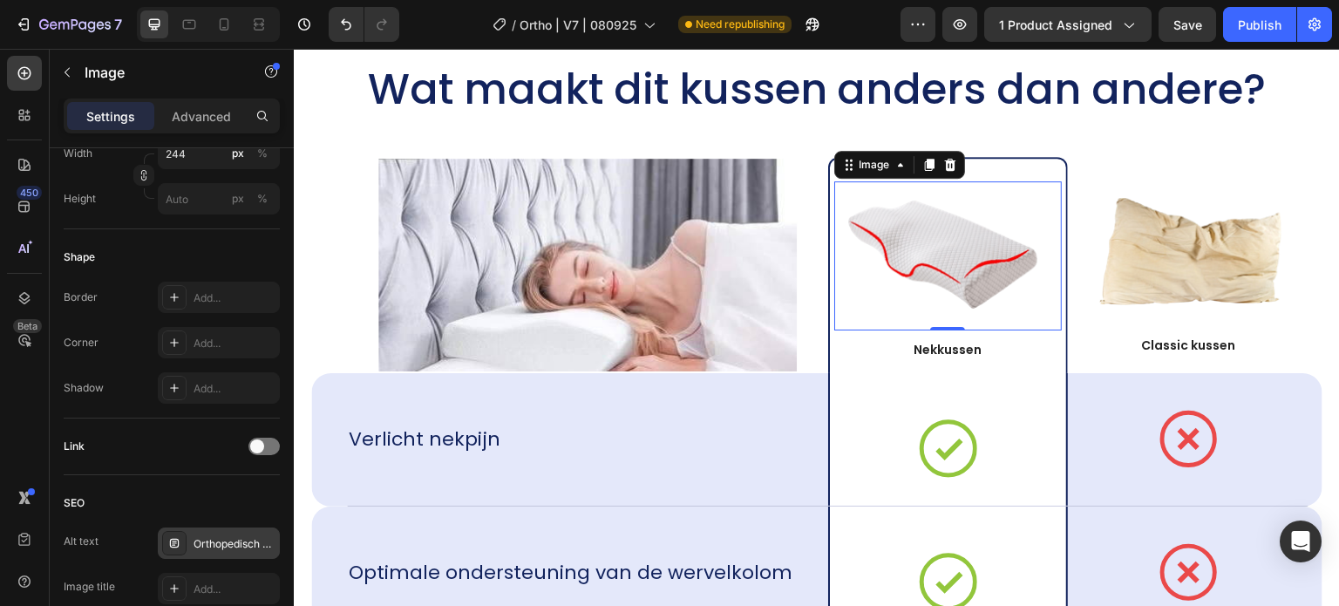
scroll to position [785, 0]
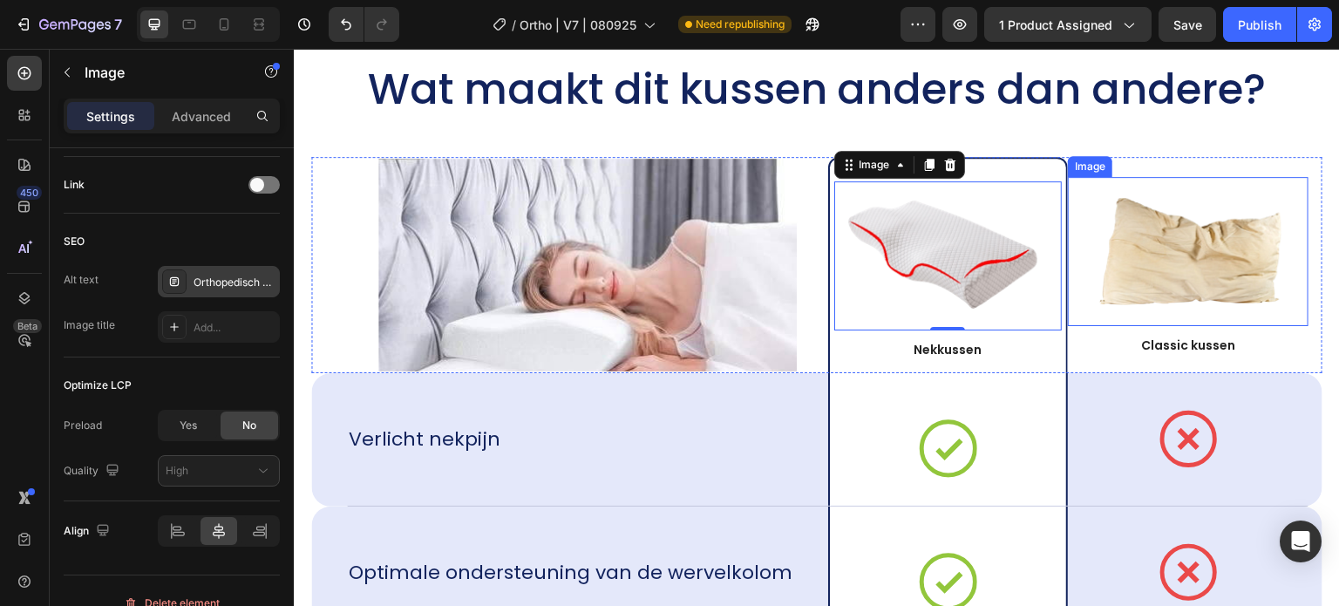
click at [1146, 242] on img at bounding box center [1188, 251] width 213 height 114
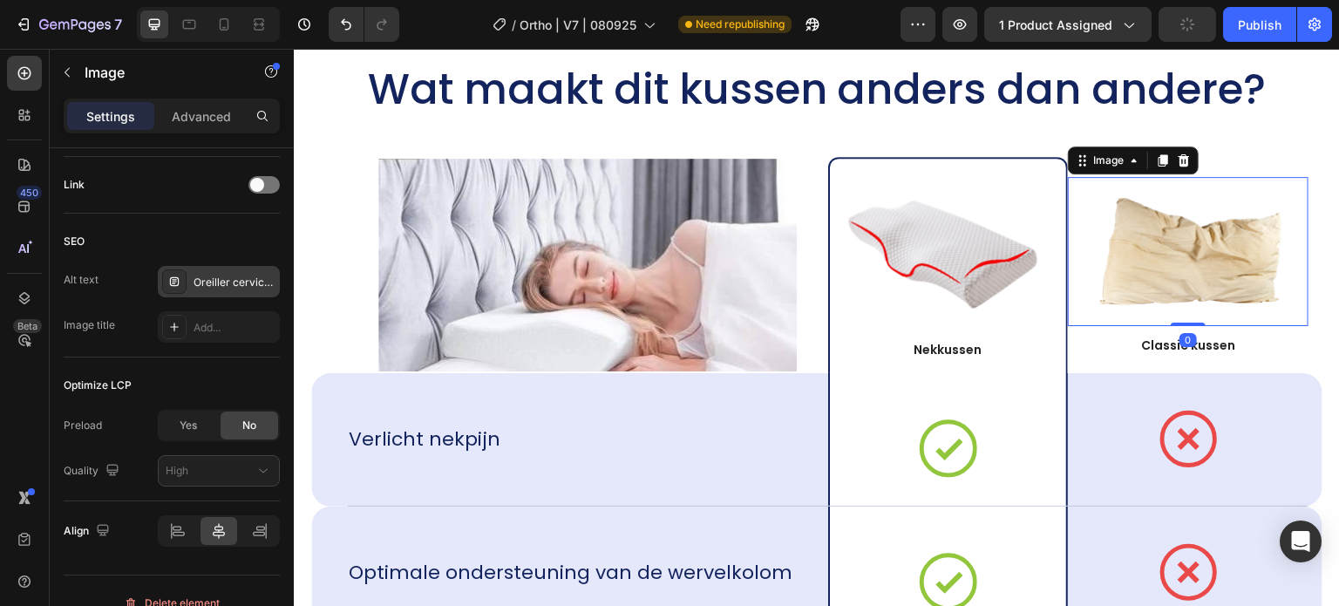
click at [228, 268] on div "Oreiller cervical, oreiller ergonomique cervical, coussin cervical mémoire forme" at bounding box center [219, 281] width 122 height 31
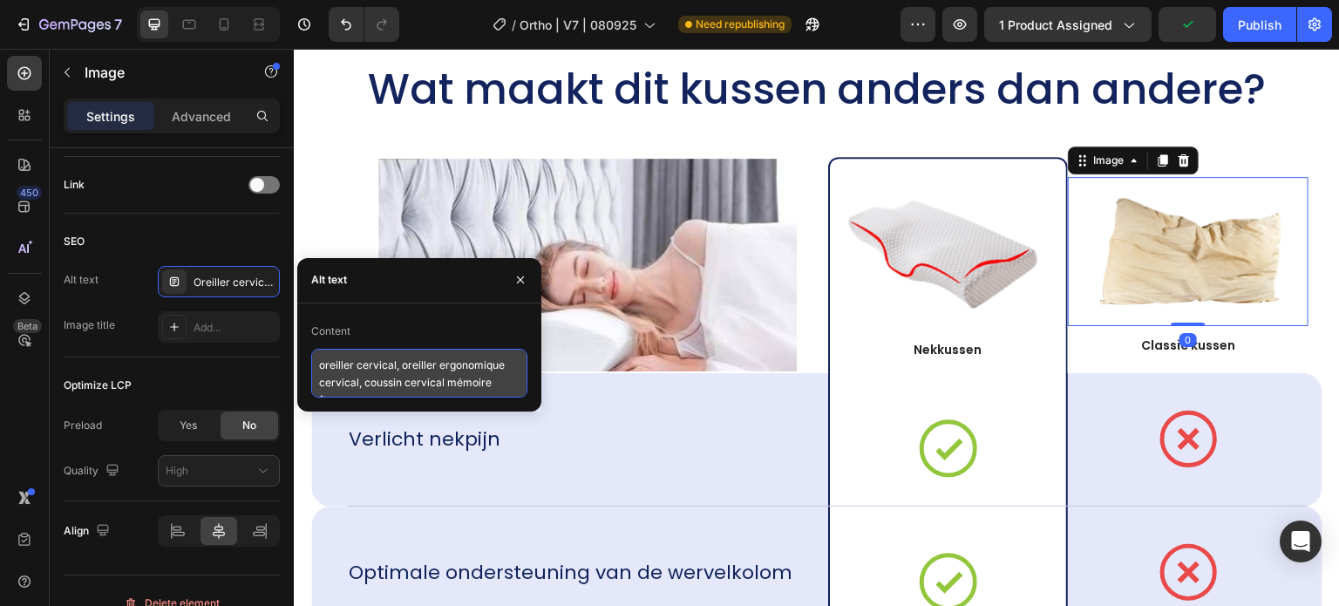
click at [354, 364] on textarea "oreiller cervical, oreiller ergonomique cervical, coussin cervical mémoire forme" at bounding box center [419, 373] width 216 height 49
paste textarea "beste neksteunkussen, traagschuim nekkussen, orthopedisch nekkussen"
type textarea "beste neksteunkussen, traagschuim nekkussen, orthopedisch nekkussen"
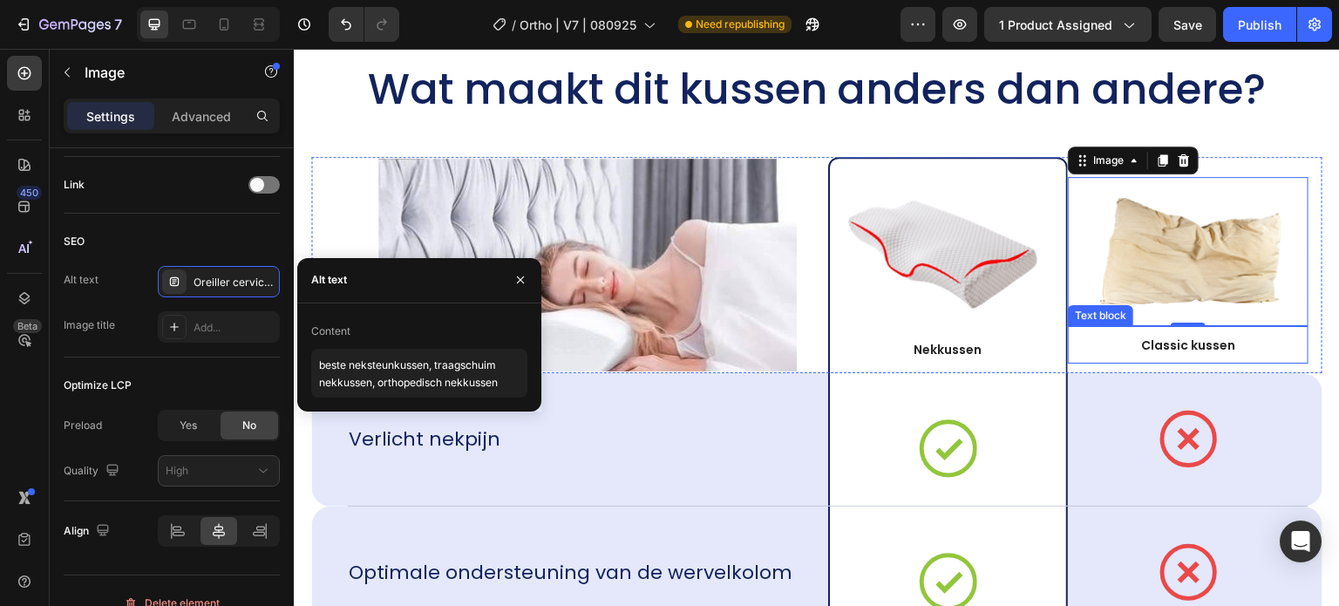
click at [1144, 361] on div "Classic kussen" at bounding box center [1188, 344] width 241 height 37
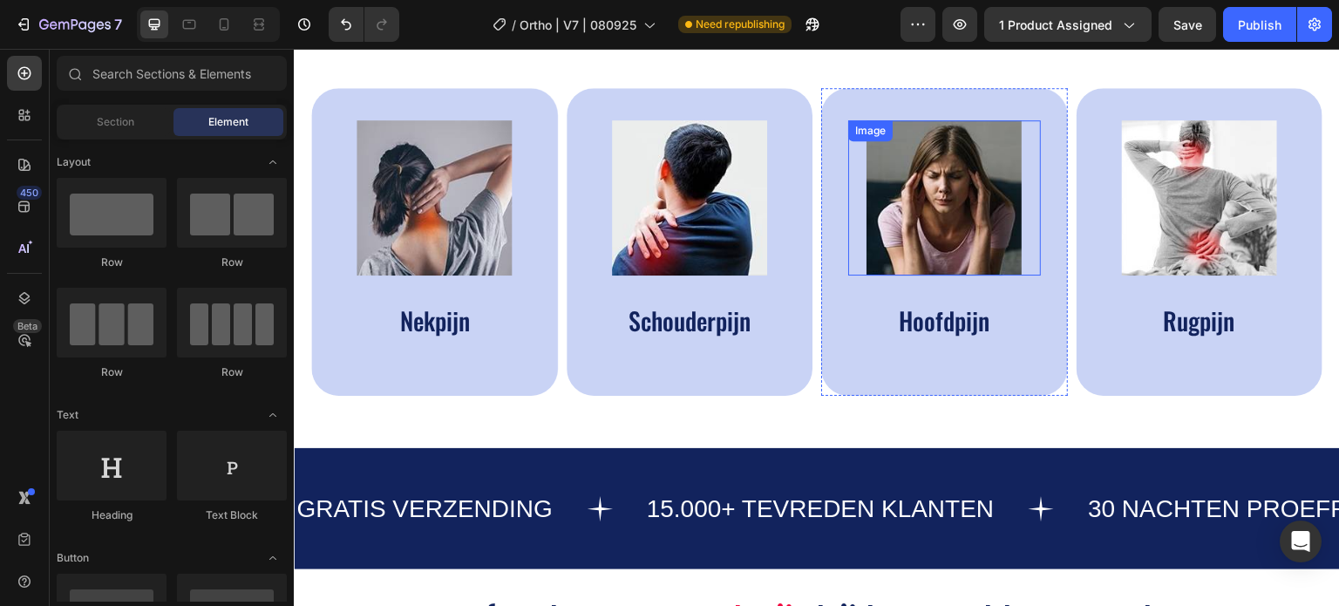
click at [912, 205] on img at bounding box center [944, 197] width 155 height 155
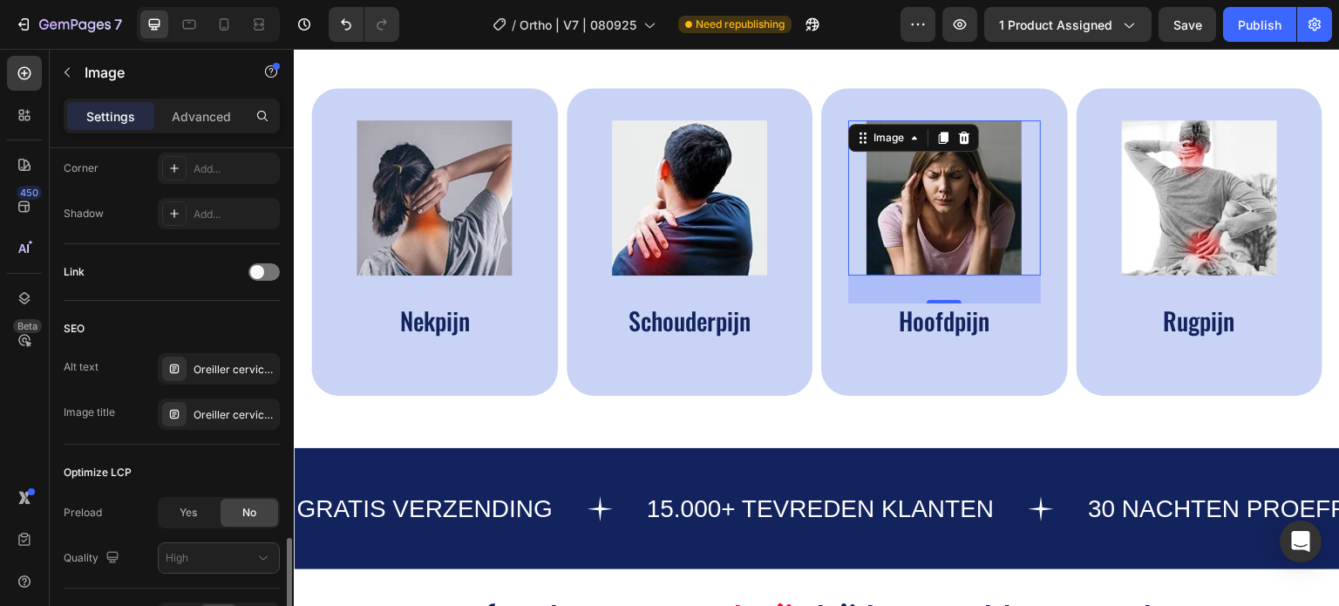
scroll to position [807, 0]
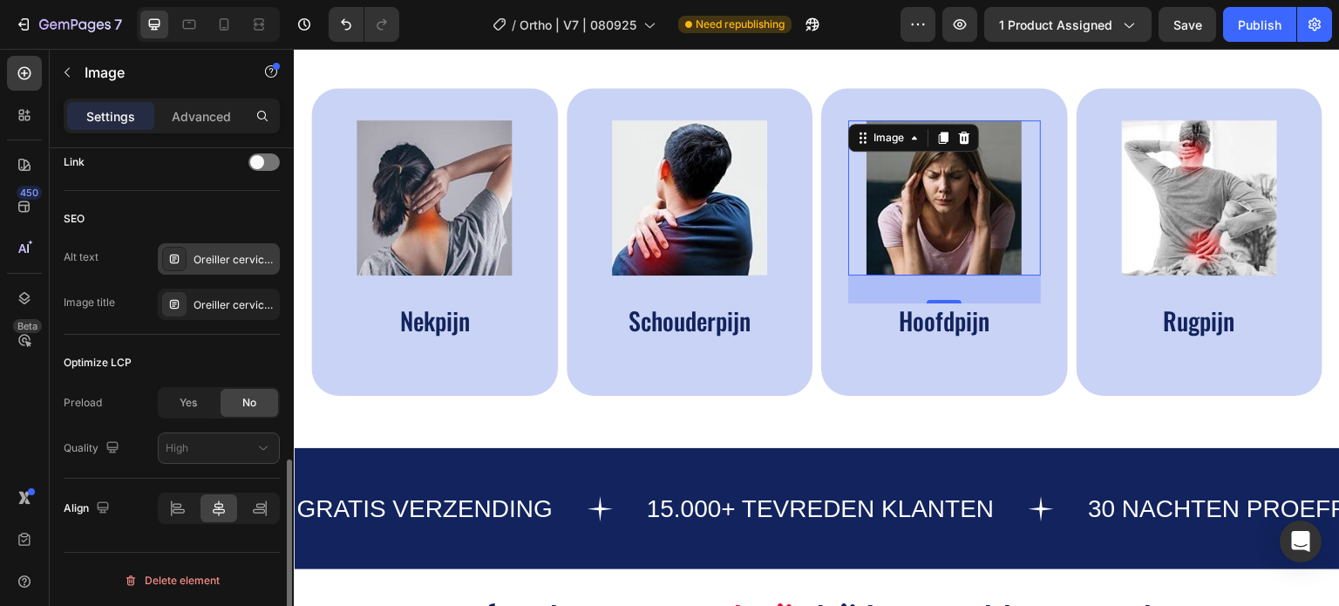
click at [220, 260] on div "Oreiller cervical, oreiller ergonomique cervical, coussin cervical mémoire forme" at bounding box center [235, 260] width 82 height 16
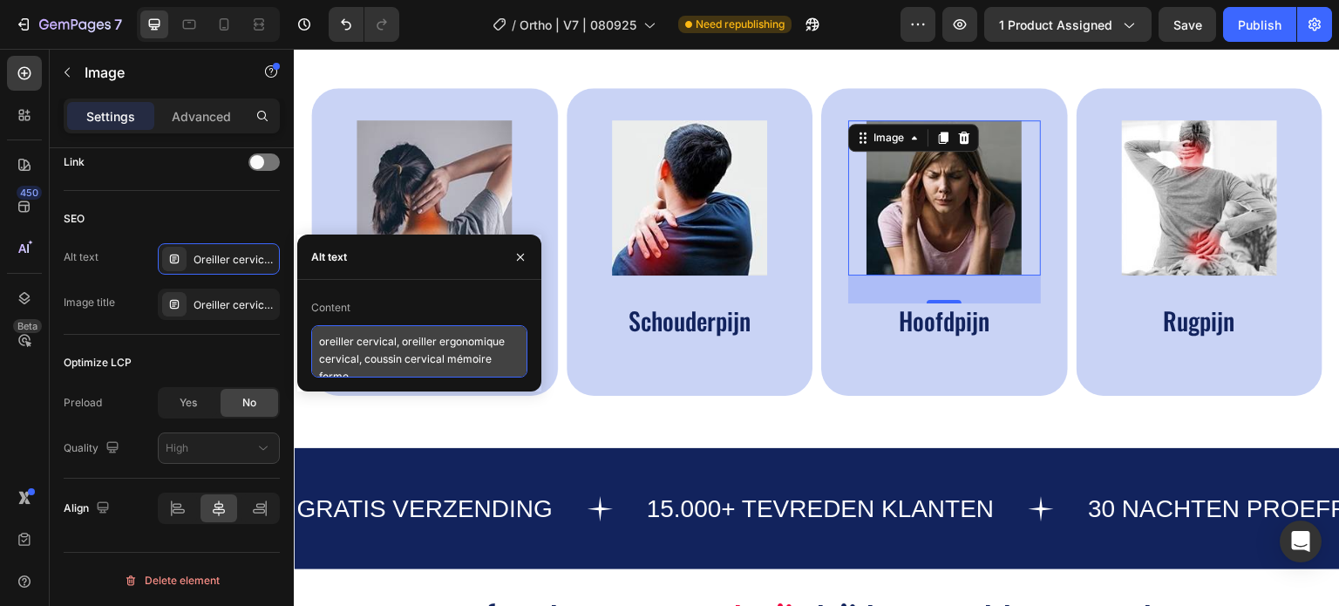
click at [334, 347] on textarea "oreiller cervical, oreiller ergonomique cervical, coussin cervical mémoire forme" at bounding box center [419, 351] width 216 height 52
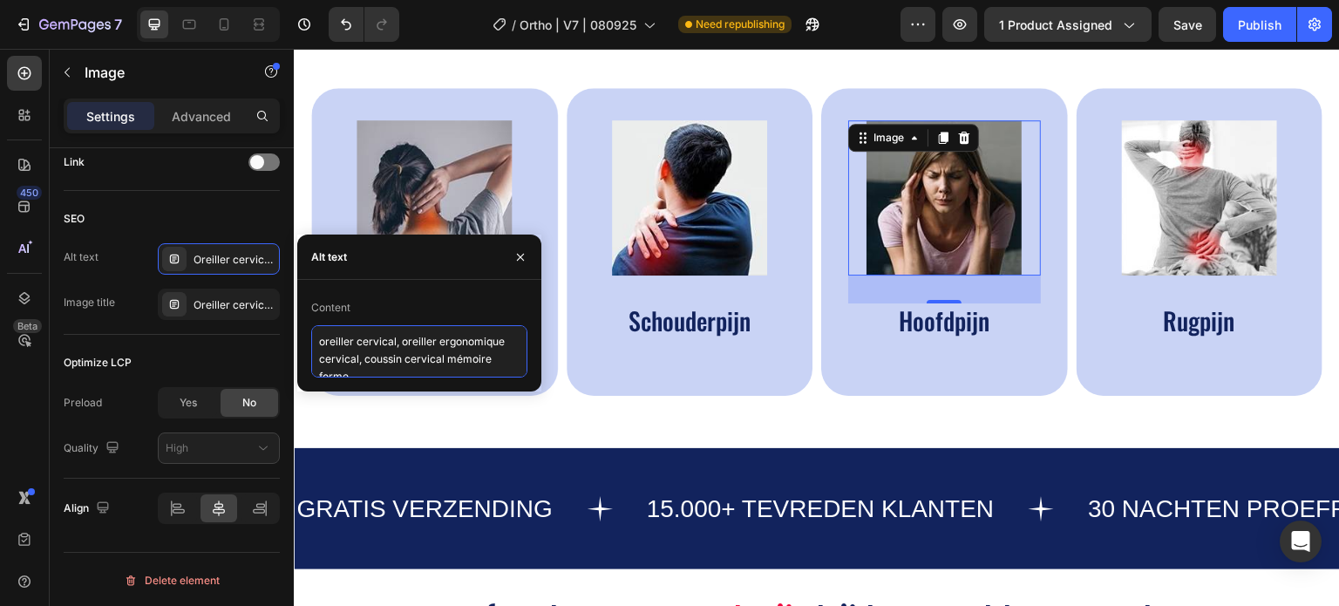
click at [334, 347] on textarea "oreiller cervical, oreiller ergonomique cervical, coussin cervical mémoire forme" at bounding box center [419, 351] width 216 height 52
paste textarea "Orthopedisch kniekussen van traagschuim. Verlicht ischias & rugpijn. Perfect vo…"
type textarea "Orthopedisch kniekussen van traagschuim. Verlicht ischias & rugpijn. Perfect vo…"
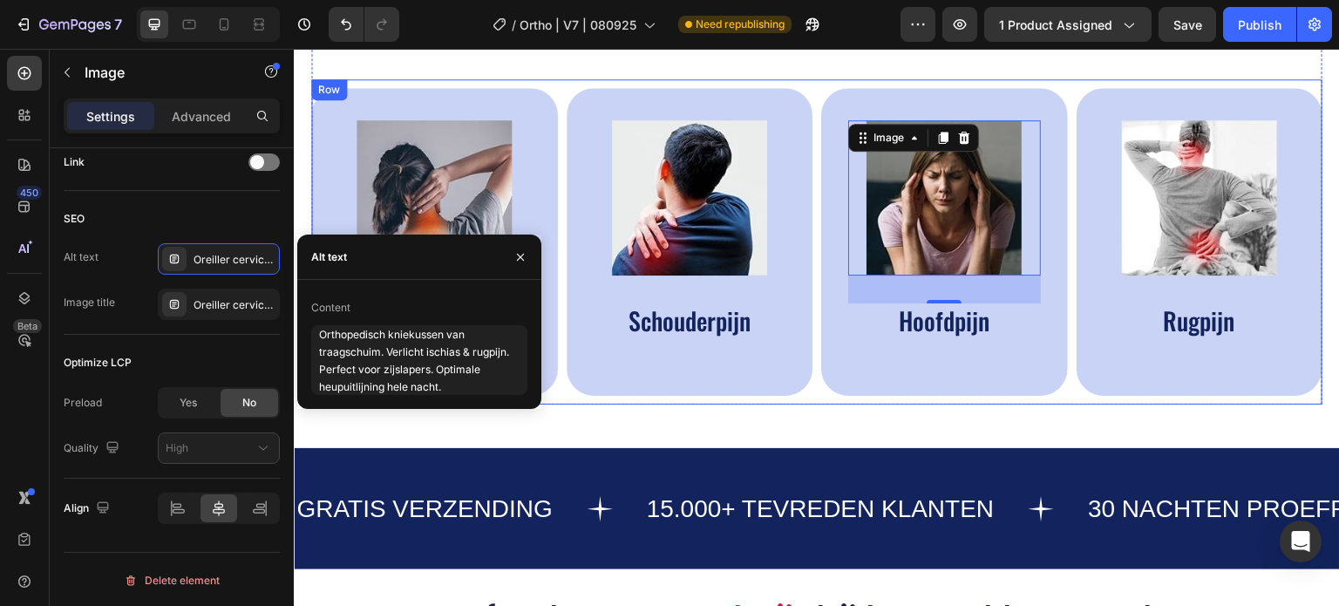
click at [700, 415] on div "Aanbevolen voor het verlichten van de volgende Pijnen Heading Image Nekpijn Tex…" at bounding box center [817, 198] width 1046 height 499
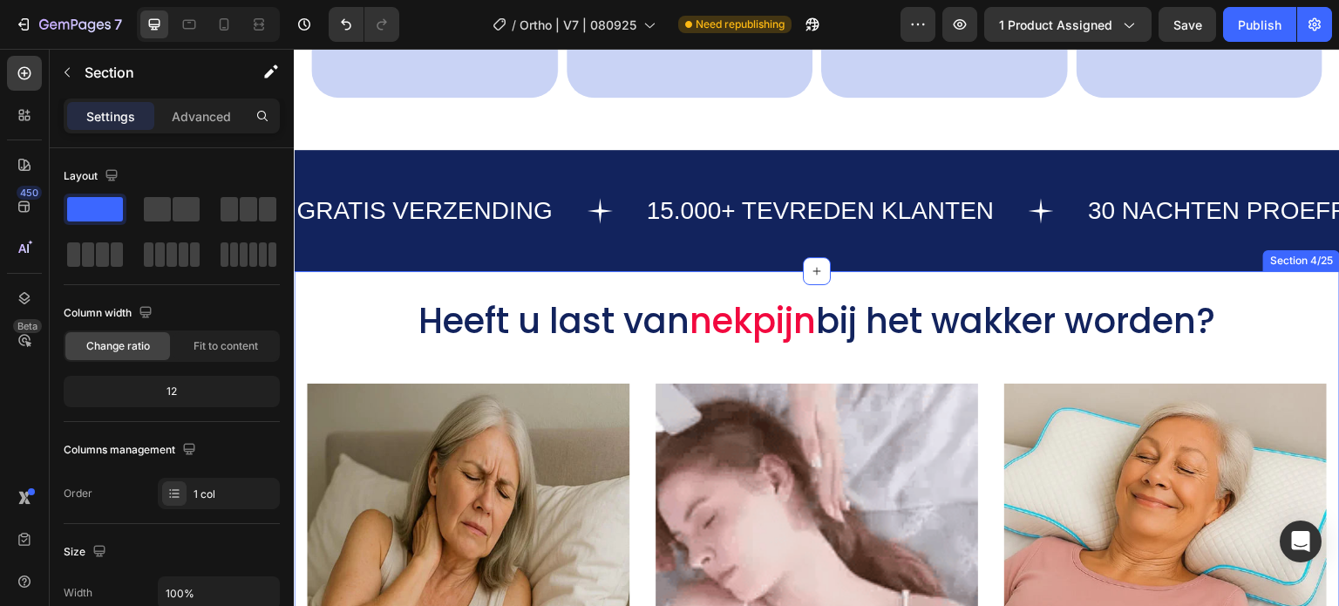
scroll to position [1046, 0]
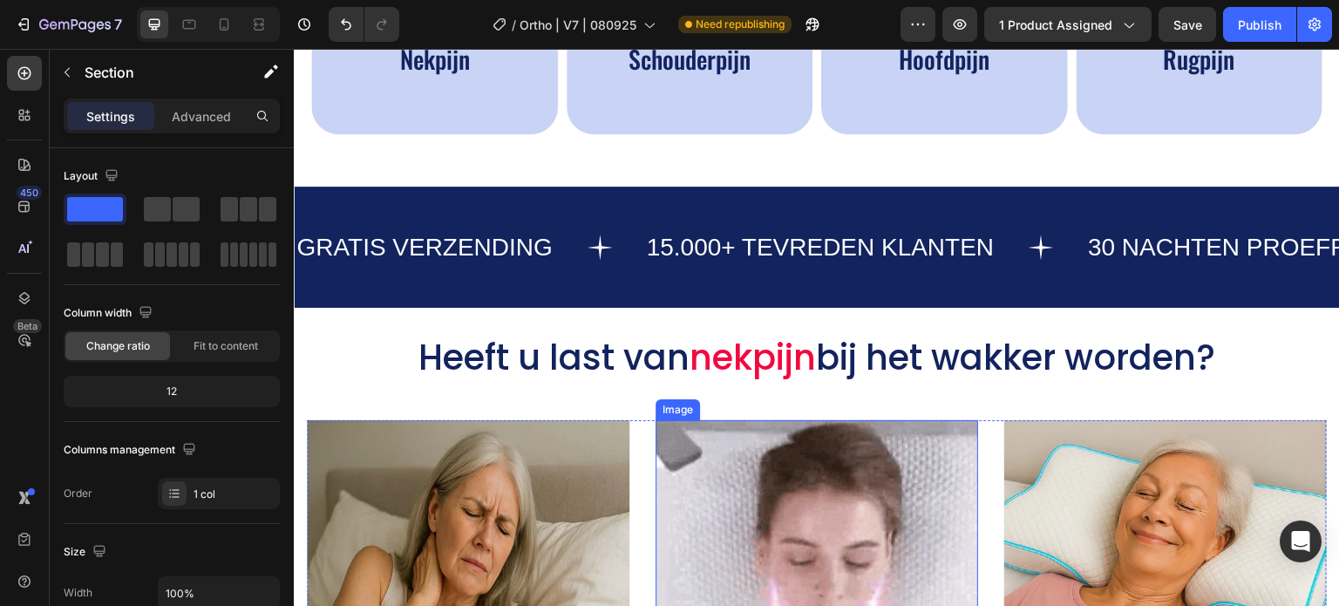
click at [769, 558] on img at bounding box center [817, 581] width 323 height 323
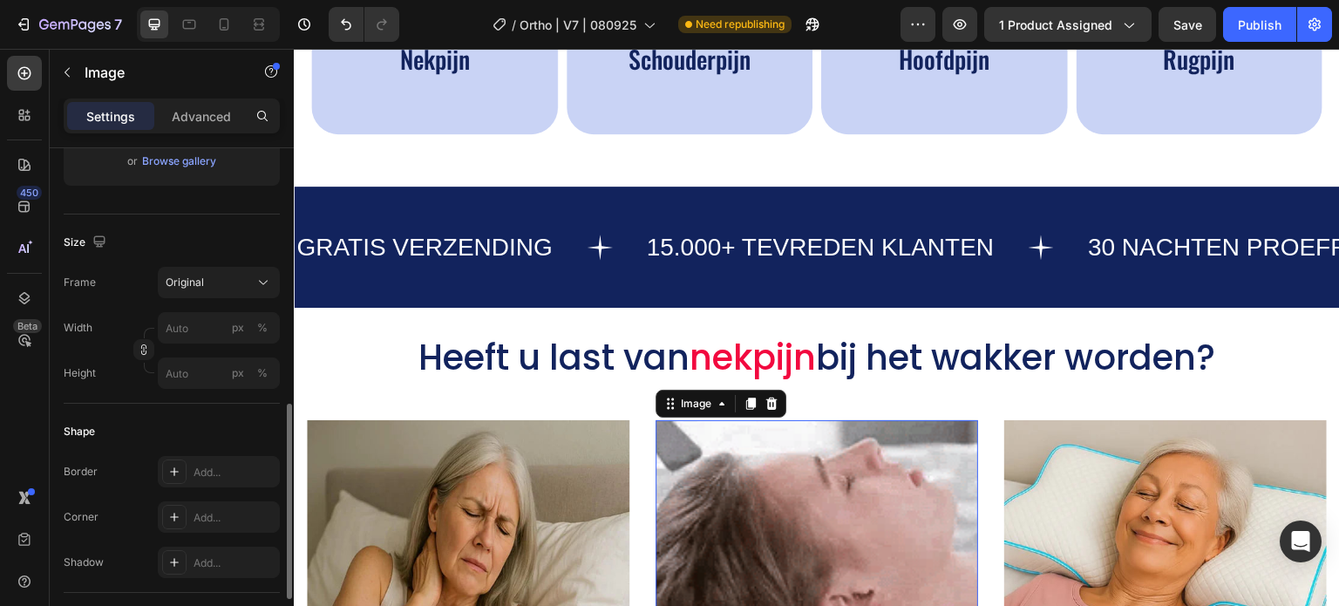
scroll to position [698, 0]
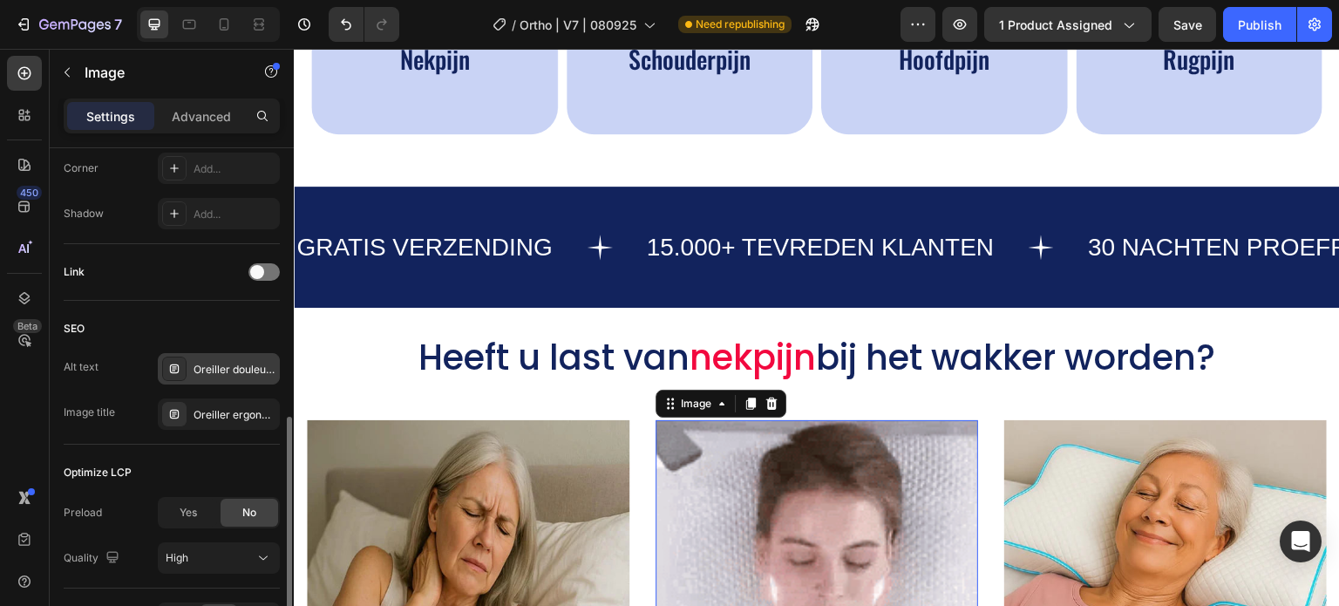
click at [192, 378] on div "Oreiller douleur nuque, meilleur oreiller cervical, réveil douleur cervicale" at bounding box center [219, 368] width 122 height 31
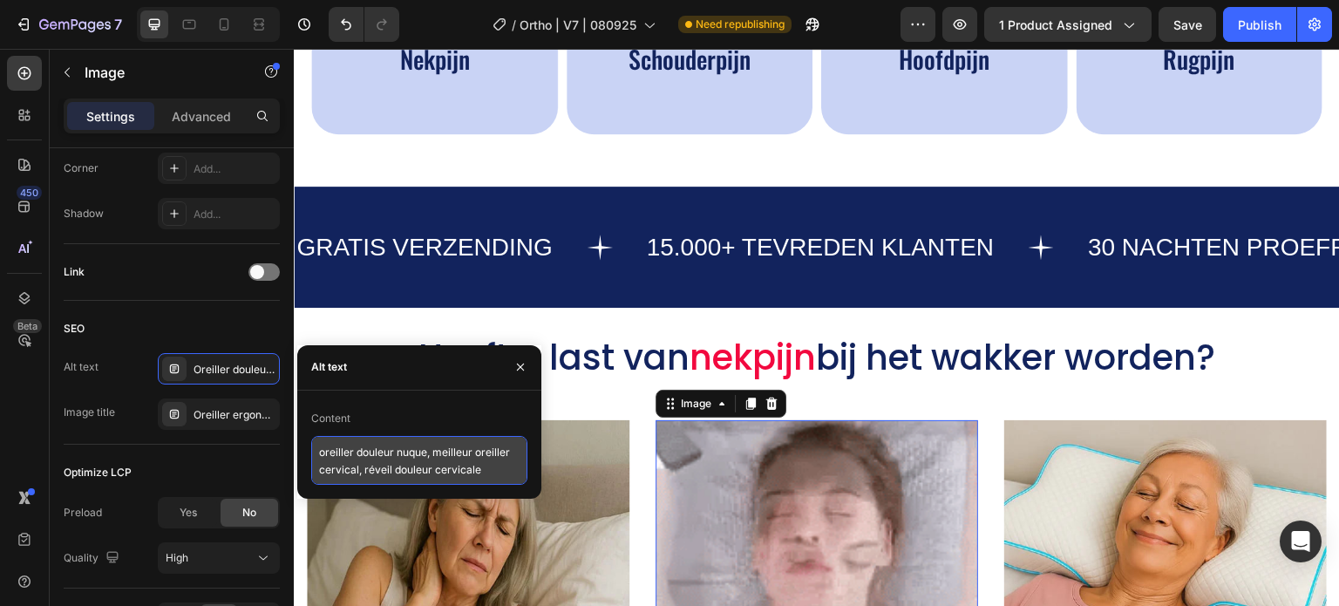
click at [326, 456] on textarea "oreiller douleur nuque, meilleur oreiller cervical, réveil douleur cervicale" at bounding box center [419, 460] width 216 height 49
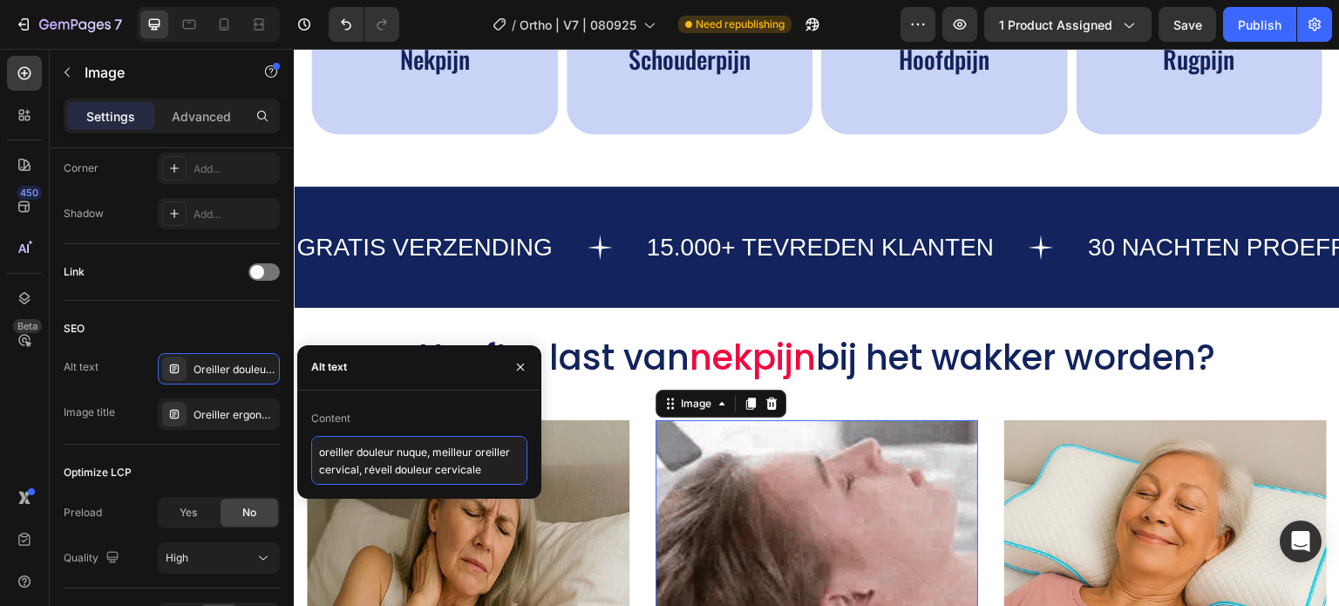
click at [326, 456] on textarea "oreiller douleur nuque, meilleur oreiller cervical, réveil douleur cervicale" at bounding box center [419, 460] width 216 height 49
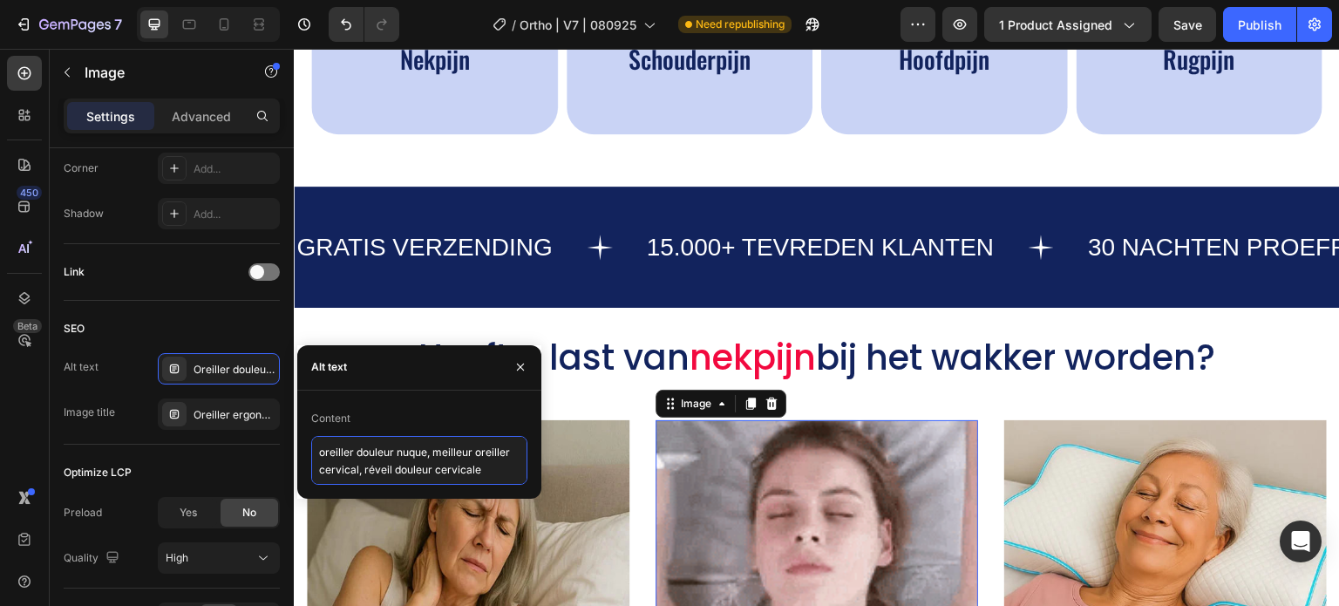
click at [326, 456] on textarea "oreiller douleur nuque, meilleur oreiller cervical, réveil douleur cervicale" at bounding box center [419, 460] width 216 height 49
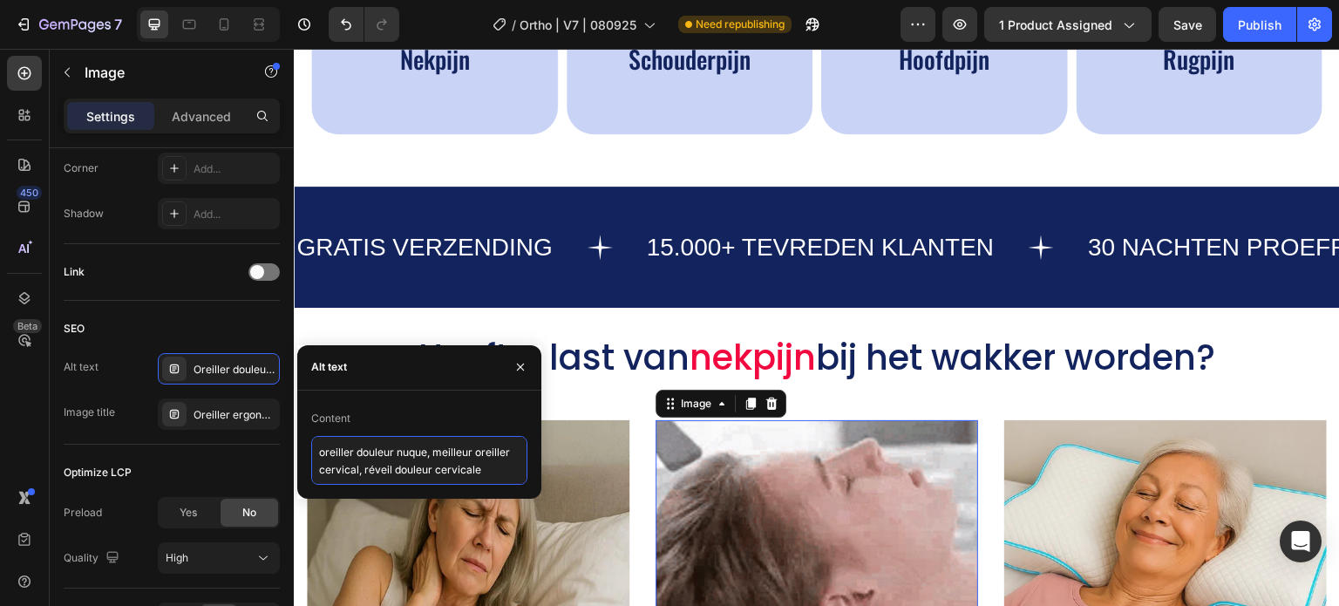
paste textarea "Orthopedisch kniekussen van traagschuim. Verlicht ischias & rugpijn. Perfect vo…"
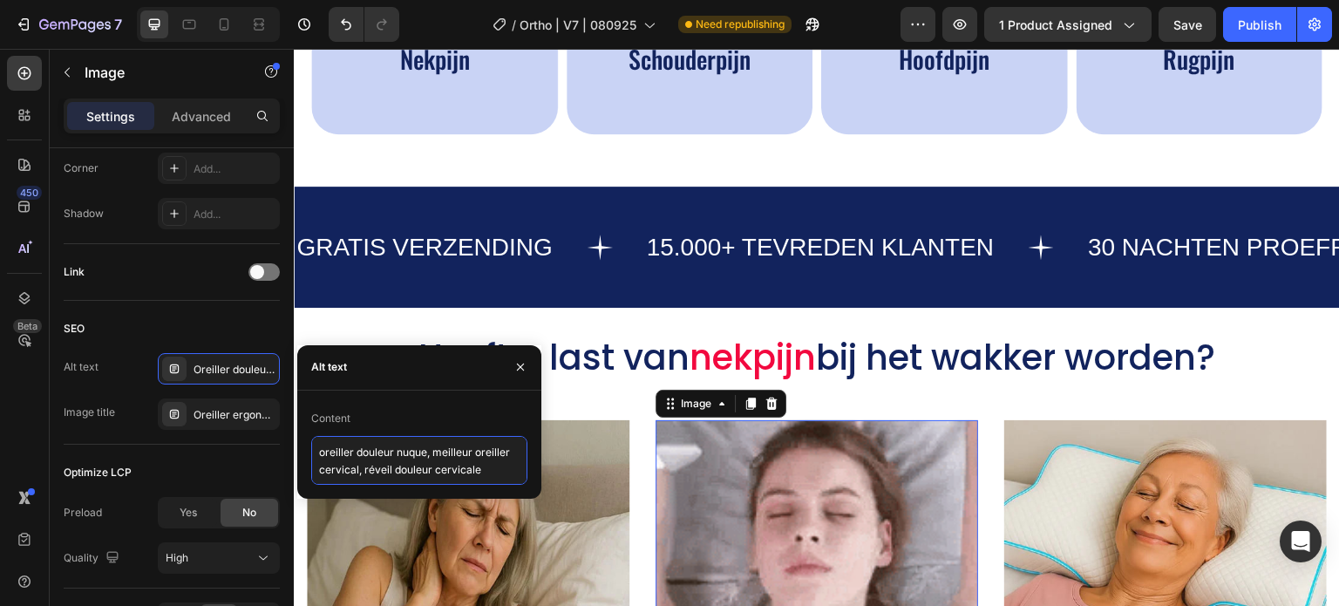
type textarea "Orthopedisch kniekussen van traagschuim. Verlicht ischias & rugpijn. Perfect vo…"
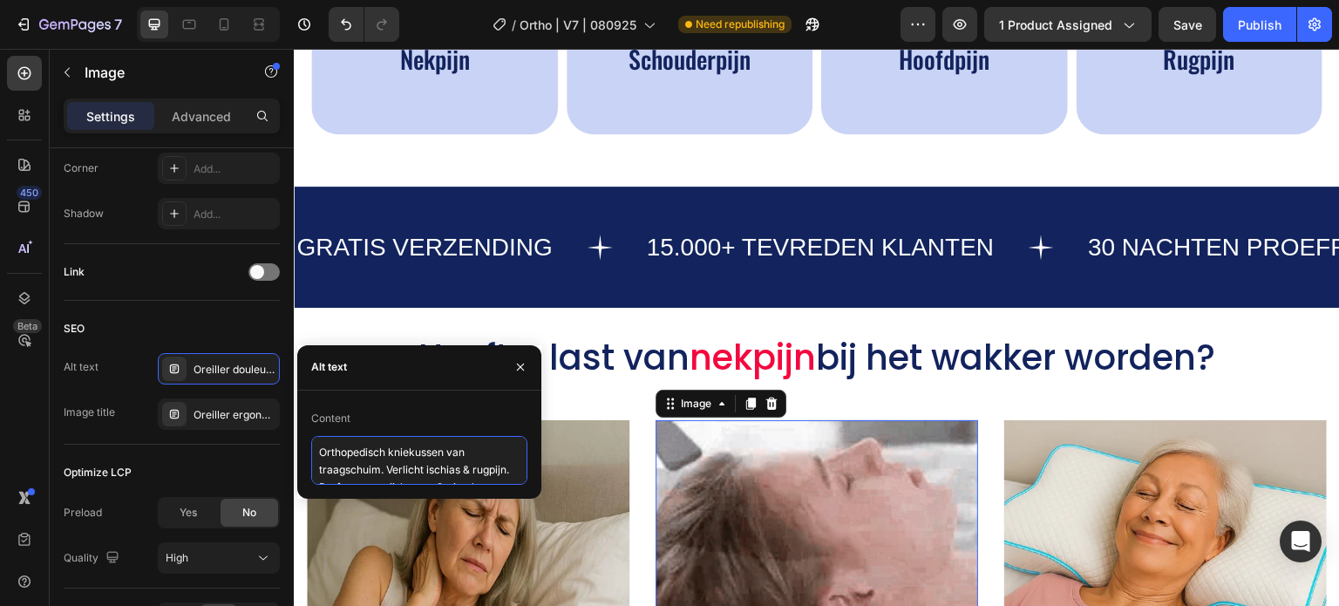
scroll to position [7, 0]
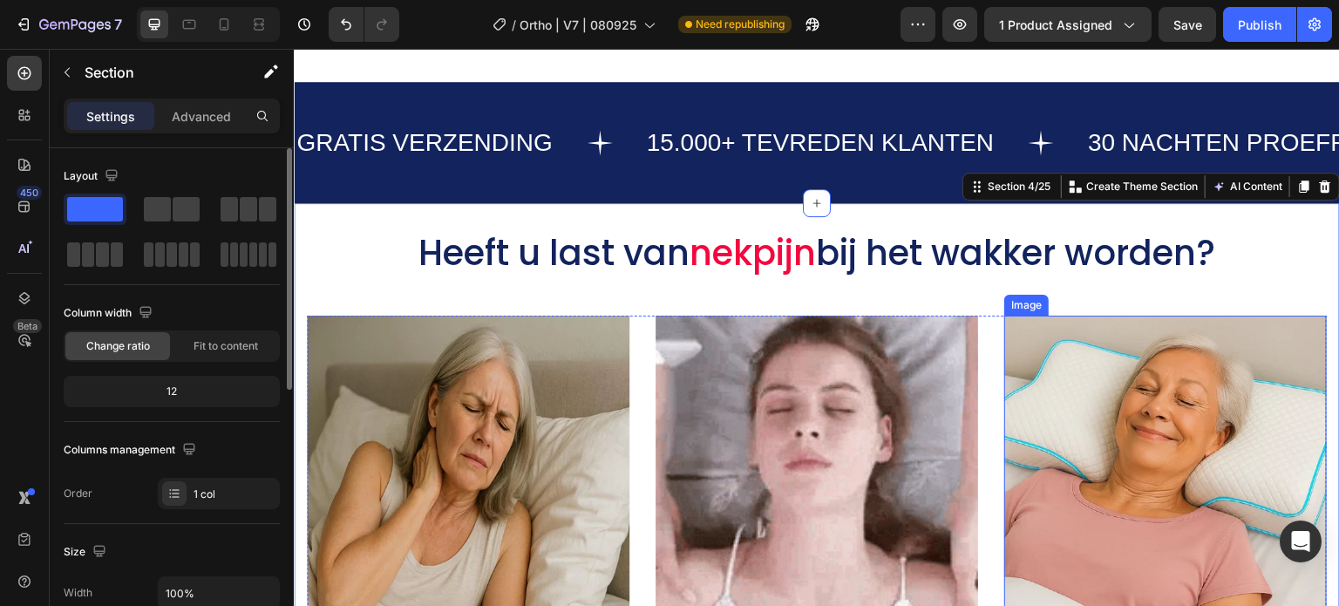
scroll to position [1308, 0]
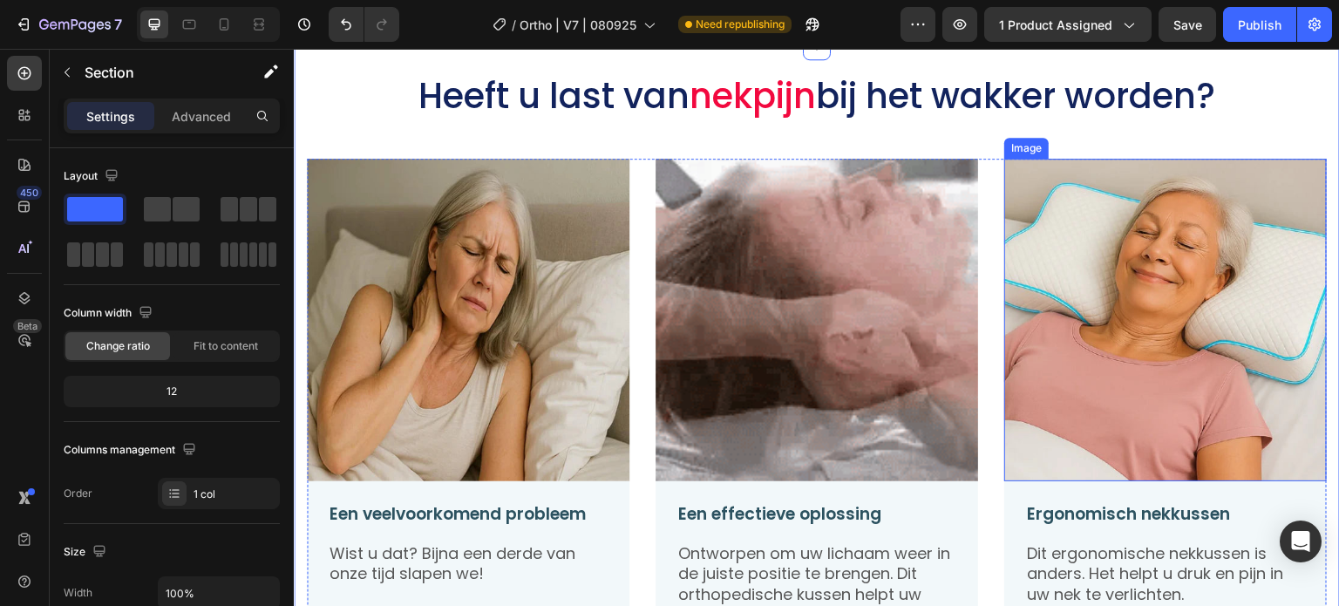
click at [1217, 246] on img at bounding box center [1166, 320] width 323 height 323
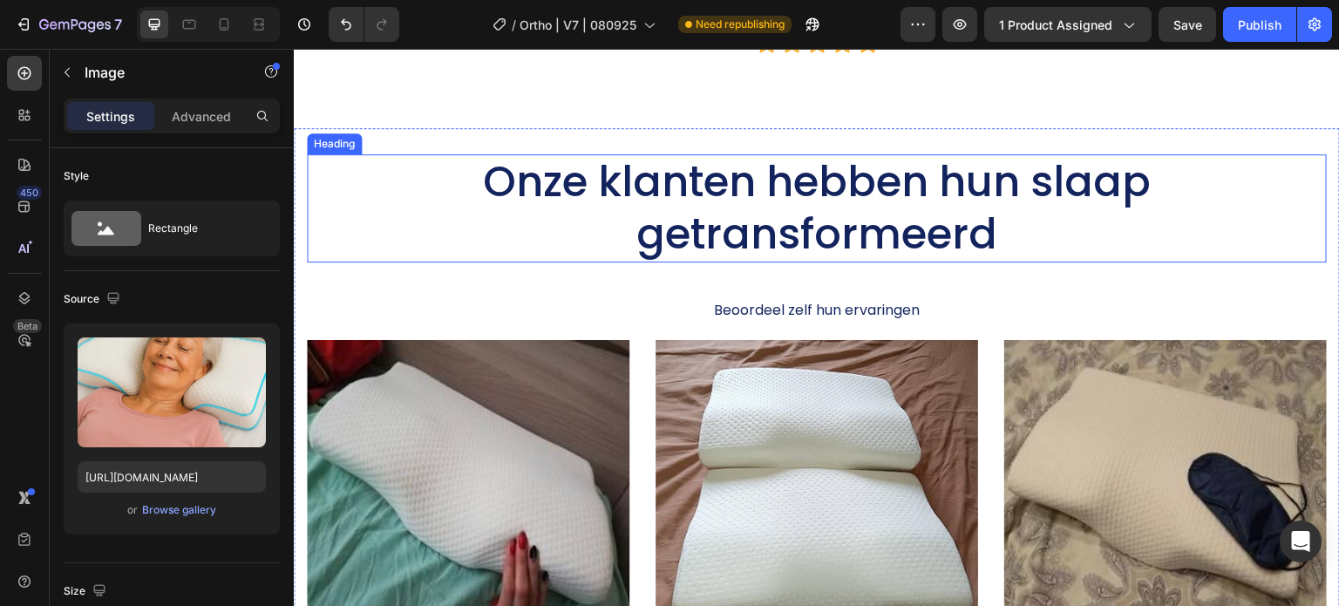
scroll to position [4360, 0]
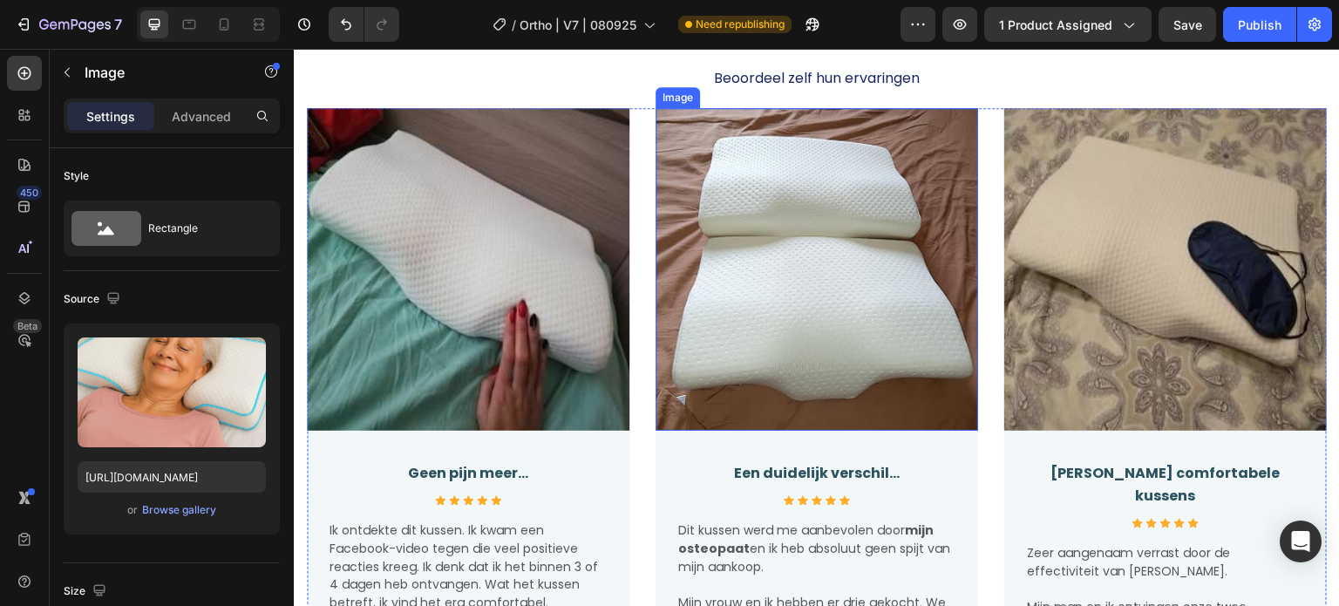
click at [841, 261] on img at bounding box center [817, 269] width 323 height 323
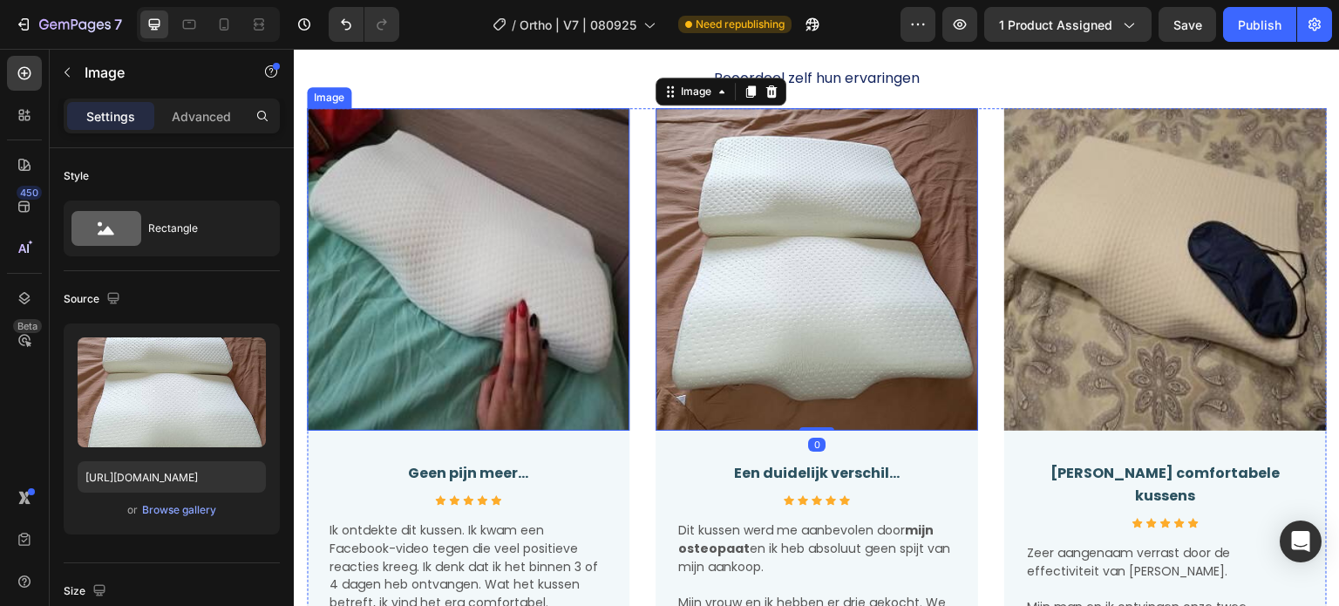
click at [537, 247] on img at bounding box center [468, 269] width 323 height 323
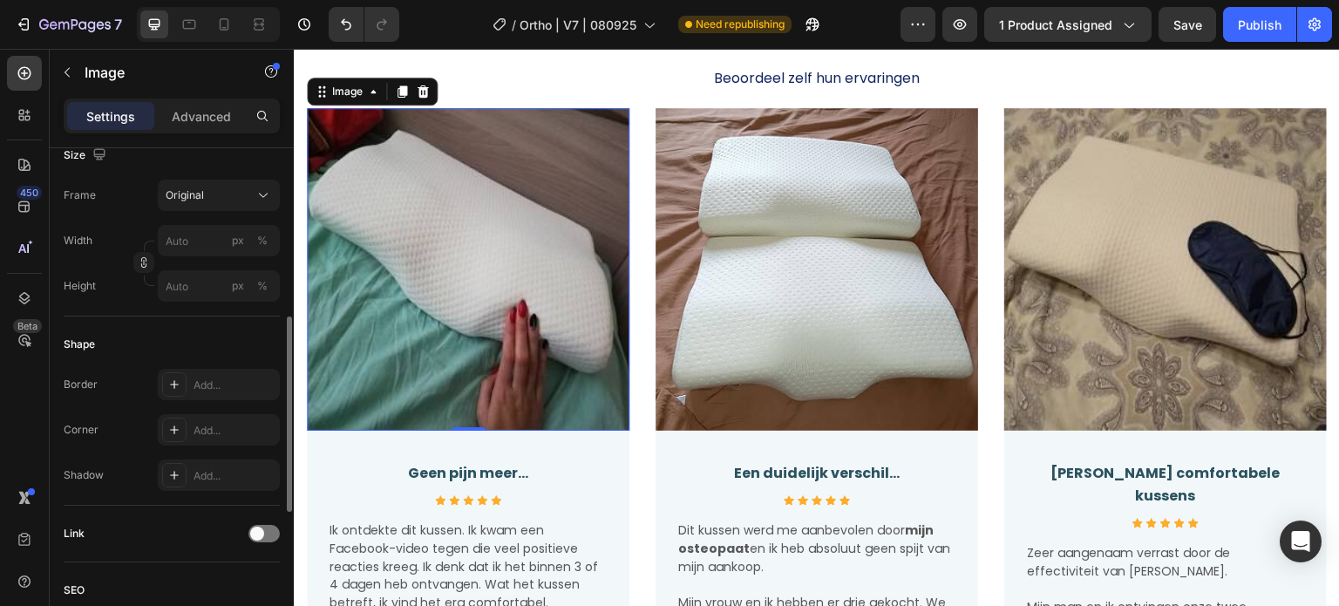
scroll to position [785, 0]
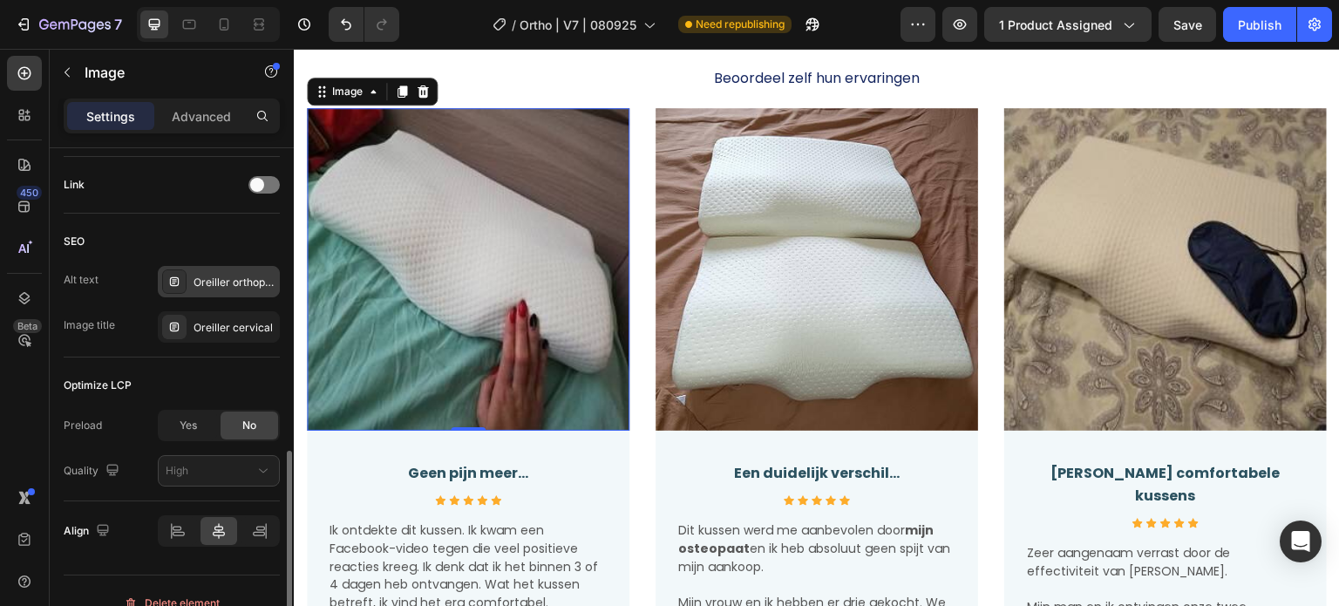
click at [206, 286] on div "Oreiller orthopédique cervical, meilleur oreiller cervical, Oreiller mousse mém…" at bounding box center [235, 283] width 82 height 16
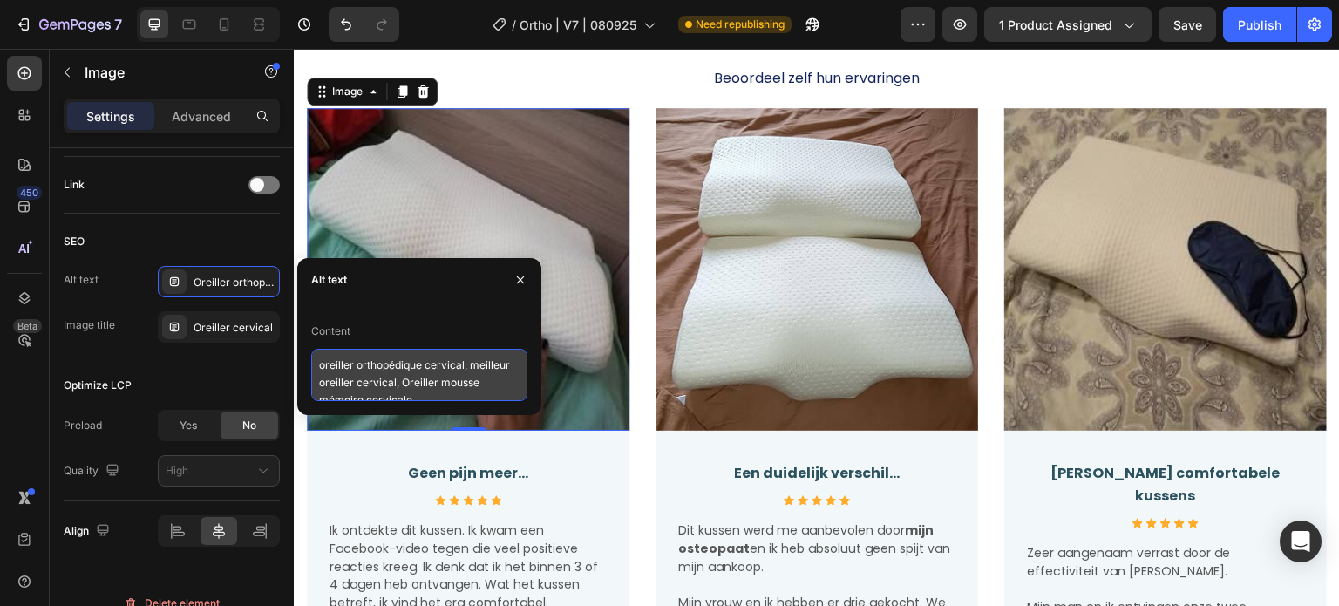
click at [343, 378] on textarea "oreiller orthopédique cervical, meilleur oreiller cervical, Oreiller mousse mém…" at bounding box center [419, 375] width 216 height 52
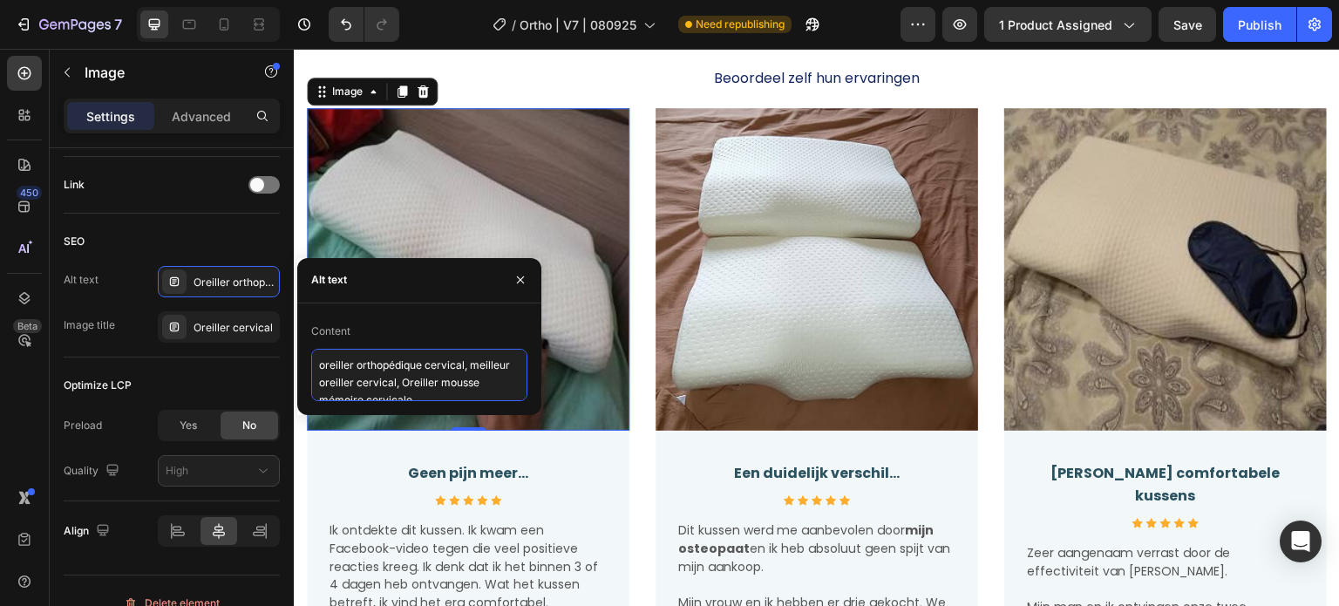
click at [343, 378] on textarea "oreiller orthopédique cervical, meilleur oreiller cervical, Oreiller mousse mém…" at bounding box center [419, 375] width 216 height 52
paste textarea "Orthopedisch kniekussen van traagschuim. Verlicht ischias & rugpijn. Perfect vo…"
type textarea "Orthopedisch kniekussen van traagschuim. Verlicht ischias & rugpijn. Perfect vo…"
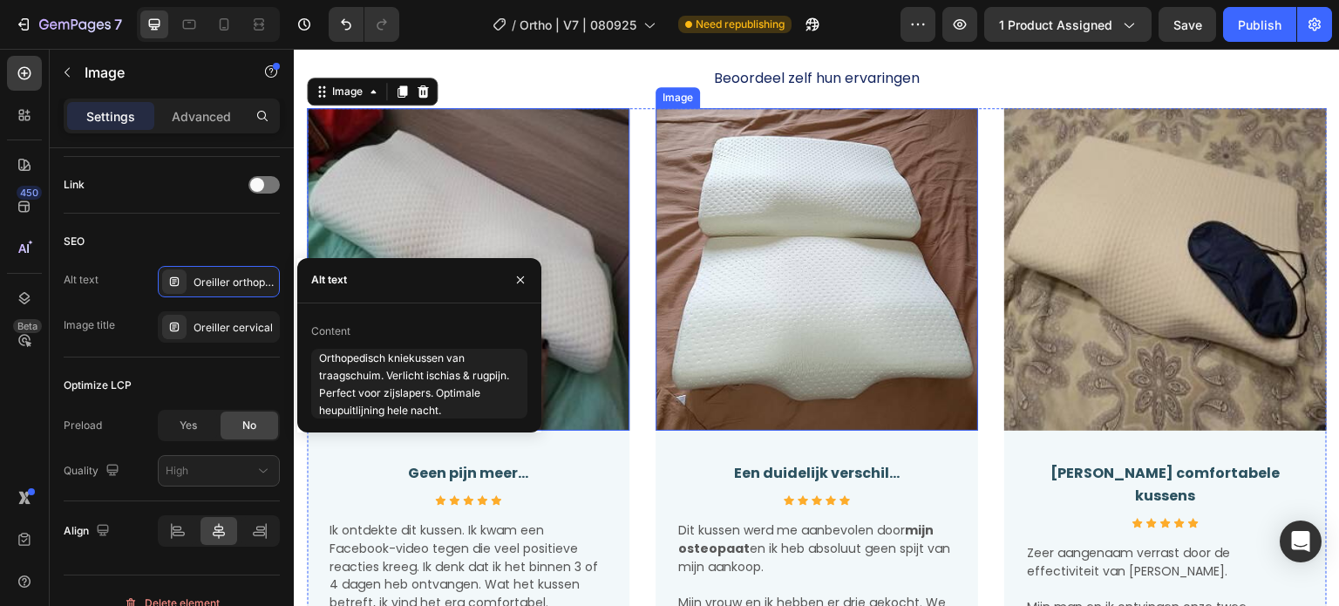
click at [789, 247] on img at bounding box center [817, 269] width 323 height 323
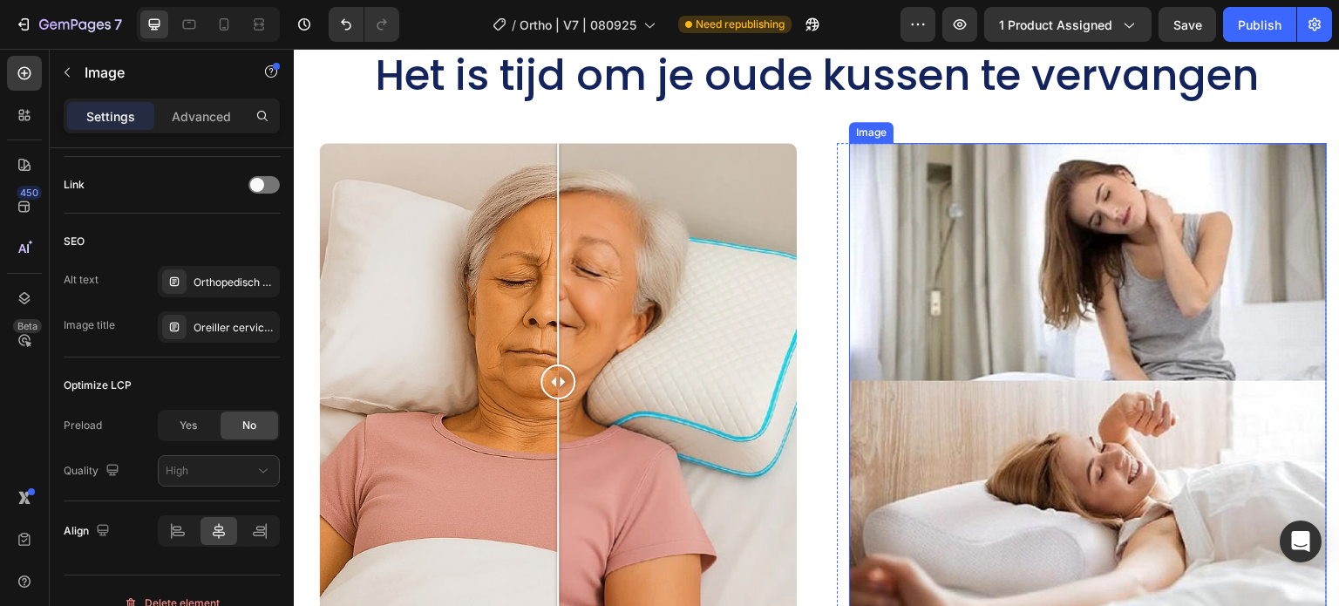
scroll to position [6104, 0]
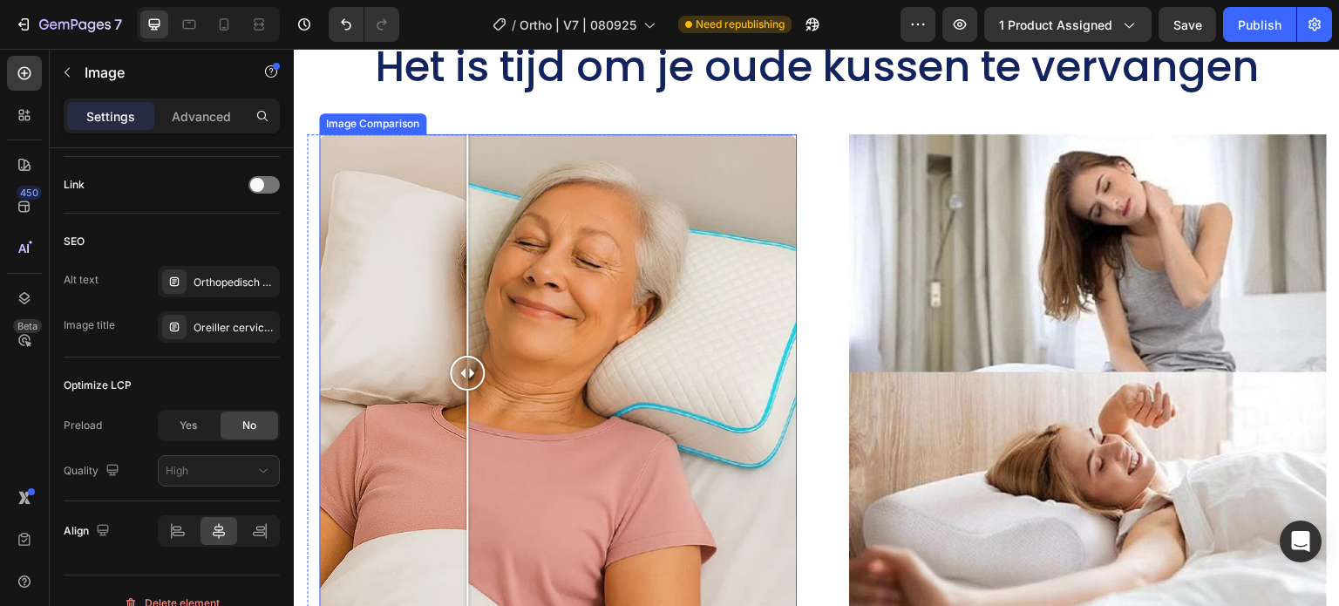
click at [460, 358] on div at bounding box center [558, 373] width 478 height 478
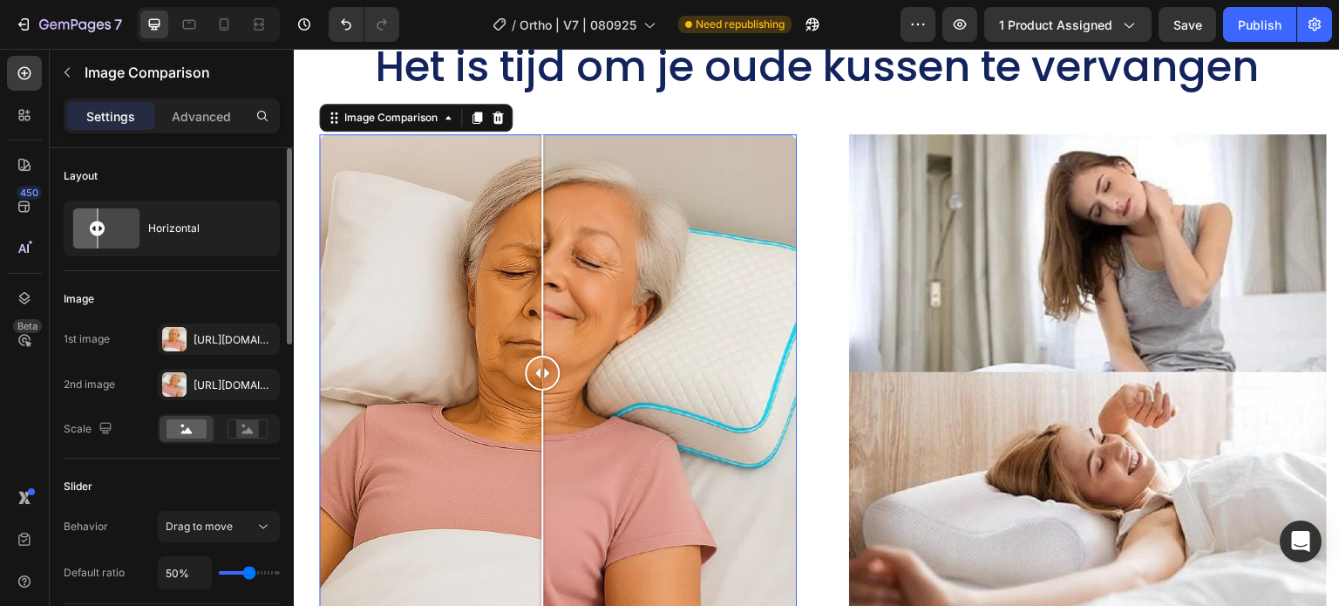
click at [535, 351] on div at bounding box center [558, 373] width 478 height 478
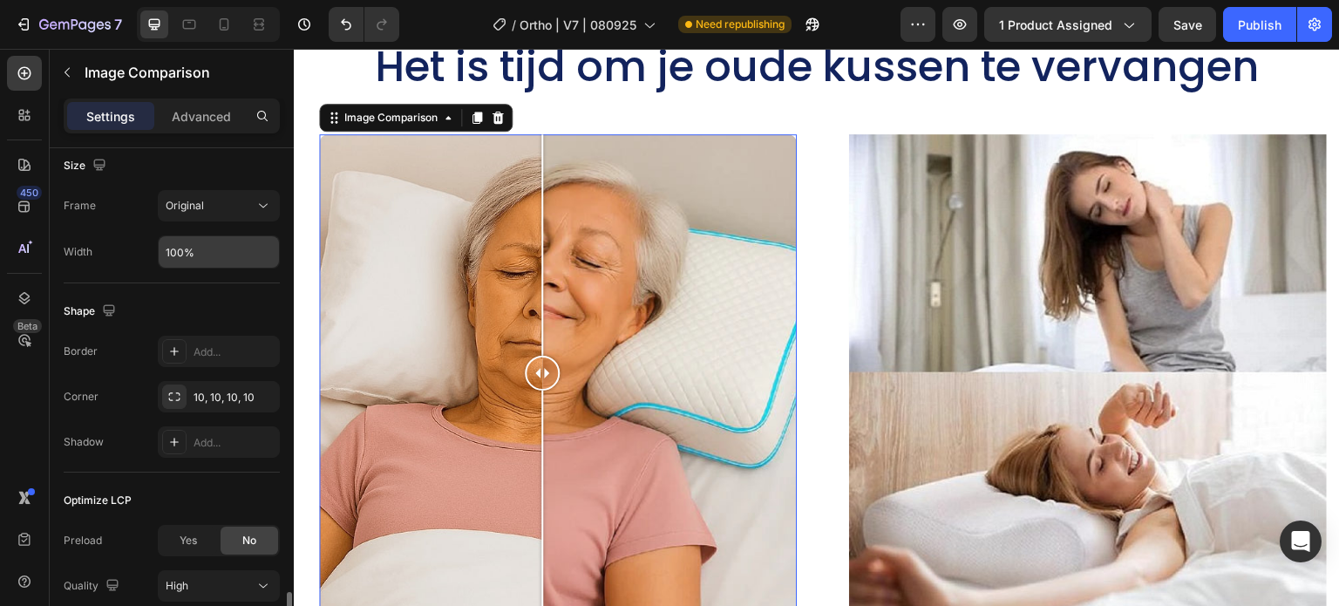
scroll to position [804, 0]
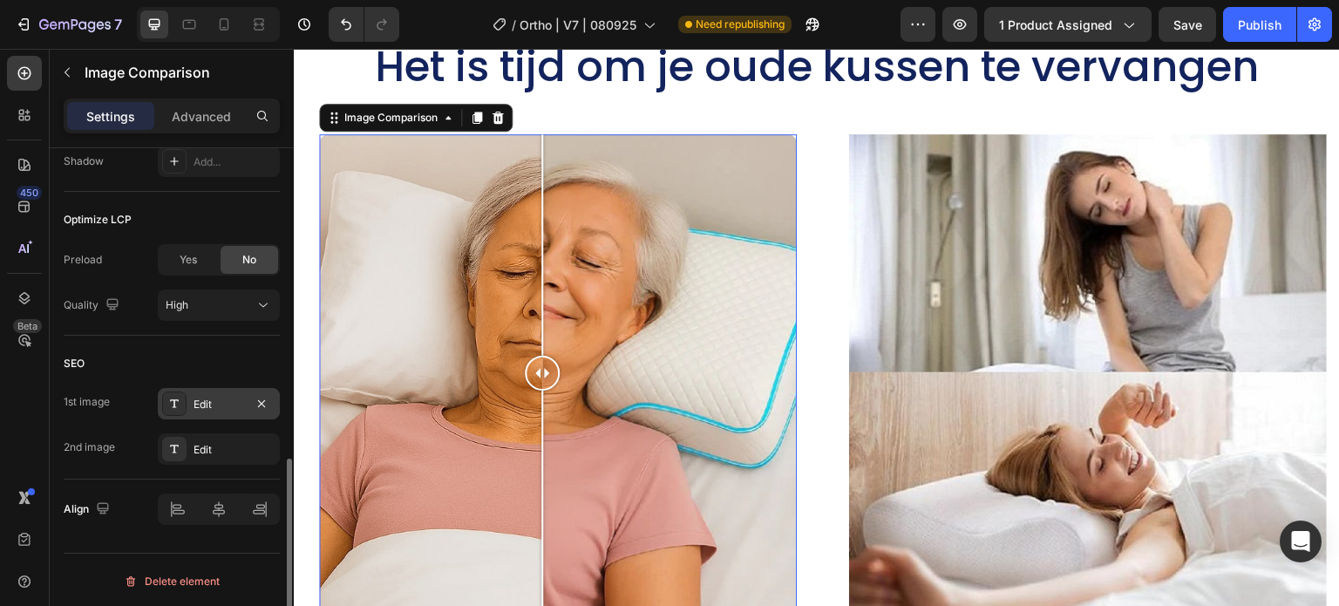
click at [201, 397] on div "Edit" at bounding box center [219, 405] width 51 height 16
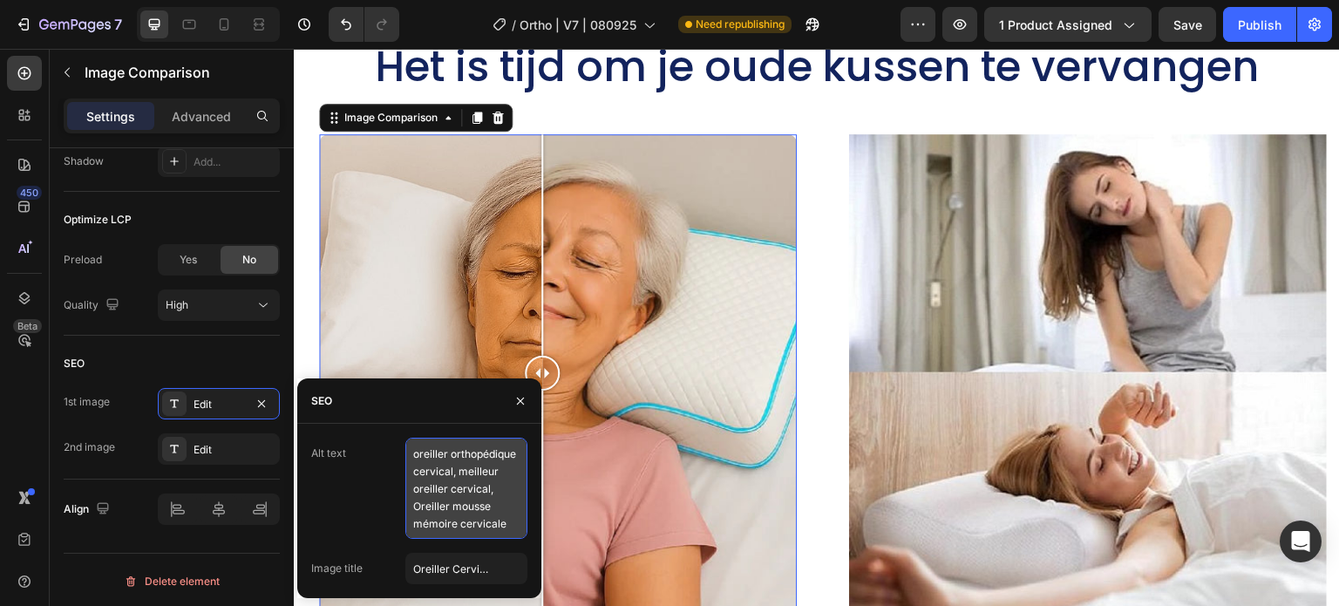
click at [430, 491] on textarea "oreiller orthopédique cervical, meilleur oreiller cervical, Oreiller mousse mém…" at bounding box center [466, 488] width 122 height 101
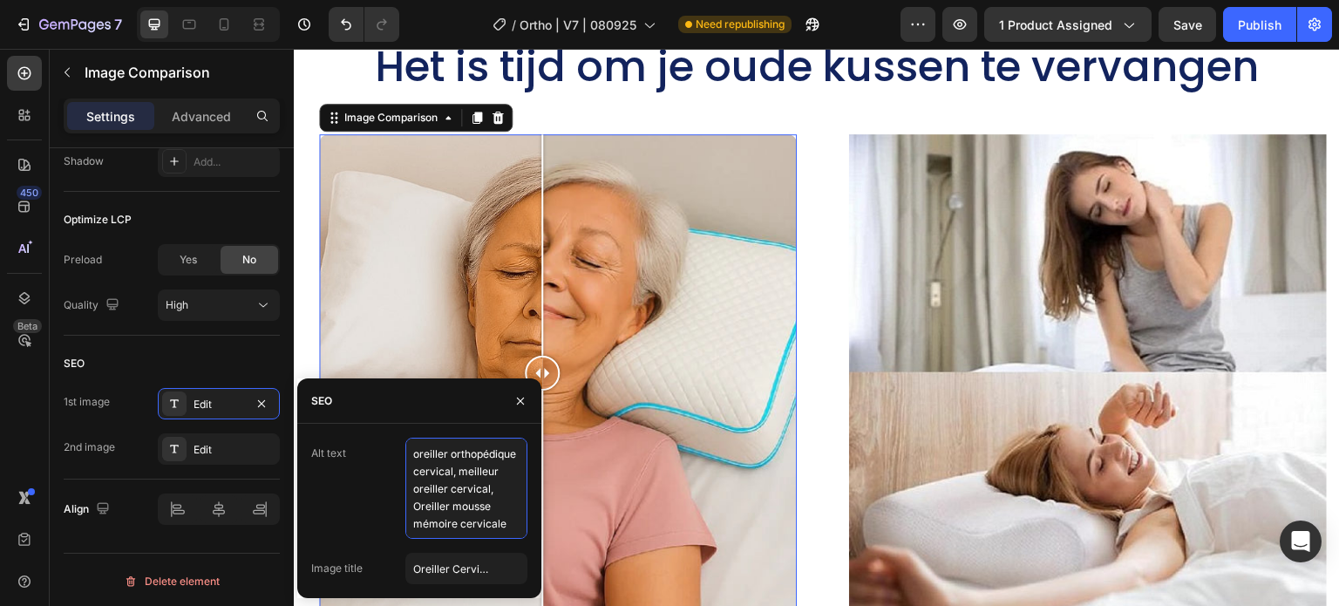
click at [430, 491] on textarea "oreiller orthopédique cervical, meilleur oreiller cervical, Oreiller mousse mém…" at bounding box center [466, 488] width 122 height 101
paste textarea "Orthopedisch kniekussen van traagschuim. Verlicht ischias & rugpijn. Perfect vo…"
type textarea "Orthopedisch kniekussen van traagschuim. Verlicht ischias & rugpijn. Perfect vo…"
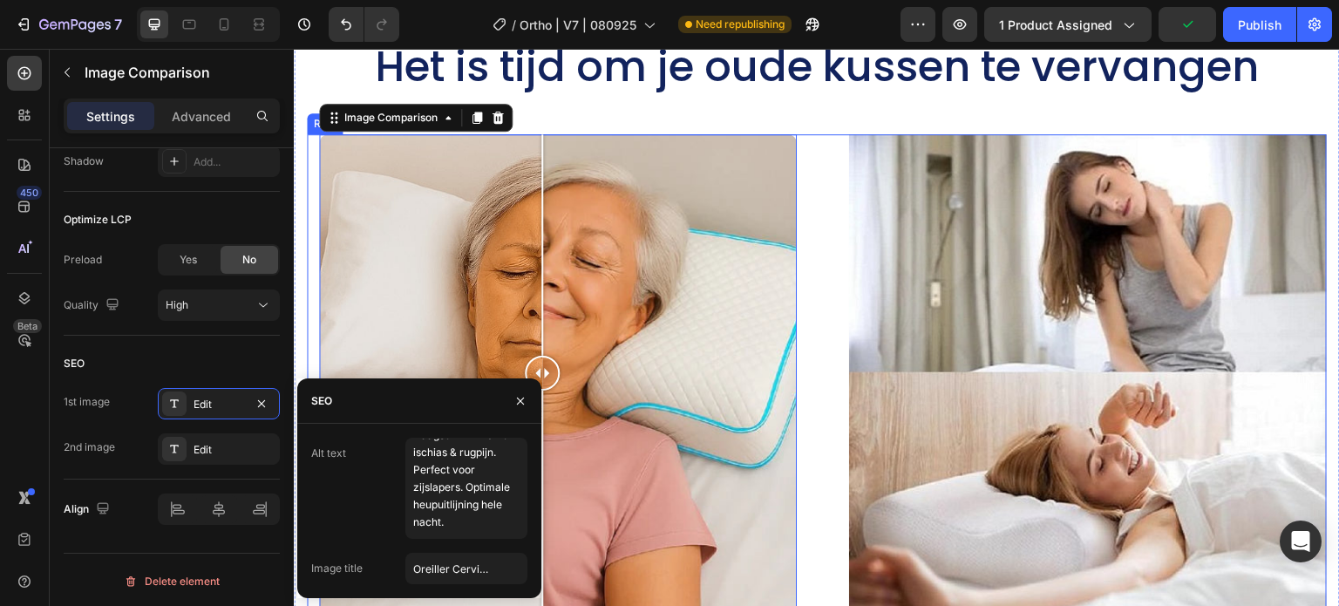
click at [808, 309] on div "Image Comparison 24 Row Image Row Row" at bounding box center [817, 383] width 1020 height 499
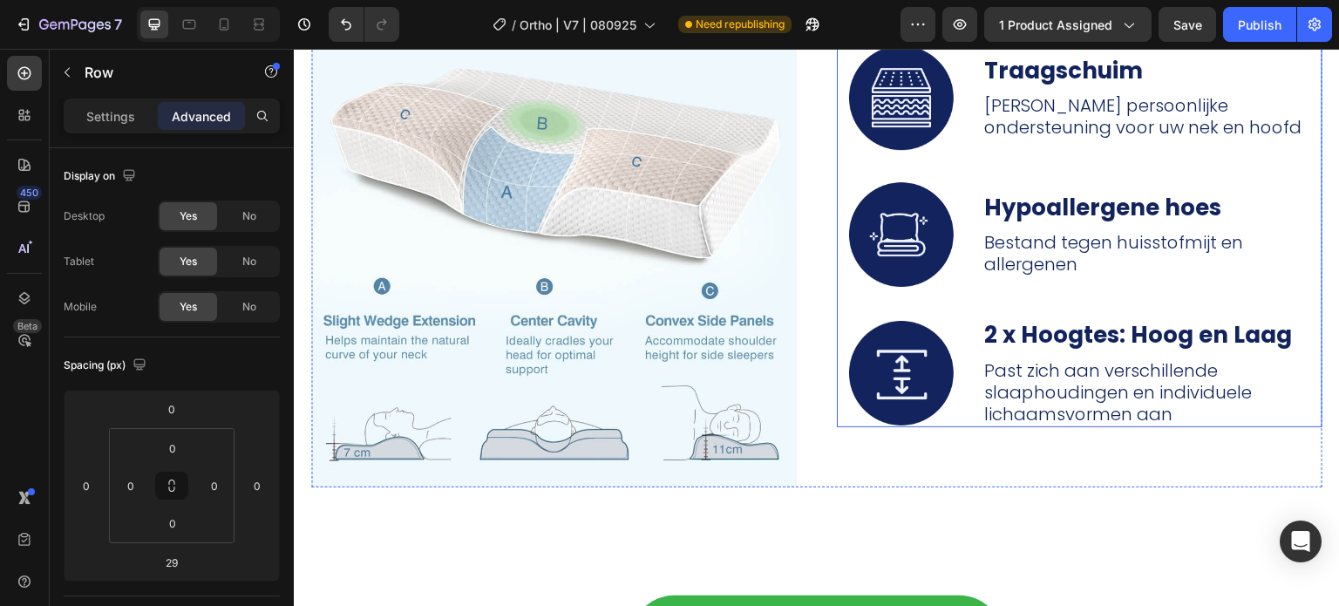
scroll to position [7063, 0]
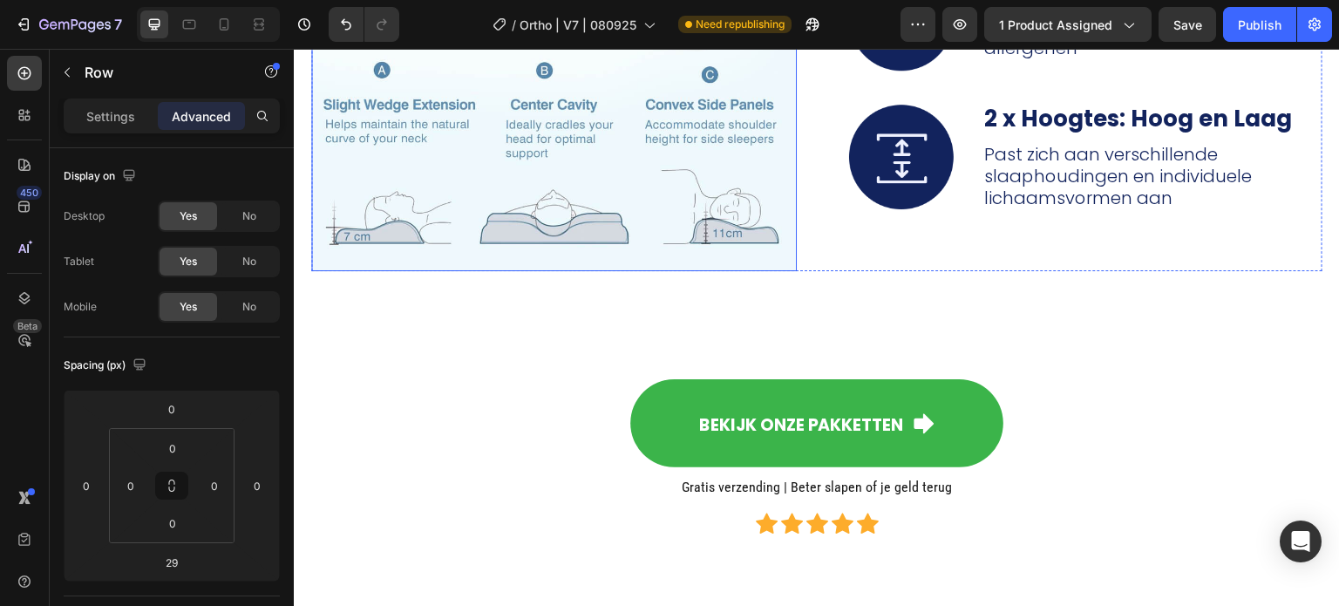
click at [508, 109] on img at bounding box center [554, 28] width 486 height 486
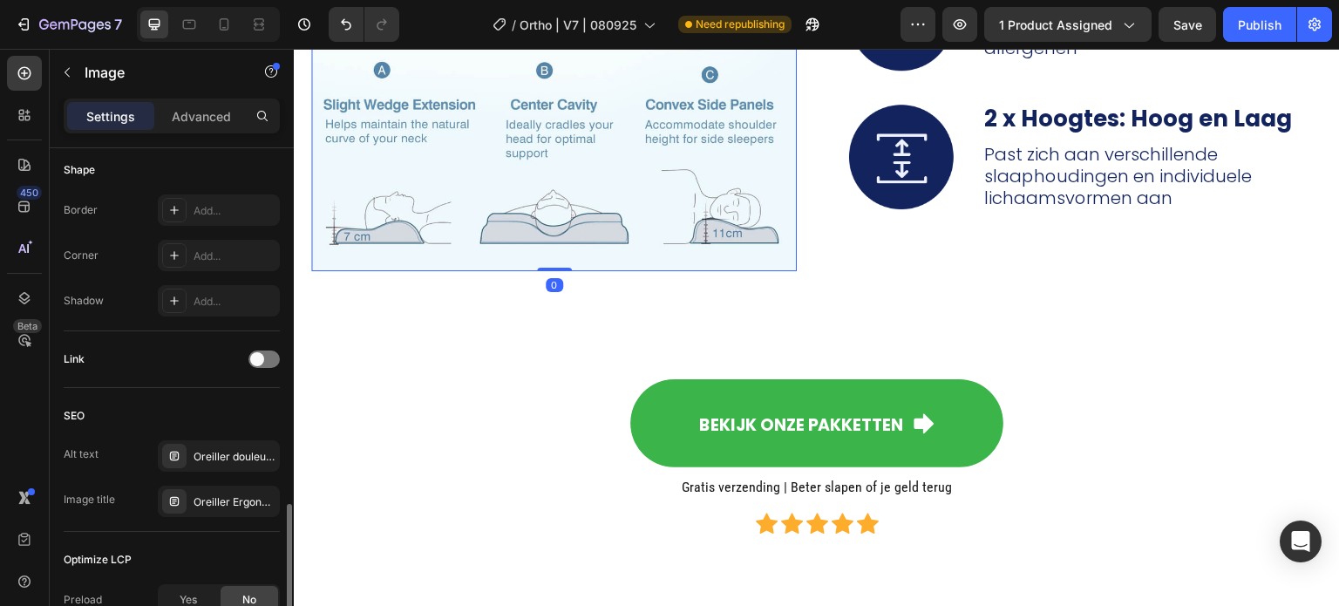
scroll to position [698, 0]
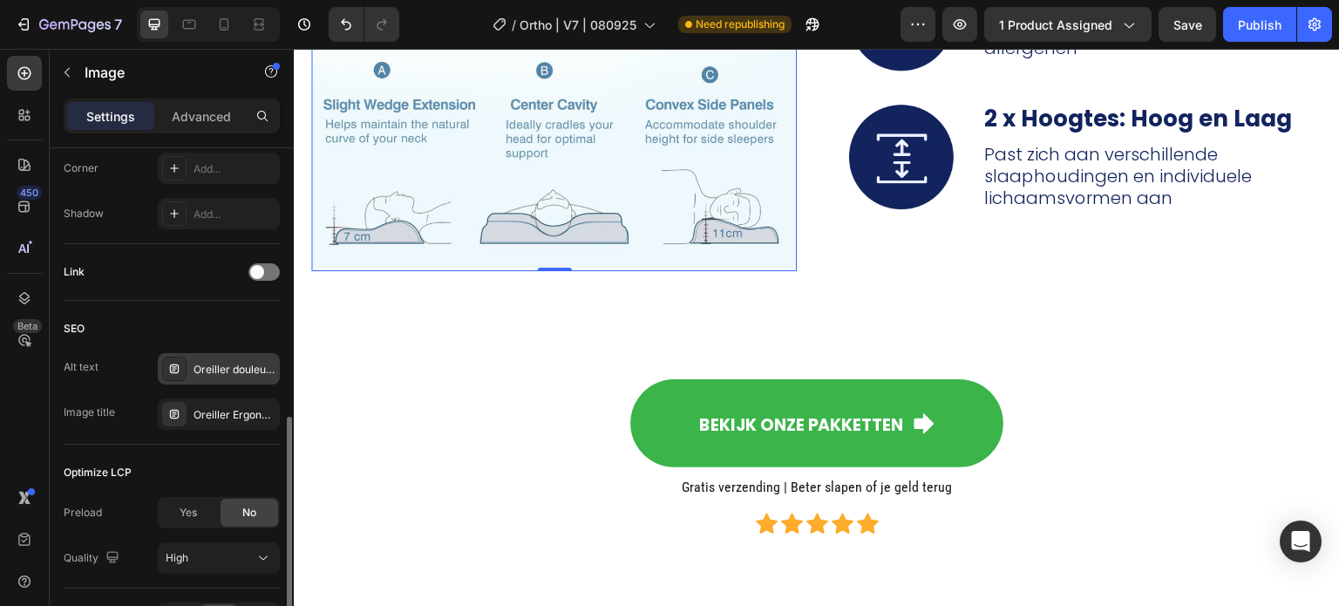
click at [205, 363] on div "Oreiller douleur nuque, meilleur oreiller cervical, réveil douleur cervicale" at bounding box center [235, 370] width 82 height 16
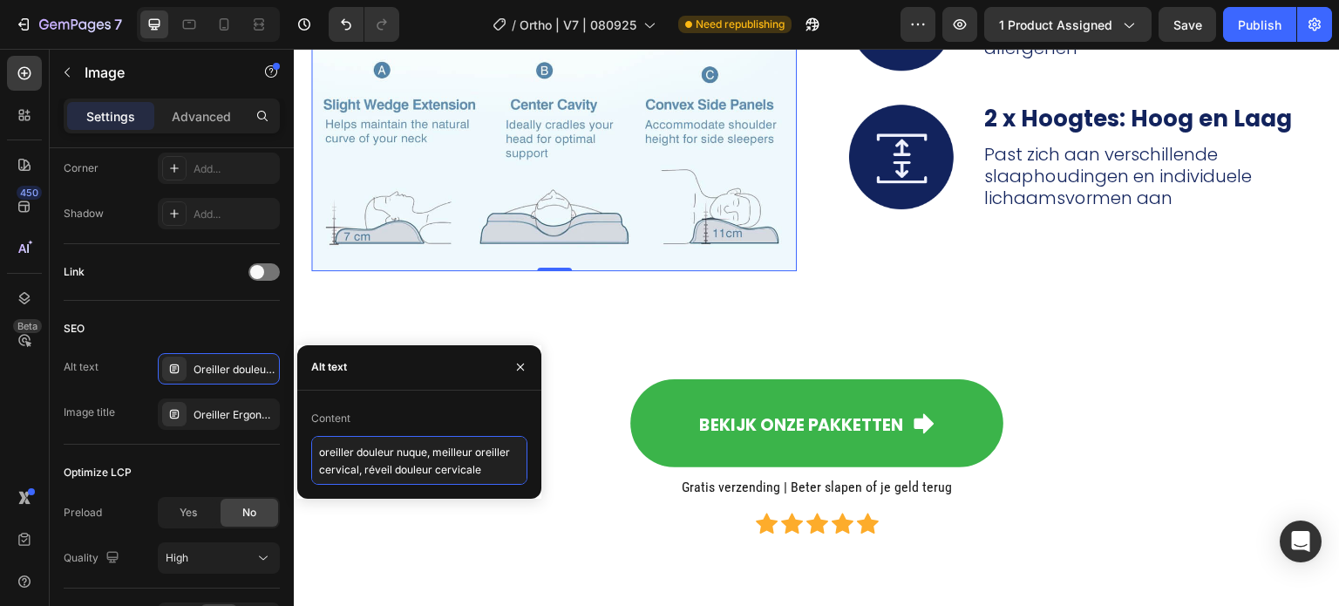
click at [396, 456] on textarea "oreiller douleur nuque, meilleur oreiller cervical, réveil douleur cervicale" at bounding box center [419, 460] width 216 height 49
paste textarea "Orthopedisch kniekussen van traagschuim. Verlicht ischias & rugpijn. Perfect vo…"
type textarea "Orthopedisch kniekussen van traagschuim. Verlicht ischias & rugpijn. Perfect vo…"
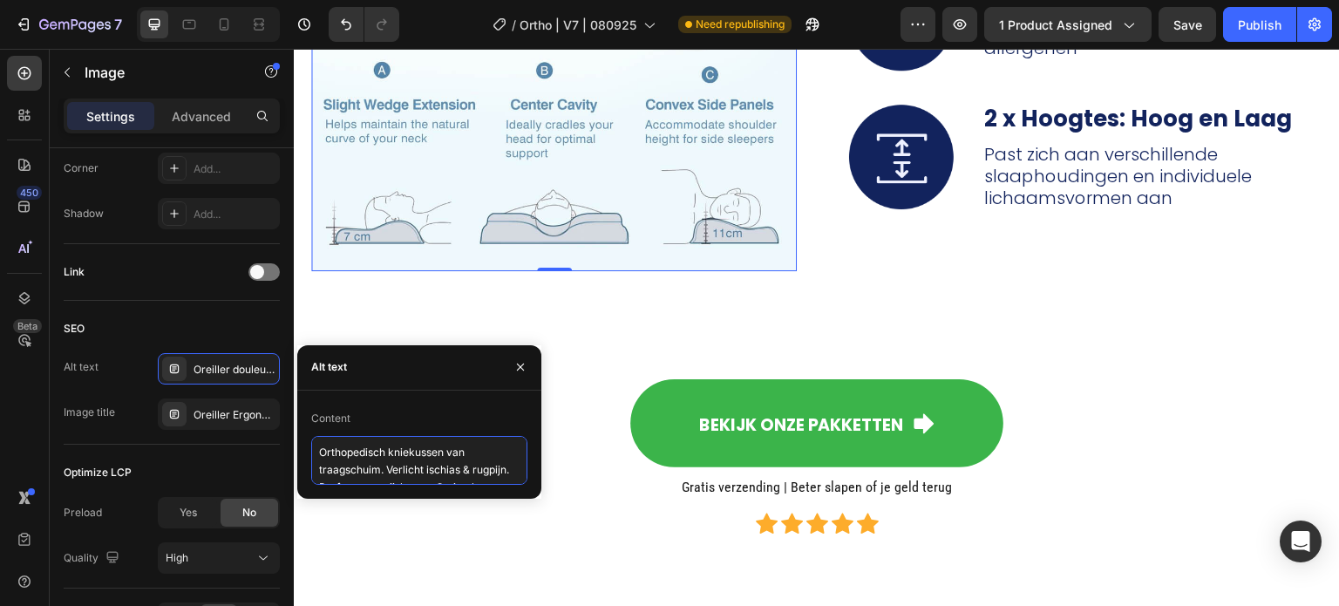
scroll to position [7, 0]
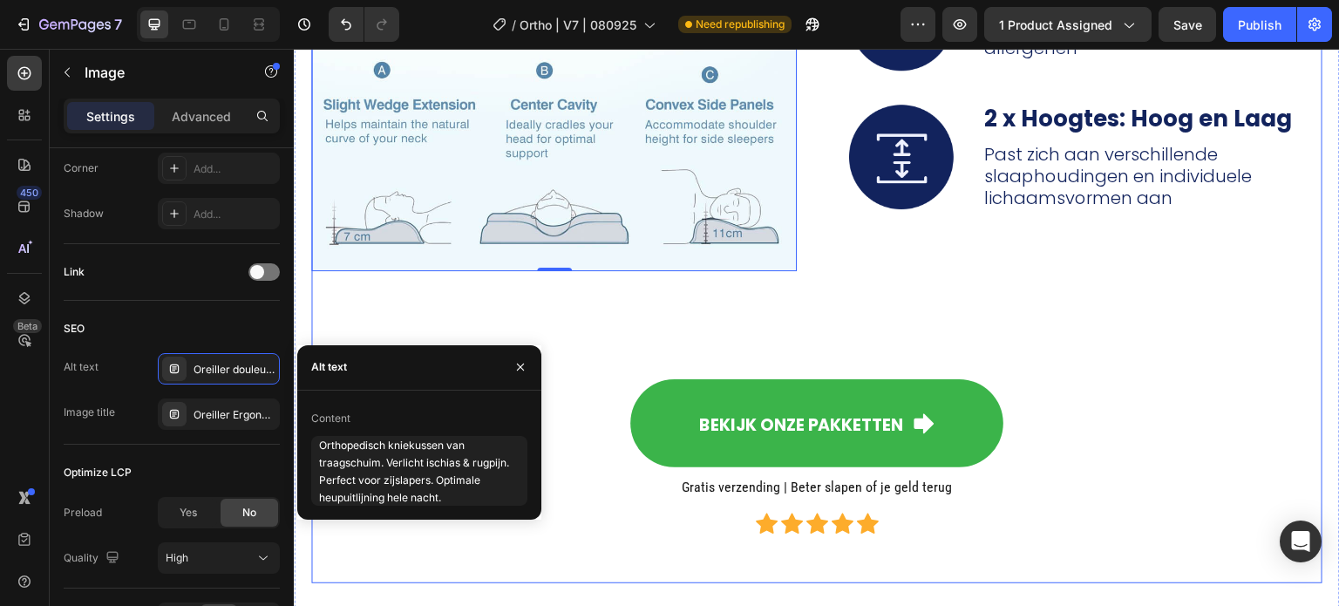
click at [658, 305] on div "Image Image 0 Image Traagschuim Text Block [PERSON_NAME] persoonlijke ondersteu…" at bounding box center [817, 184] width 1012 height 798
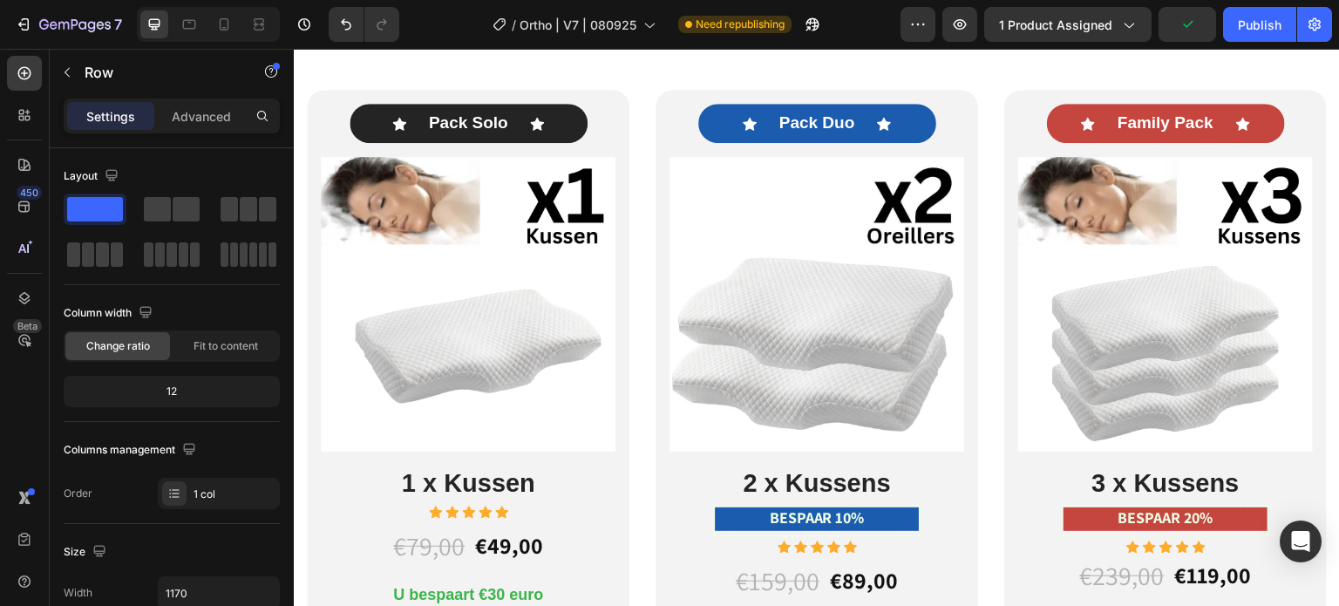
scroll to position [9592, 0]
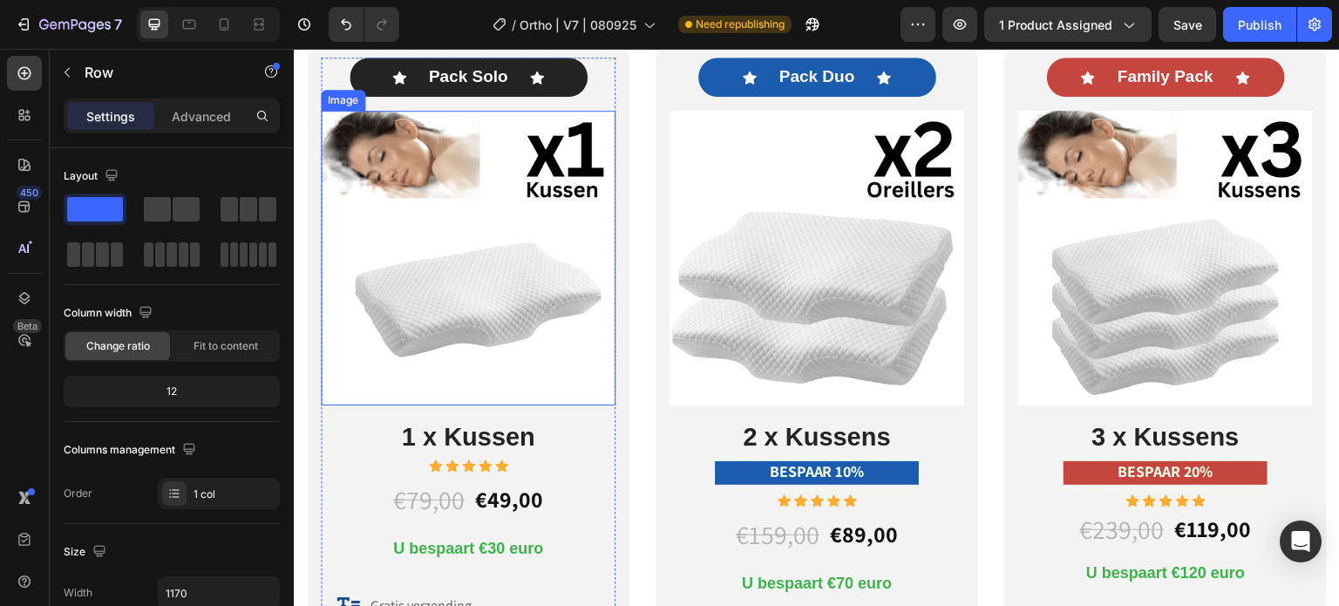
click at [542, 261] on img at bounding box center [468, 258] width 295 height 295
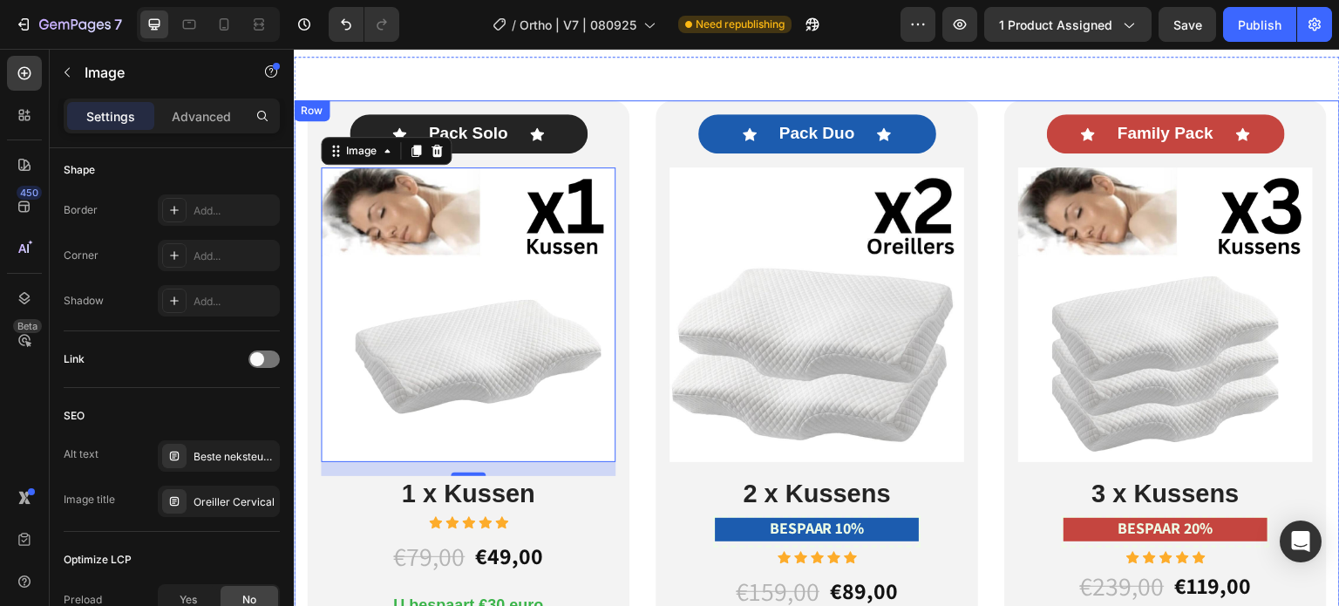
scroll to position [9505, 0]
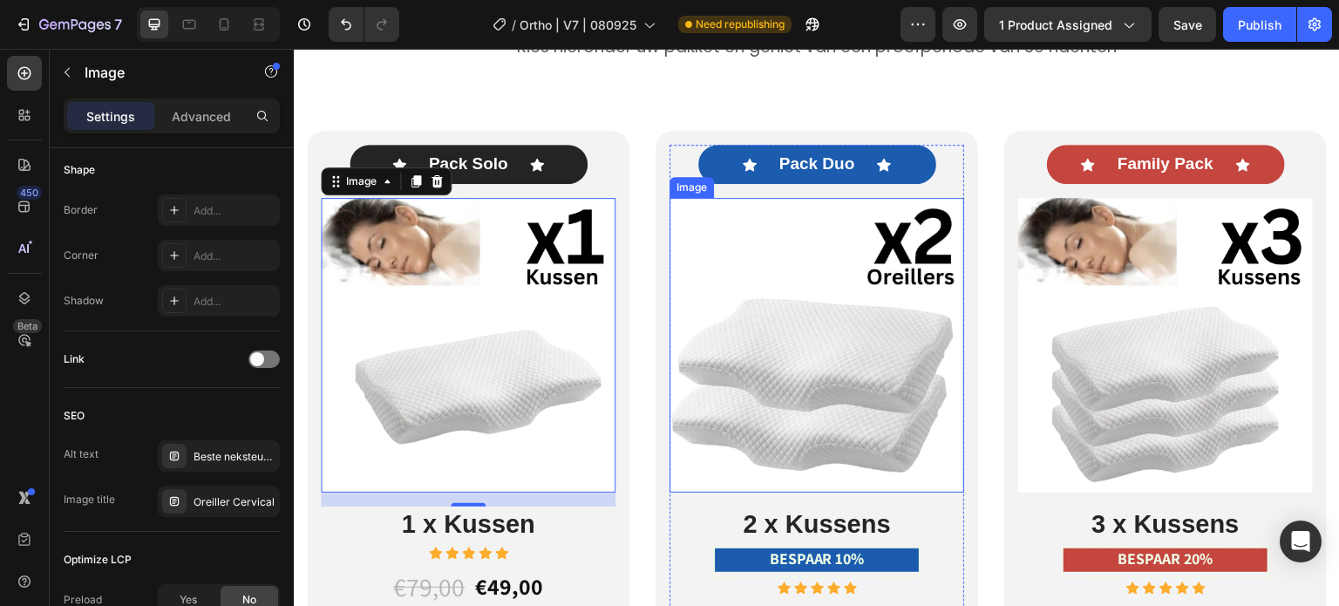
click at [760, 313] on img at bounding box center [817, 345] width 295 height 295
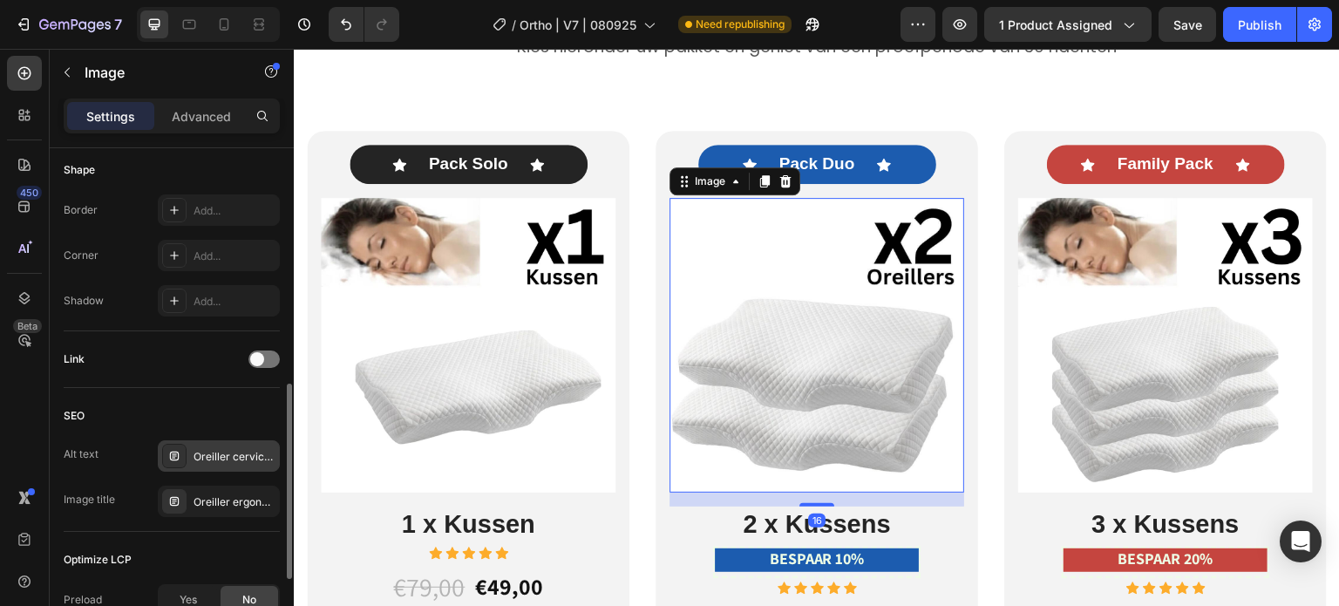
click at [230, 449] on div "Oreiller cervical, oreiller ergonomique cervical, coussin cervical mémoire forme" at bounding box center [235, 457] width 82 height 16
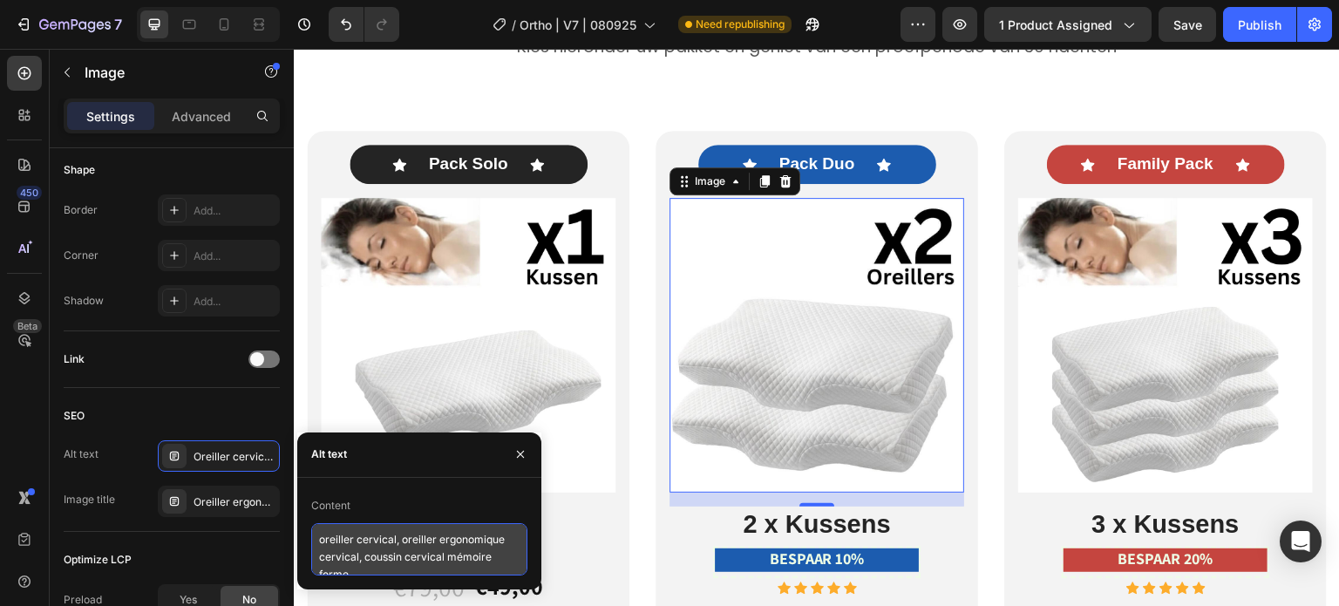
click at [399, 555] on textarea "oreiller cervical, oreiller ergonomique cervical, coussin cervical mémoire forme" at bounding box center [419, 549] width 216 height 52
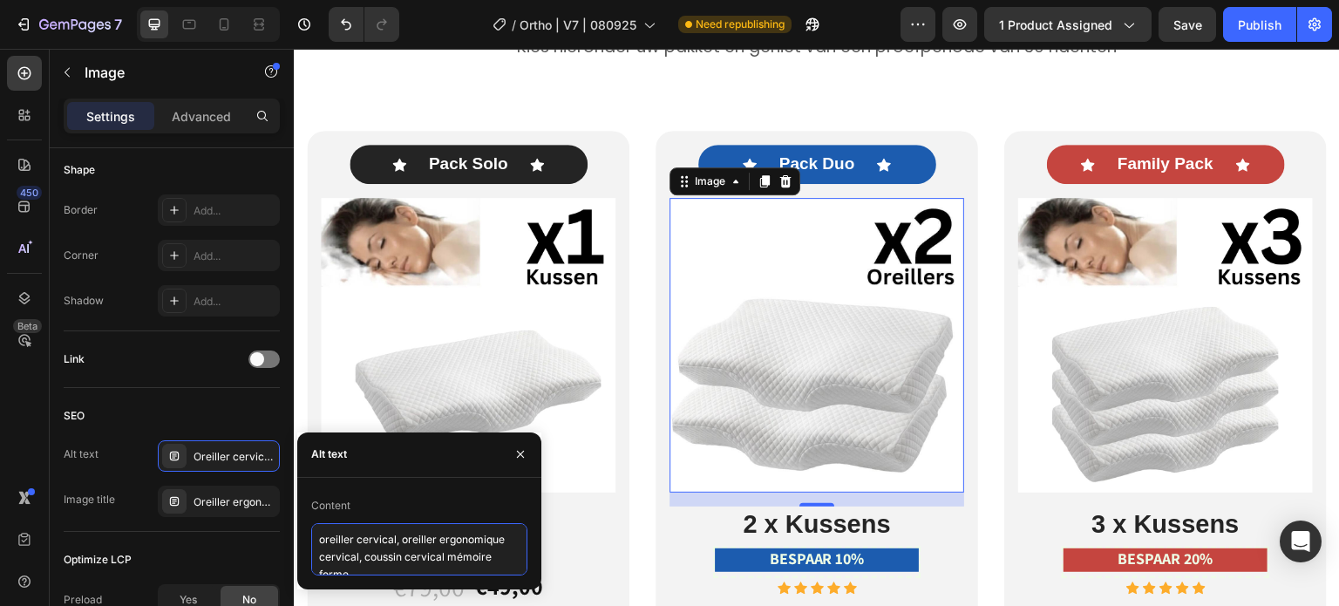
click at [399, 556] on textarea "oreiller cervical, oreiller ergonomique cervical, coussin cervical mémoire forme" at bounding box center [419, 549] width 216 height 52
paste textarea "Orthopedisch kniekussen van traagschuim. Verlicht ischias & rugpijn. Perfect vo…"
type textarea "Orthopedisch kniekussen van traagschuim. Verlicht ischias & rugpijn. Perfect vo…"
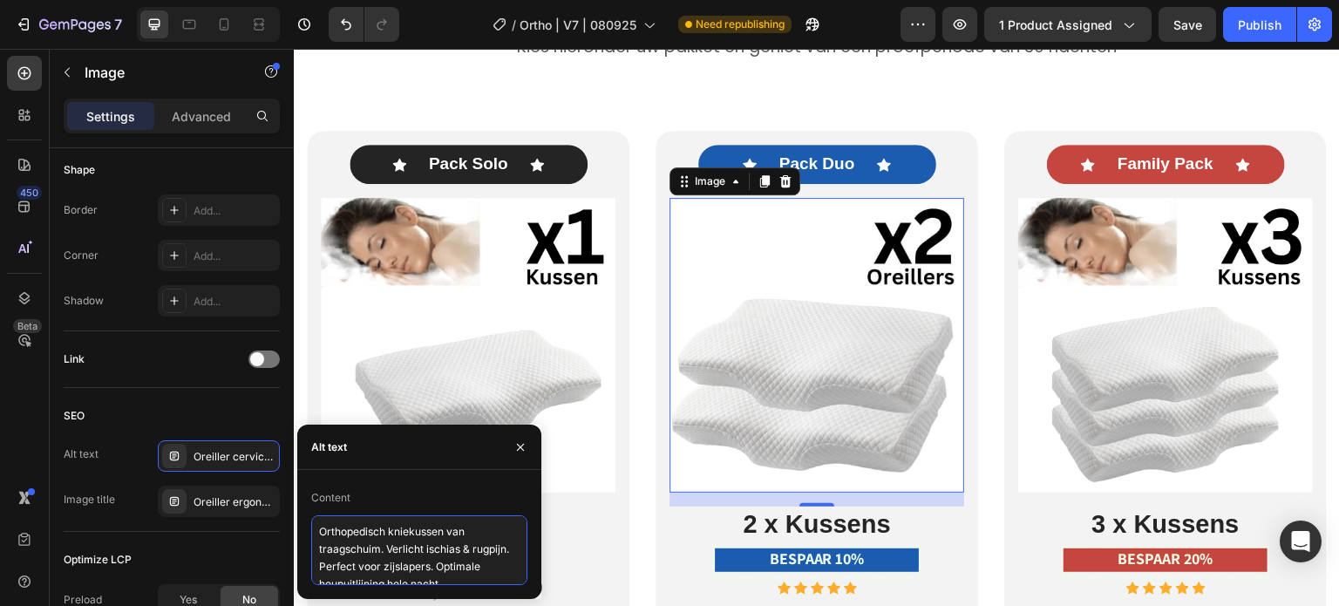
scroll to position [7, 0]
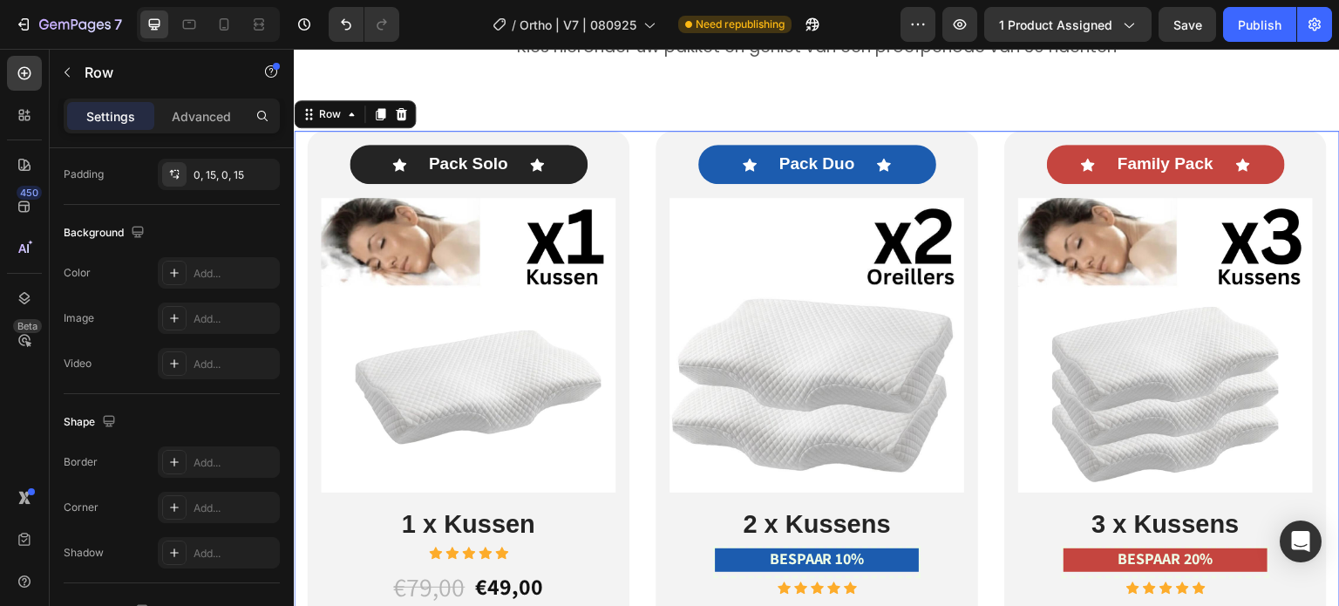
scroll to position [0, 0]
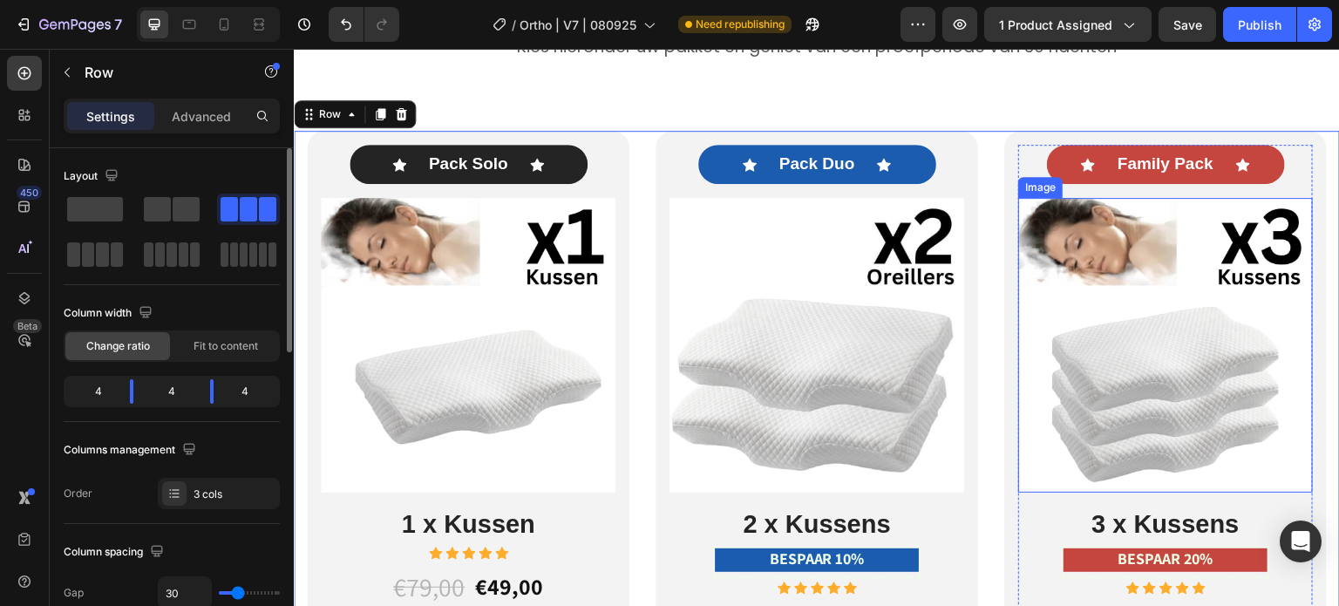
click at [1121, 351] on img at bounding box center [1165, 345] width 295 height 295
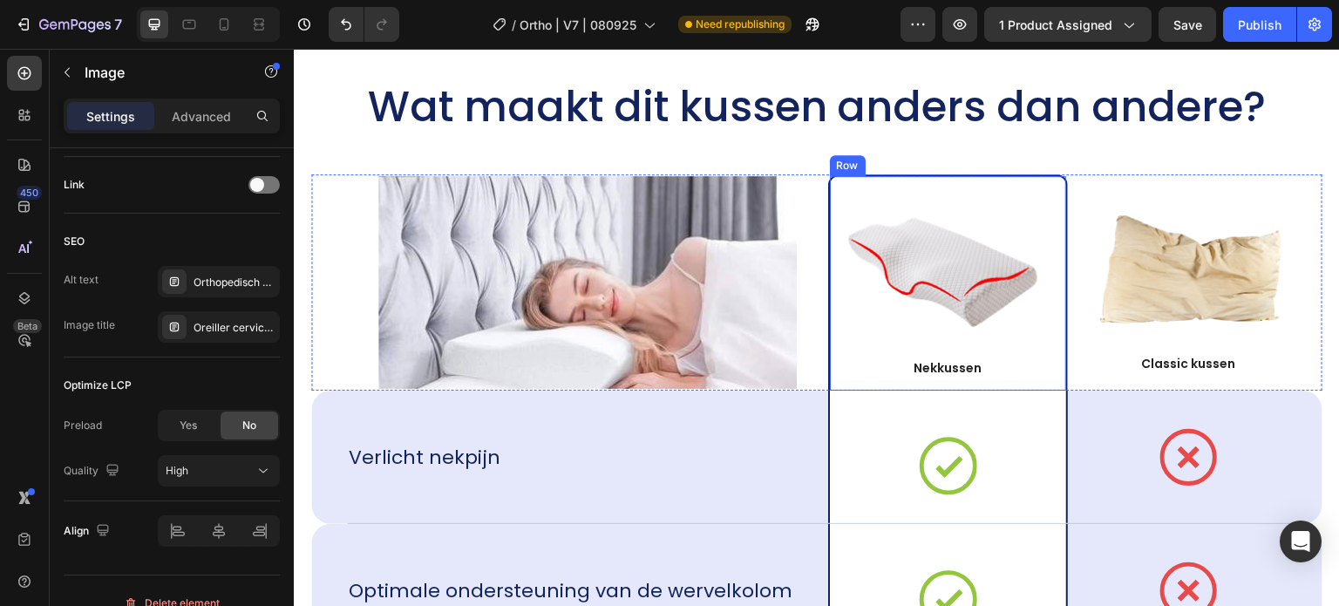
scroll to position [12295, 0]
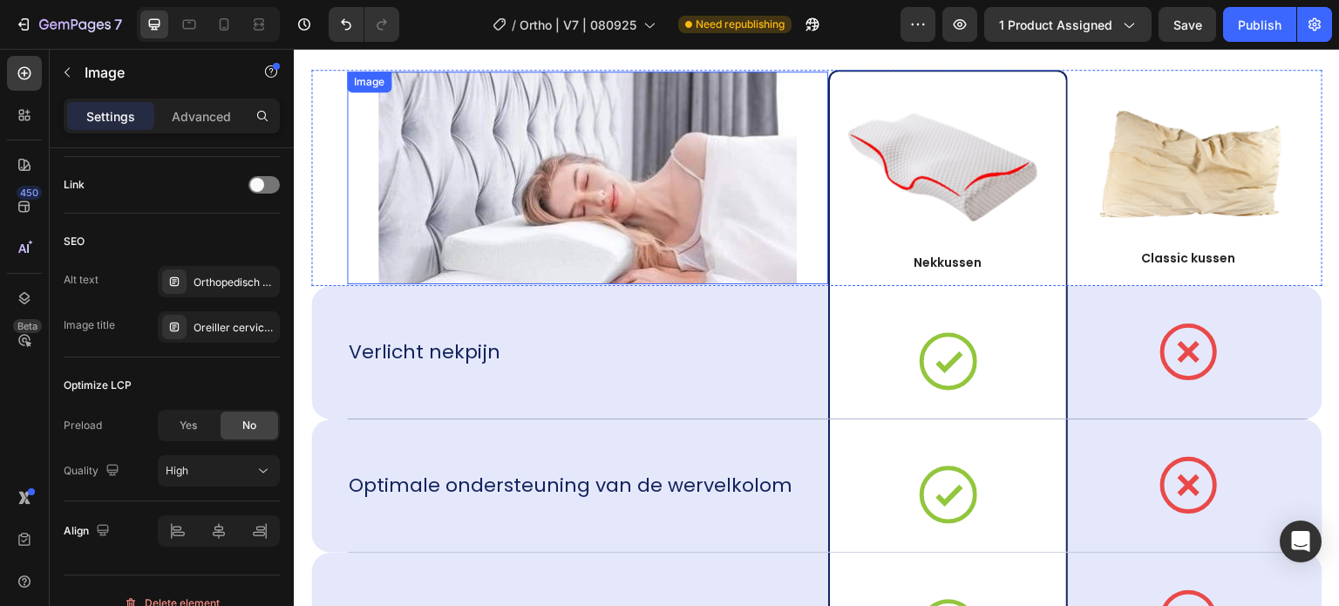
click at [698, 180] on img at bounding box center [587, 178] width 419 height 213
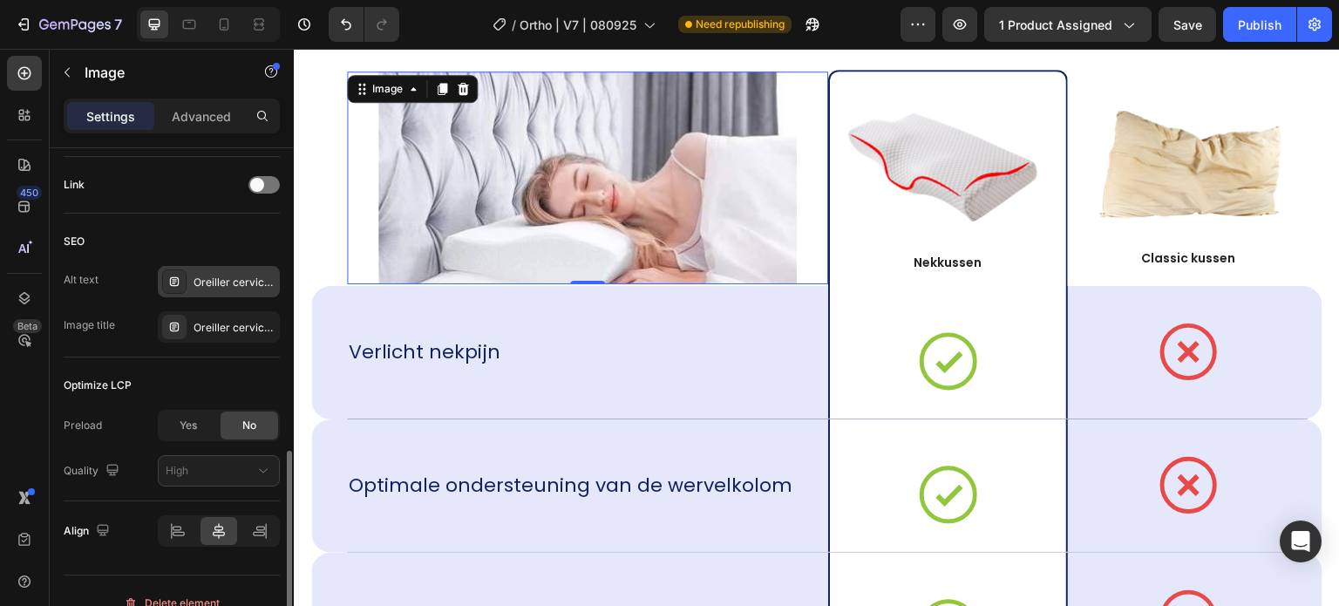
click at [242, 280] on div "Oreiller cervical, oreiller ergonomique cervical, coussin cervical mémoire forme" at bounding box center [235, 283] width 82 height 16
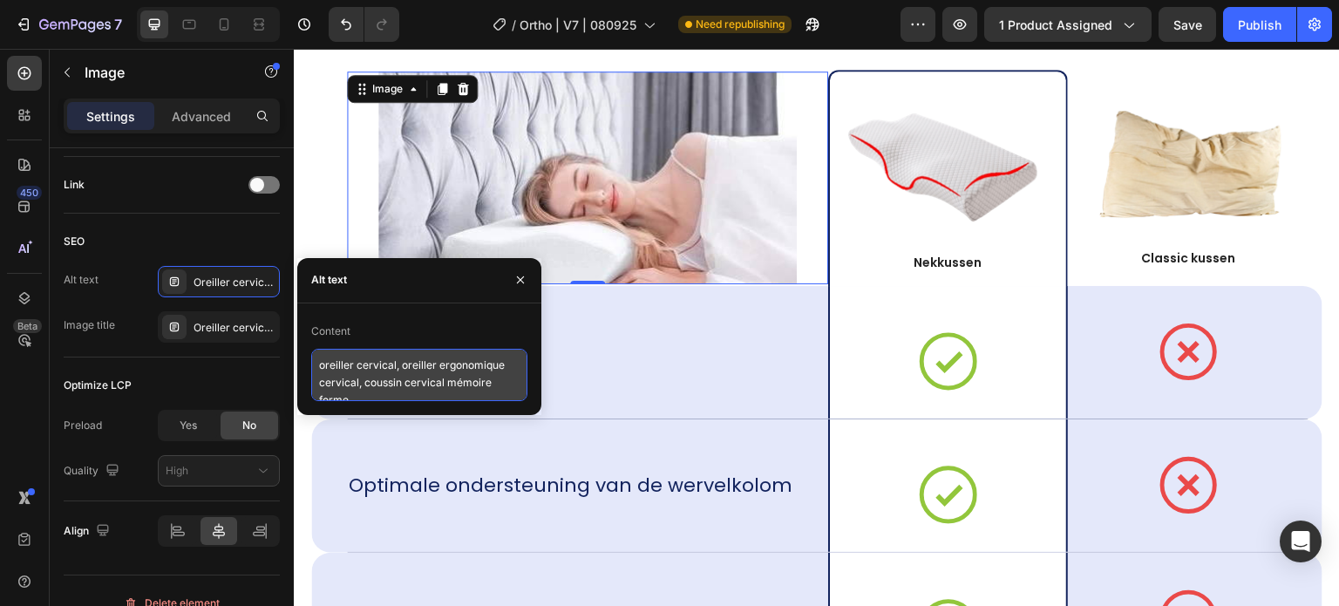
click at [394, 362] on textarea "oreiller cervical, oreiller ergonomique cervical, coussin cervical mémoire forme" at bounding box center [419, 375] width 216 height 52
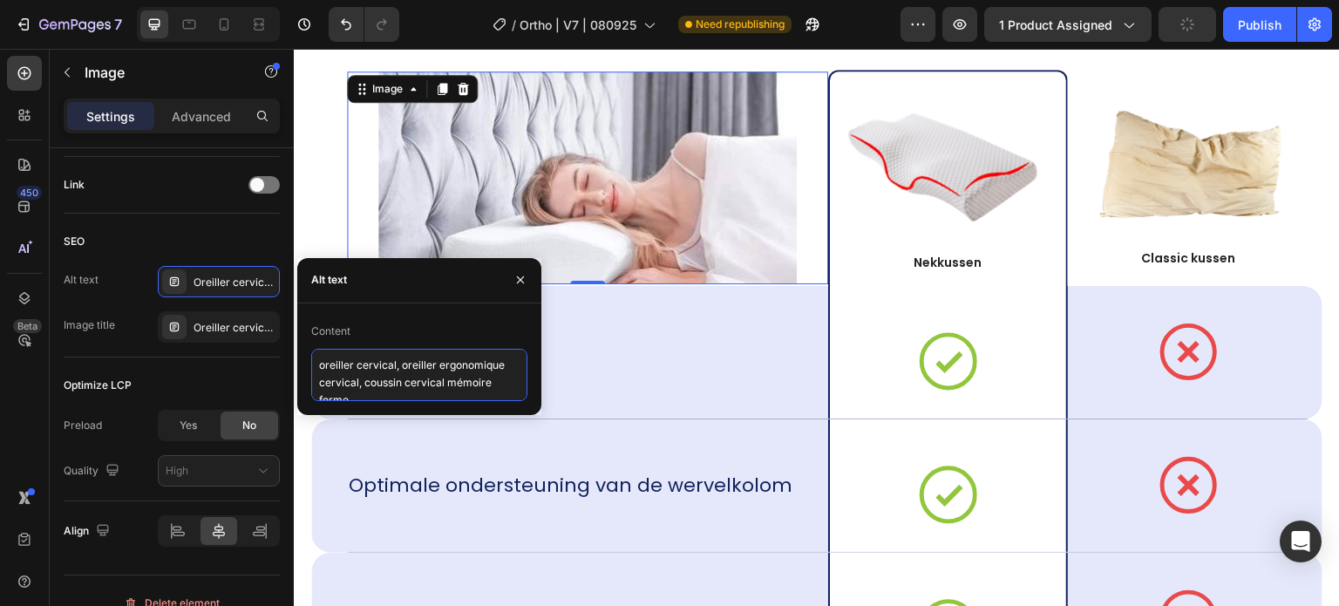
click at [394, 362] on textarea "oreiller cervical, oreiller ergonomique cervical, coussin cervical mémoire forme" at bounding box center [419, 375] width 216 height 52
paste textarea "Orthopedisch kniekussen van traagschuim. Verlicht ischias & rugpijn. Perfect vo…"
type textarea "Orthopedisch kniekussen van traagschuim. Verlicht ischias & rugpijn. Perfect vo…"
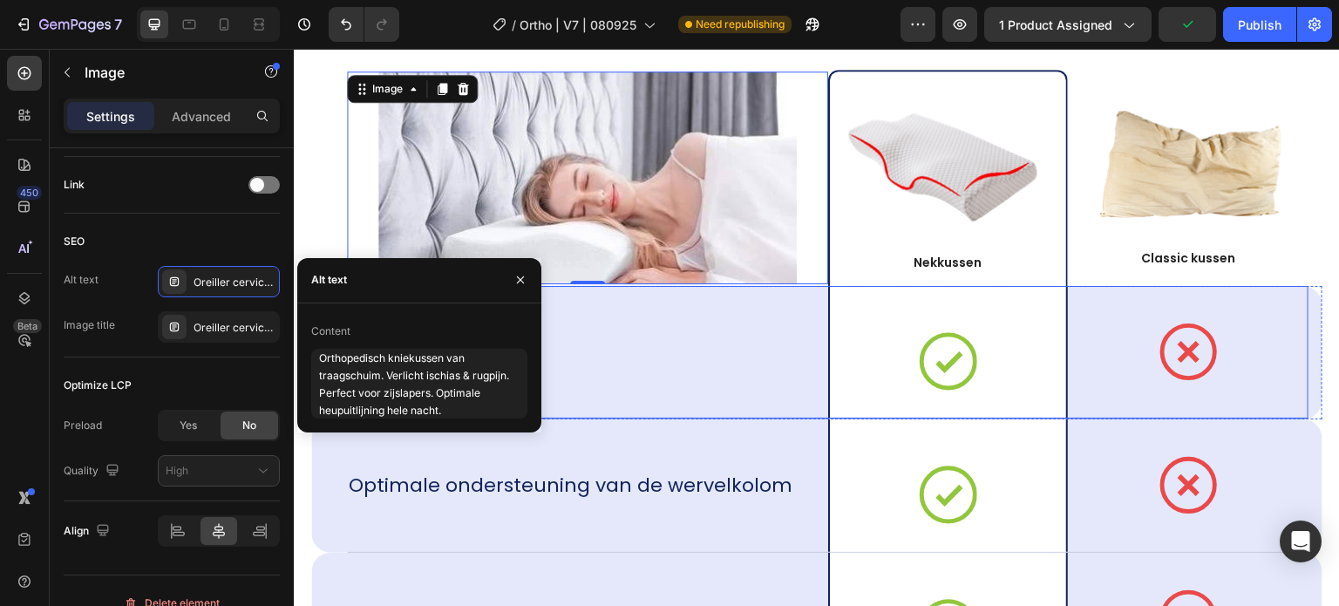
click at [629, 369] on div "Verlicht nekpijn Text Block" at bounding box center [587, 352] width 481 height 133
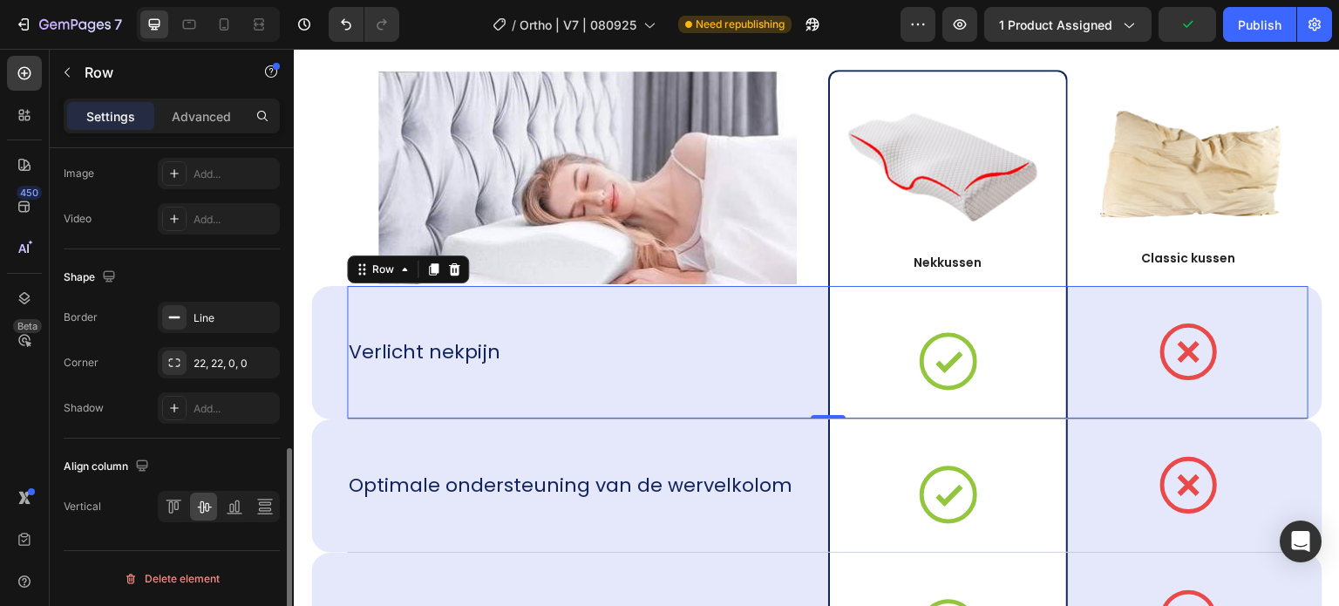
scroll to position [0, 0]
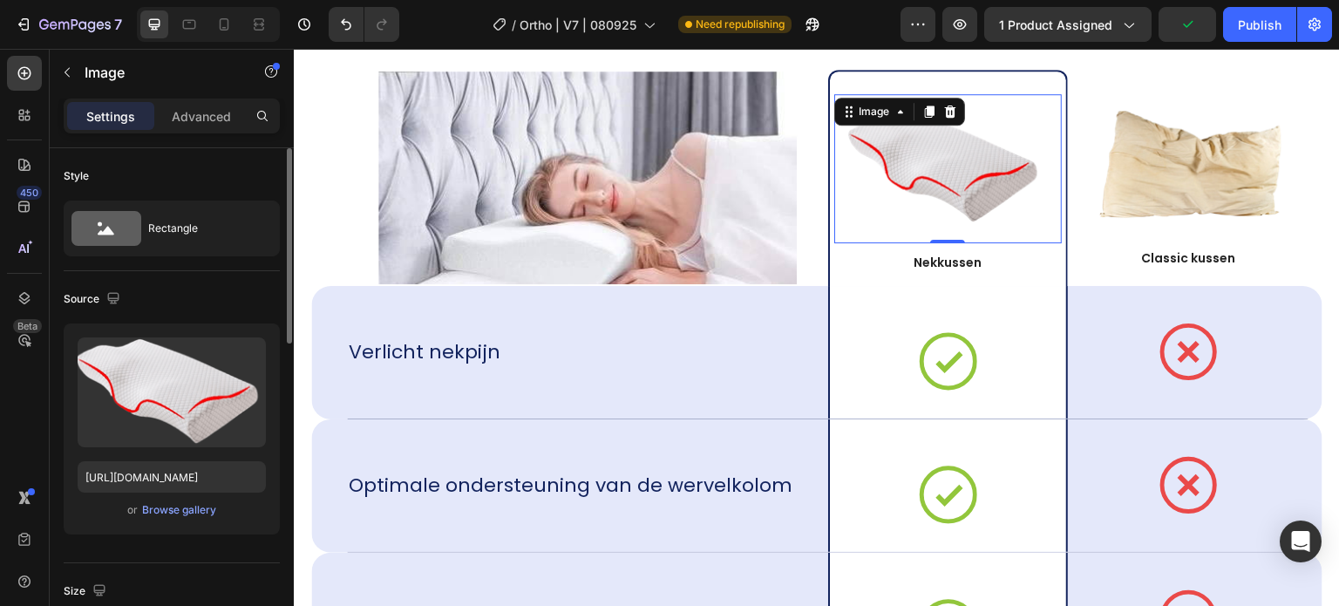
click at [974, 171] on img at bounding box center [947, 169] width 213 height 114
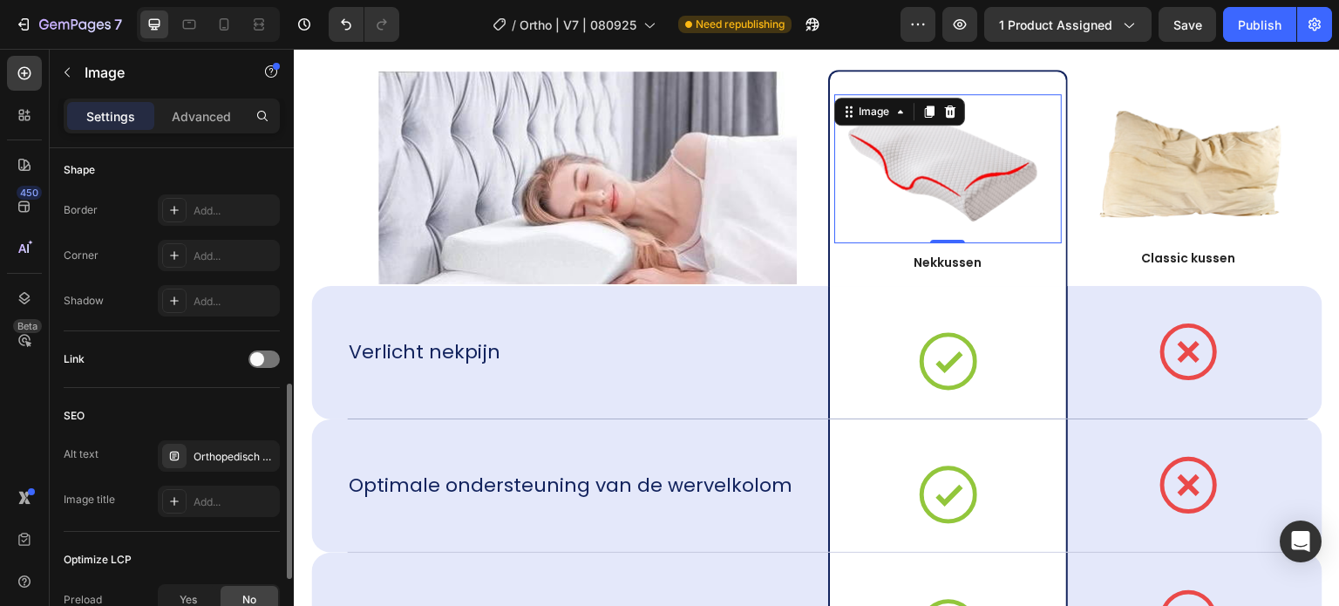
scroll to position [807, 0]
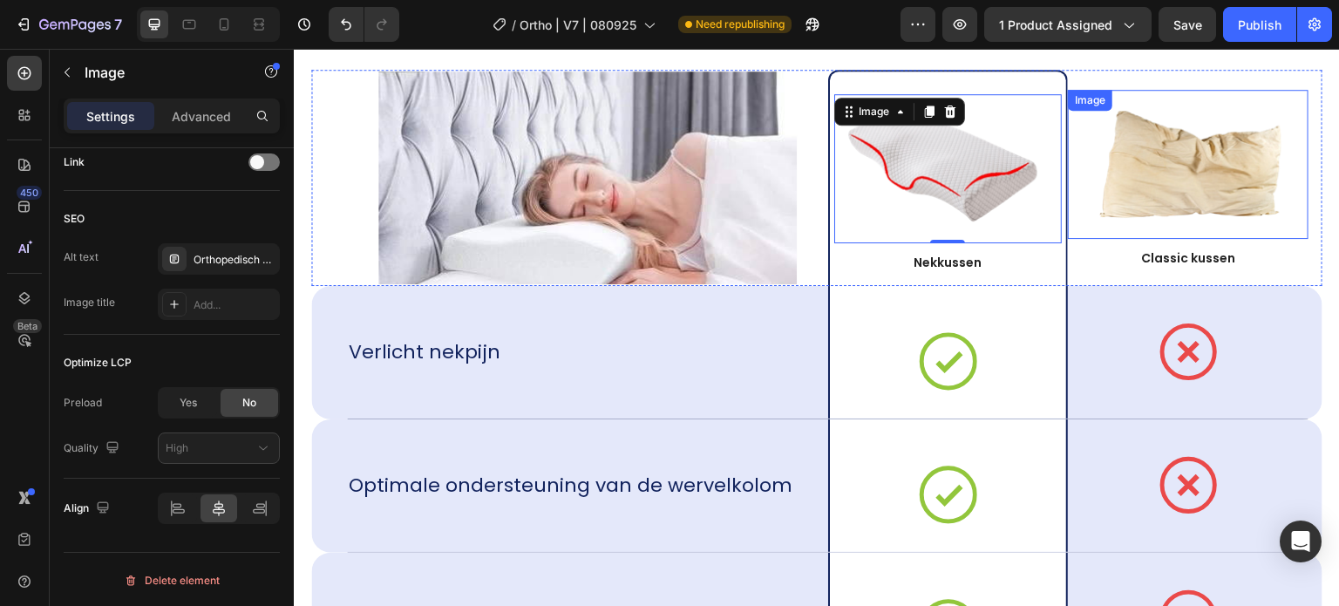
click at [1195, 153] on img at bounding box center [1188, 164] width 213 height 114
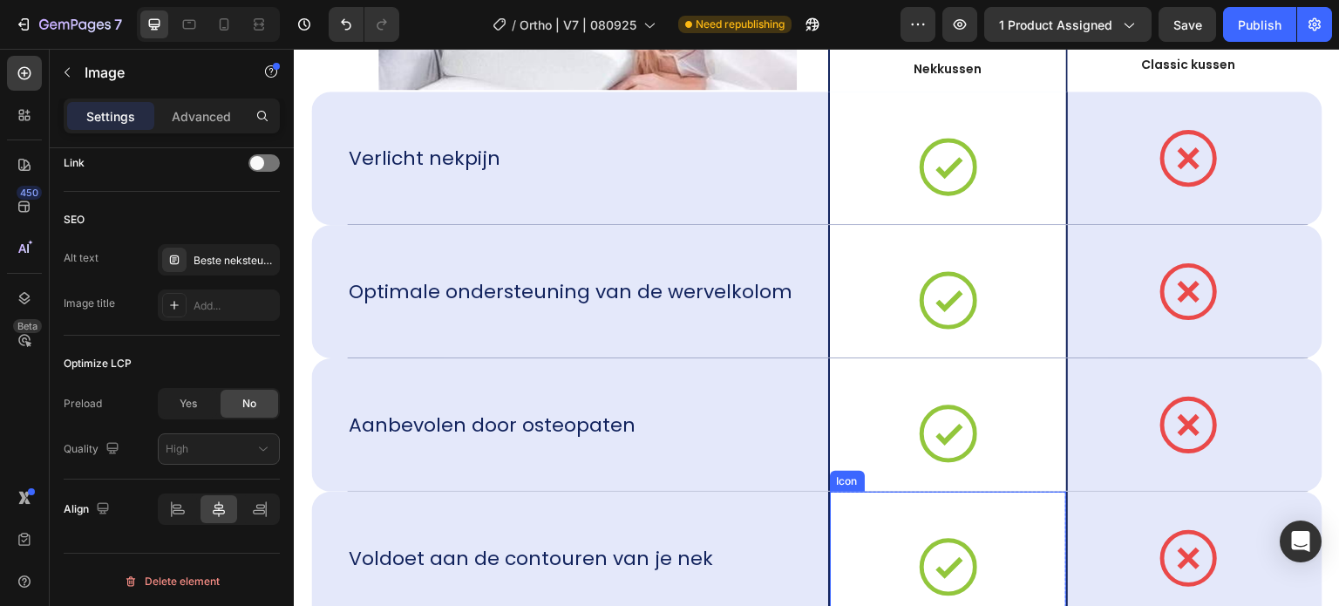
scroll to position [12121, 0]
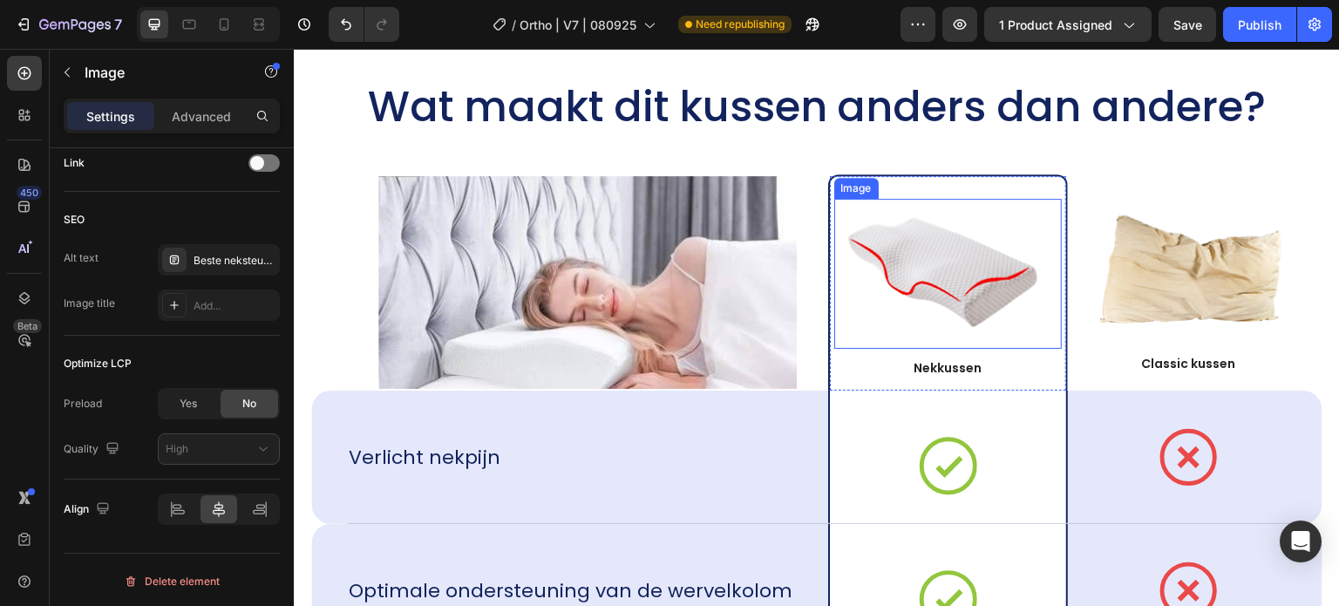
click at [893, 330] on img at bounding box center [947, 273] width 213 height 114
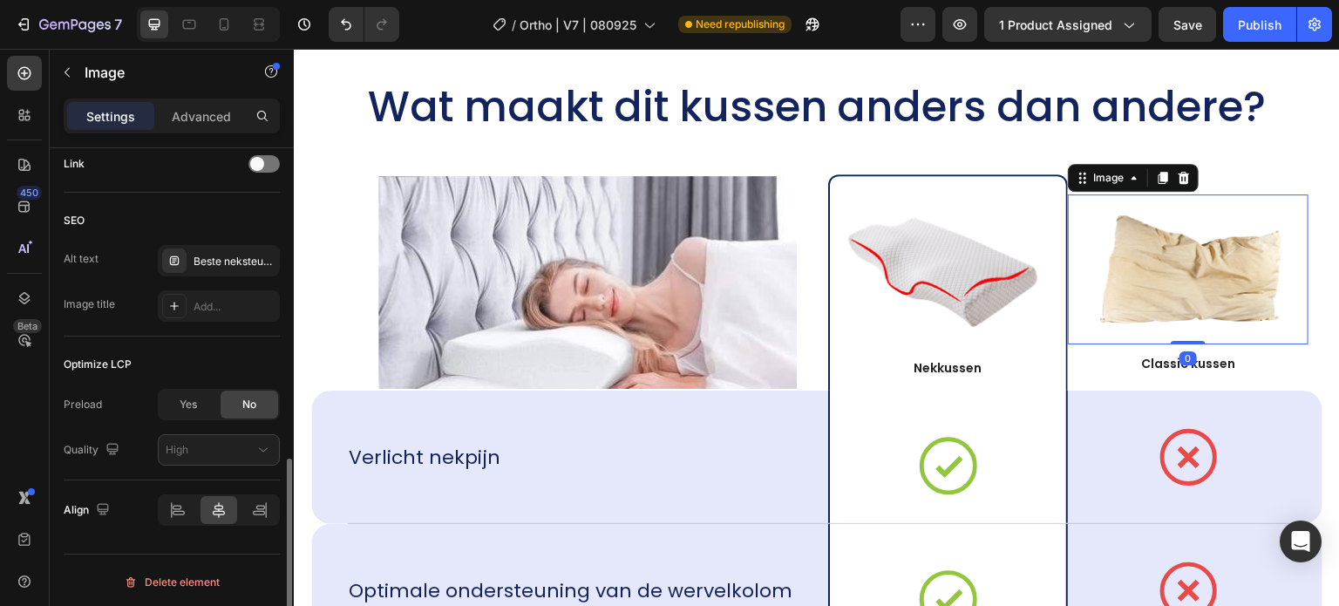
click at [1174, 326] on img at bounding box center [1188, 269] width 213 height 114
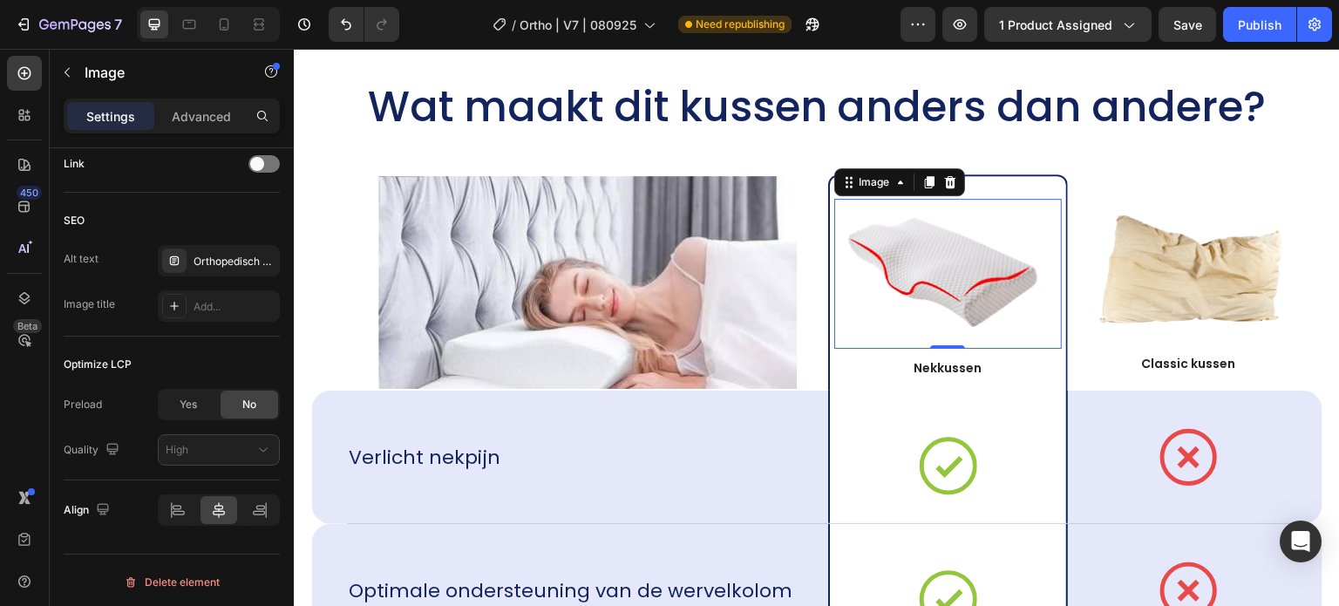
click at [973, 330] on img at bounding box center [947, 273] width 213 height 114
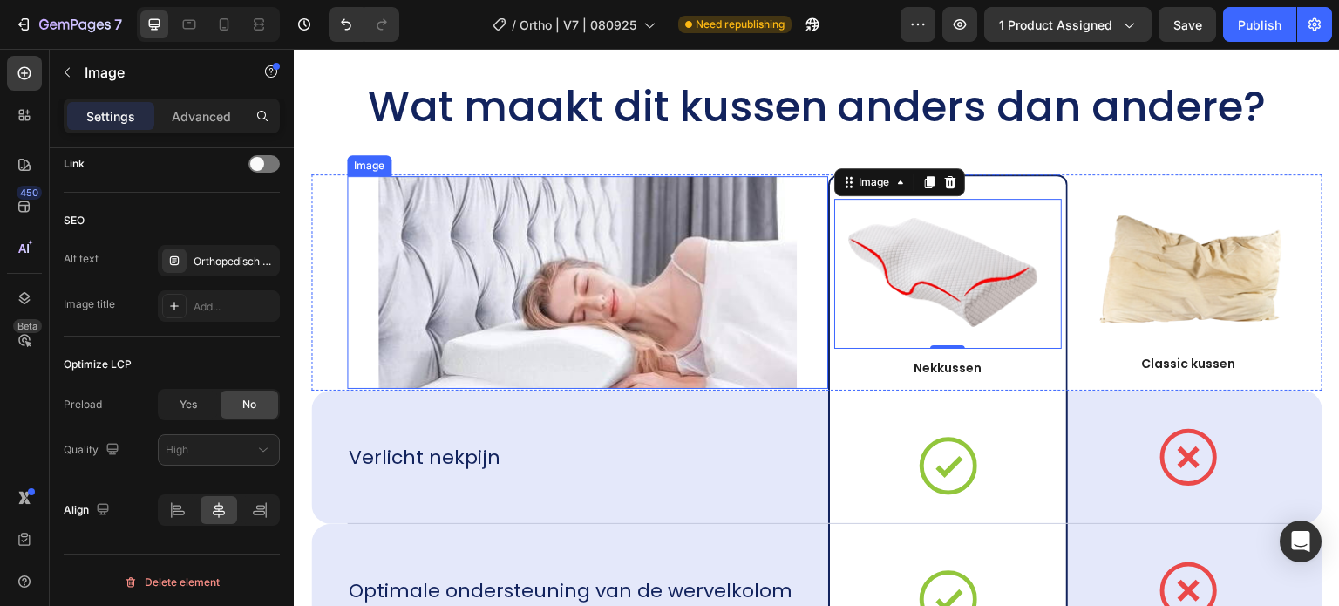
click at [647, 354] on img at bounding box center [587, 282] width 419 height 213
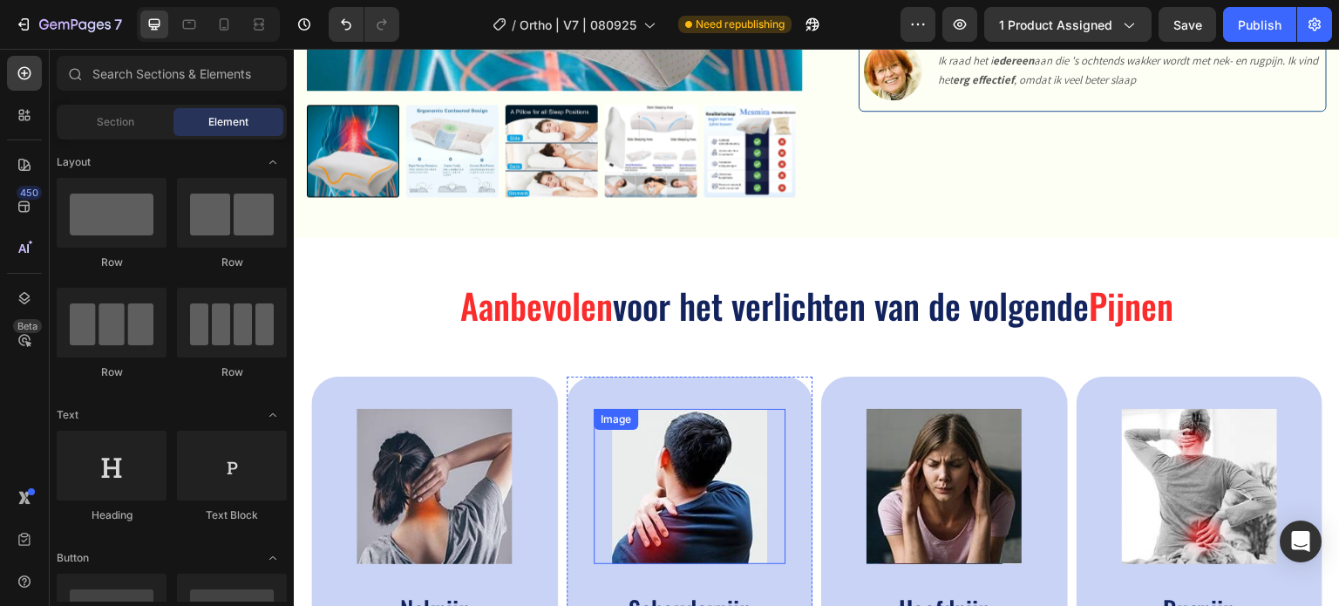
scroll to position [610, 0]
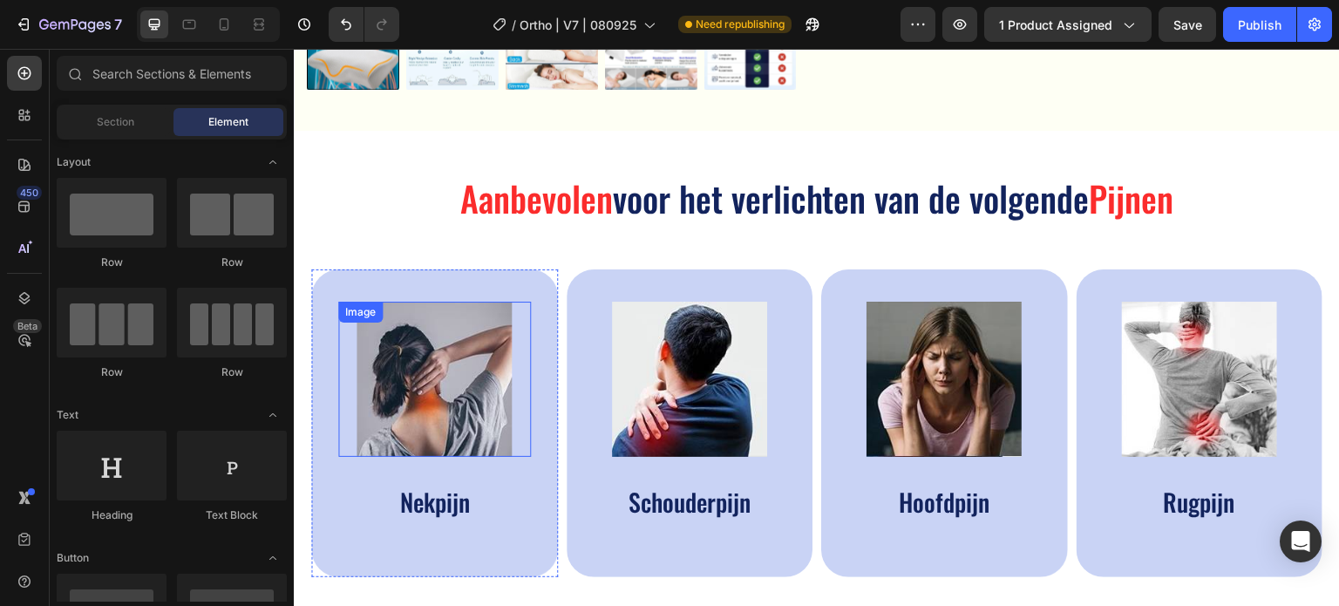
click at [440, 387] on img at bounding box center [434, 379] width 155 height 155
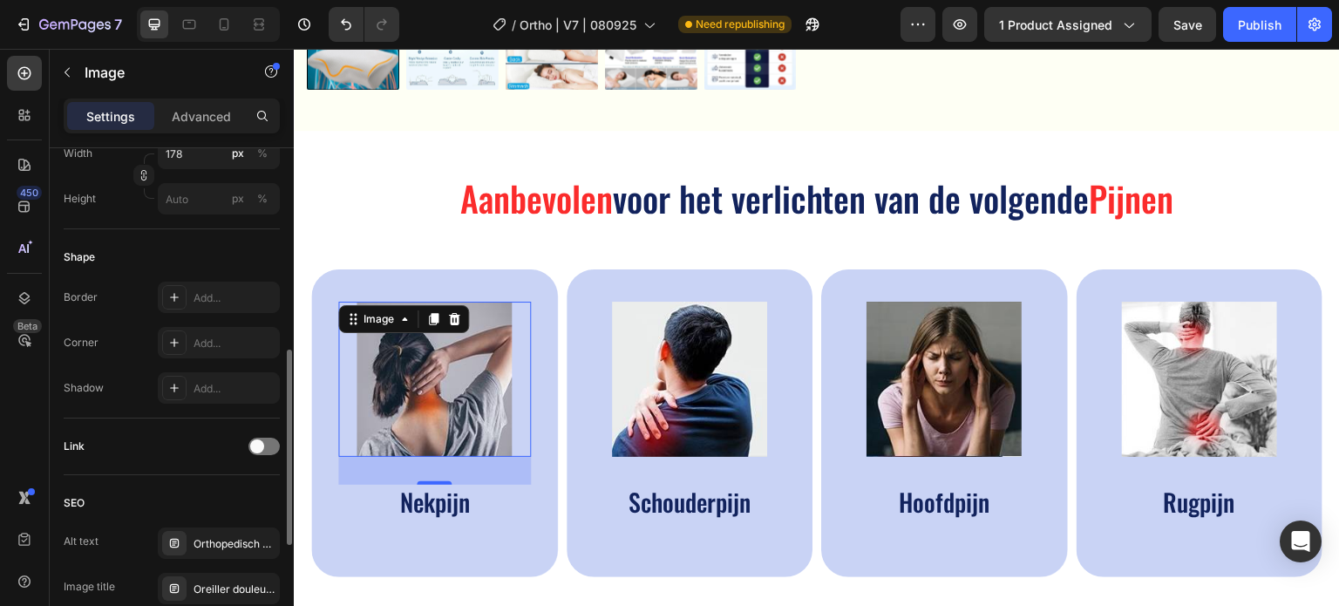
scroll to position [807, 0]
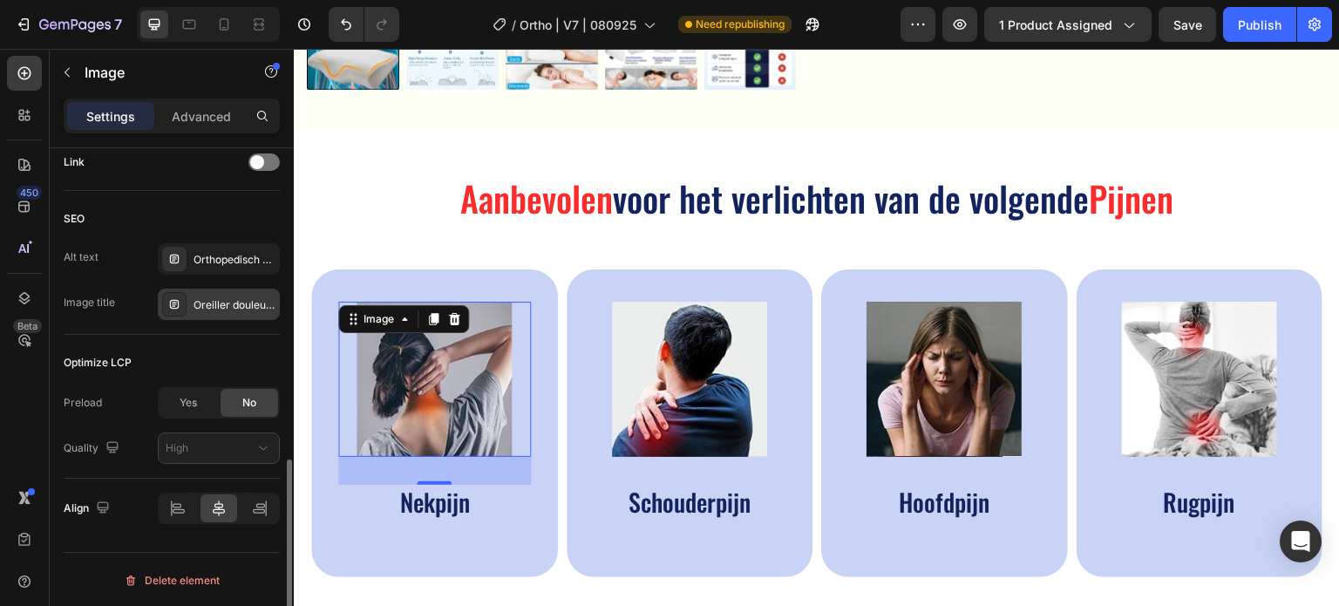
click at [219, 313] on div "Oreiller douleur nuque" at bounding box center [219, 304] width 122 height 31
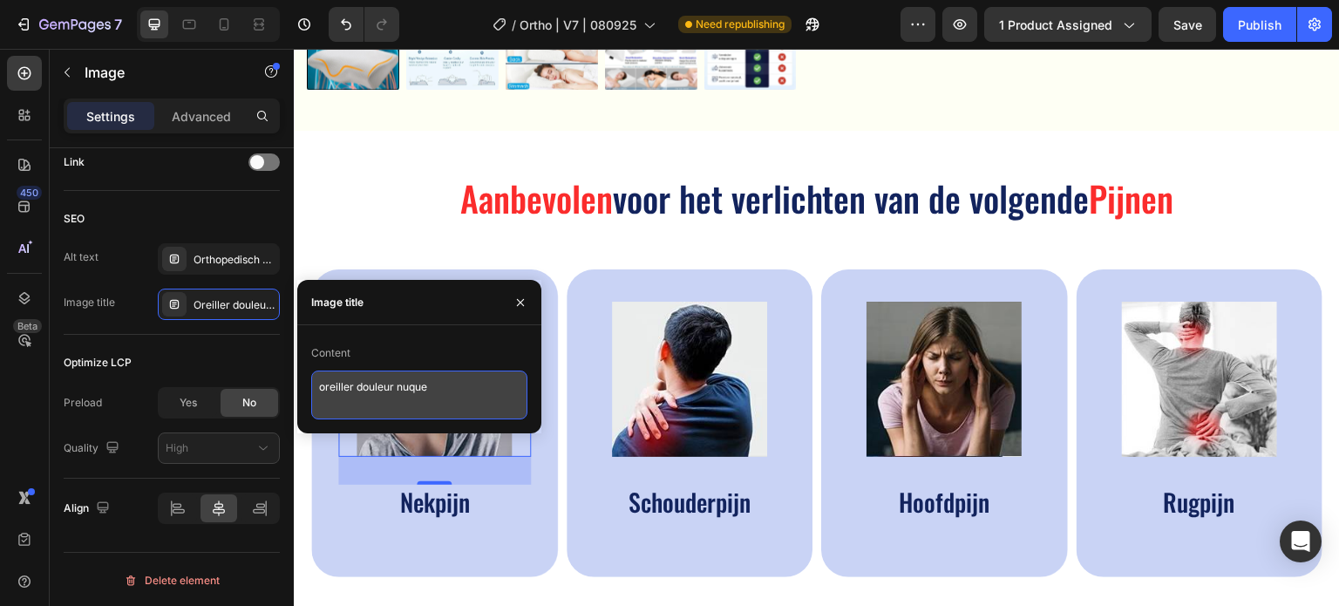
click at [324, 392] on textarea "oreiller douleur nuque" at bounding box center [419, 395] width 216 height 49
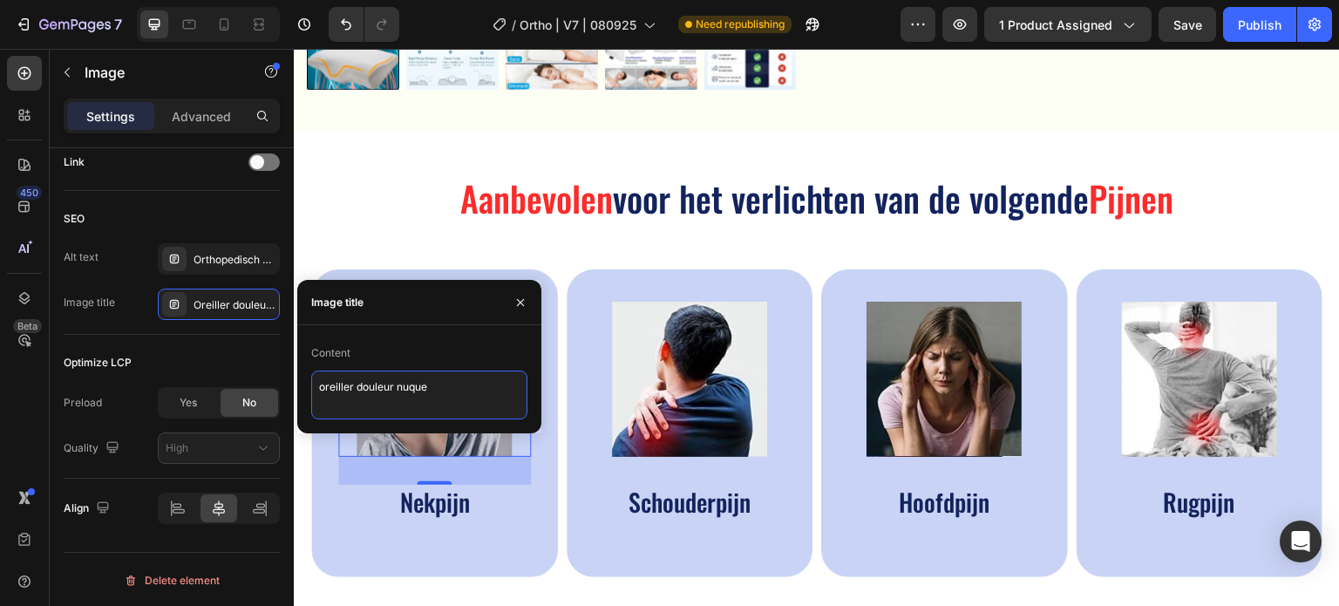
click at [324, 391] on textarea "oreiller douleur nuque" at bounding box center [419, 395] width 216 height 49
paste textarea "beste orthopedisch nekkussen traagschuim I1"
type textarea "beste orthopedisch nekkussen traagschuim I1"
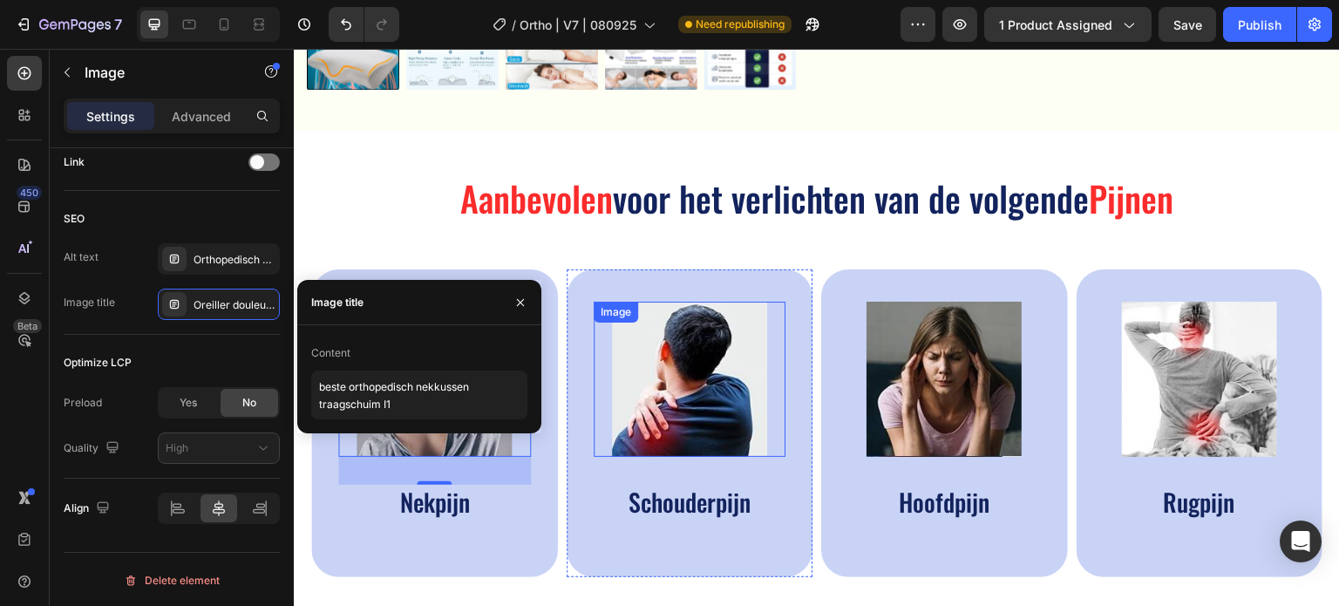
click at [651, 372] on img at bounding box center [689, 379] width 155 height 155
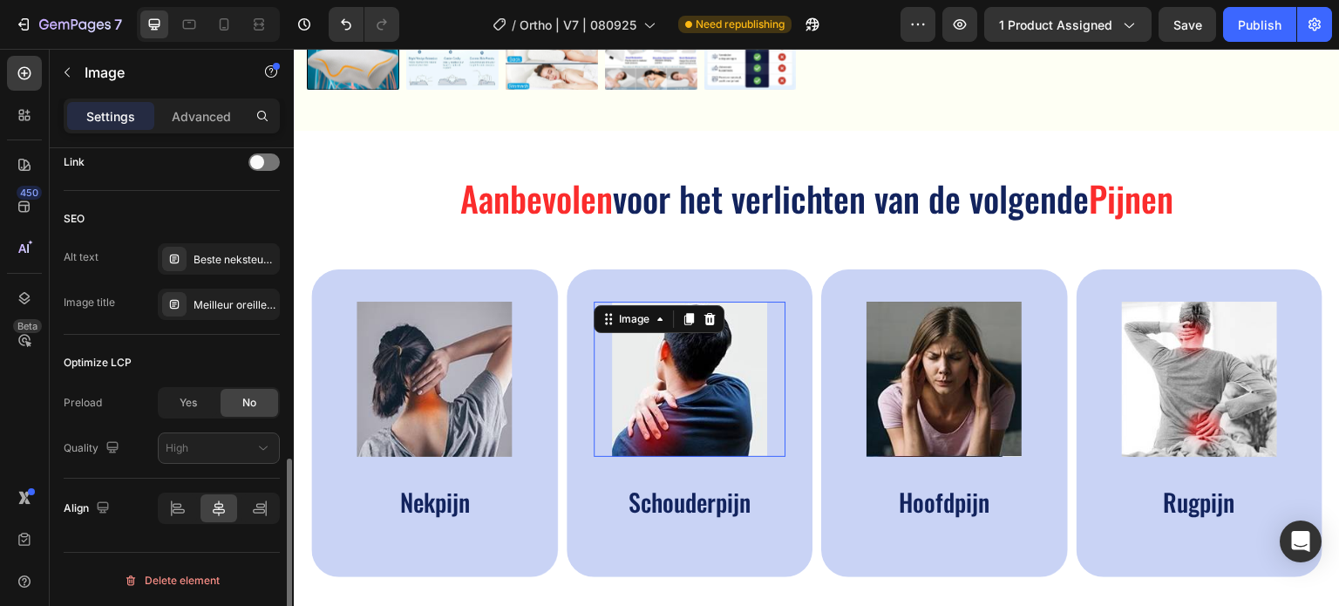
scroll to position [807, 0]
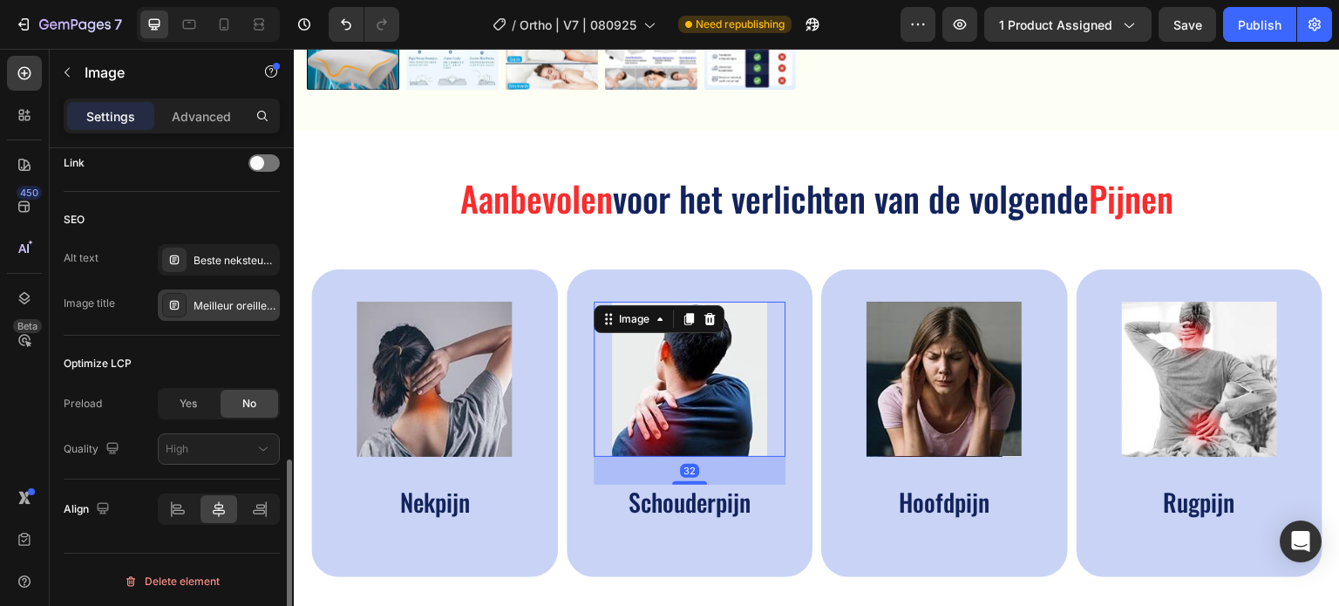
click at [215, 300] on div "Meilleur oreiller cervical" at bounding box center [235, 306] width 82 height 16
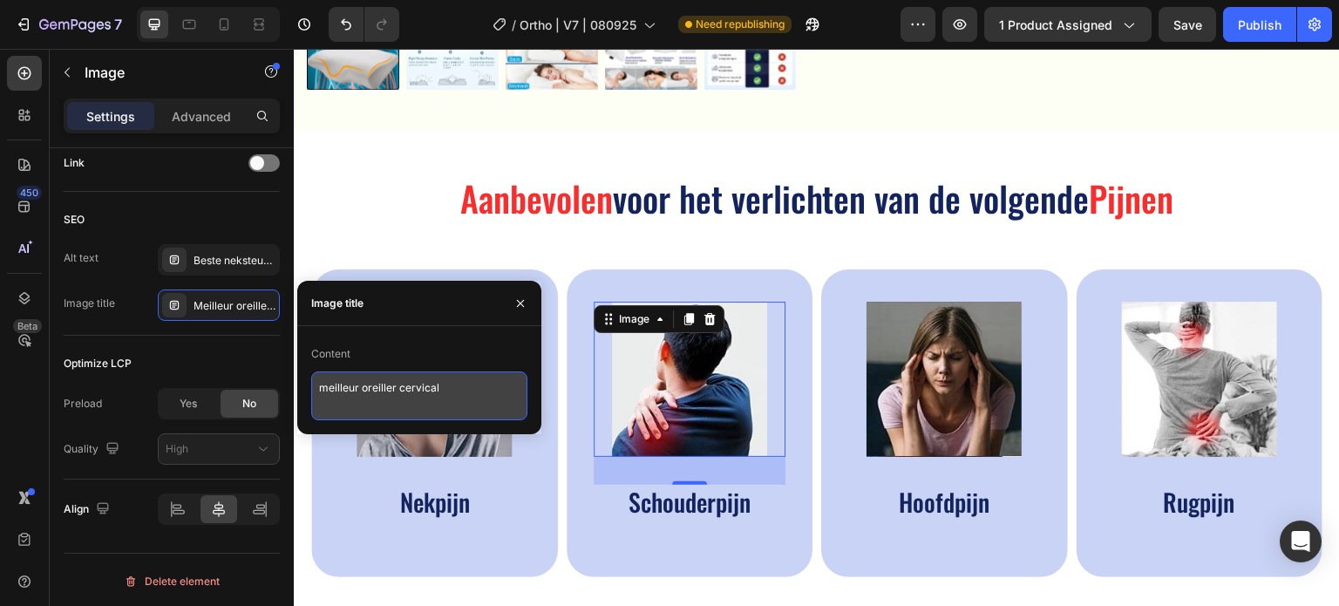
click at [411, 397] on textarea "meilleur oreiller cervical" at bounding box center [419, 395] width 216 height 49
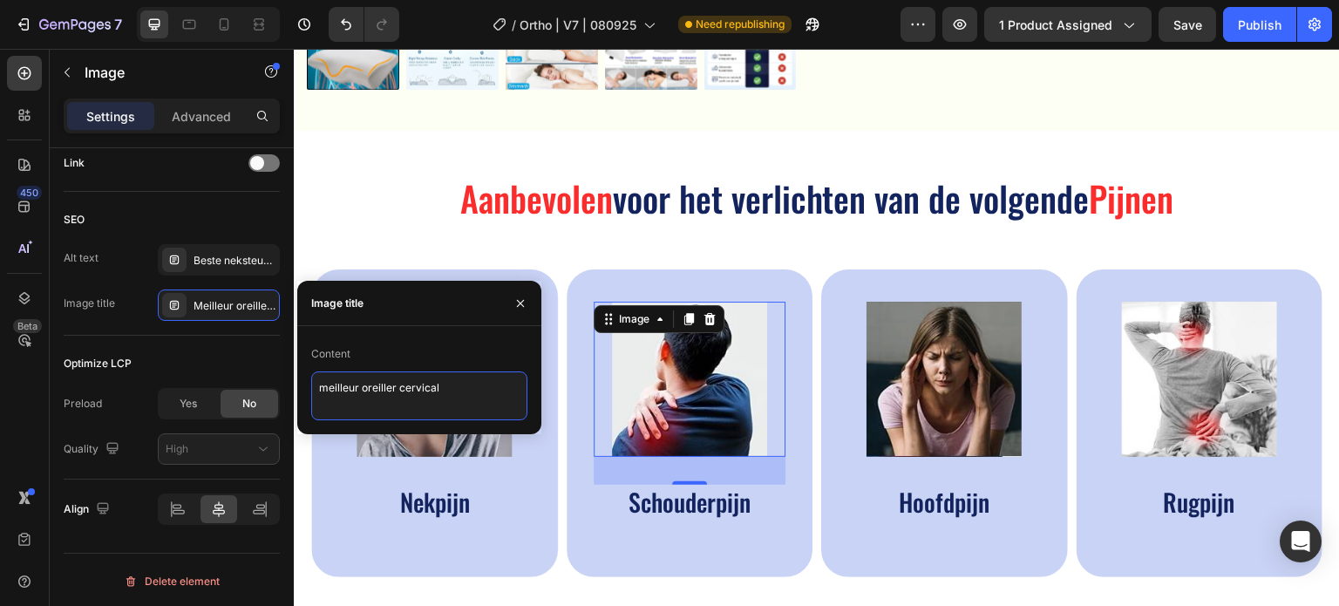
click at [411, 397] on textarea "meilleur oreiller cervical" at bounding box center [419, 395] width 216 height 49
paste textarea "beste orthopedisch nekkussen traagschuim I1"
click at [412, 395] on textarea "meilleur oreiller beste orthopedisch nekkussen traagschuim I1" at bounding box center [419, 395] width 216 height 49
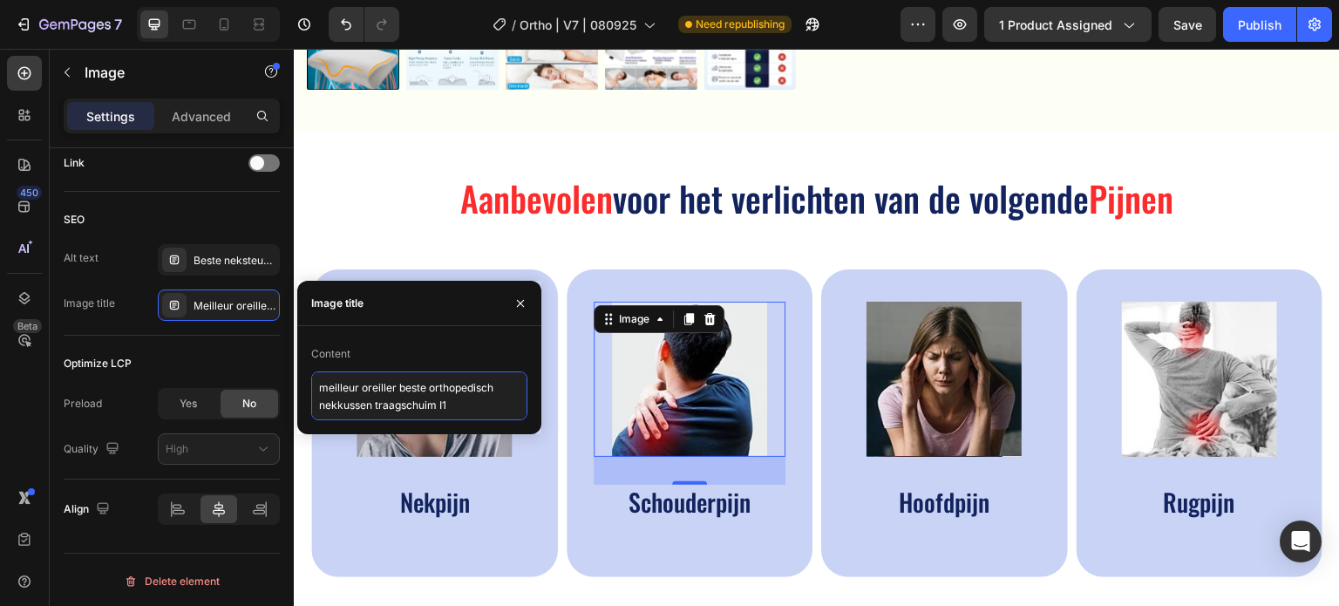
paste textarea
type textarea "beste orthopedisch nekkussen traagschuim I2"
click at [902, 357] on img at bounding box center [944, 379] width 155 height 155
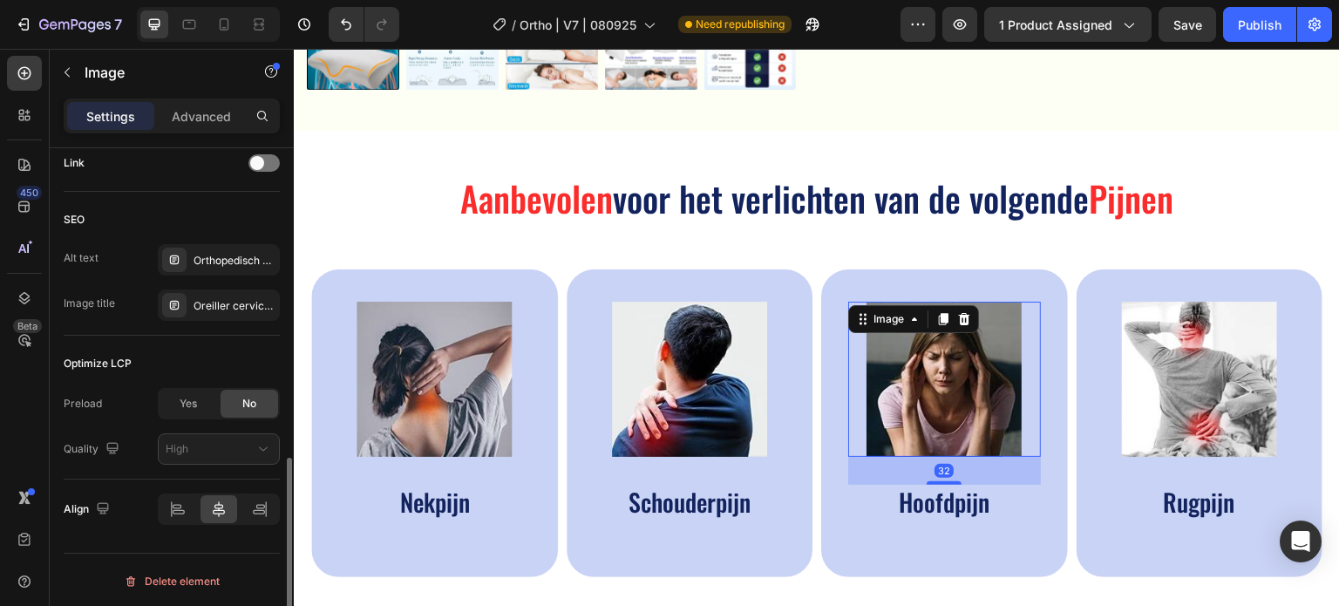
scroll to position [806, 0]
click at [230, 303] on div "Oreiller cervical, oreiller ergonomique cervical" at bounding box center [235, 307] width 82 height 16
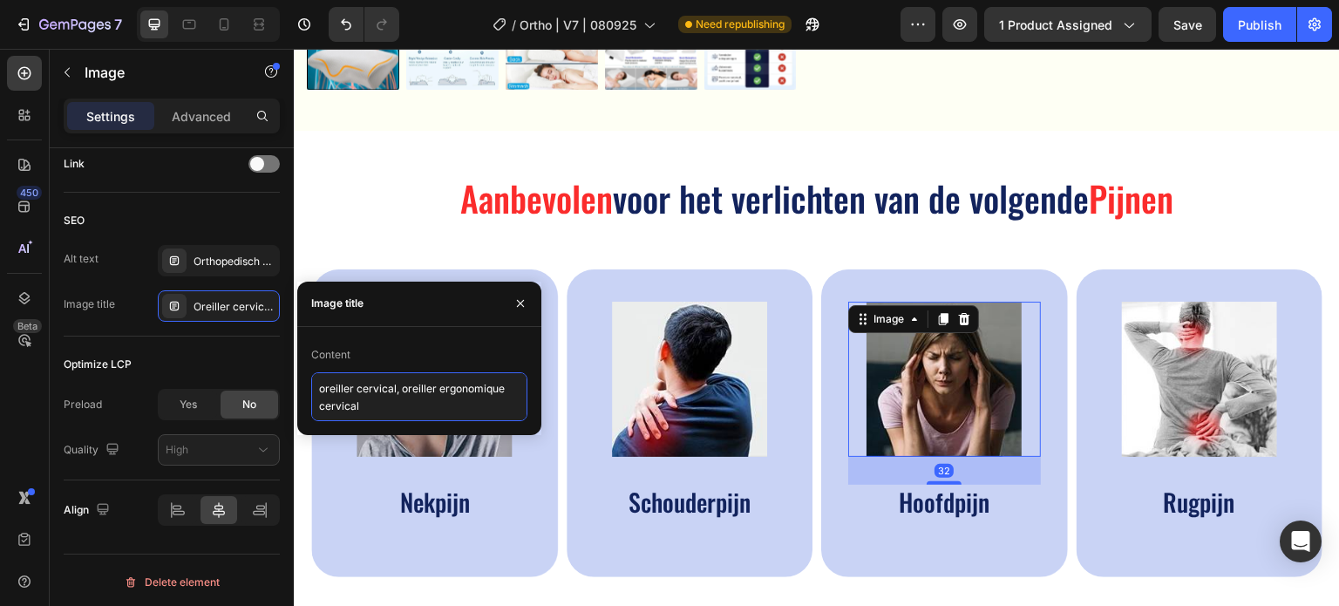
click at [456, 400] on textarea "oreiller cervical, oreiller ergonomique cervical" at bounding box center [419, 396] width 216 height 49
paste textarea "beste orthopedisch nekkussen traagschuim I1"
type textarea "beste orthopedisch nekkussen traagschuim I3"
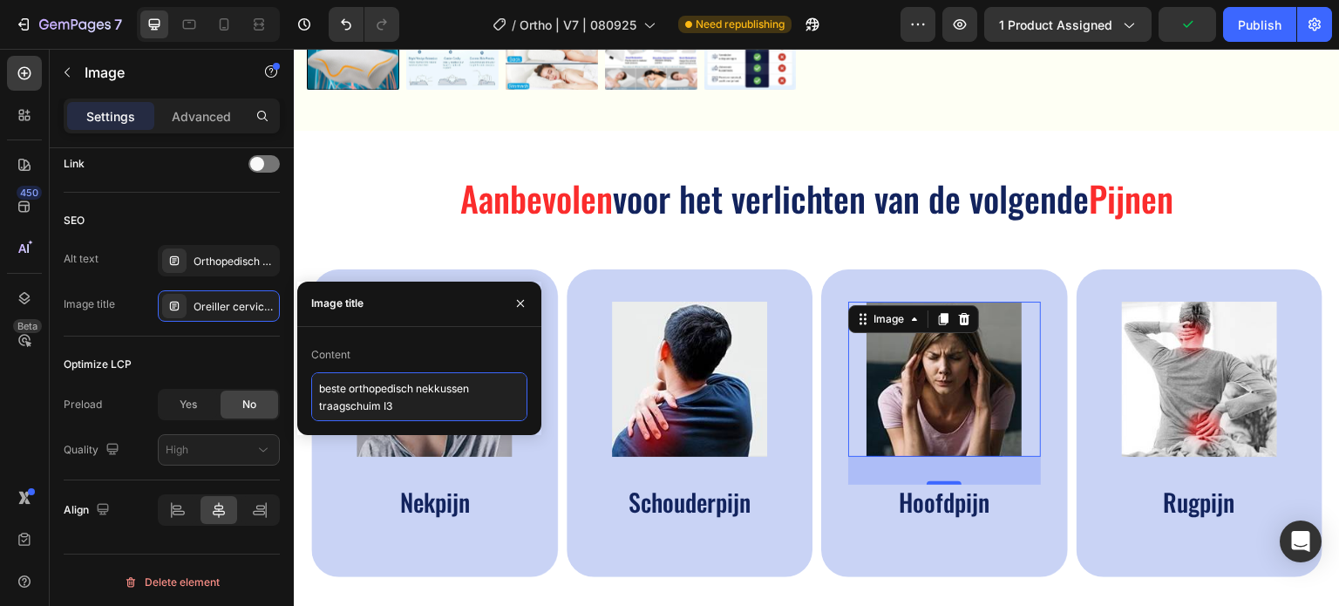
click at [388, 403] on textarea "beste orthopedisch nekkussen traagschuim I3" at bounding box center [419, 396] width 216 height 49
drag, startPoint x: 386, startPoint y: 406, endPoint x: 255, endPoint y: 350, distance: 142.6
click at [255, 350] on div "450 Beta Sections(18) Elements(84) Section Element Hero Section Product Detail …" at bounding box center [147, 327] width 294 height 557
click at [991, 363] on img at bounding box center [944, 379] width 155 height 155
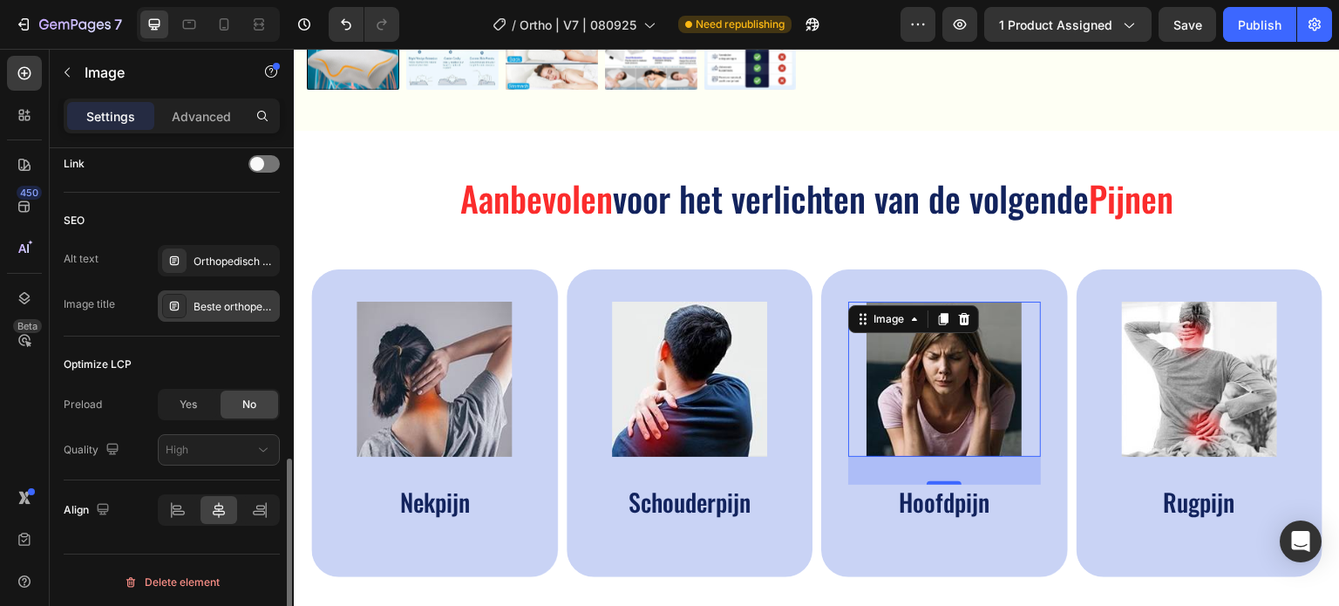
click at [241, 310] on div "Beste orthopedisch nekkussen traagschuim I3" at bounding box center [235, 307] width 82 height 16
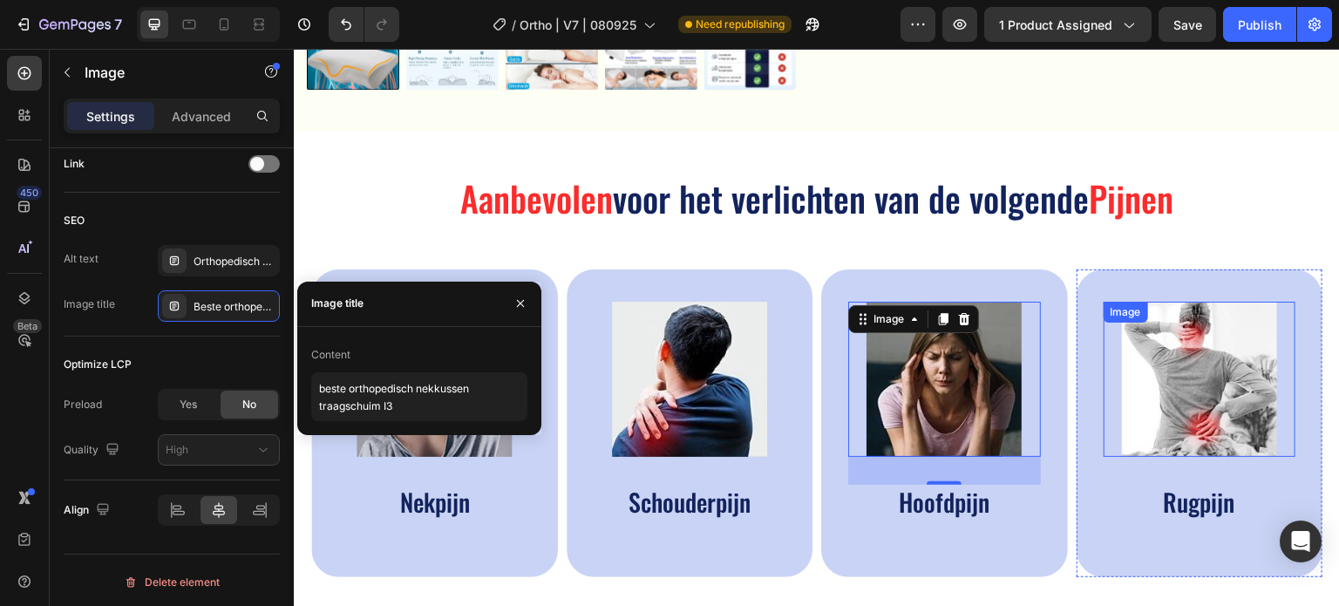
click at [1197, 366] on img at bounding box center [1199, 379] width 155 height 155
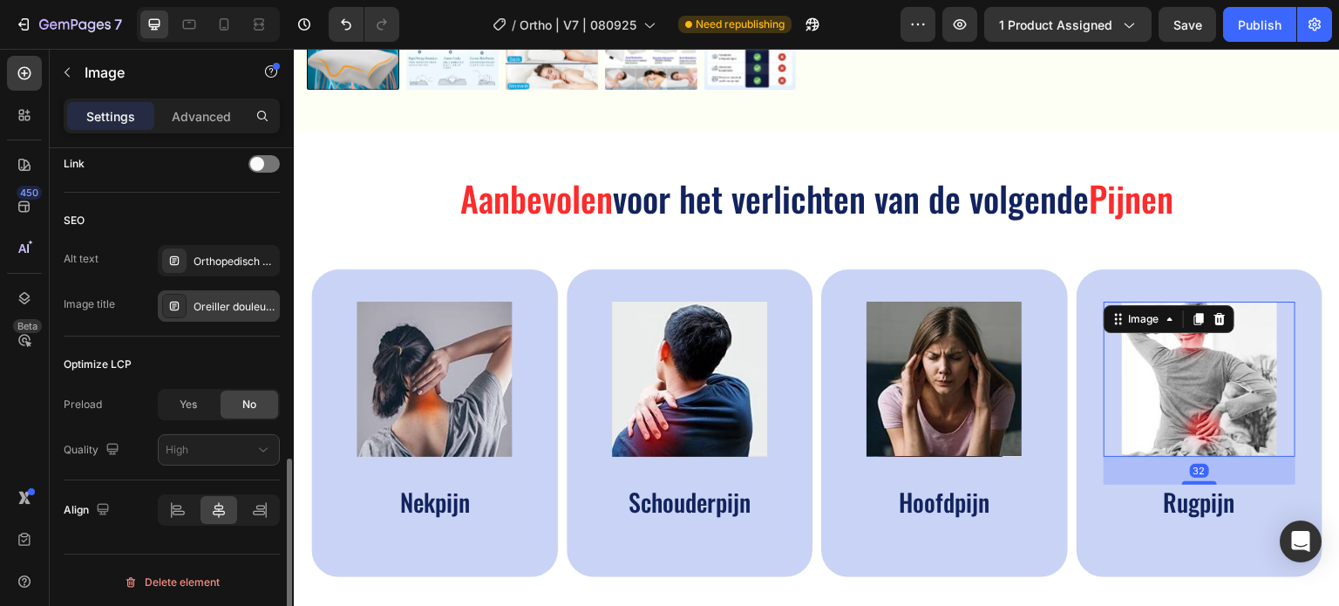
click at [220, 310] on div "Oreiller douleur nuque" at bounding box center [235, 307] width 82 height 16
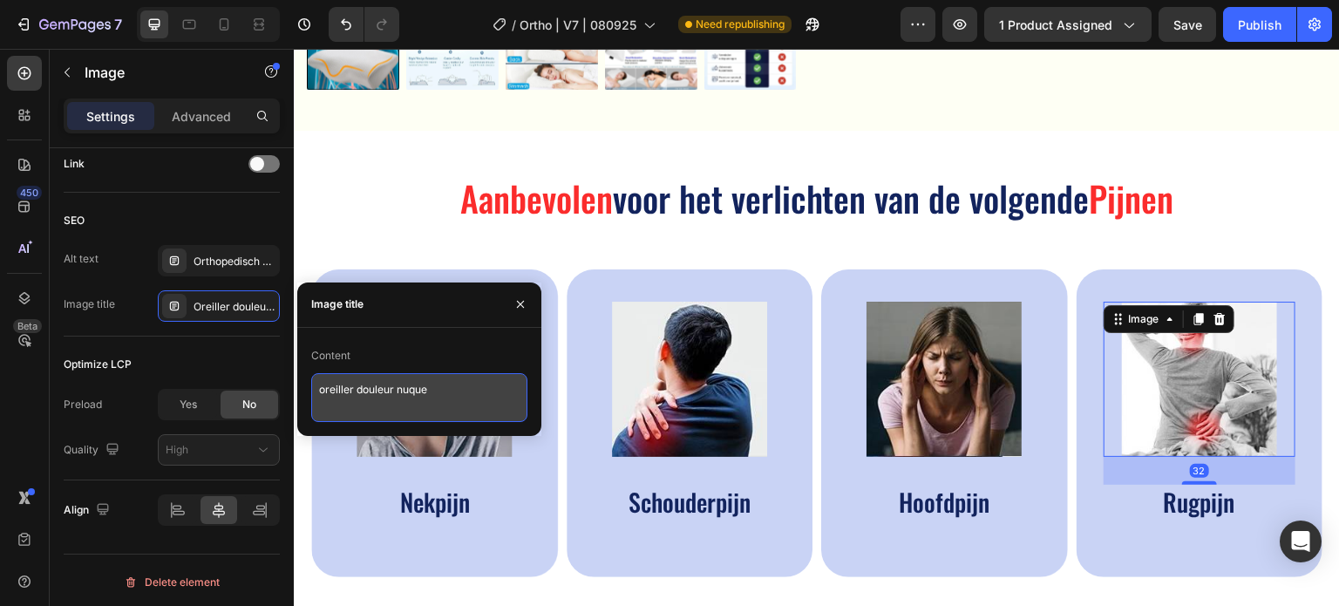
click at [380, 385] on textarea "oreiller douleur nuque" at bounding box center [419, 397] width 216 height 49
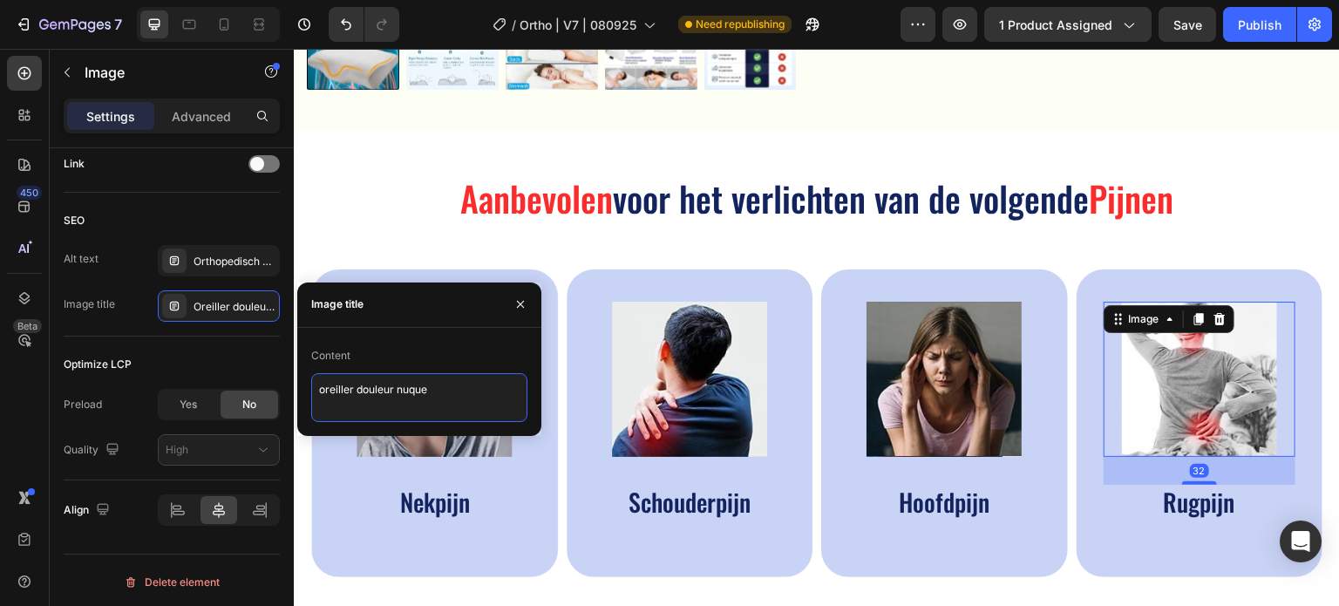
click at [381, 385] on textarea "oreiller douleur nuque" at bounding box center [419, 397] width 216 height 49
paste textarea "beste orthopedisch nekkussen traagschuim I"
type textarea "beste orthopedisch nekkussen traagschuim I4"
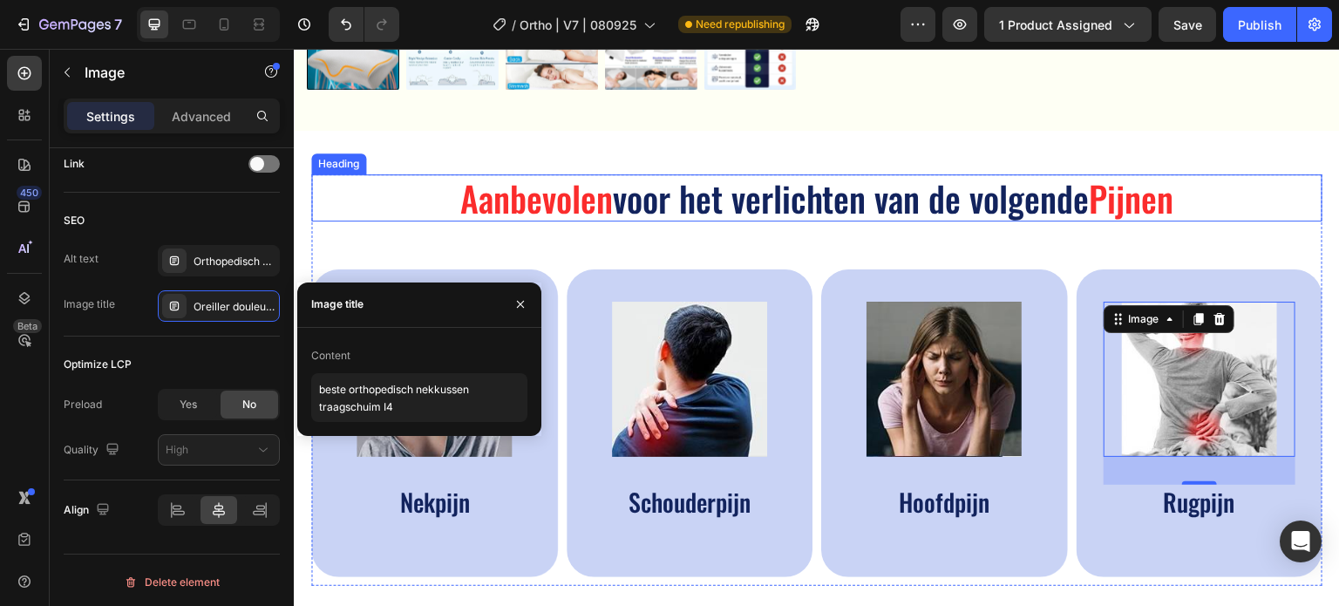
click at [1257, 212] on h2 "Aanbevolen voor het verlichten van de volgende Pijnen" at bounding box center [817, 197] width 1012 height 47
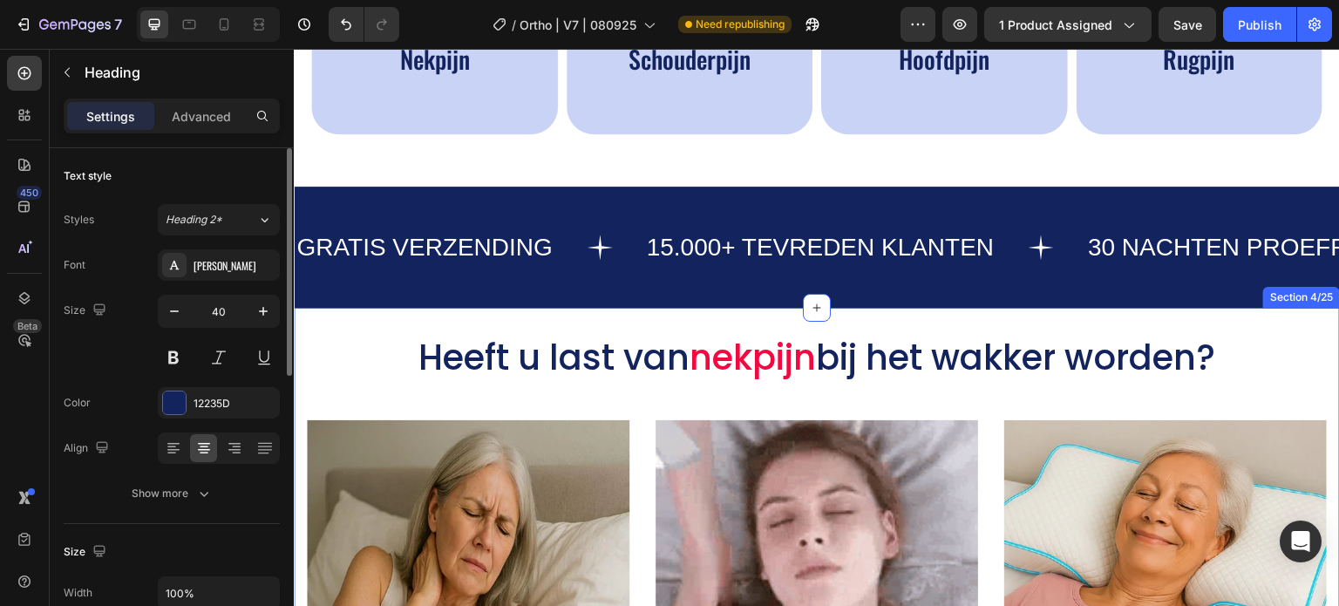
scroll to position [1308, 0]
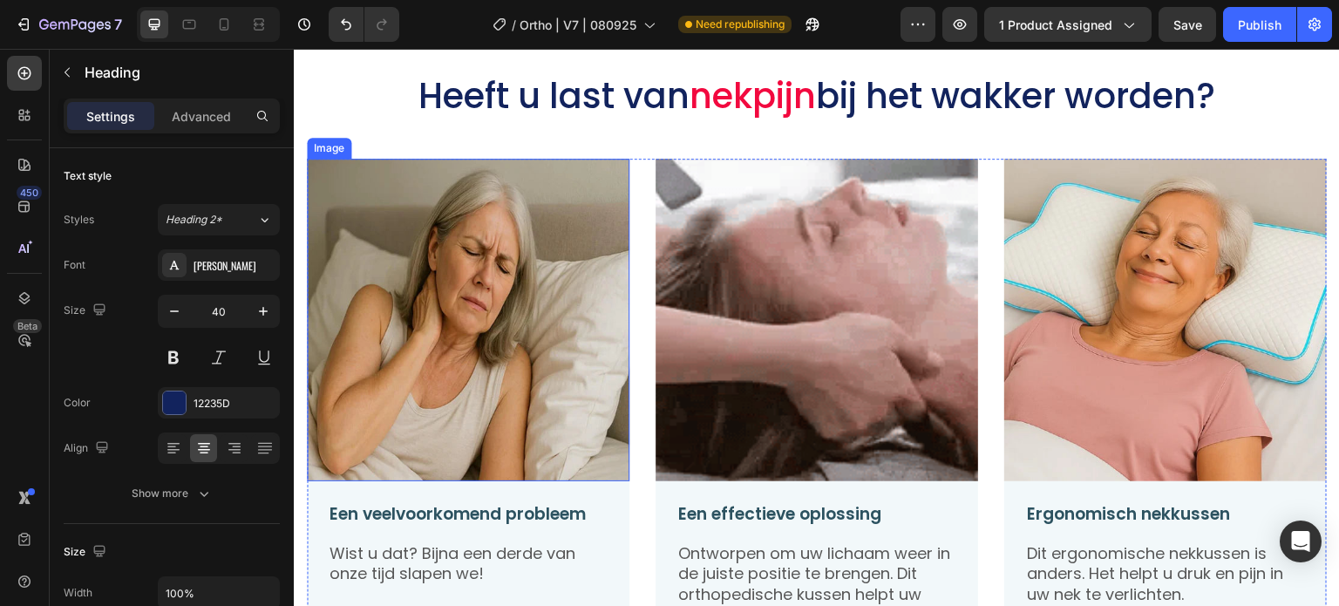
click at [589, 290] on img at bounding box center [468, 320] width 323 height 323
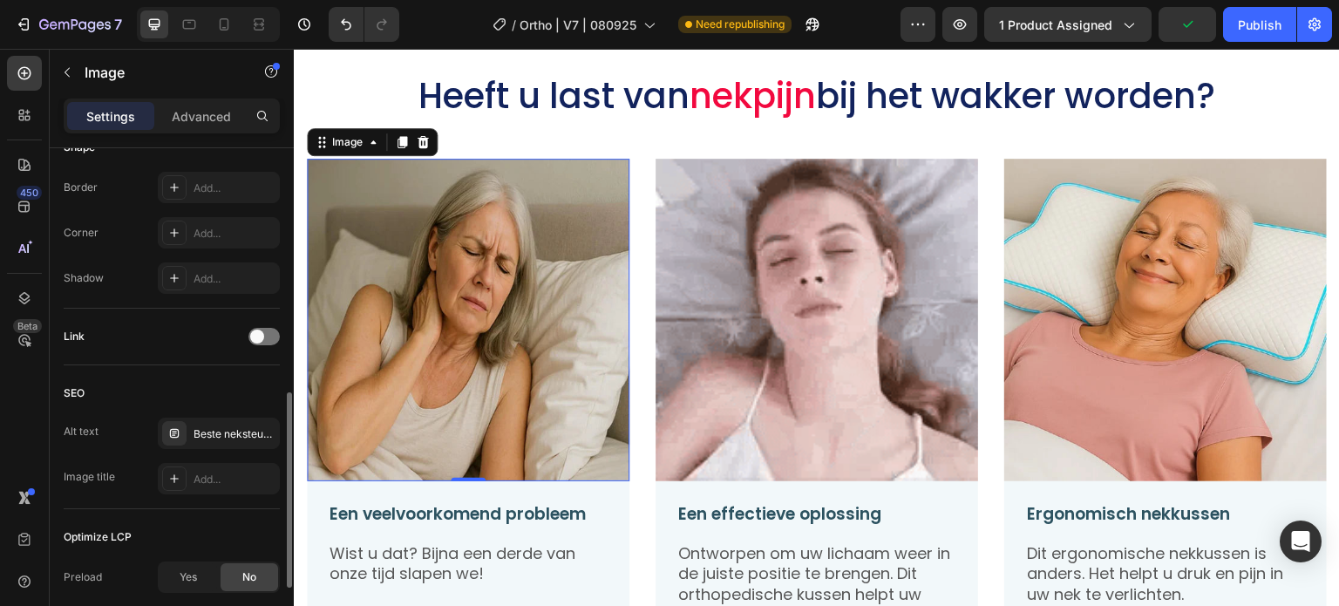
scroll to position [546, 0]
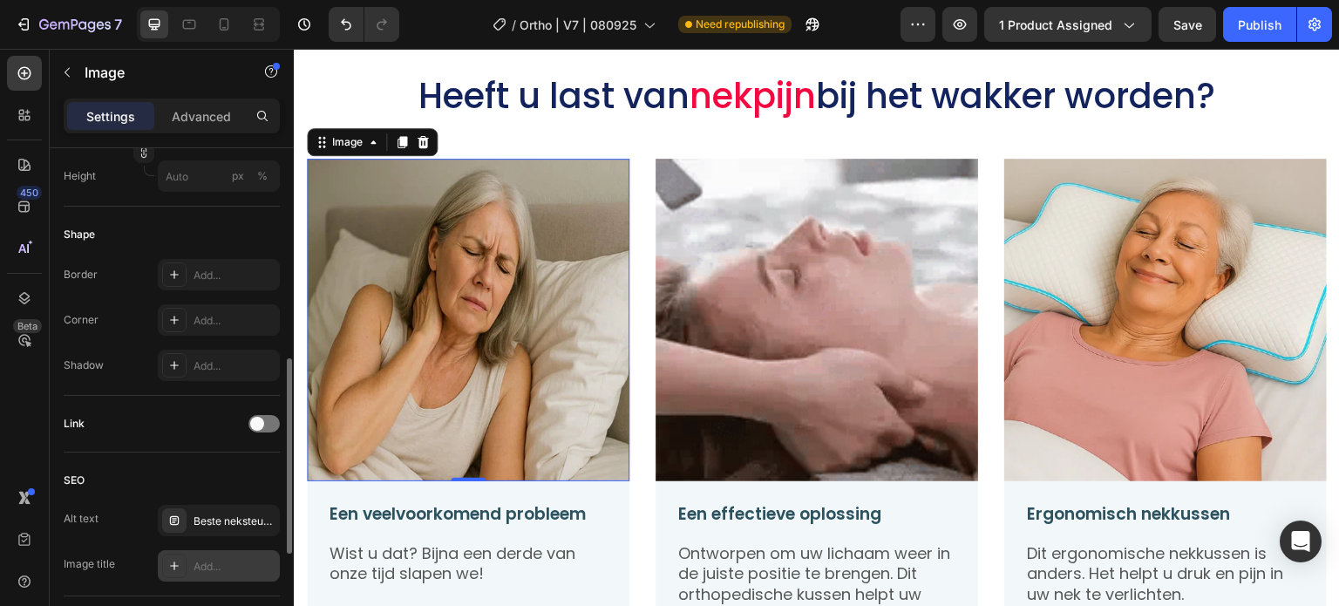
click at [224, 562] on div "Add..." at bounding box center [235, 567] width 82 height 16
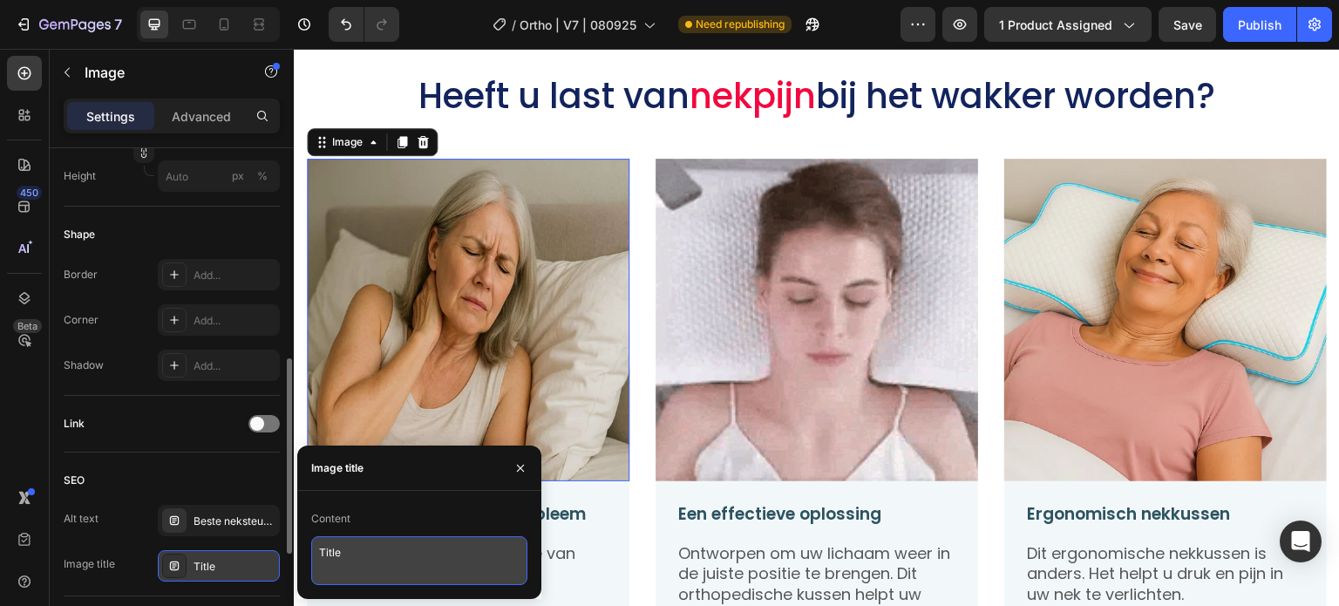
click at [349, 565] on textarea "Title" at bounding box center [419, 560] width 216 height 49
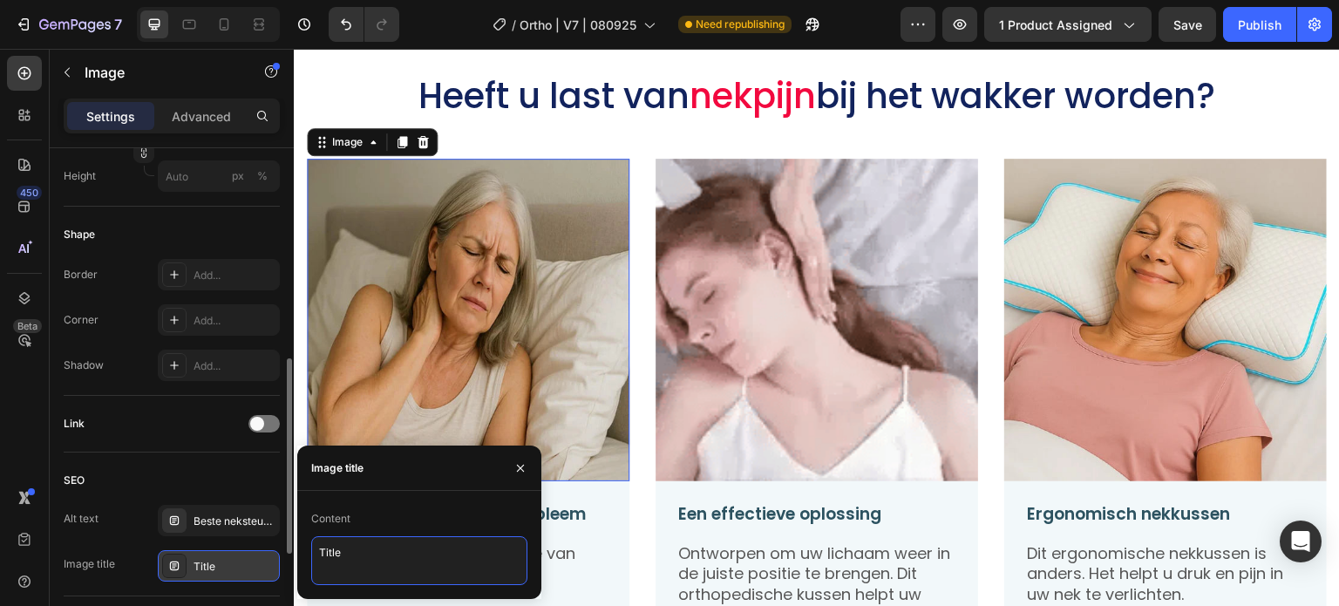
click at [351, 562] on textarea "Title" at bounding box center [419, 560] width 216 height 49
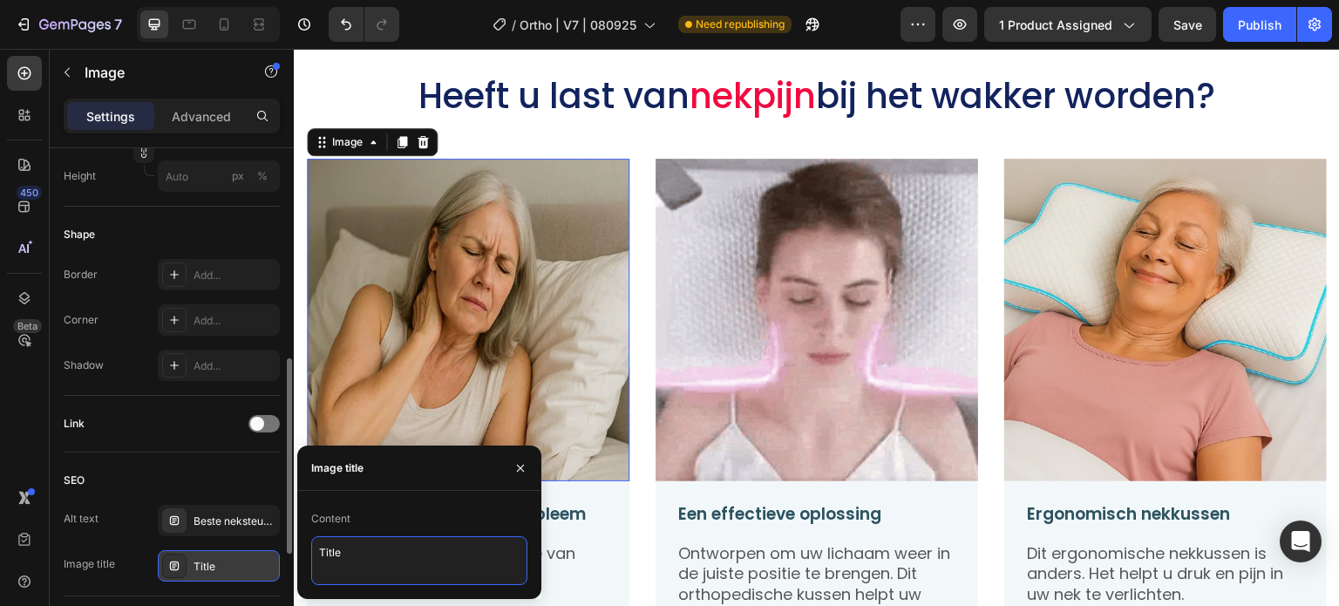
click at [351, 562] on textarea "Title" at bounding box center [419, 560] width 216 height 49
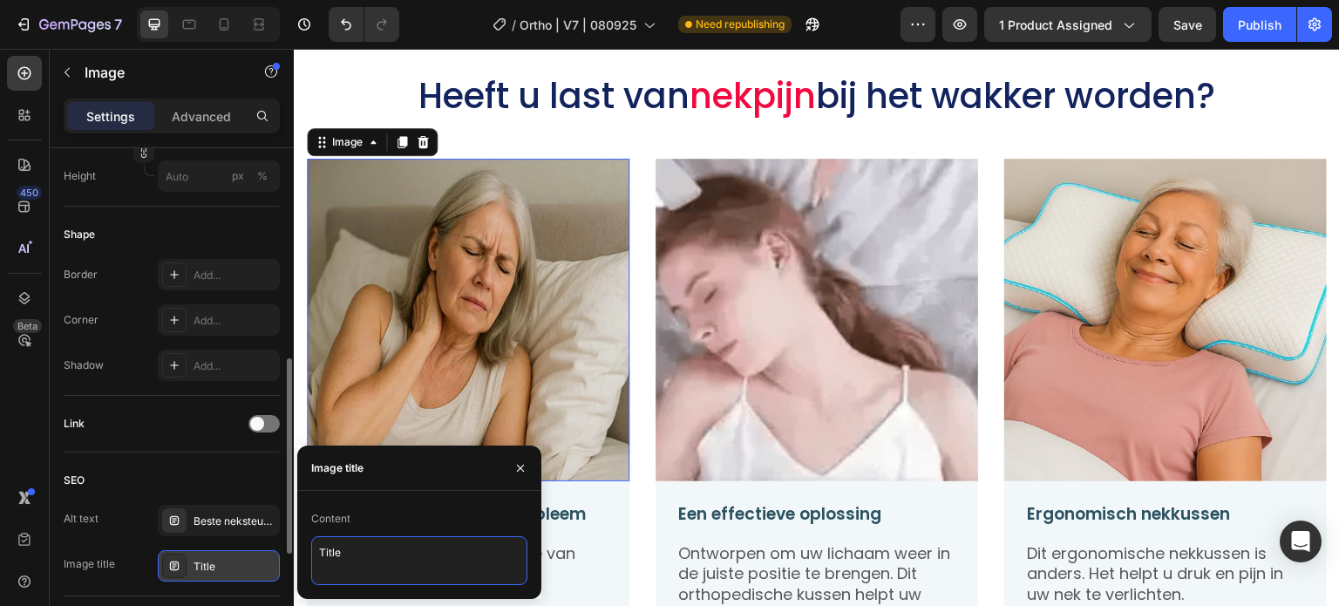
paste textarea "beste orthopedisch nekkussen traagschuim I"
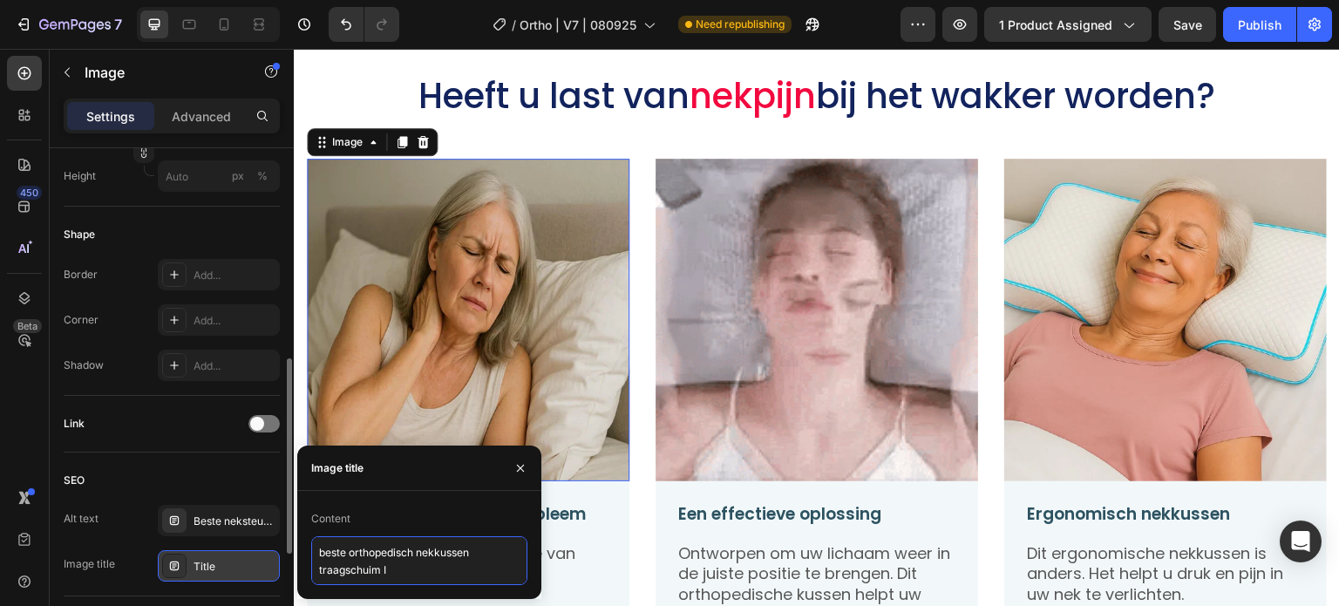
type textarea "beste orthopedisch nekkussen traagschuim I5"
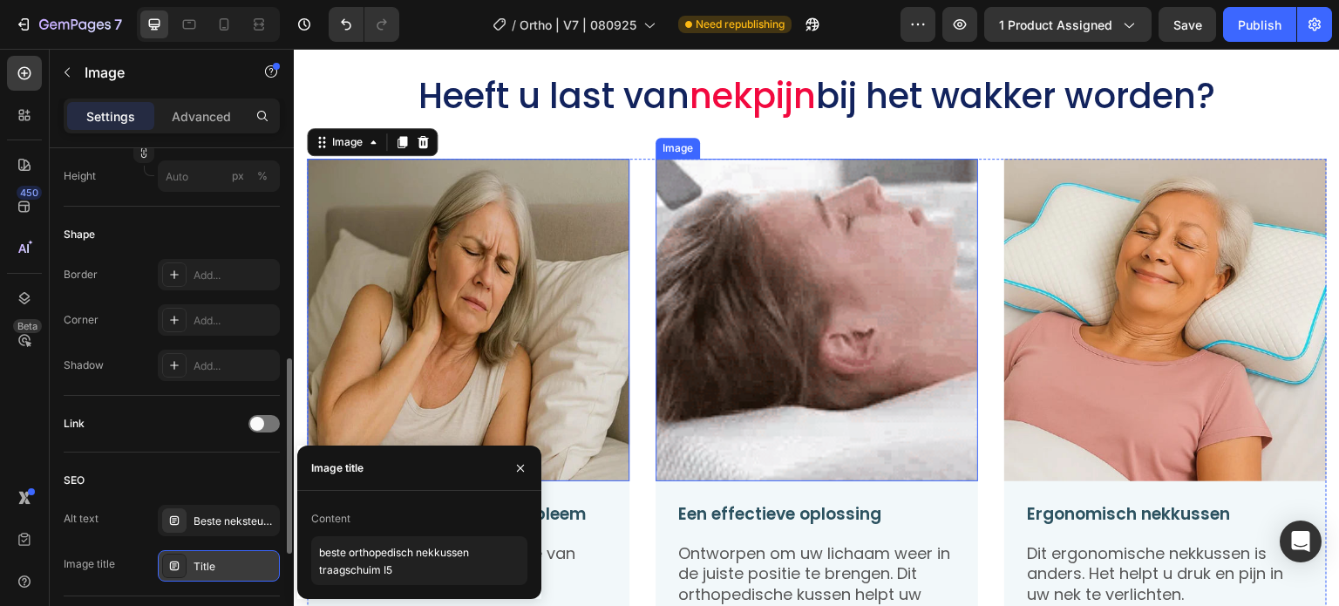
click at [710, 365] on img at bounding box center [817, 320] width 323 height 323
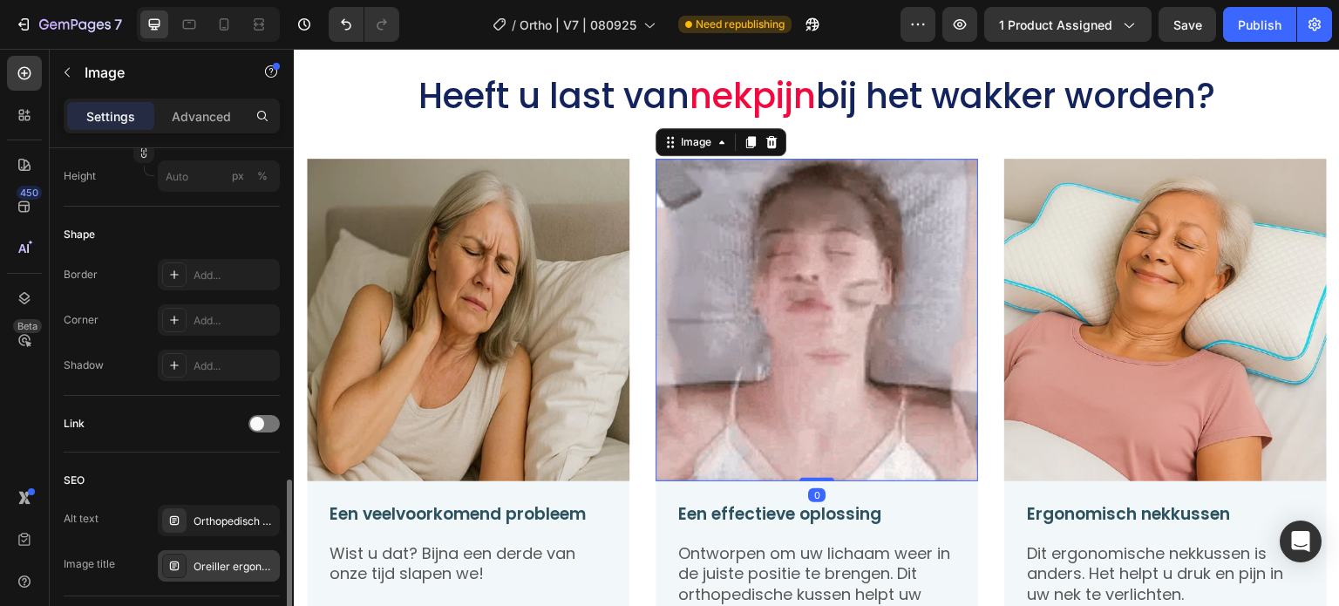
scroll to position [720, 0]
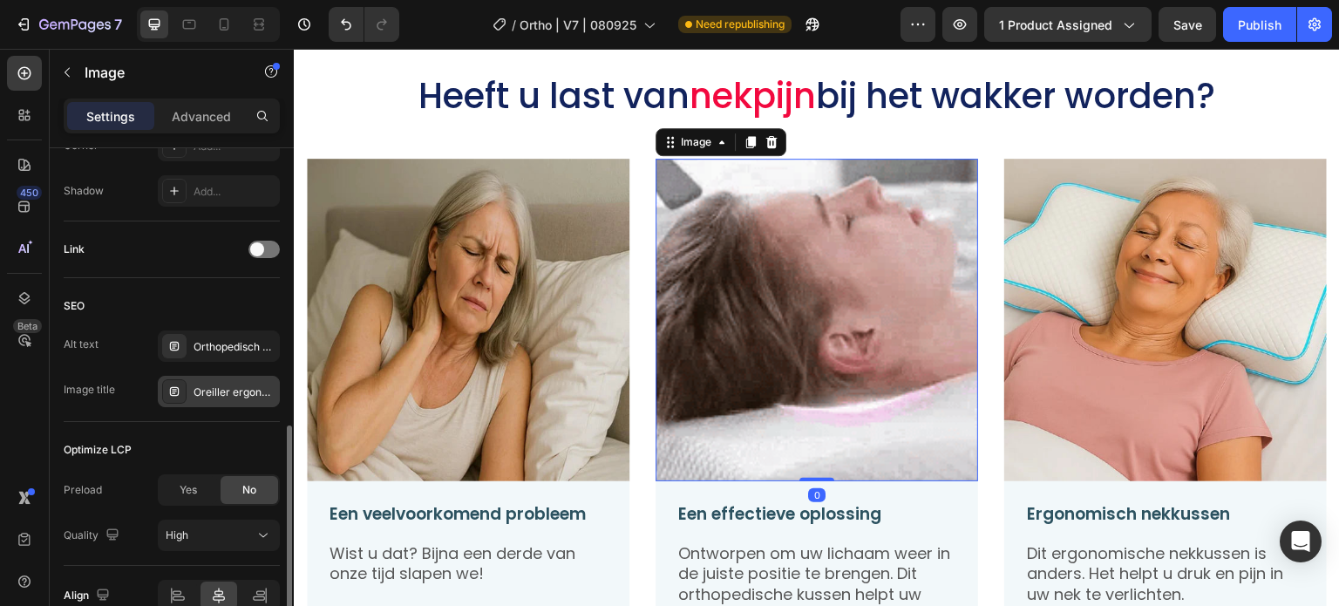
click at [240, 387] on div "Oreiller ergonomique cervical" at bounding box center [235, 393] width 82 height 16
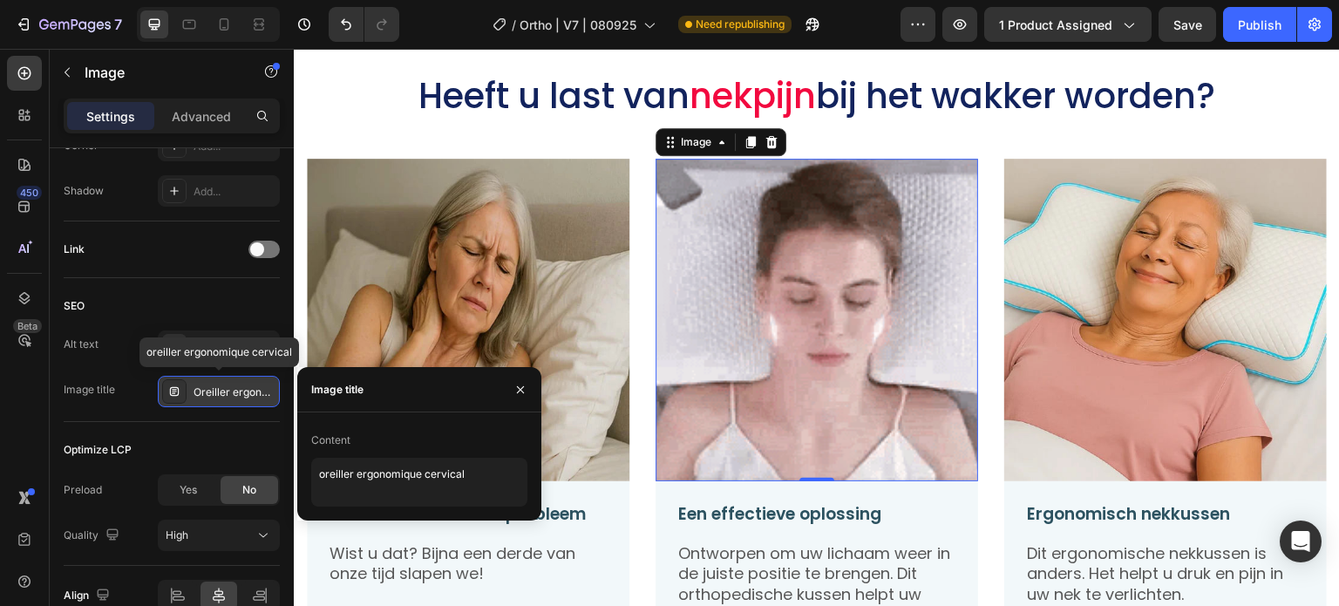
click at [240, 387] on div "Oreiller ergonomique cervical" at bounding box center [235, 393] width 82 height 16
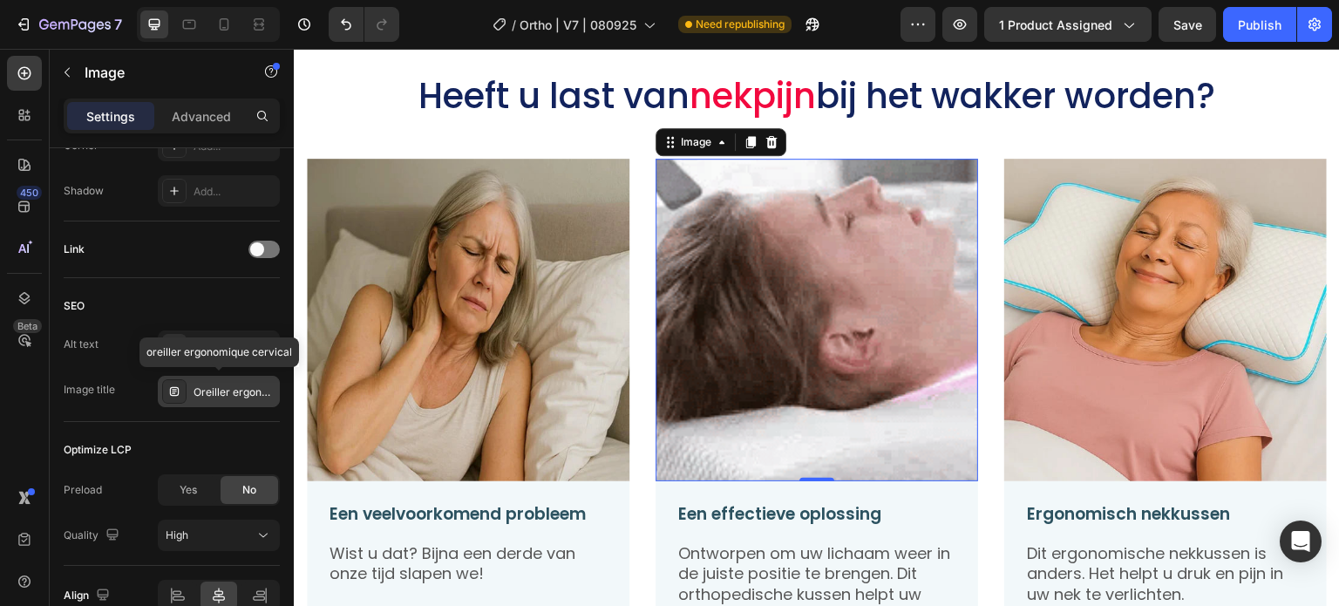
click at [240, 387] on div "Oreiller ergonomique cervical" at bounding box center [235, 393] width 82 height 16
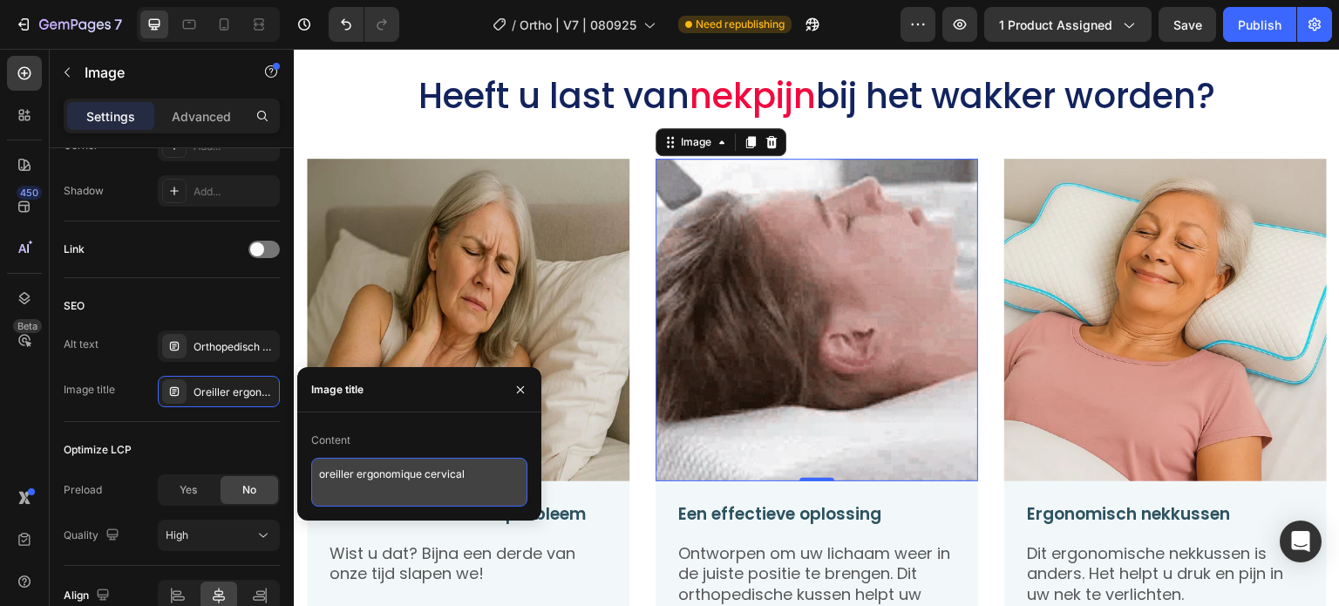
click at [374, 487] on textarea "oreiller ergonomique cervical" at bounding box center [419, 482] width 216 height 49
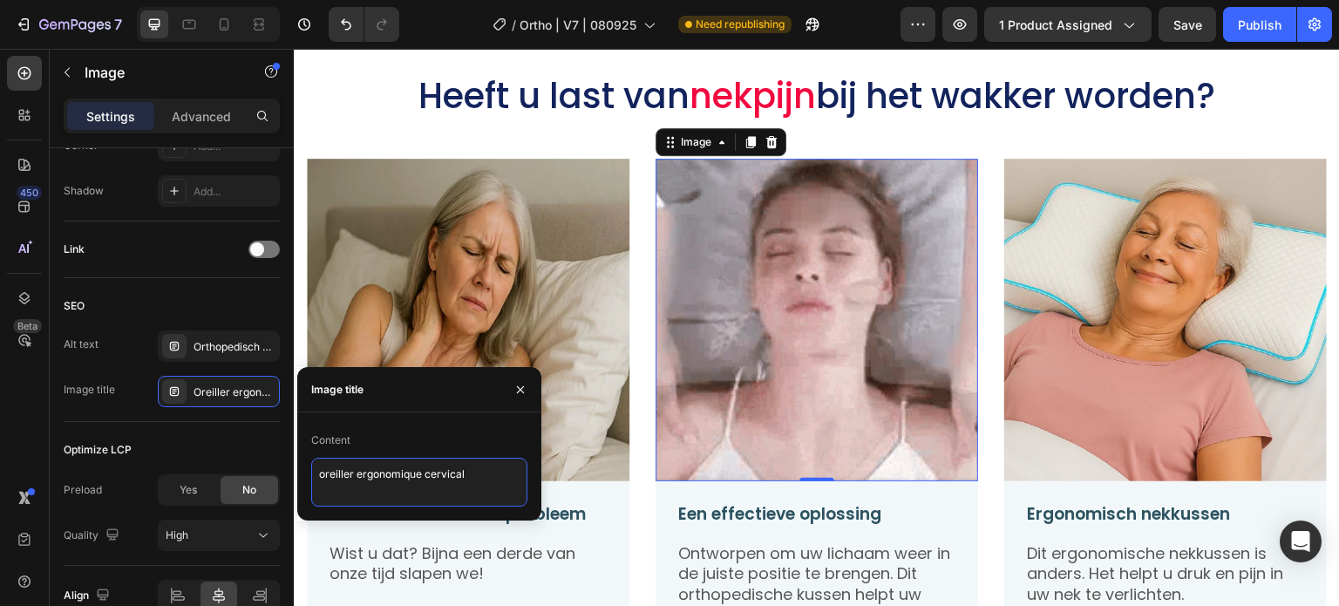
click at [374, 487] on textarea "oreiller ergonomique cervical" at bounding box center [419, 482] width 216 height 49
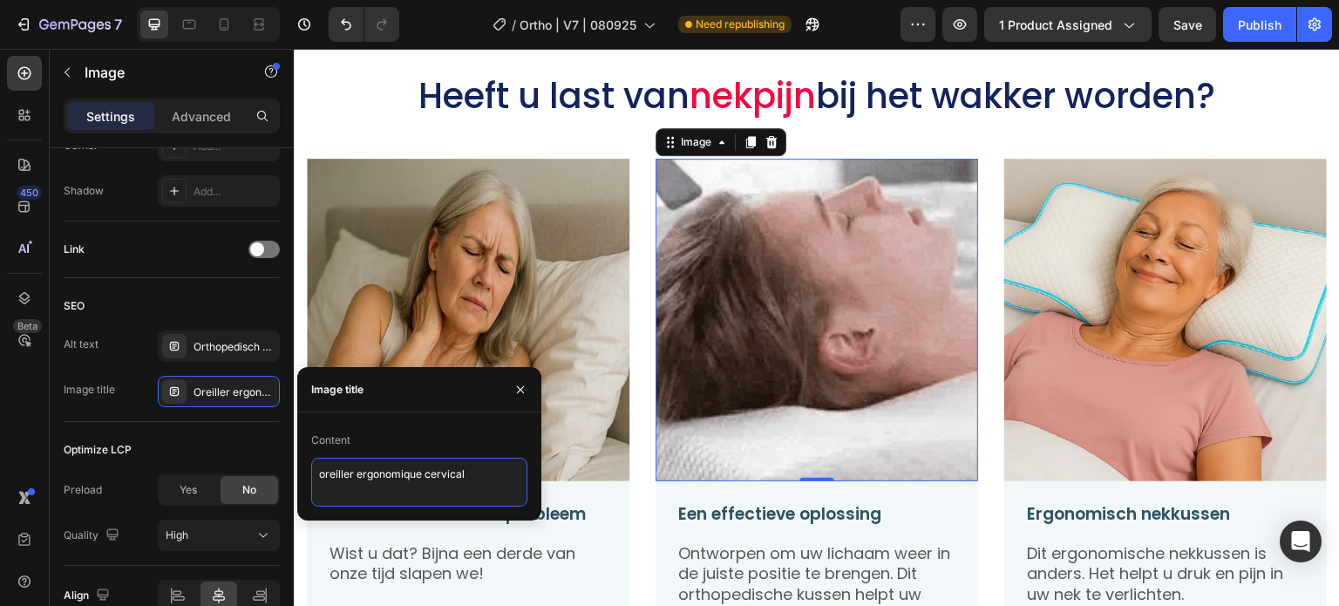
click at [374, 487] on textarea "oreiller ergonomique cervical" at bounding box center [419, 482] width 216 height 49
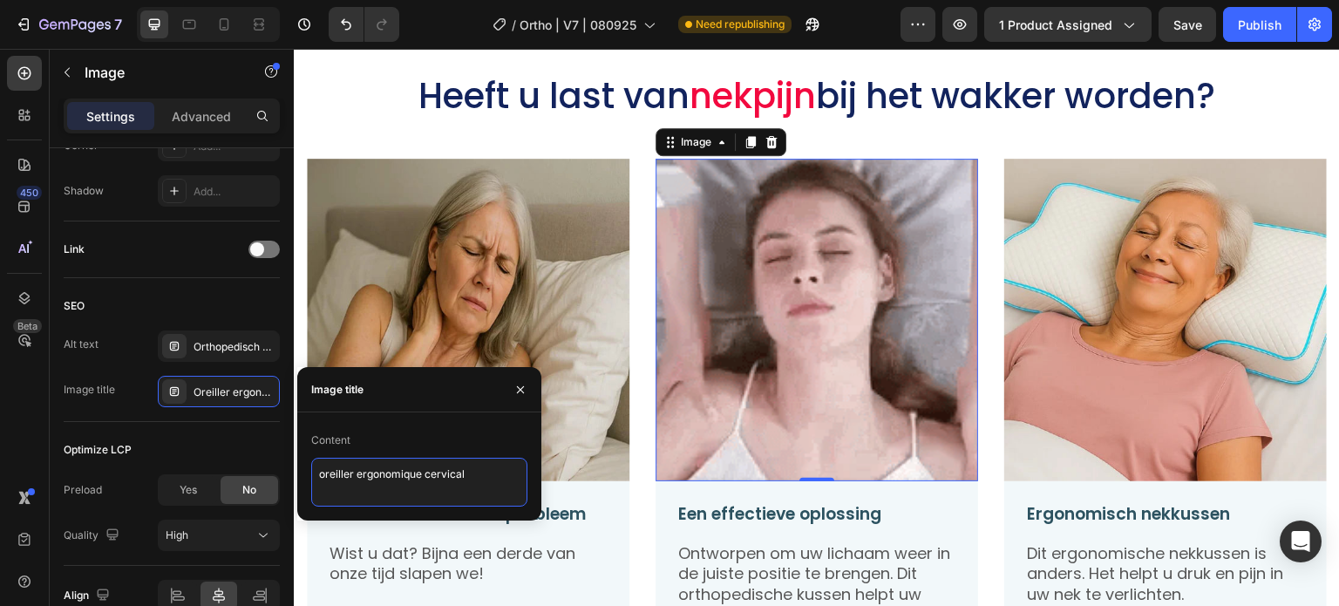
paste textarea "beste orthopedisch nekkussen traagschuim I"
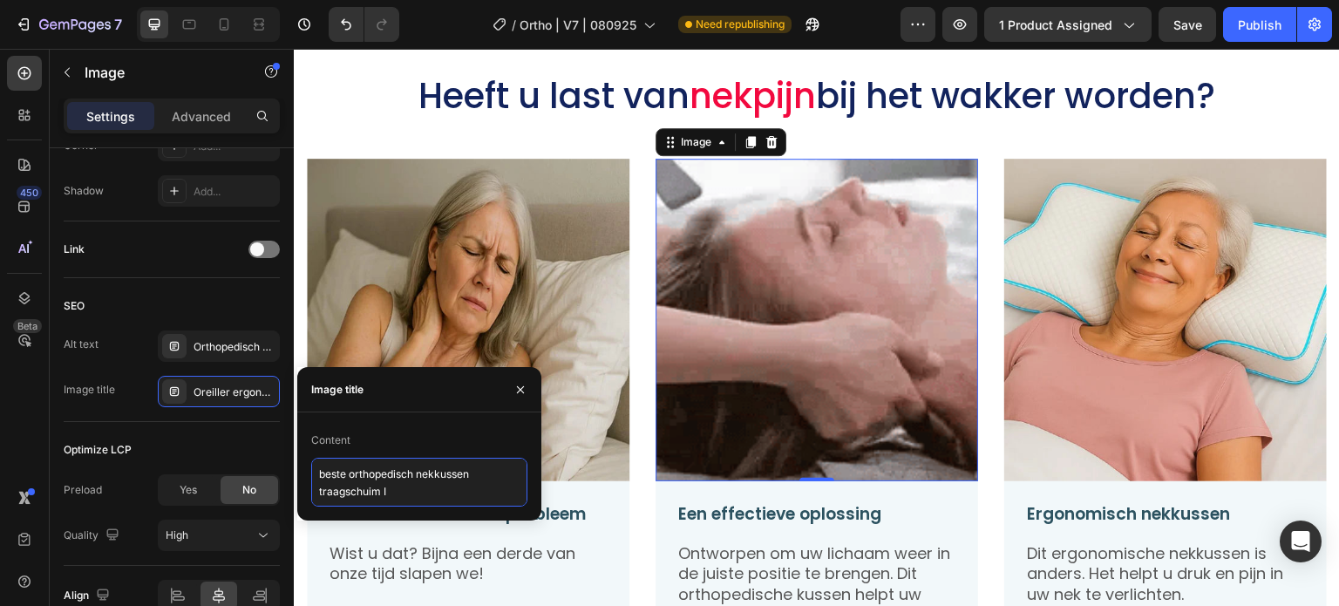
type textarea "beste orthopedisch nekkussen traagschuim I6"
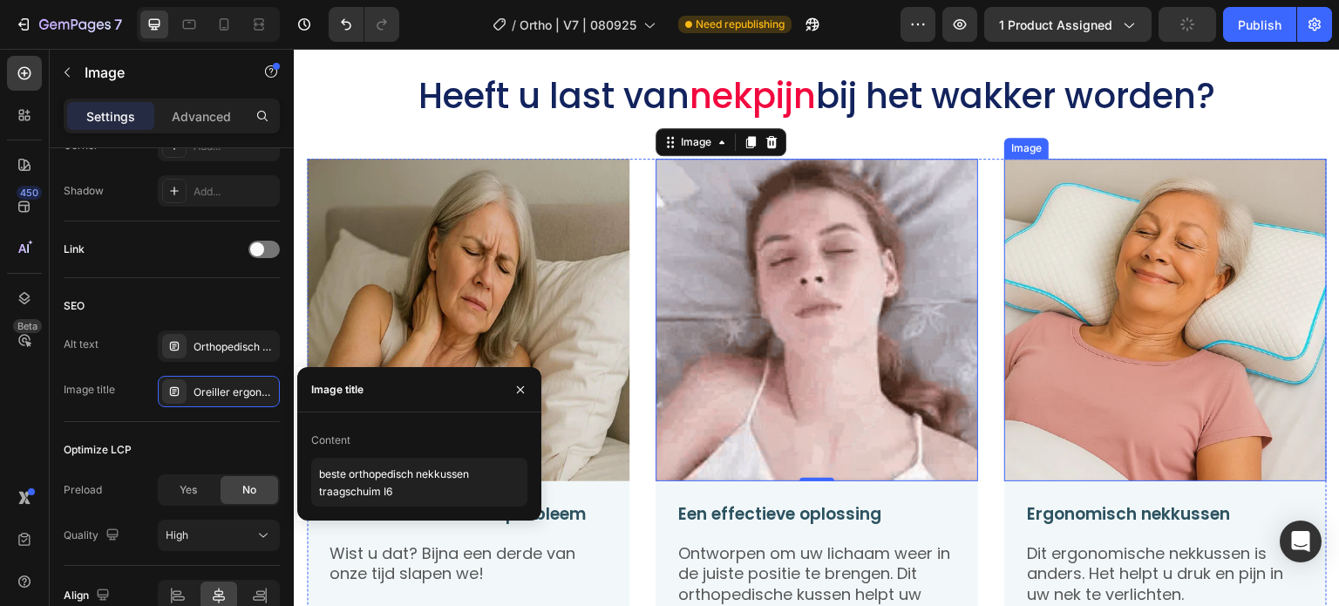
click at [1147, 332] on img at bounding box center [1166, 320] width 323 height 323
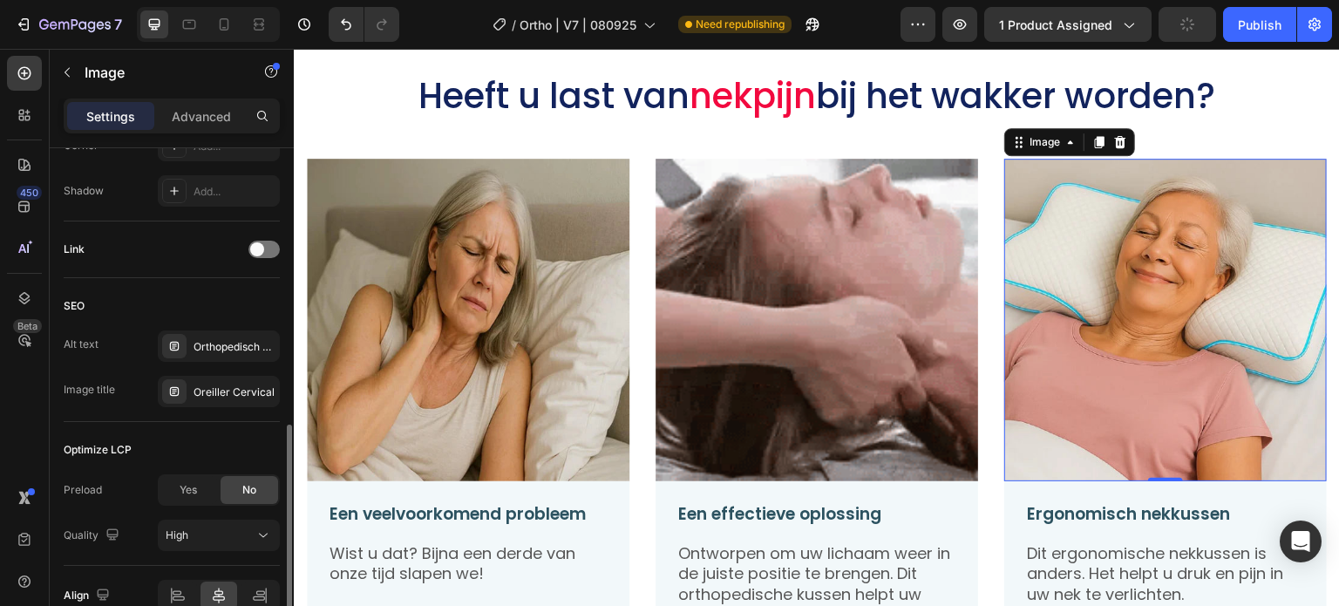
scroll to position [719, 0]
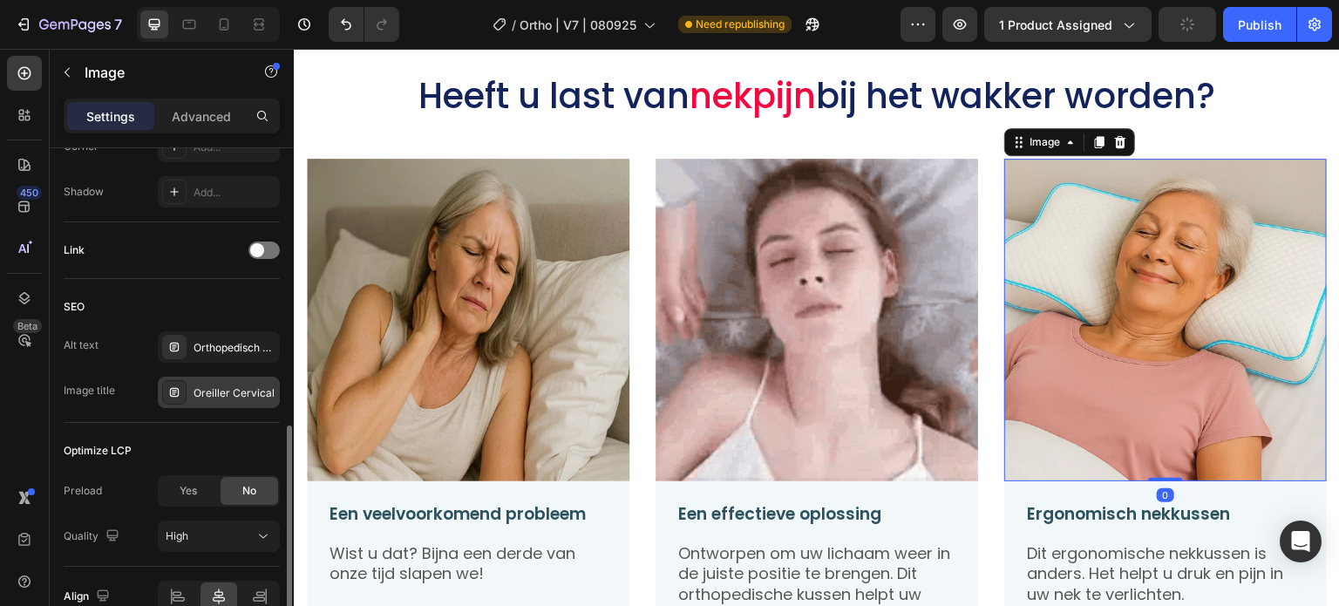
click at [251, 393] on div "Oreiller Cervical" at bounding box center [235, 393] width 82 height 16
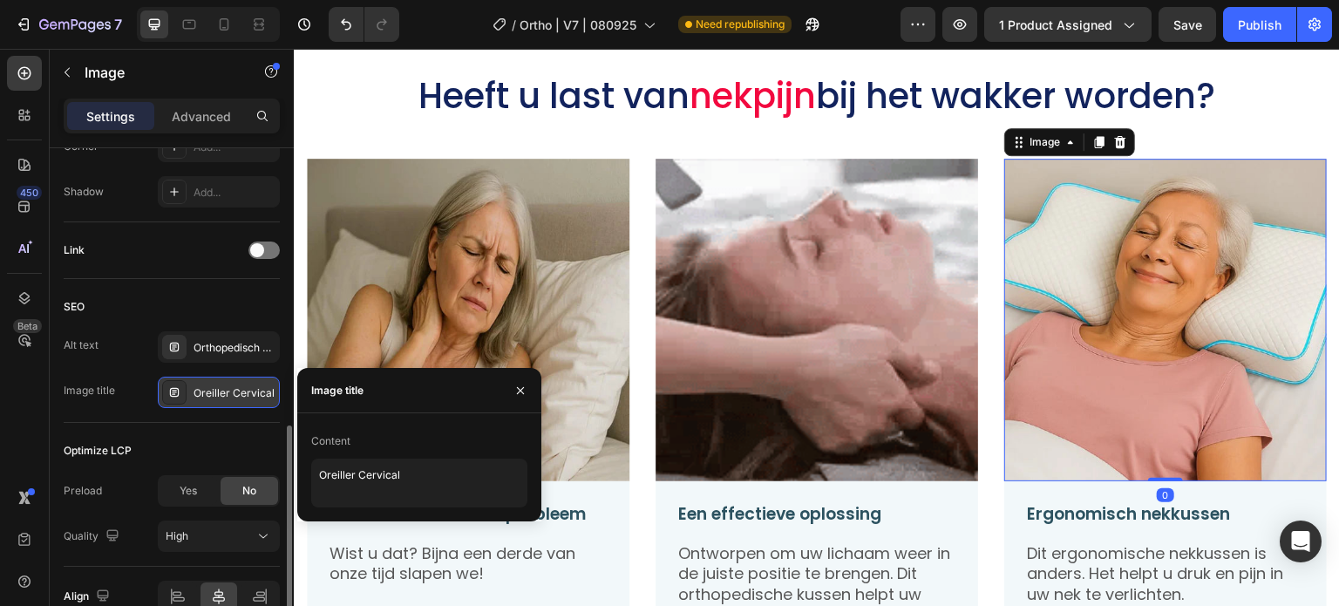
click at [251, 393] on div "Oreiller Cervical" at bounding box center [235, 393] width 82 height 16
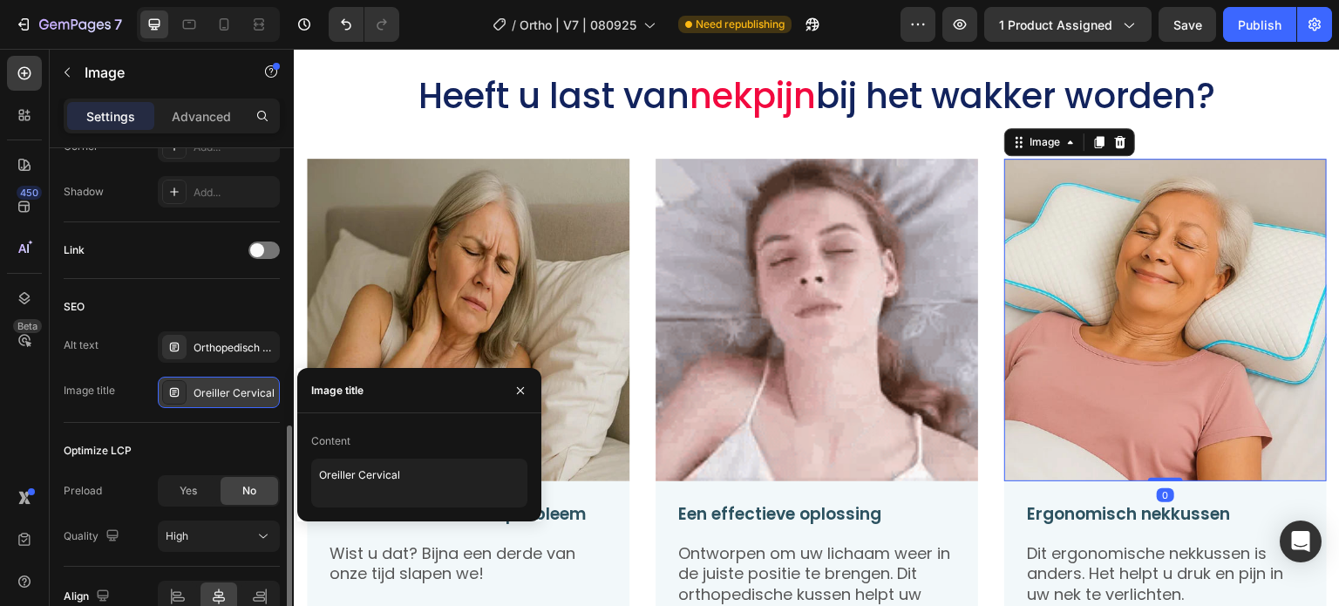
click at [251, 393] on div "Oreiller Cervical" at bounding box center [235, 393] width 82 height 16
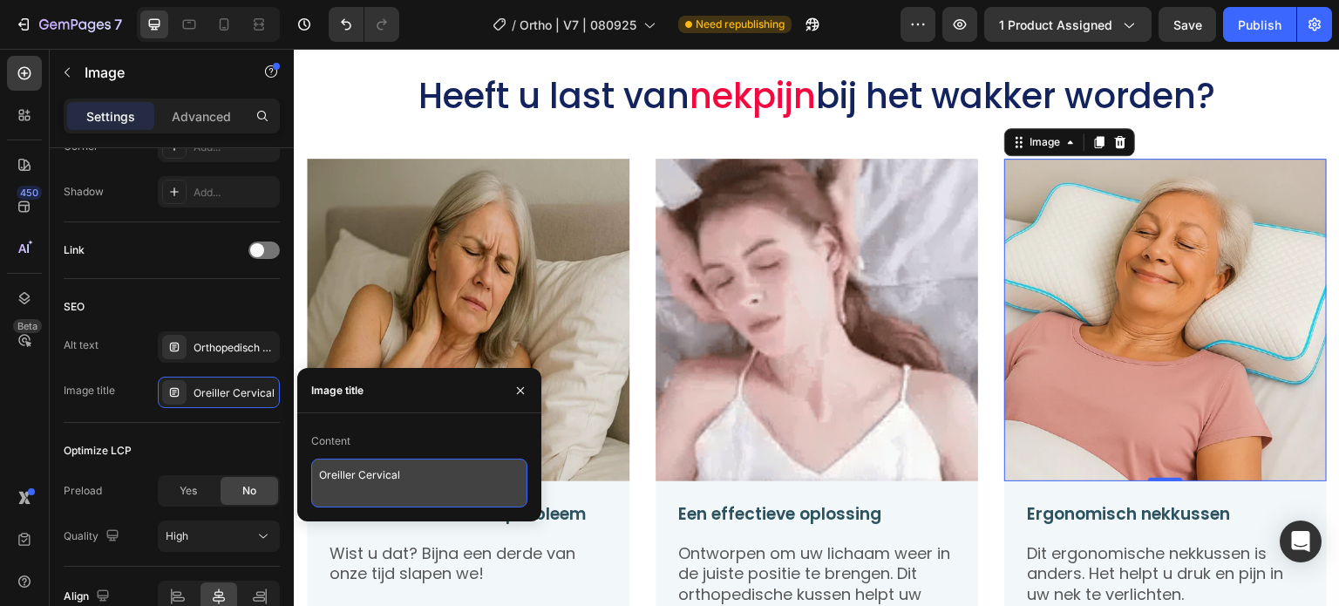
click at [419, 484] on textarea "Oreiller Cervical" at bounding box center [419, 483] width 216 height 49
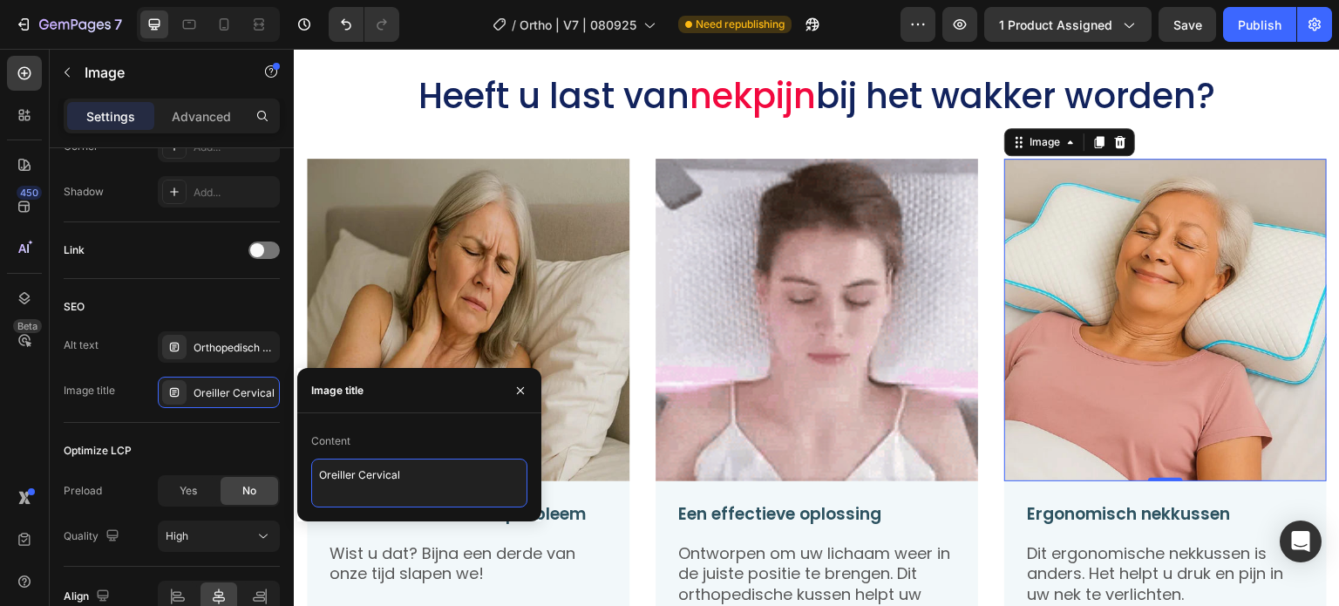
click at [419, 484] on textarea "Oreiller Cervical" at bounding box center [419, 483] width 216 height 49
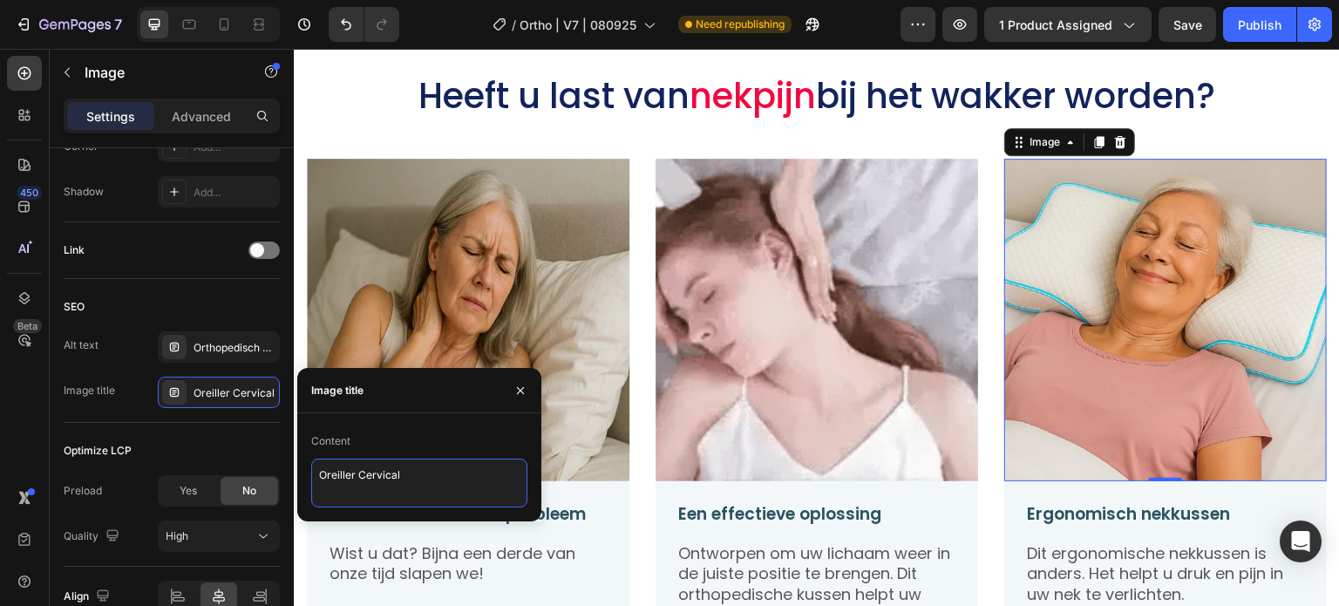
click at [419, 484] on textarea "Oreiller Cervical" at bounding box center [419, 483] width 216 height 49
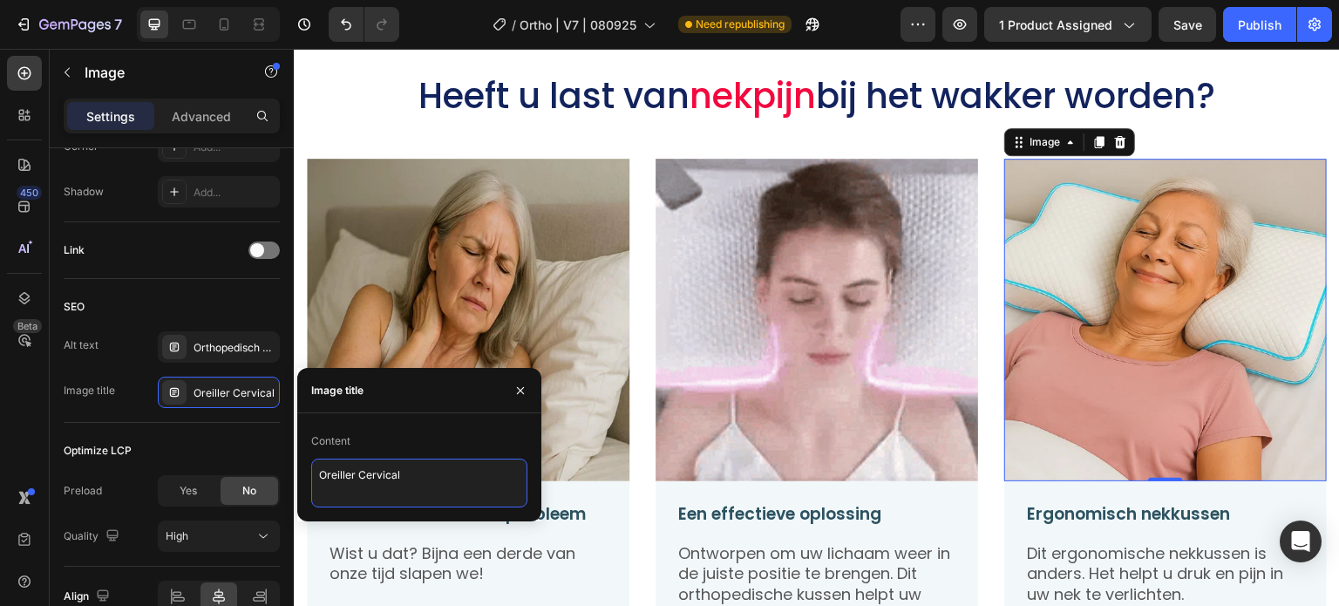
paste textarea "beste orthopedisch nekkussen traagschuim I"
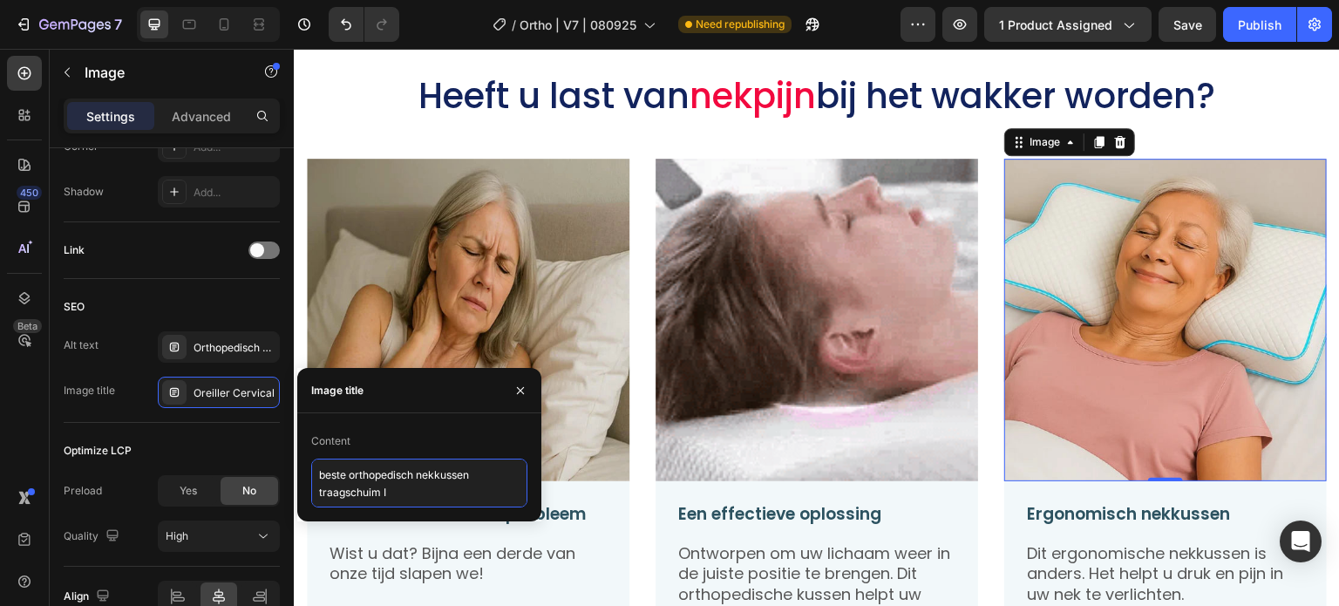
type textarea "beste orthopedisch nekkussen traagschuim I7"
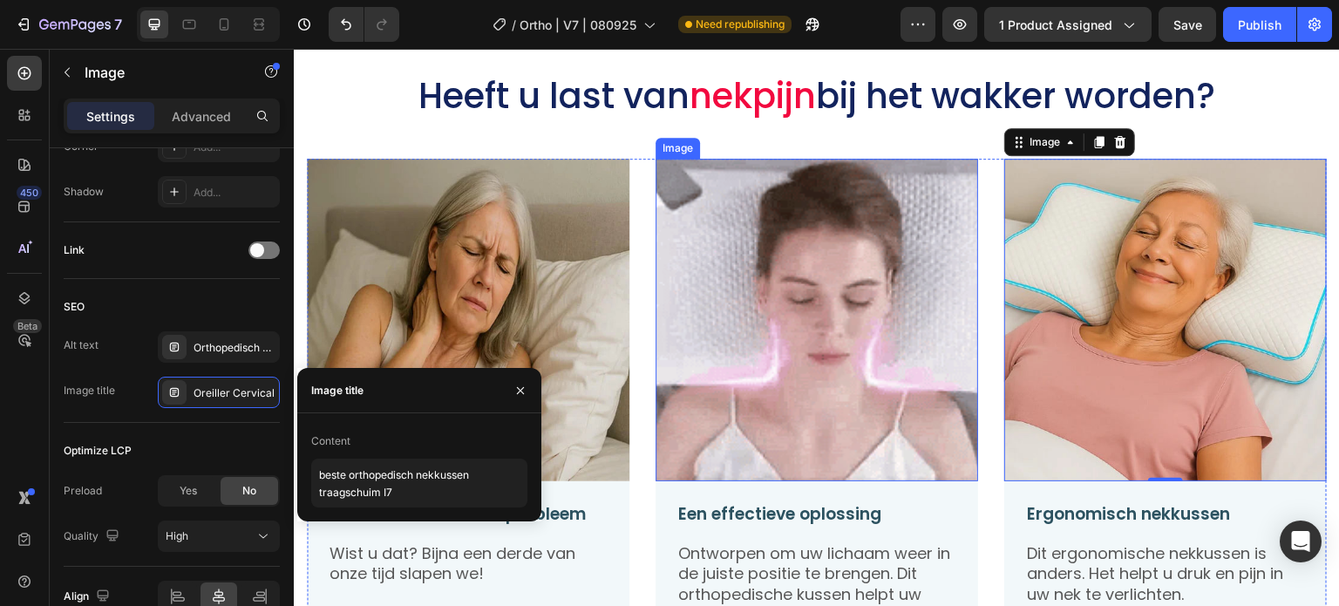
click at [800, 380] on img at bounding box center [817, 320] width 323 height 323
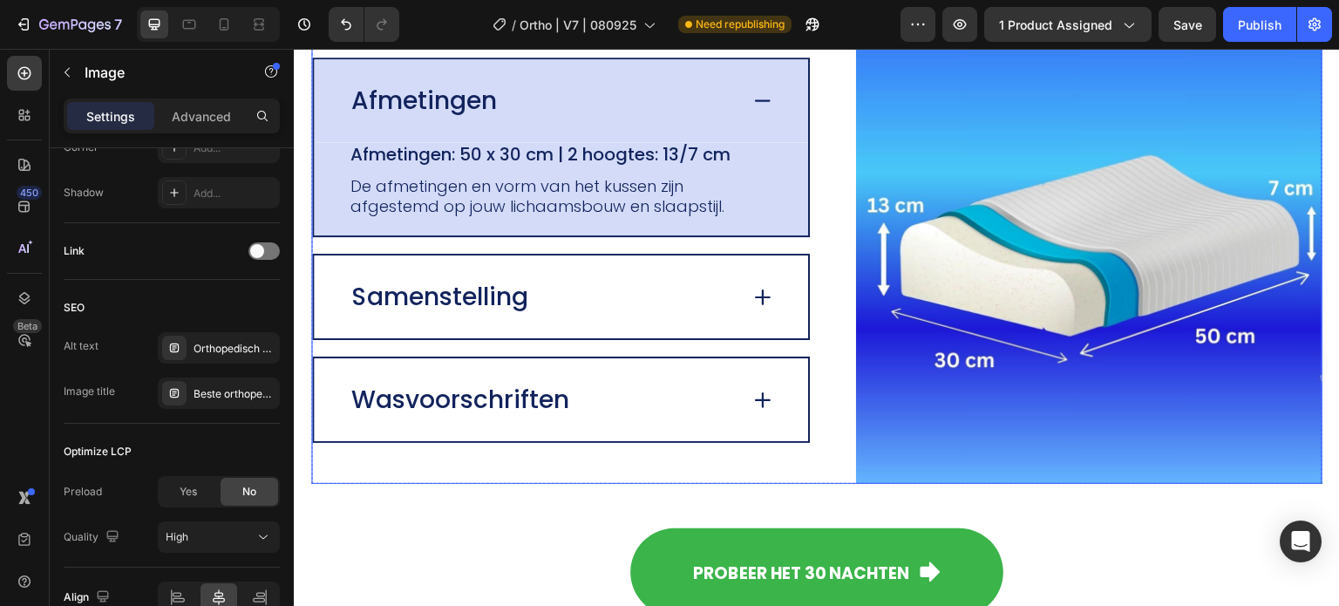
scroll to position [3575, 0]
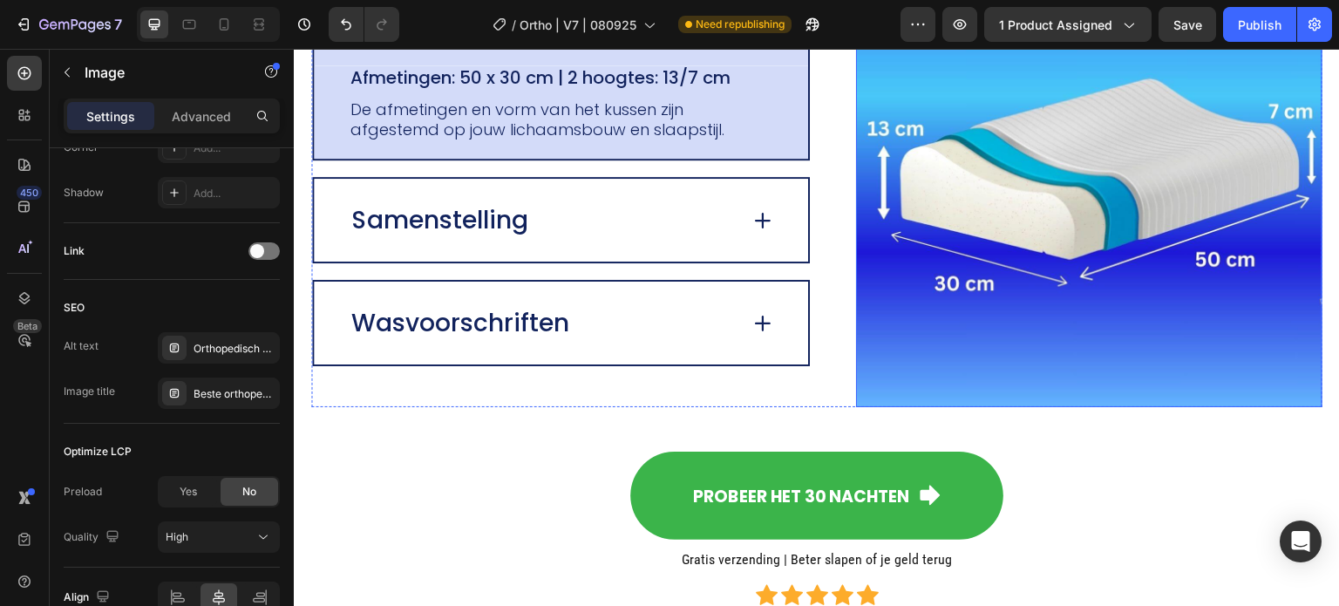
click at [943, 226] on img at bounding box center [1089, 174] width 467 height 467
click at [244, 387] on div "Oreiller Cervical" at bounding box center [235, 394] width 82 height 16
click at [262, 386] on div "Oreiller Cervical" at bounding box center [235, 394] width 82 height 16
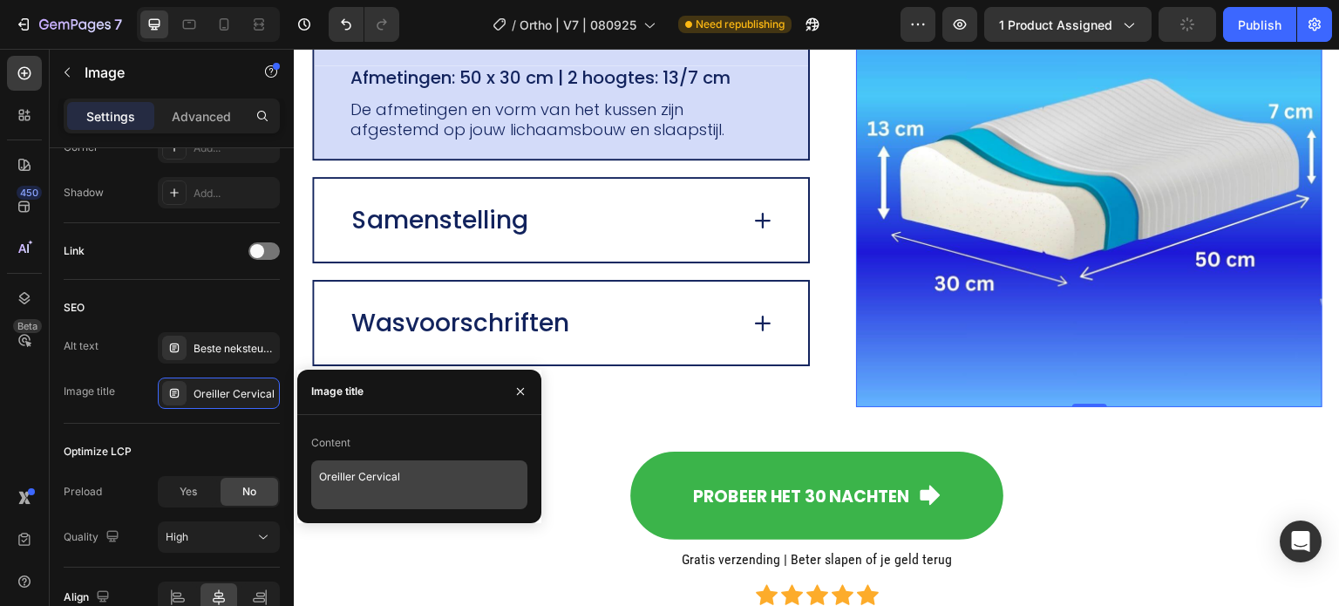
drag, startPoint x: 401, startPoint y: 457, endPoint x: 397, endPoint y: 466, distance: 9.7
click at [401, 460] on div "Content Oreiller Cervical" at bounding box center [419, 469] width 216 height 80
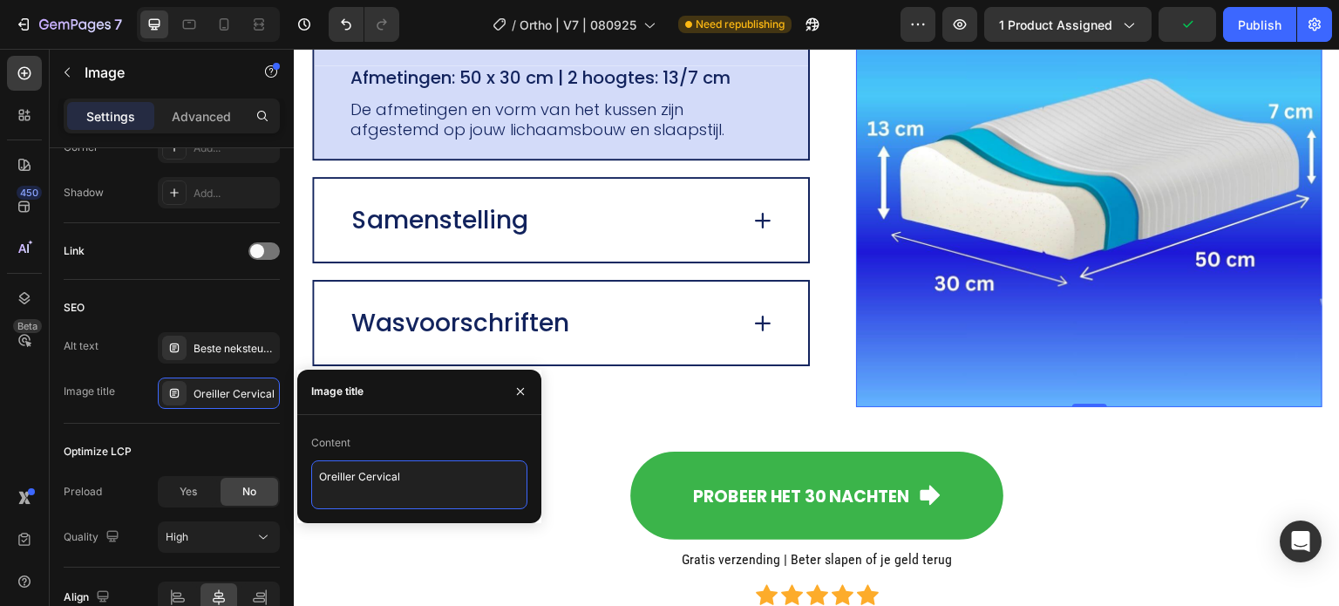
click at [394, 466] on textarea "Oreiller Cervical" at bounding box center [419, 484] width 216 height 49
click at [393, 466] on textarea "Oreiller Cervical" at bounding box center [419, 484] width 216 height 49
